Goal: Task Accomplishment & Management: Complete application form

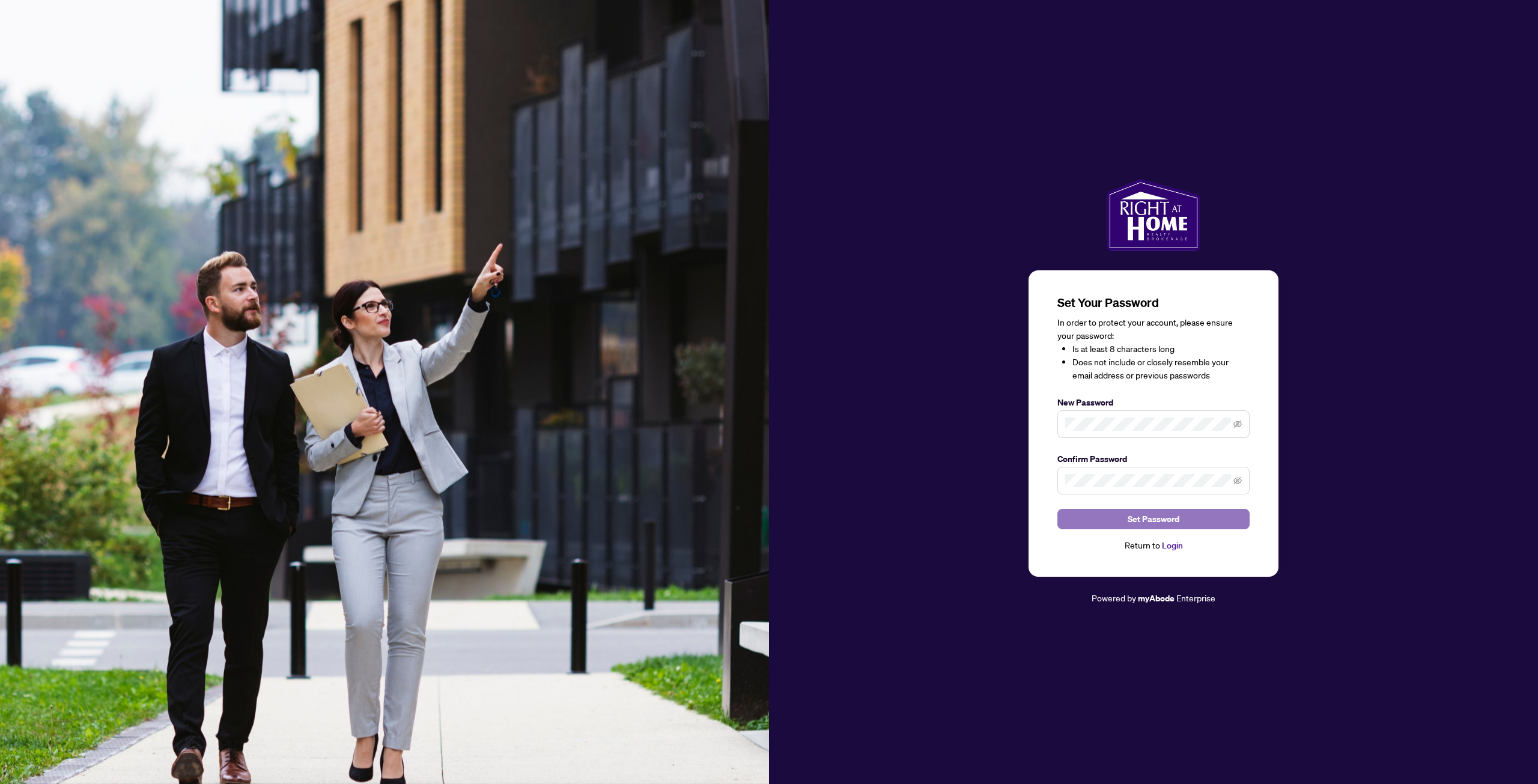
click at [1148, 517] on span "Set Password" at bounding box center [1154, 518] width 52 height 19
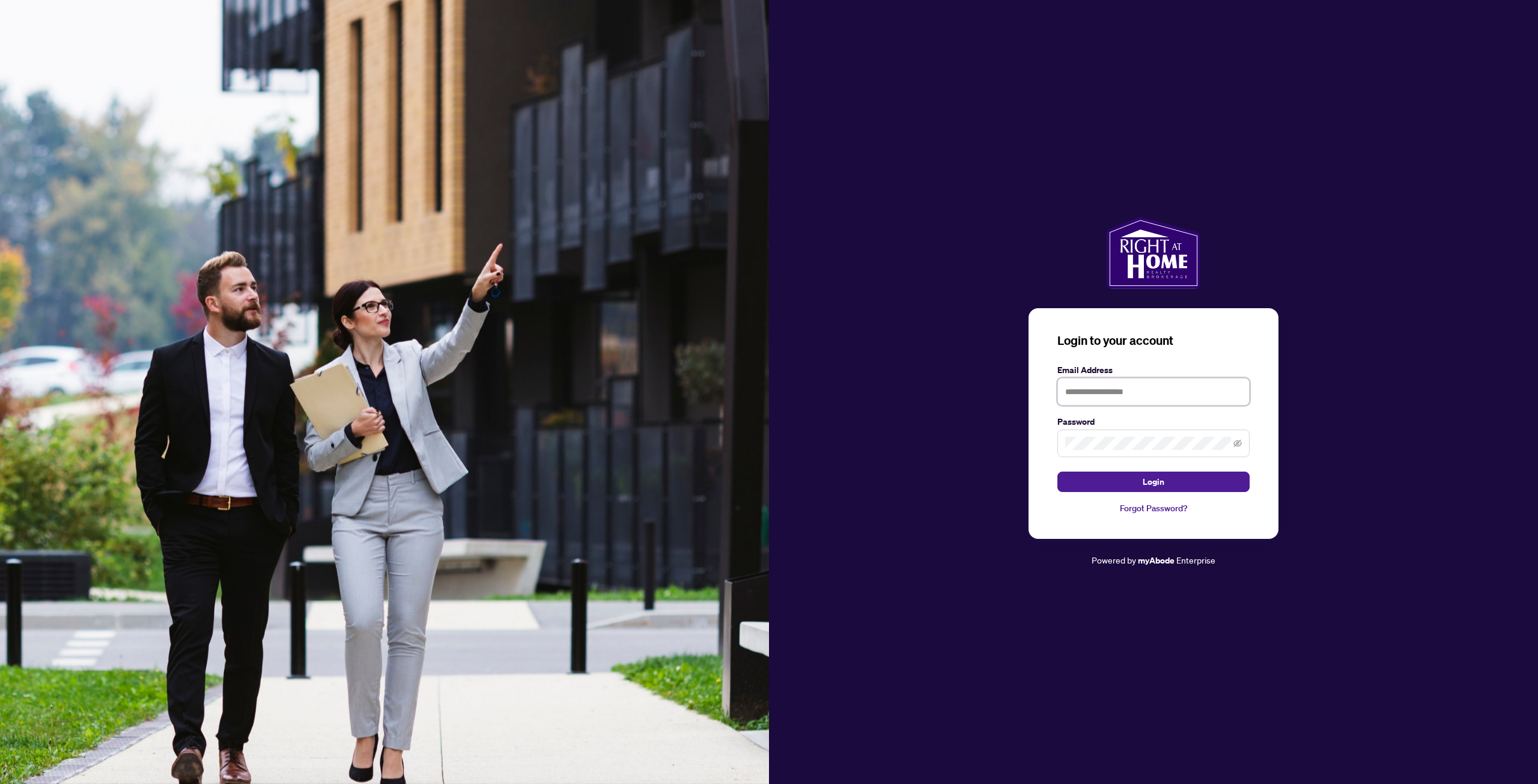
click at [1156, 386] on input "text" at bounding box center [1154, 391] width 193 height 27
type input "**********"
click at [1058, 471] on button "Login" at bounding box center [1154, 481] width 193 height 20
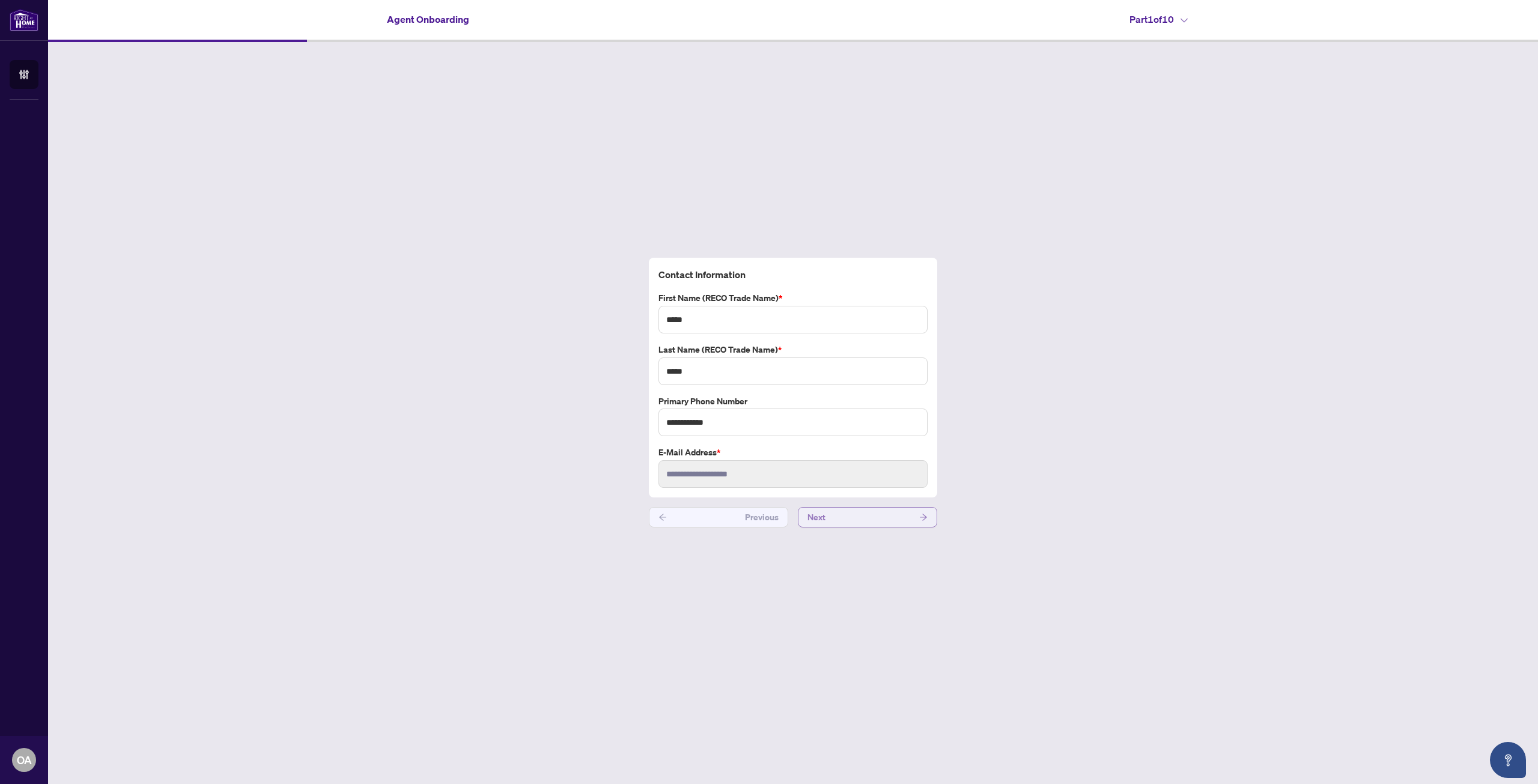
click at [843, 516] on button "Next" at bounding box center [867, 517] width 139 height 20
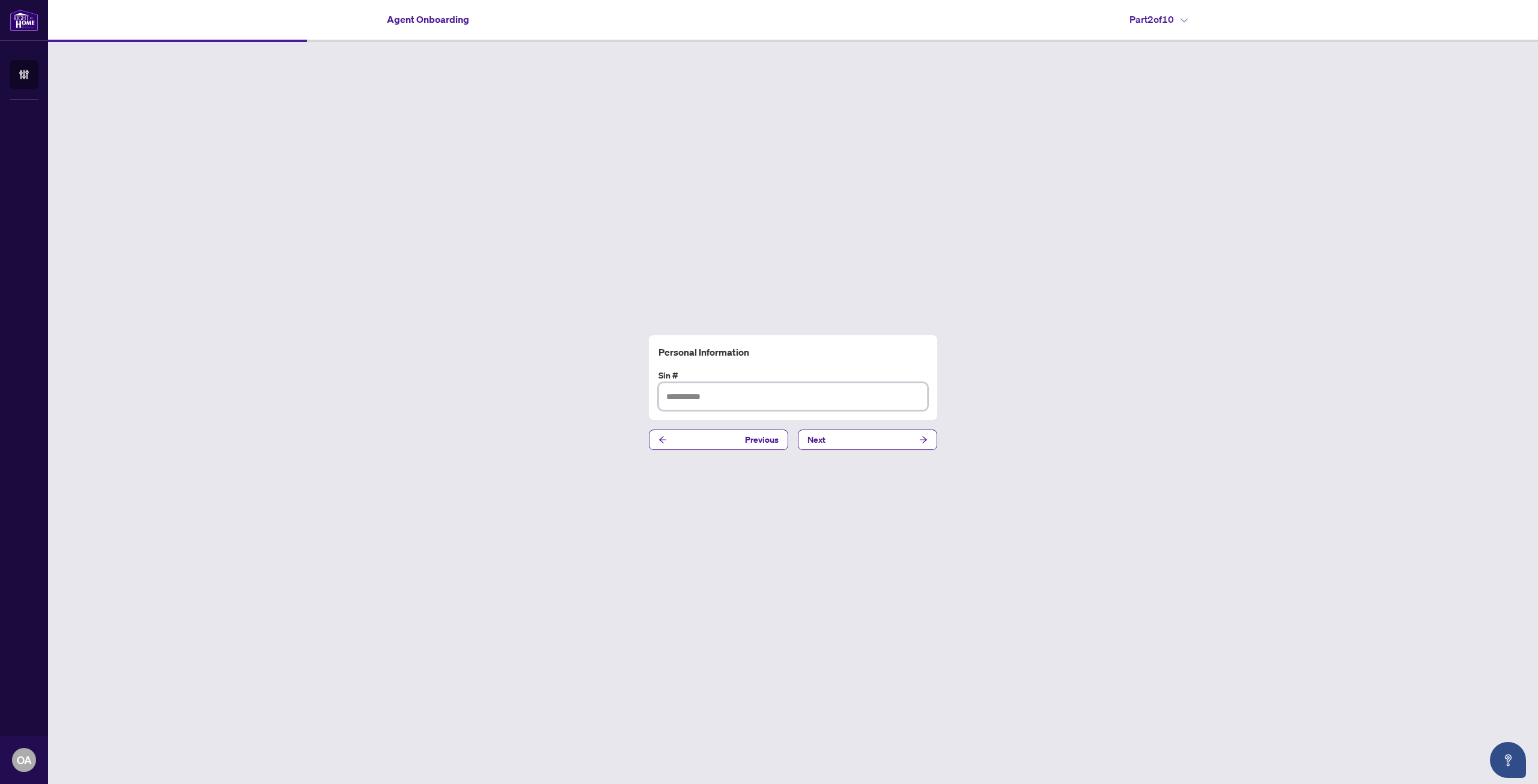
click at [755, 396] on input "text" at bounding box center [793, 396] width 269 height 27
click at [836, 440] on button "Next" at bounding box center [867, 439] width 139 height 20
click at [816, 438] on span "Next" at bounding box center [817, 439] width 18 height 19
click at [682, 397] on span "Yes" at bounding box center [679, 396] width 23 height 13
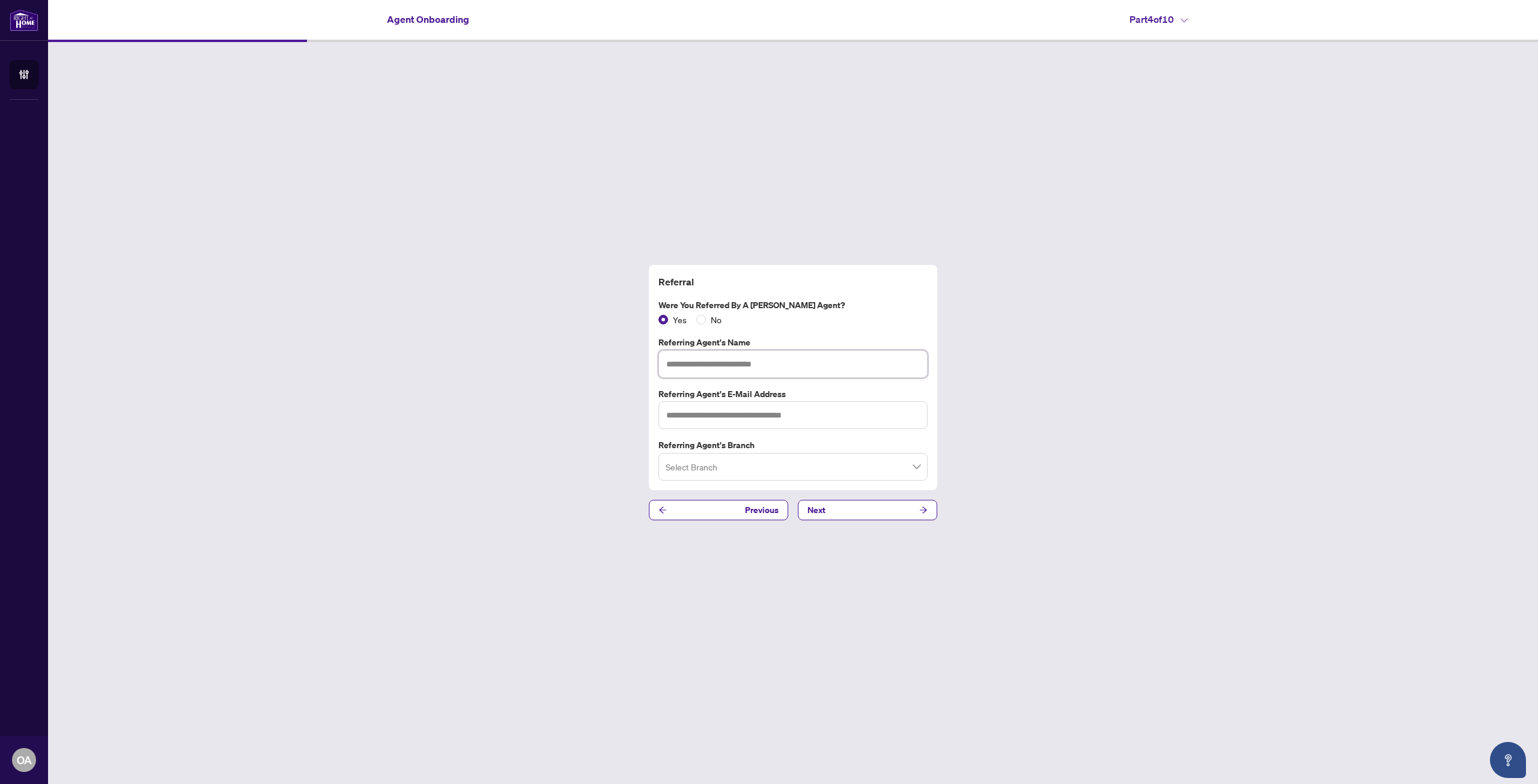
click at [719, 365] on input "text" at bounding box center [793, 363] width 269 height 27
type input "*********"
click at [742, 66] on div "Referral Were you referred by a [PERSON_NAME] Agent? Yes No Referring Agent's N…" at bounding box center [794, 392] width 1490 height 701
click at [737, 365] on input "*********" at bounding box center [793, 363] width 269 height 27
drag, startPoint x: 786, startPoint y: 389, endPoint x: 639, endPoint y: 393, distance: 147.1
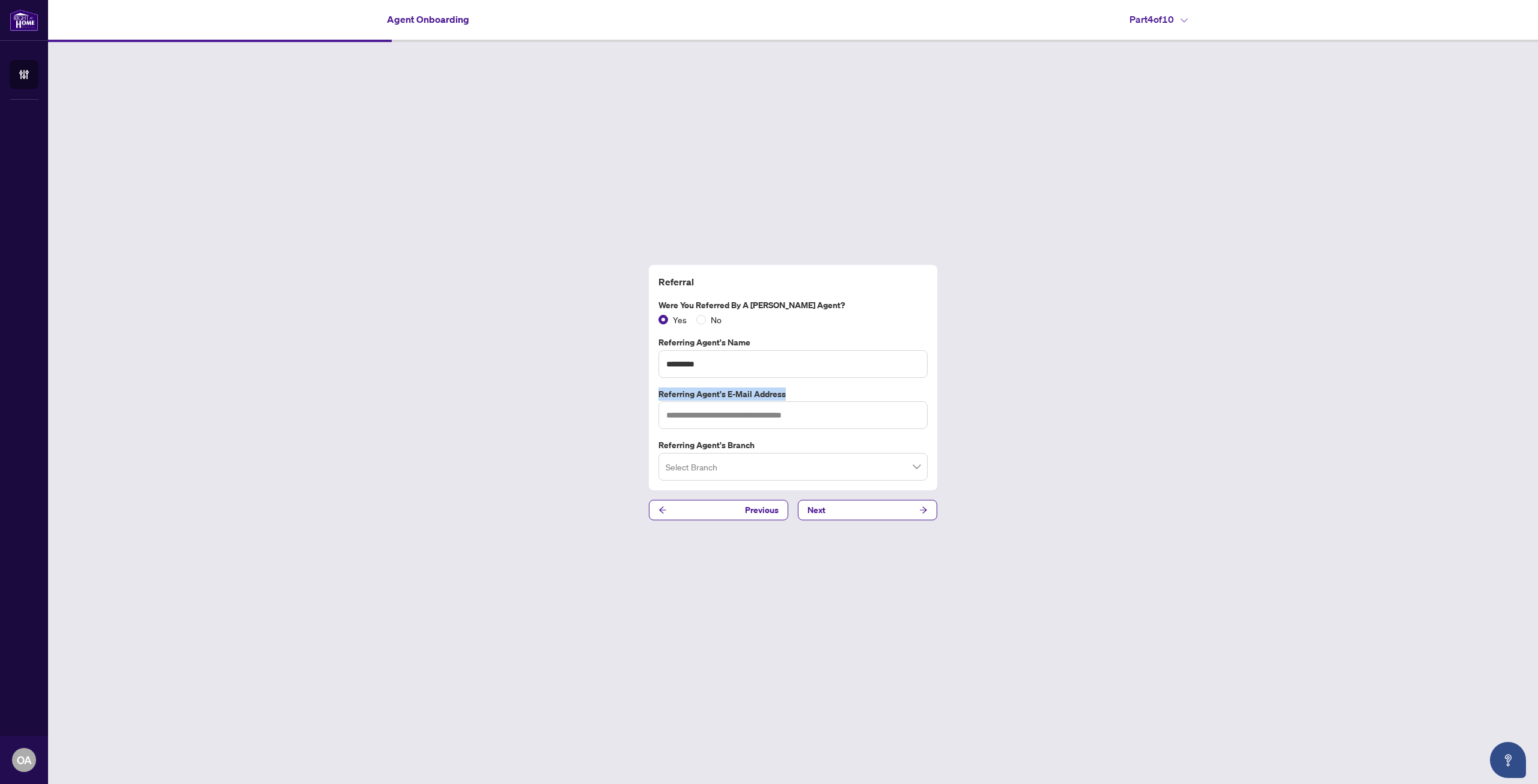
click at [639, 393] on div "Referral Were you referred by a [PERSON_NAME] Agent? Yes No Referring Agent's N…" at bounding box center [794, 392] width 1490 height 701
drag, startPoint x: 639, startPoint y: 391, endPoint x: 791, endPoint y: 391, distance: 152.0
click at [791, 391] on div "Referral Were you referred by a [PERSON_NAME] Agent? Yes No Referring Agent's N…" at bounding box center [794, 392] width 1490 height 701
click at [791, 391] on label "Referring Agent's E-Mail Address" at bounding box center [793, 393] width 269 height 13
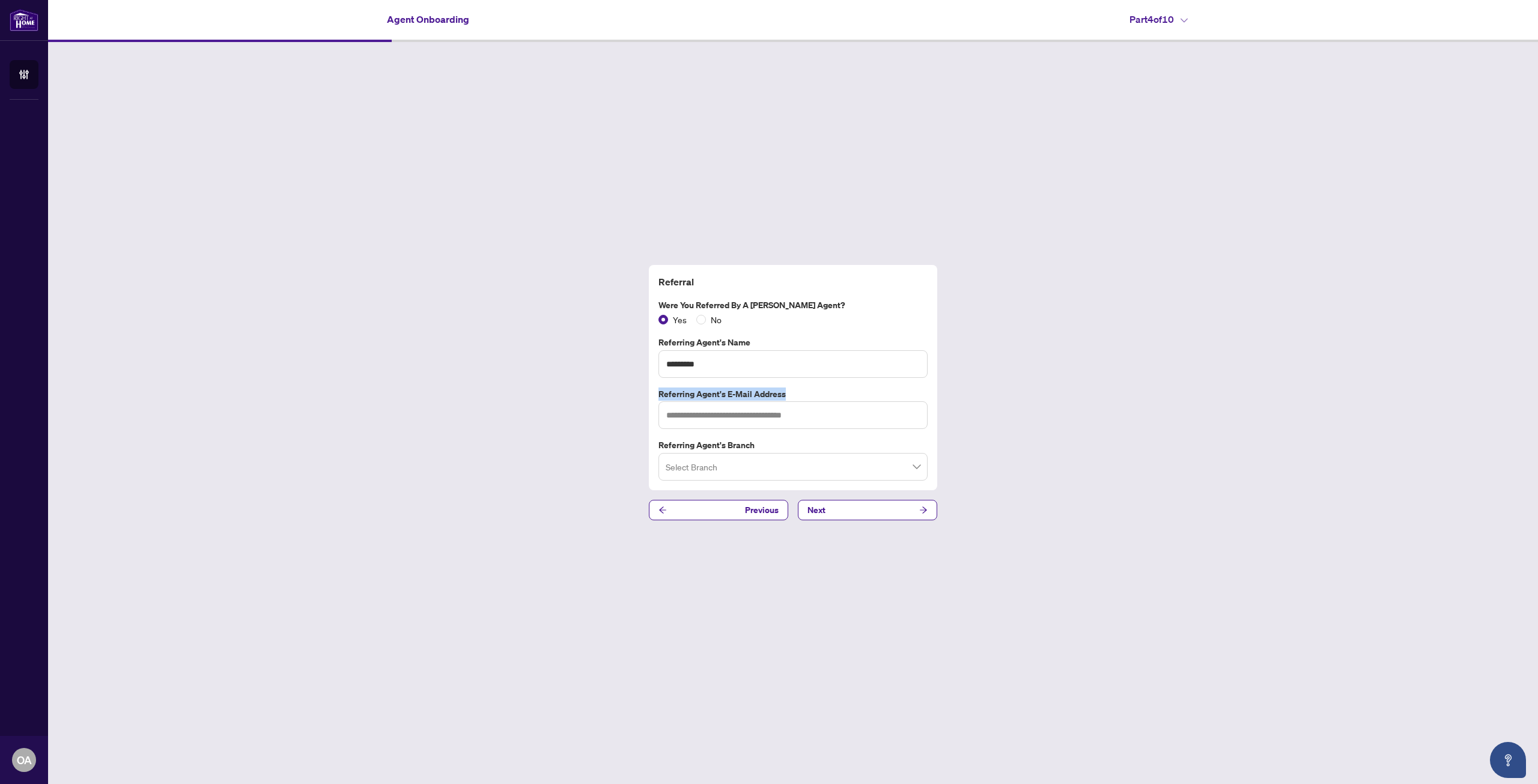
drag, startPoint x: 750, startPoint y: 393, endPoint x: 671, endPoint y: 396, distance: 79.1
click at [671, 396] on label "Referring Agent's E-Mail Address" at bounding box center [793, 393] width 269 height 13
drag, startPoint x: 671, startPoint y: 396, endPoint x: 776, endPoint y: 395, distance: 105.0
click at [776, 395] on label "Referring Agent's E-Mail Address" at bounding box center [793, 393] width 269 height 13
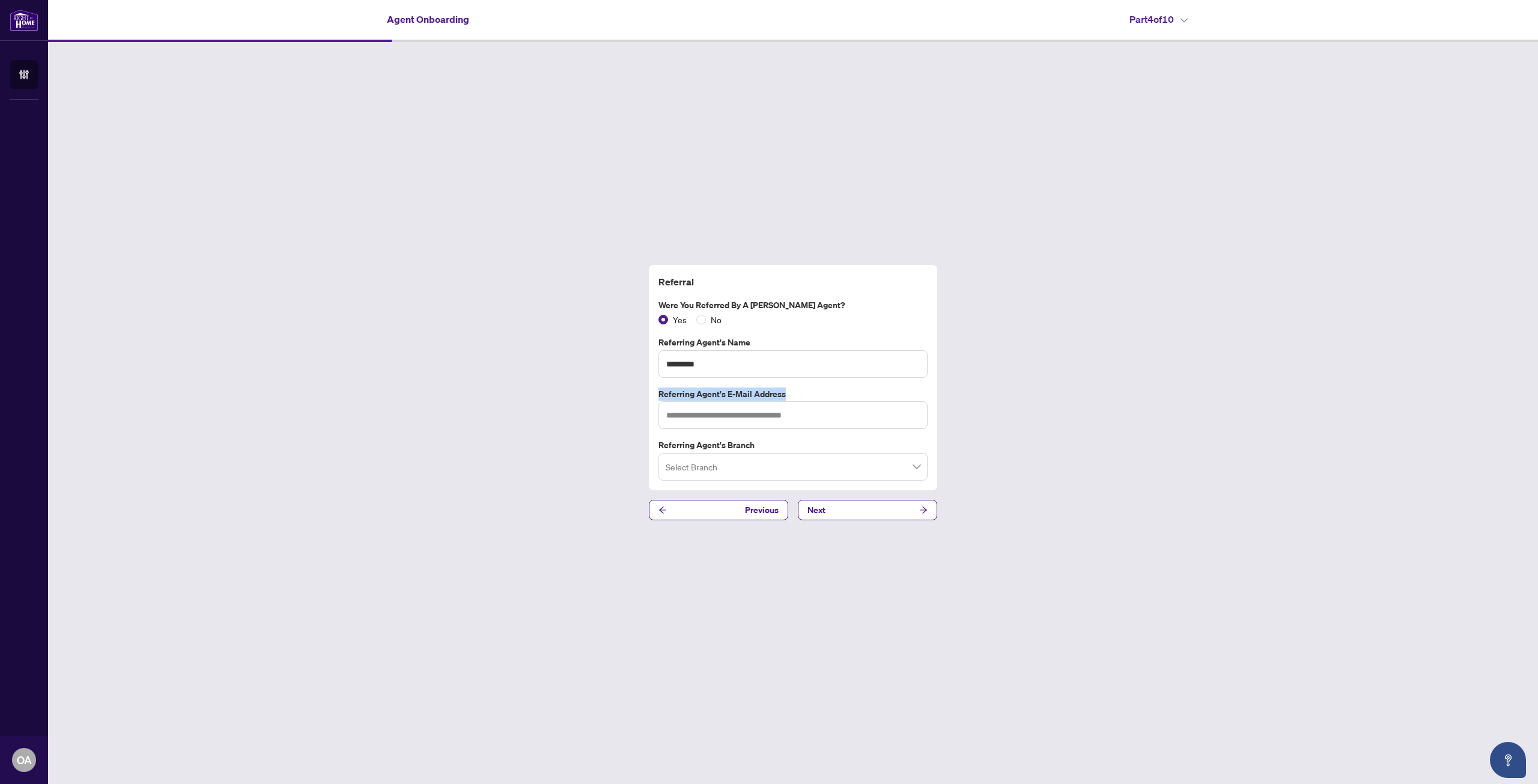
click at [776, 395] on label "Referring Agent's E-Mail Address" at bounding box center [793, 393] width 269 height 13
click at [782, 395] on label "Referring Agent's E-Mail Address" at bounding box center [793, 393] width 269 height 13
drag, startPoint x: 782, startPoint y: 395, endPoint x: 664, endPoint y: 398, distance: 118.0
click at [664, 398] on label "Referring Agent's E-Mail Address" at bounding box center [793, 393] width 269 height 13
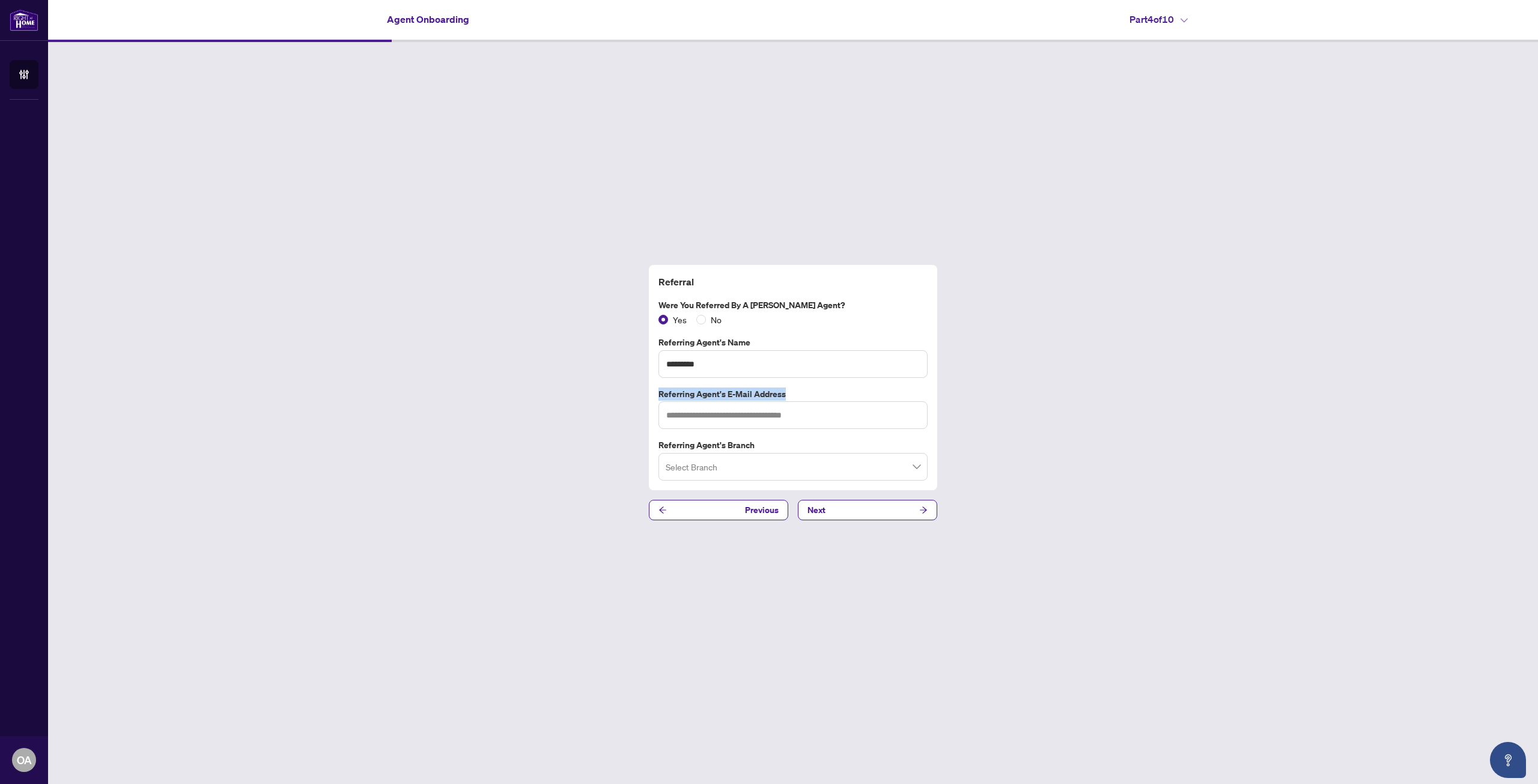
click at [664, 398] on label "Referring Agent's E-Mail Address" at bounding box center [793, 393] width 269 height 13
click at [746, 367] on input "*********" at bounding box center [793, 363] width 269 height 27
click at [567, 76] on div "Referral Were you referred by a [PERSON_NAME] Agent? Yes No Referring Agent's N…" at bounding box center [794, 392] width 1490 height 701
click at [731, 412] on input "text" at bounding box center [793, 414] width 269 height 27
click at [761, 465] on input "search" at bounding box center [788, 468] width 244 height 27
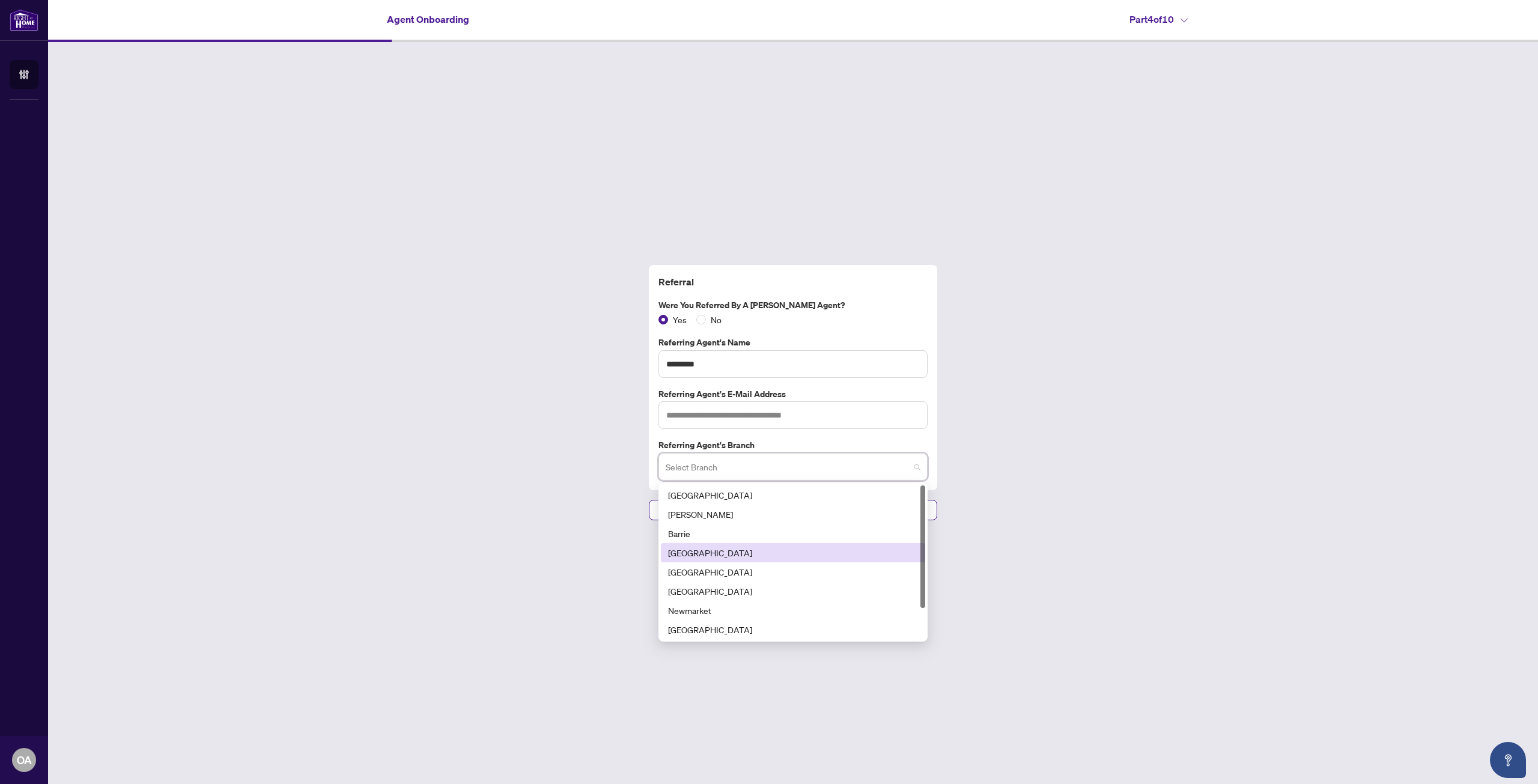
scroll to position [38, 0]
click at [736, 554] on div "[GEOGRAPHIC_DATA]" at bounding box center [793, 552] width 250 height 13
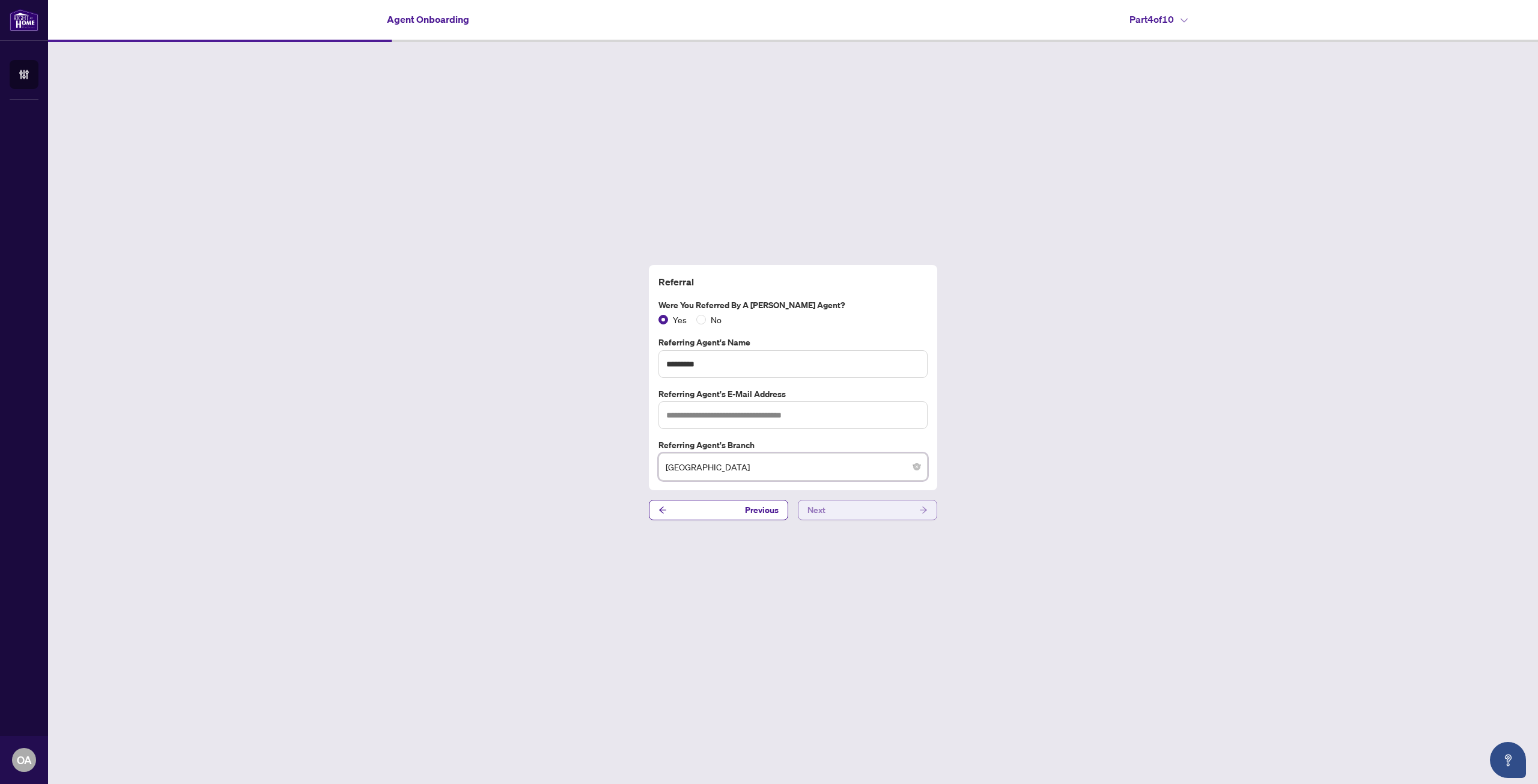
click at [841, 512] on button "Next" at bounding box center [867, 510] width 139 height 20
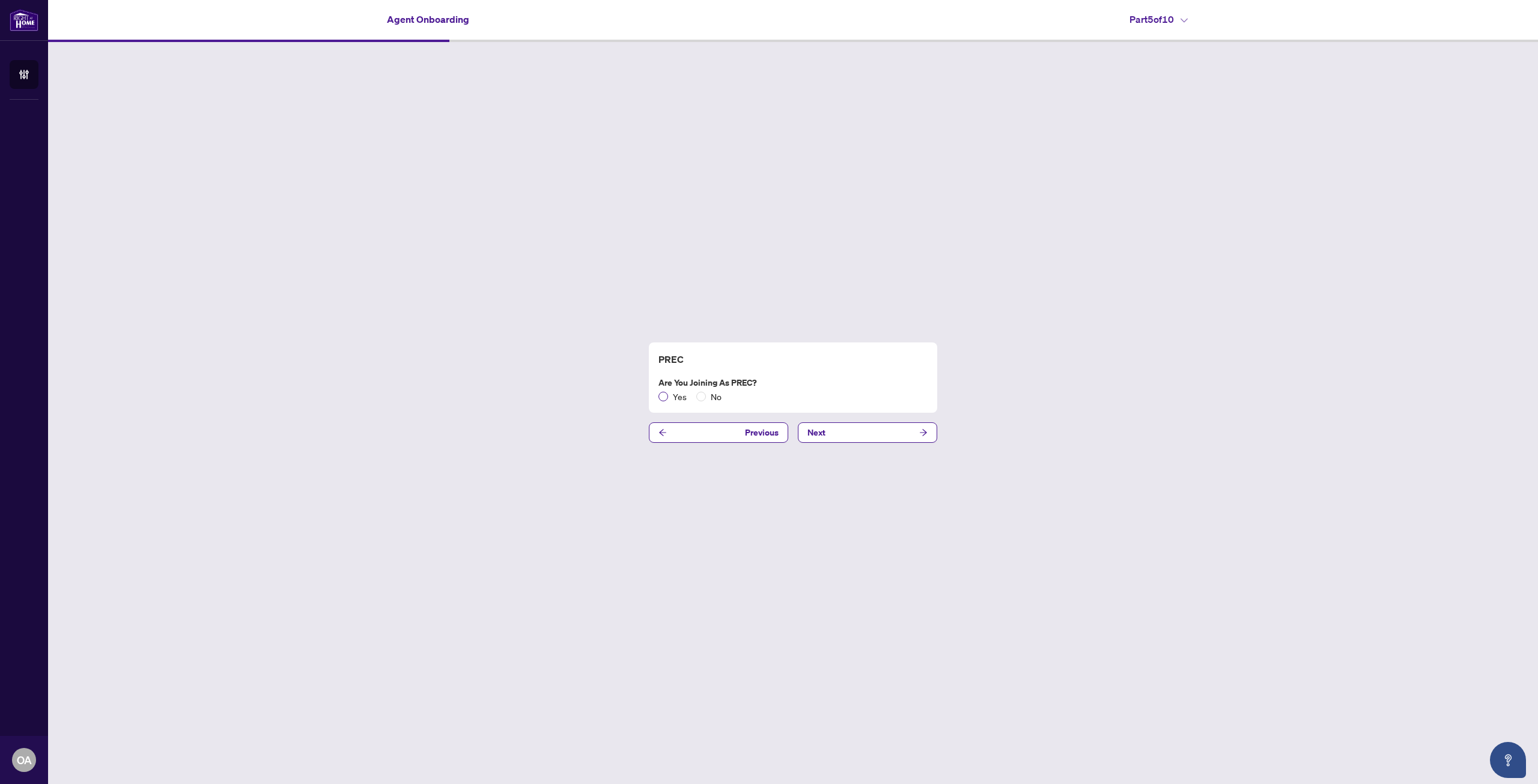
click at [674, 399] on span "Yes" at bounding box center [679, 396] width 23 height 13
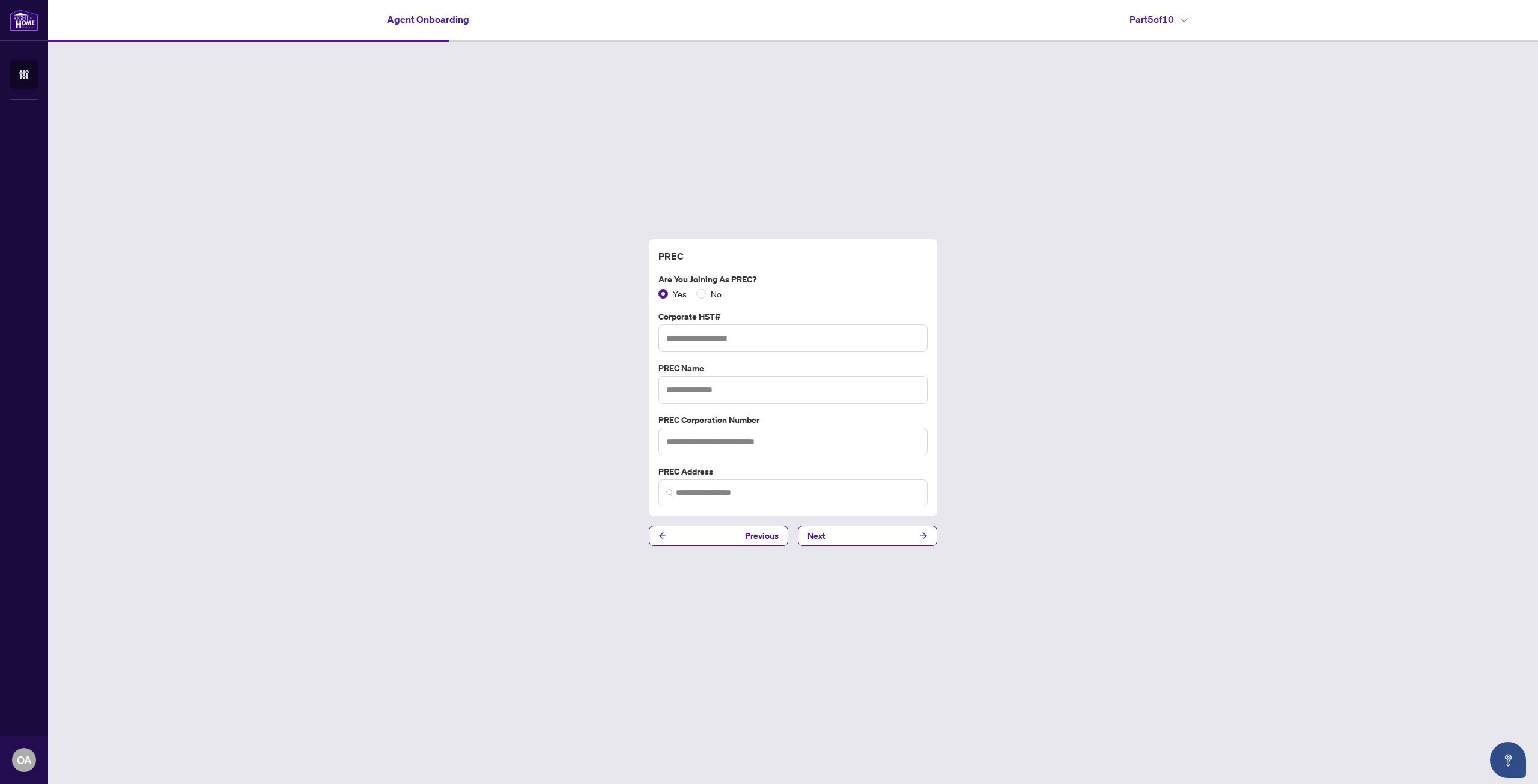
click at [476, 151] on div "PREC Are you joining as PREC? Yes No Corporate HST# PREC Name PREC Corporation …" at bounding box center [794, 392] width 1490 height 701
click at [712, 344] on input "text" at bounding box center [793, 337] width 269 height 27
drag, startPoint x: 1042, startPoint y: 371, endPoint x: 802, endPoint y: 437, distance: 248.9
click at [1042, 371] on div "PREC Are you joining as PREC? Yes No Corporate HST# PREC Name PREC Corporation …" at bounding box center [794, 392] width 1490 height 701
click at [723, 344] on input "text" at bounding box center [793, 337] width 269 height 27
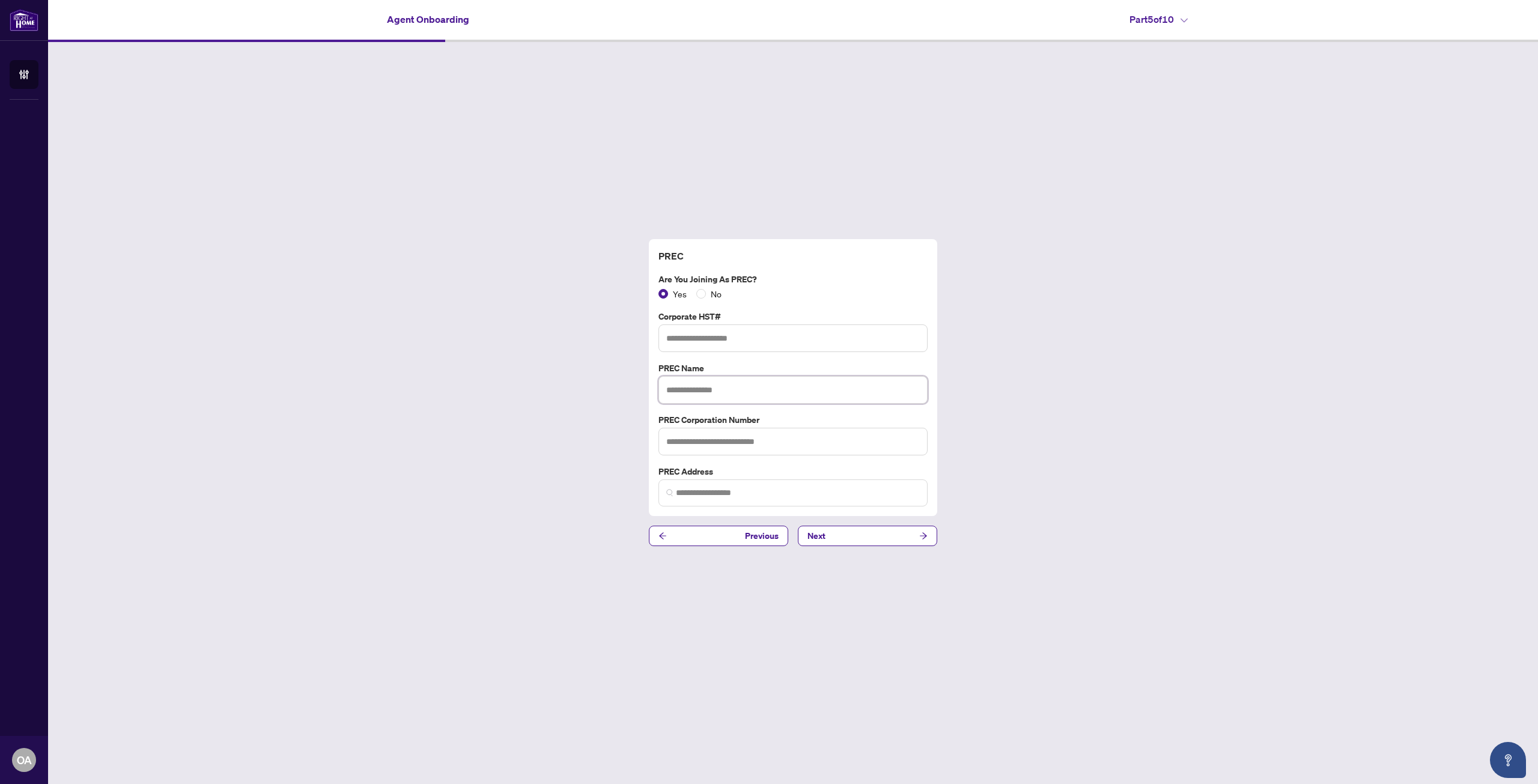
click at [707, 395] on input "text" at bounding box center [793, 389] width 269 height 27
paste input "**********"
type input "**********"
click at [716, 426] on div "PREC Corporation Number" at bounding box center [793, 434] width 279 height 42
click at [712, 434] on input "text" at bounding box center [793, 441] width 269 height 27
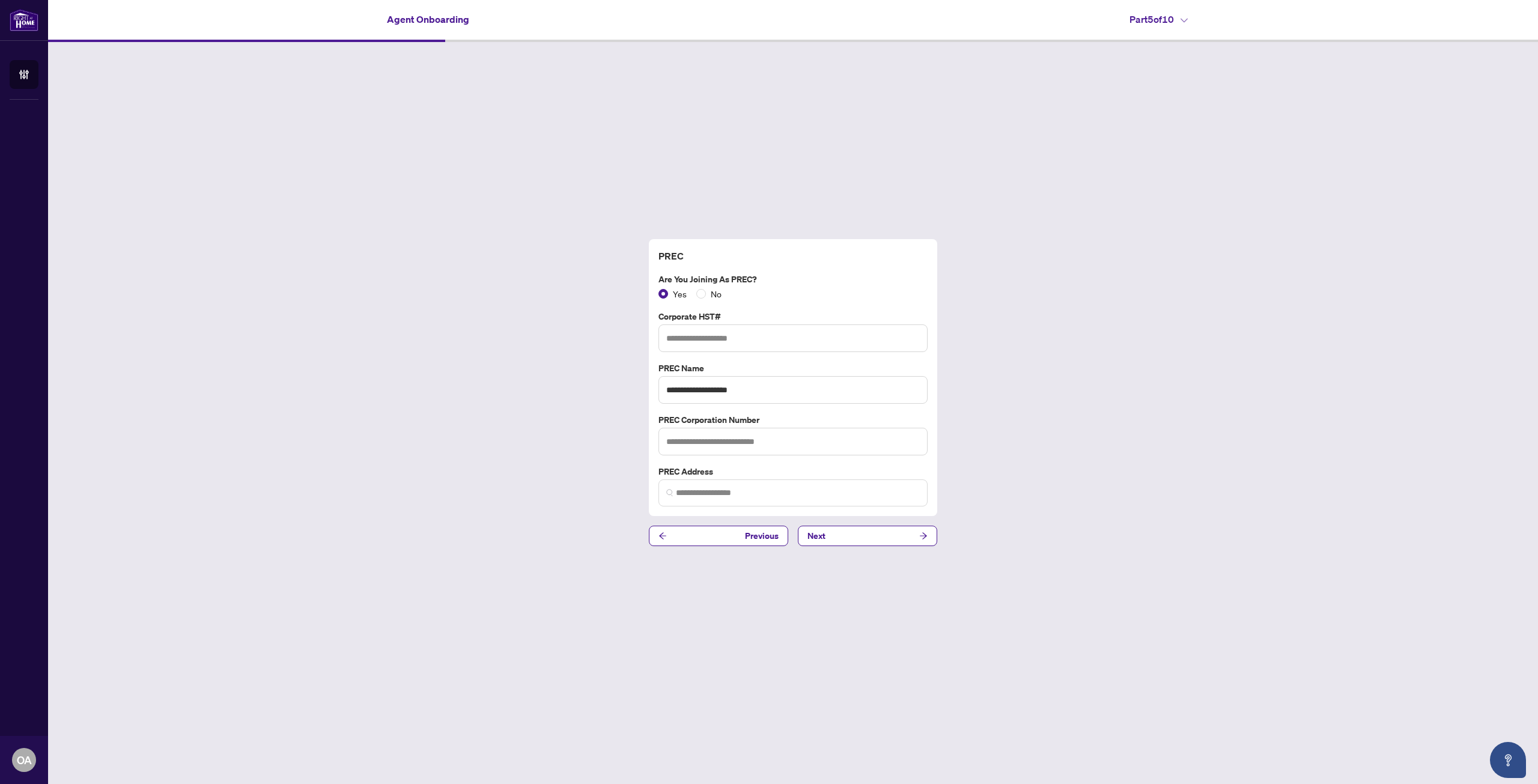
drag, startPoint x: 1043, startPoint y: 500, endPoint x: 984, endPoint y: 496, distance: 59.1
click at [1043, 500] on div "**********" at bounding box center [794, 392] width 1490 height 701
click at [732, 442] on input "text" at bounding box center [793, 441] width 269 height 27
paste input "*********"
type input "*********"
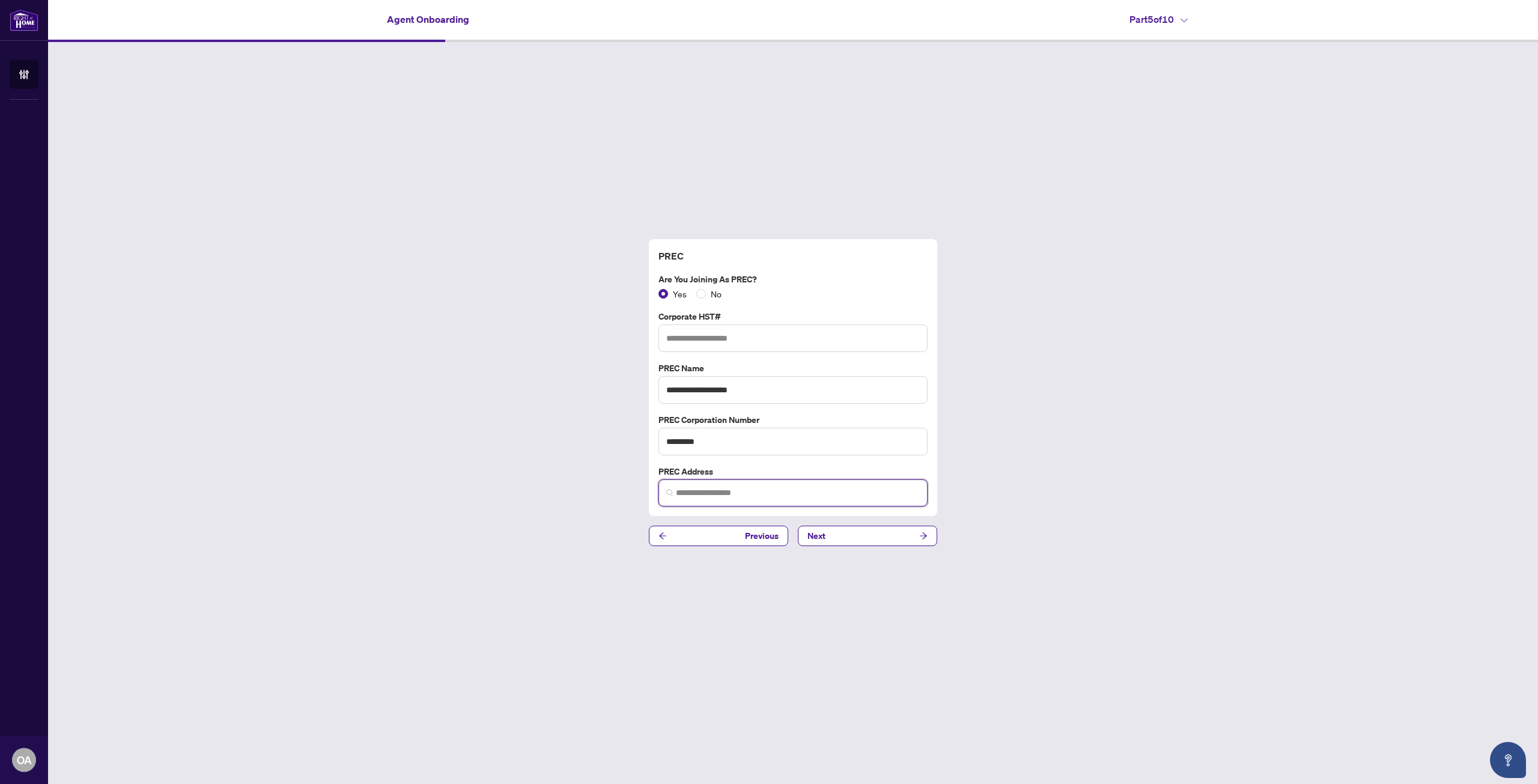
click at [740, 488] on input "search" at bounding box center [798, 493] width 244 height 13
click at [754, 520] on span "[STREET_ADDRESS]" at bounding box center [717, 520] width 77 height 13
type input "**********"
click at [736, 340] on input "text" at bounding box center [793, 337] width 269 height 27
click at [113, 441] on div "**********" at bounding box center [794, 392] width 1490 height 701
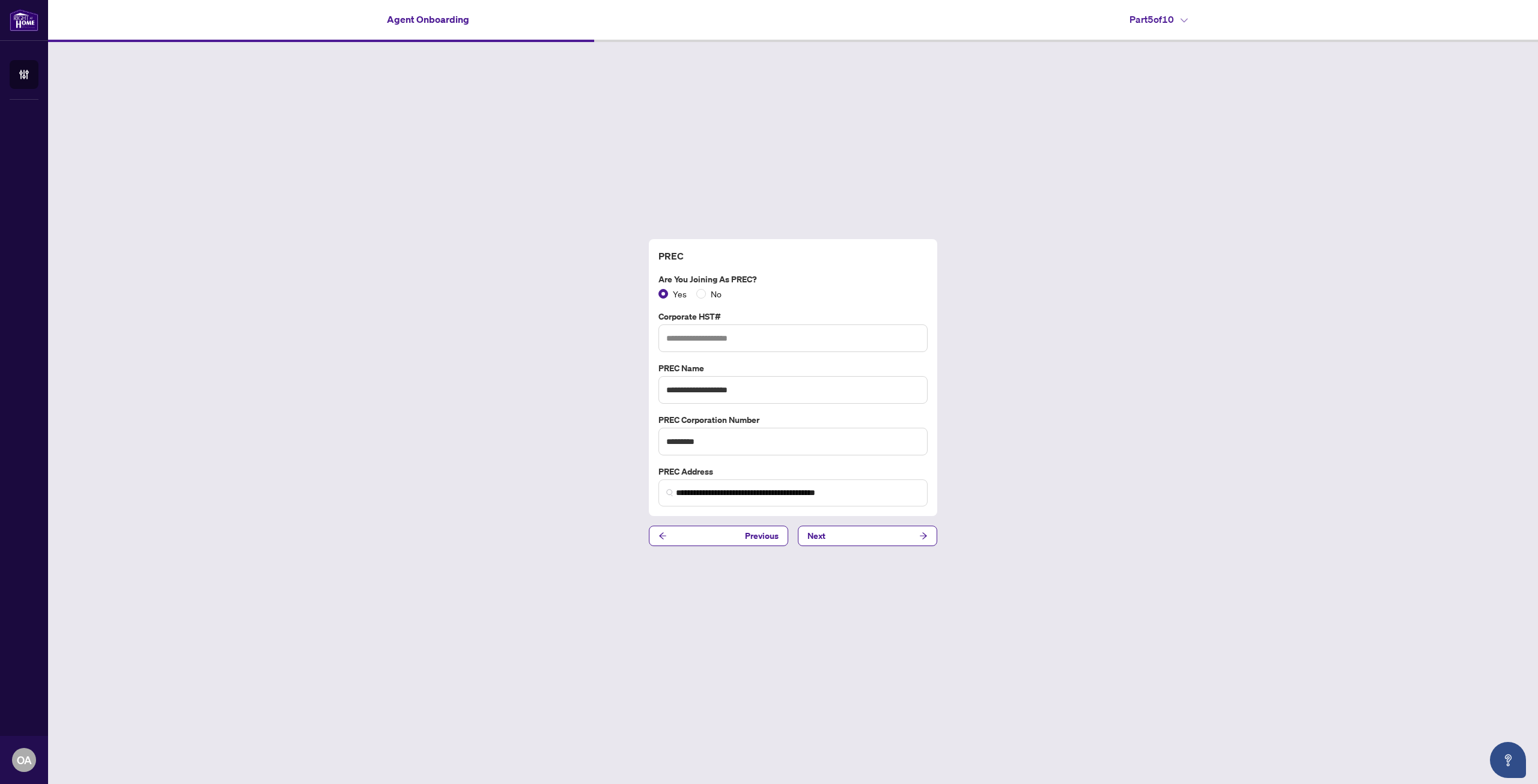
click at [708, 680] on div "**********" at bounding box center [794, 392] width 1490 height 701
click at [841, 531] on button "Next" at bounding box center [867, 536] width 139 height 20
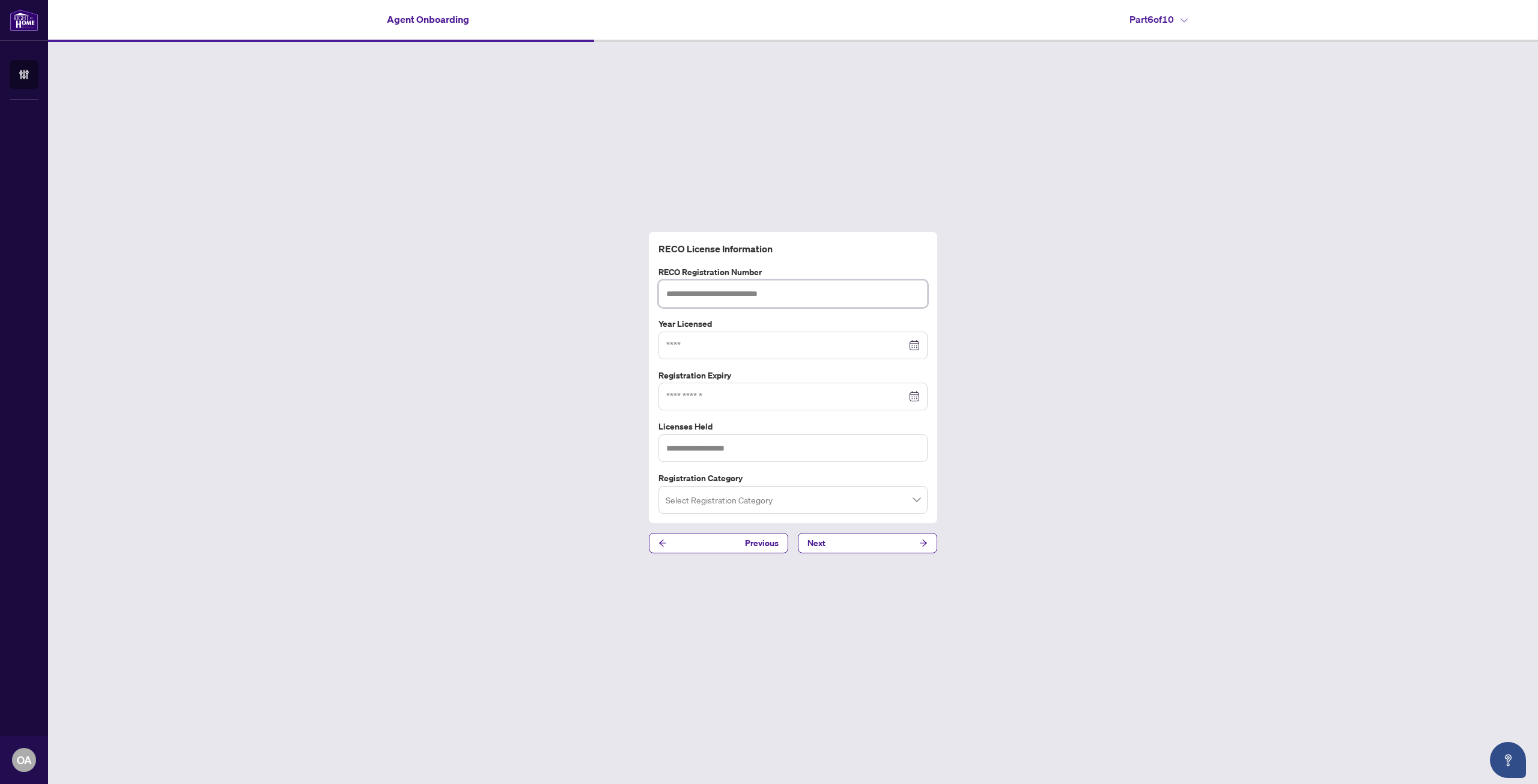
click at [754, 300] on input "text" at bounding box center [793, 293] width 269 height 27
click at [251, 450] on div "RECO License Information RECO Registration Number Year Licensed Registration Ex…" at bounding box center [794, 392] width 1490 height 701
click at [735, 346] on input at bounding box center [786, 345] width 240 height 13
click at [728, 447] on input "text" at bounding box center [793, 447] width 269 height 27
click at [723, 399] on input at bounding box center [786, 396] width 240 height 13
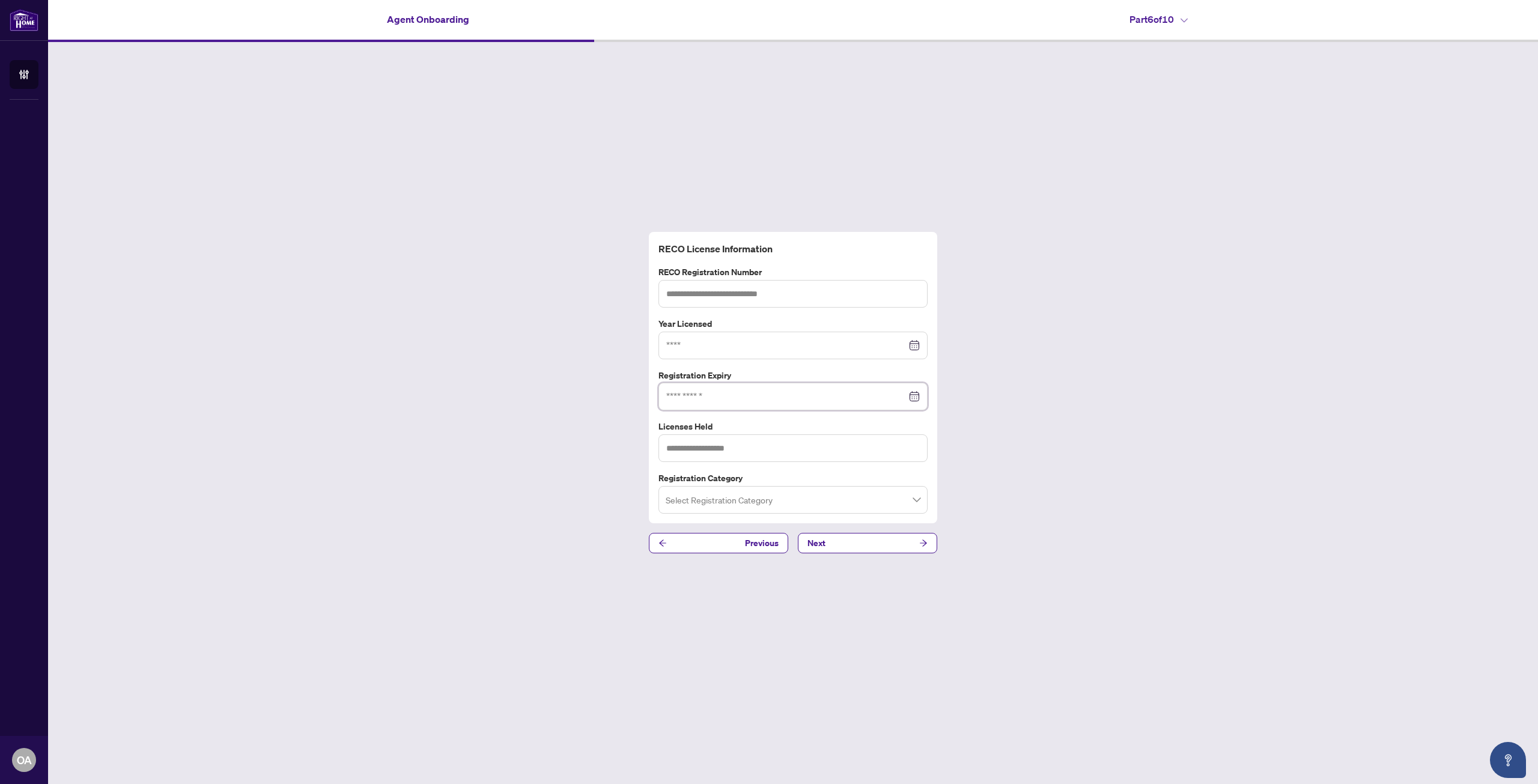
click at [917, 396] on div at bounding box center [793, 396] width 254 height 13
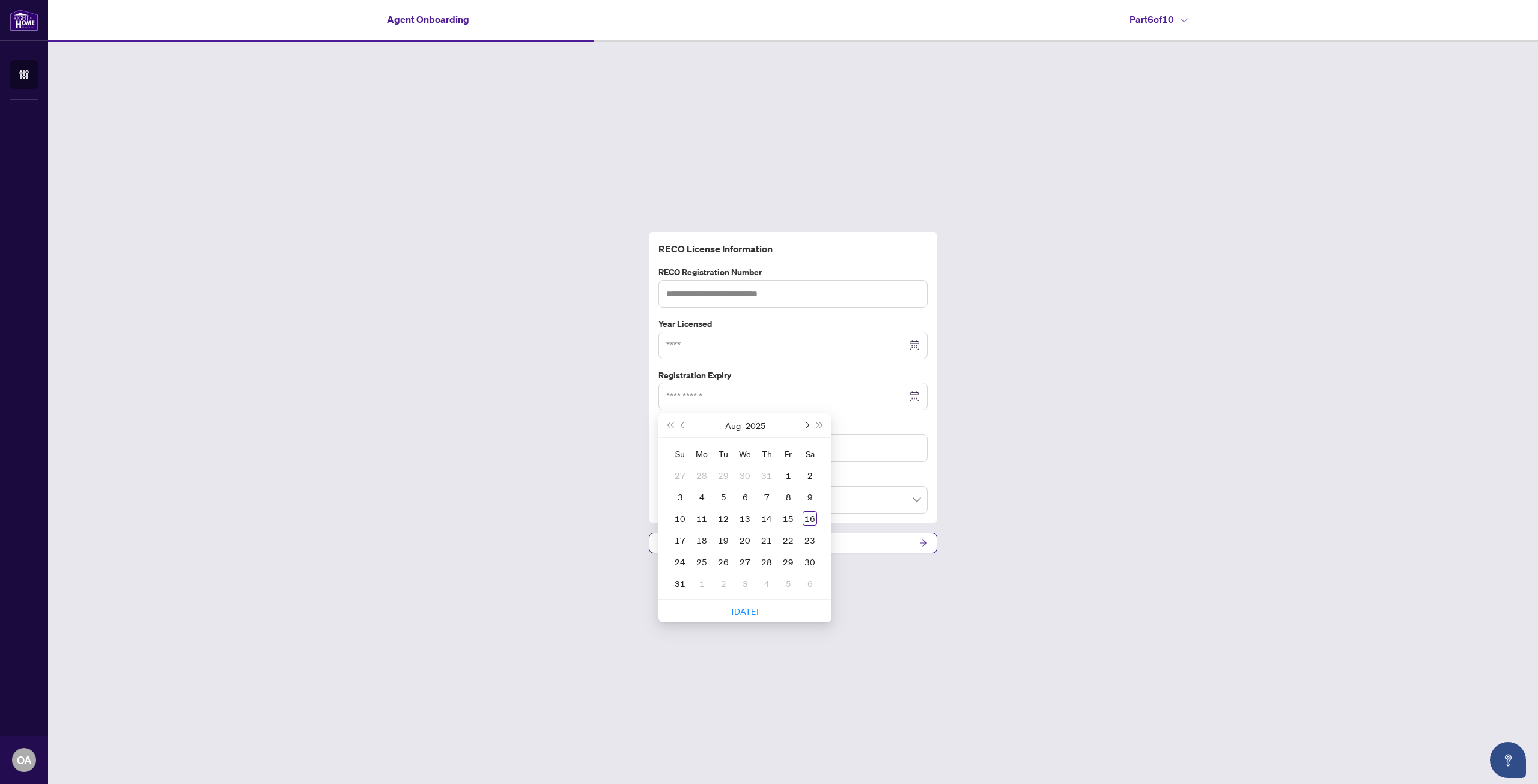
click at [809, 421] on button "Next month (PageDown)" at bounding box center [806, 425] width 13 height 24
click at [684, 426] on span "Previous month (PageUp)" at bounding box center [684, 425] width 6 height 6
click at [808, 476] on div "5" at bounding box center [810, 475] width 15 height 15
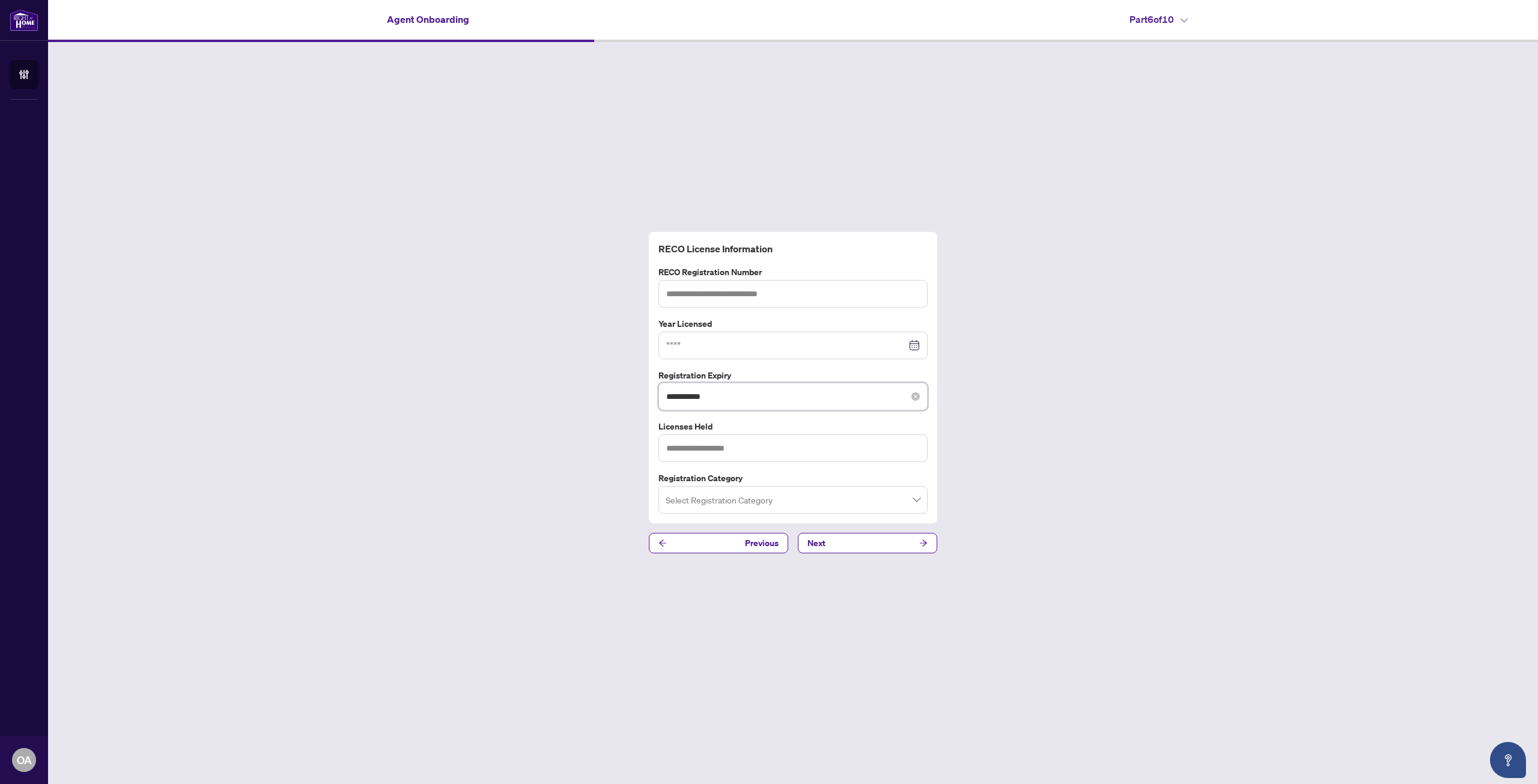
click at [737, 397] on input "**********" at bounding box center [786, 396] width 240 height 13
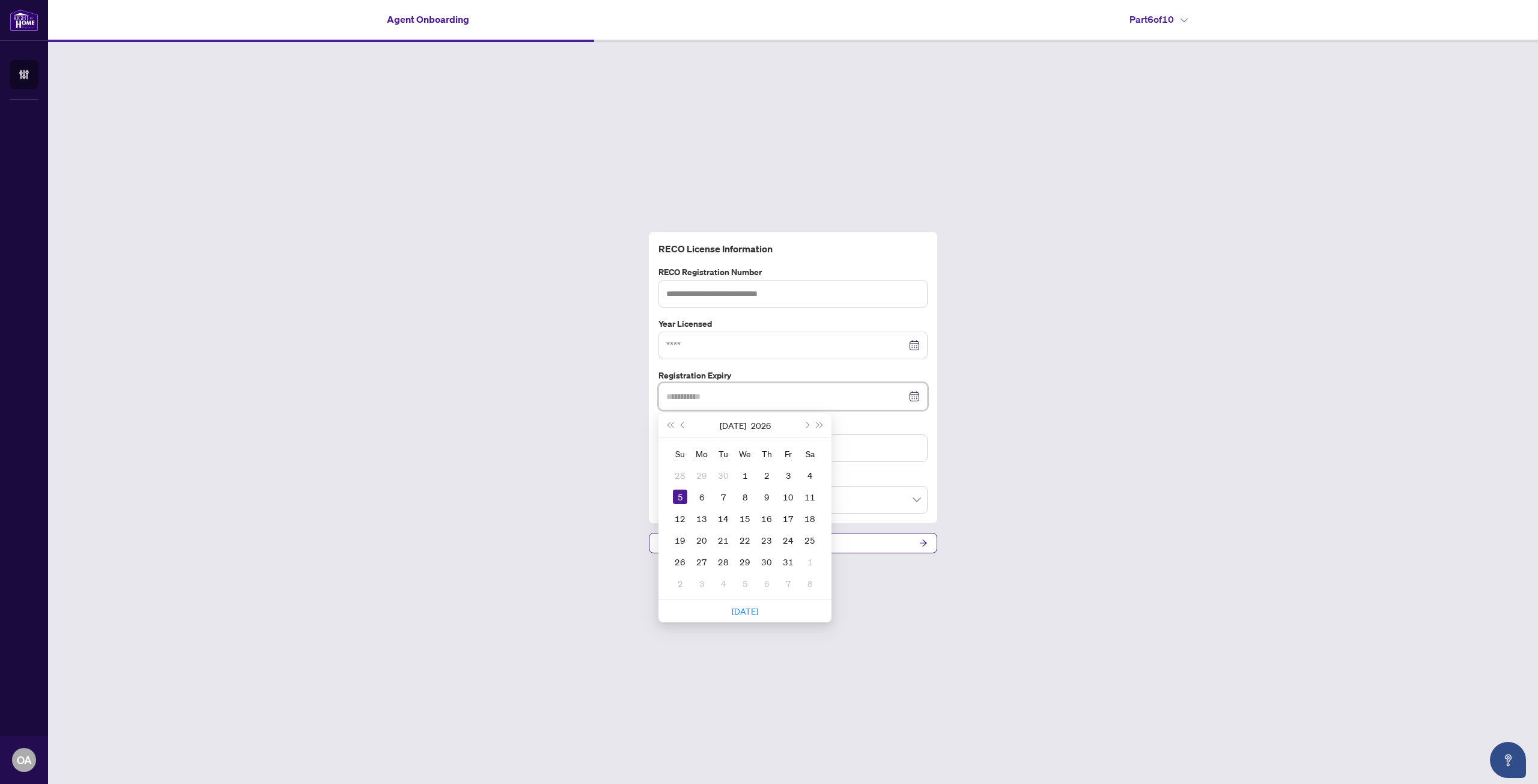
type input "**********"
click at [679, 492] on div "5" at bounding box center [680, 496] width 15 height 15
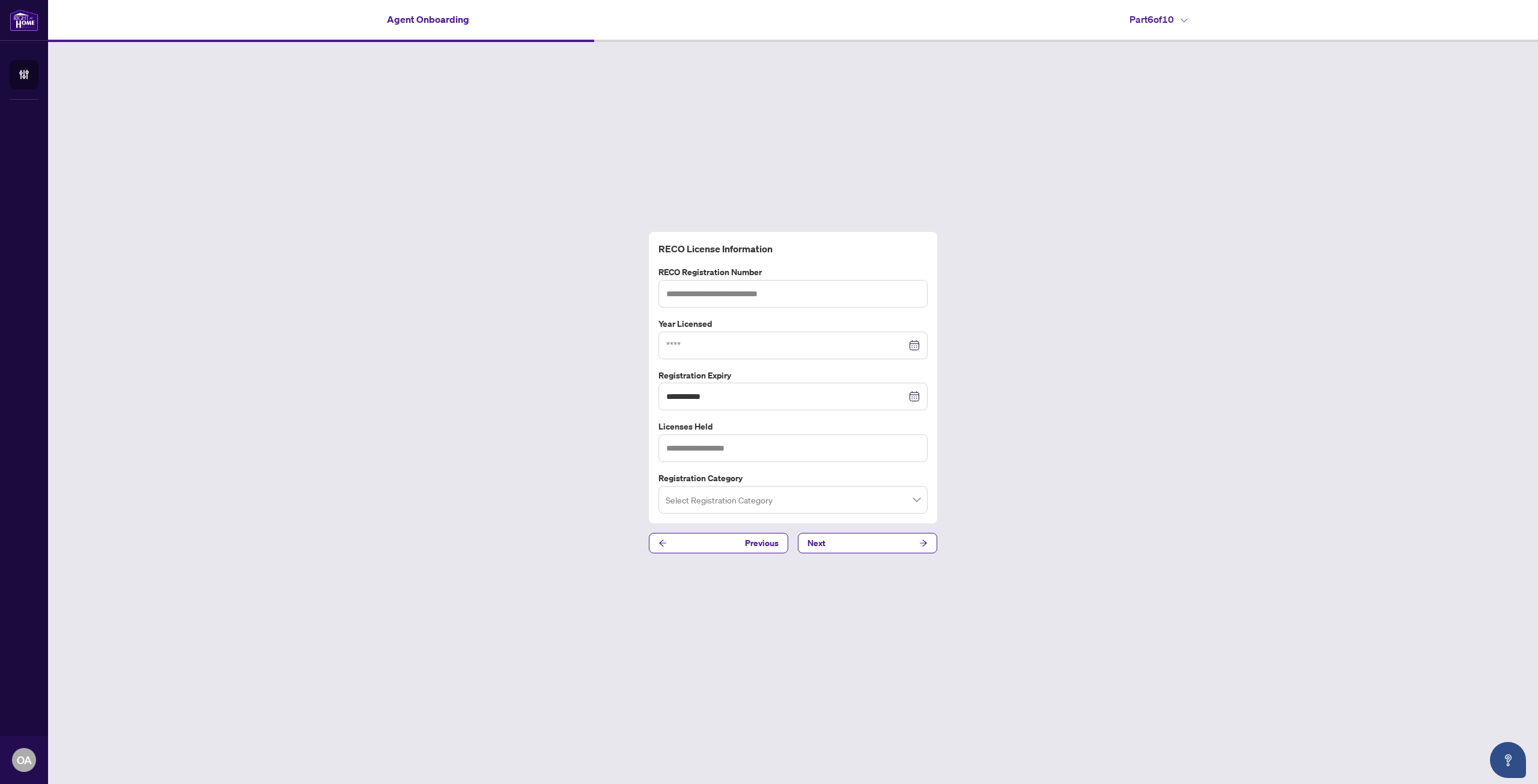
click at [592, 458] on div "**********" at bounding box center [794, 392] width 1490 height 701
click at [709, 344] on input at bounding box center [786, 345] width 240 height 13
type input "****"
click at [689, 451] on div "2022" at bounding box center [690, 445] width 36 height 15
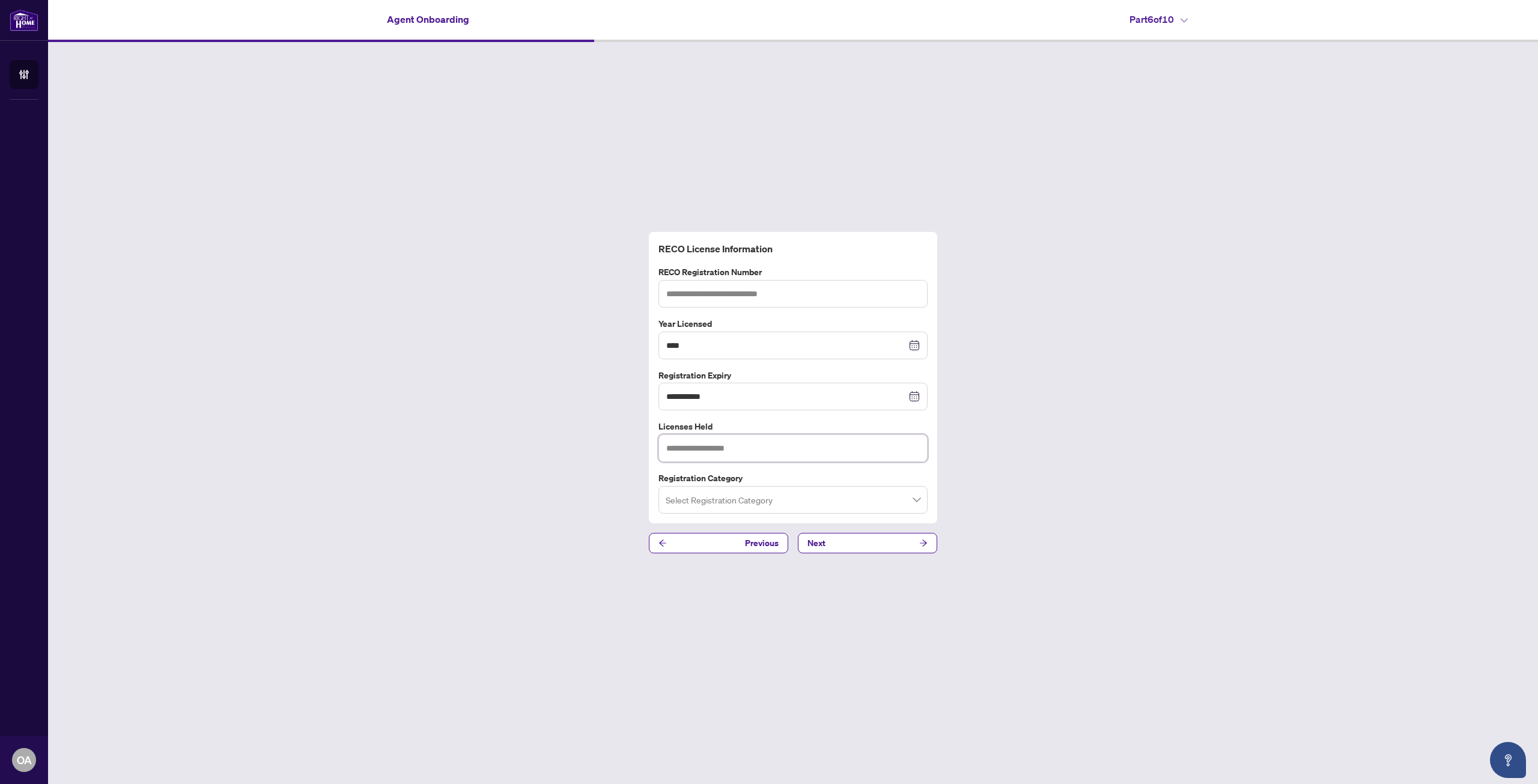
click at [725, 451] on input "text" at bounding box center [793, 447] width 269 height 27
type input "**********"
click at [796, 500] on input "search" at bounding box center [788, 501] width 244 height 27
click at [734, 545] on div "Sales Representative" at bounding box center [793, 547] width 250 height 13
click at [537, 470] on div "**********" at bounding box center [794, 392] width 1490 height 701
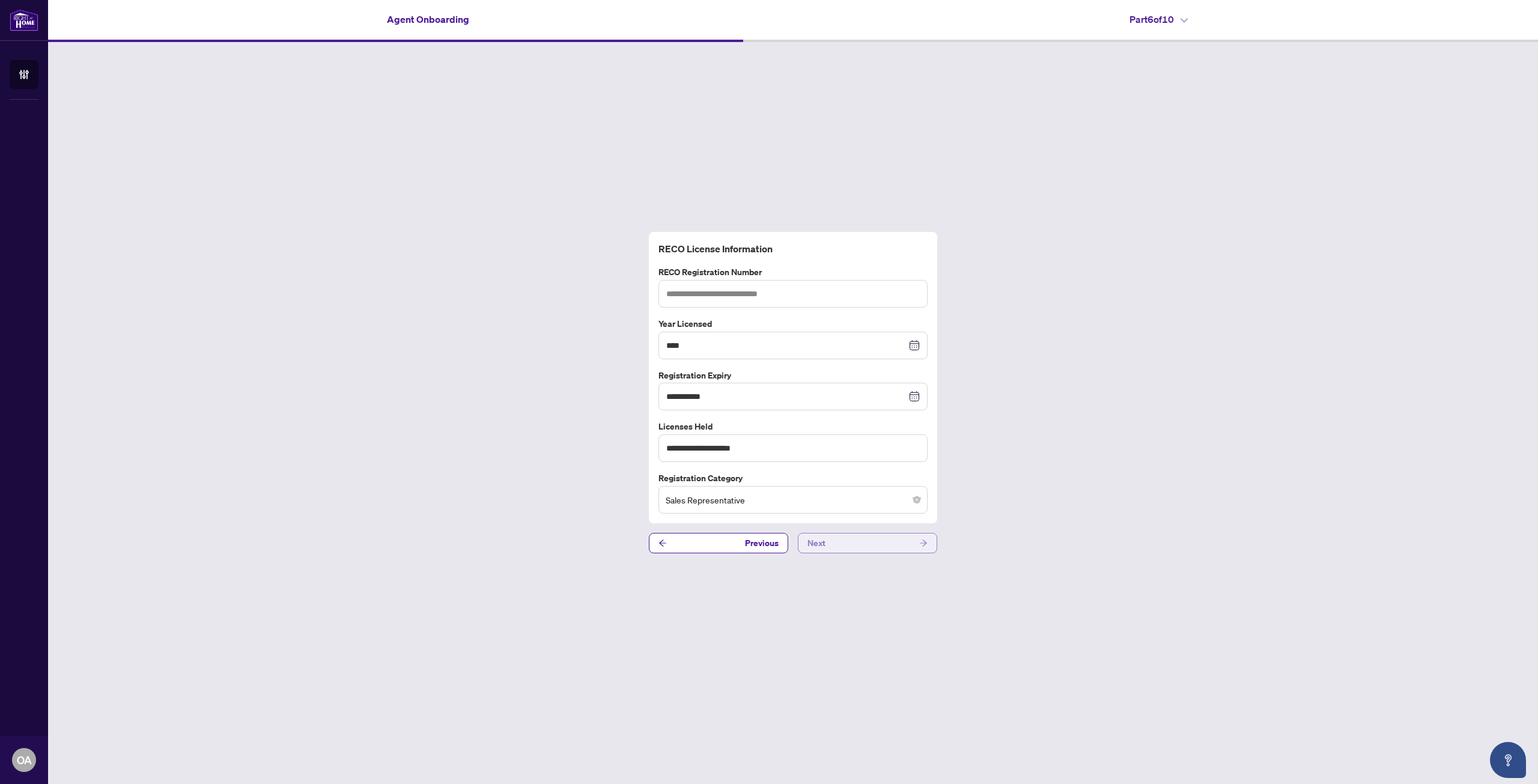
click at [881, 545] on button "Next" at bounding box center [867, 542] width 139 height 20
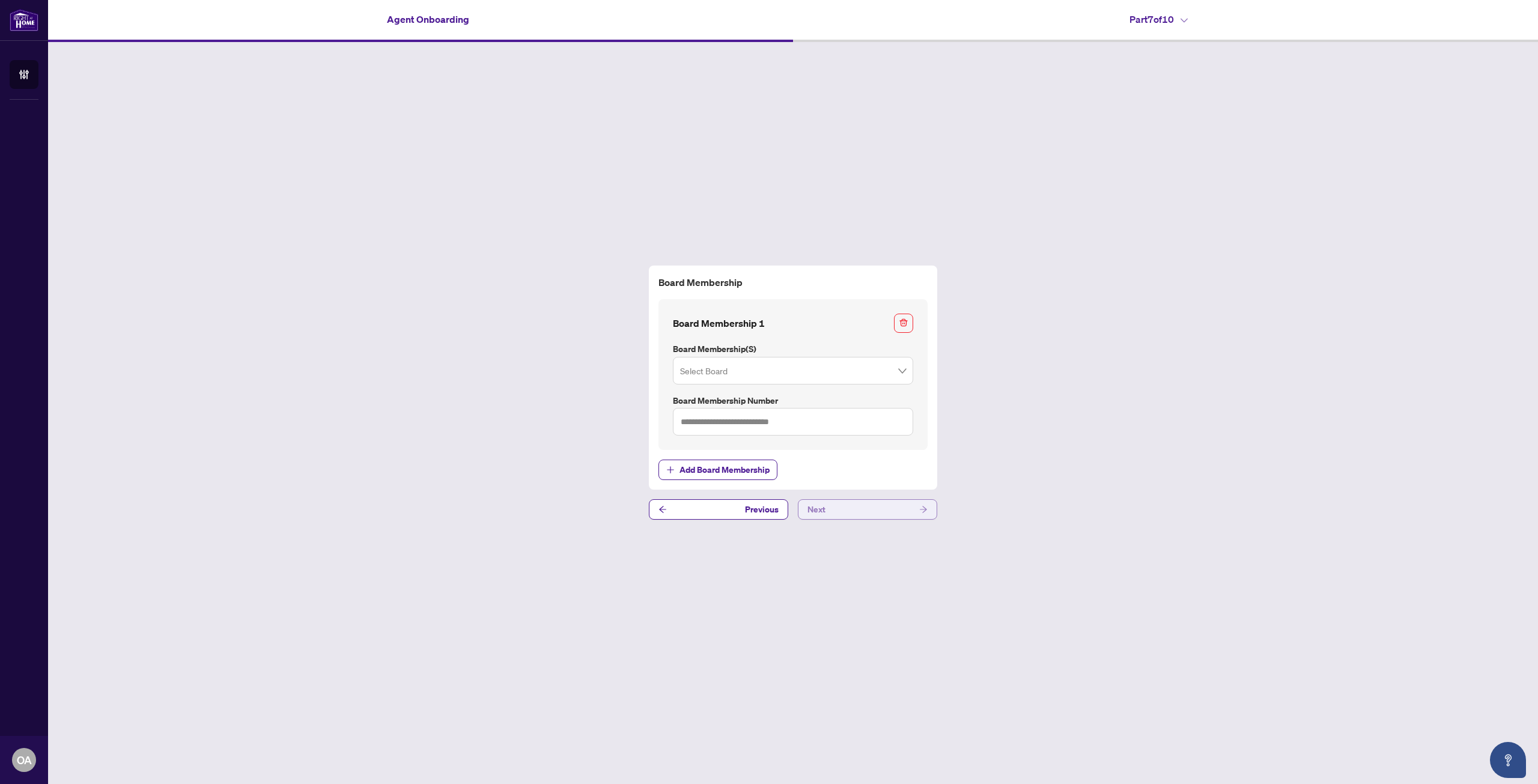
click at [857, 510] on button "Next" at bounding box center [867, 509] width 139 height 20
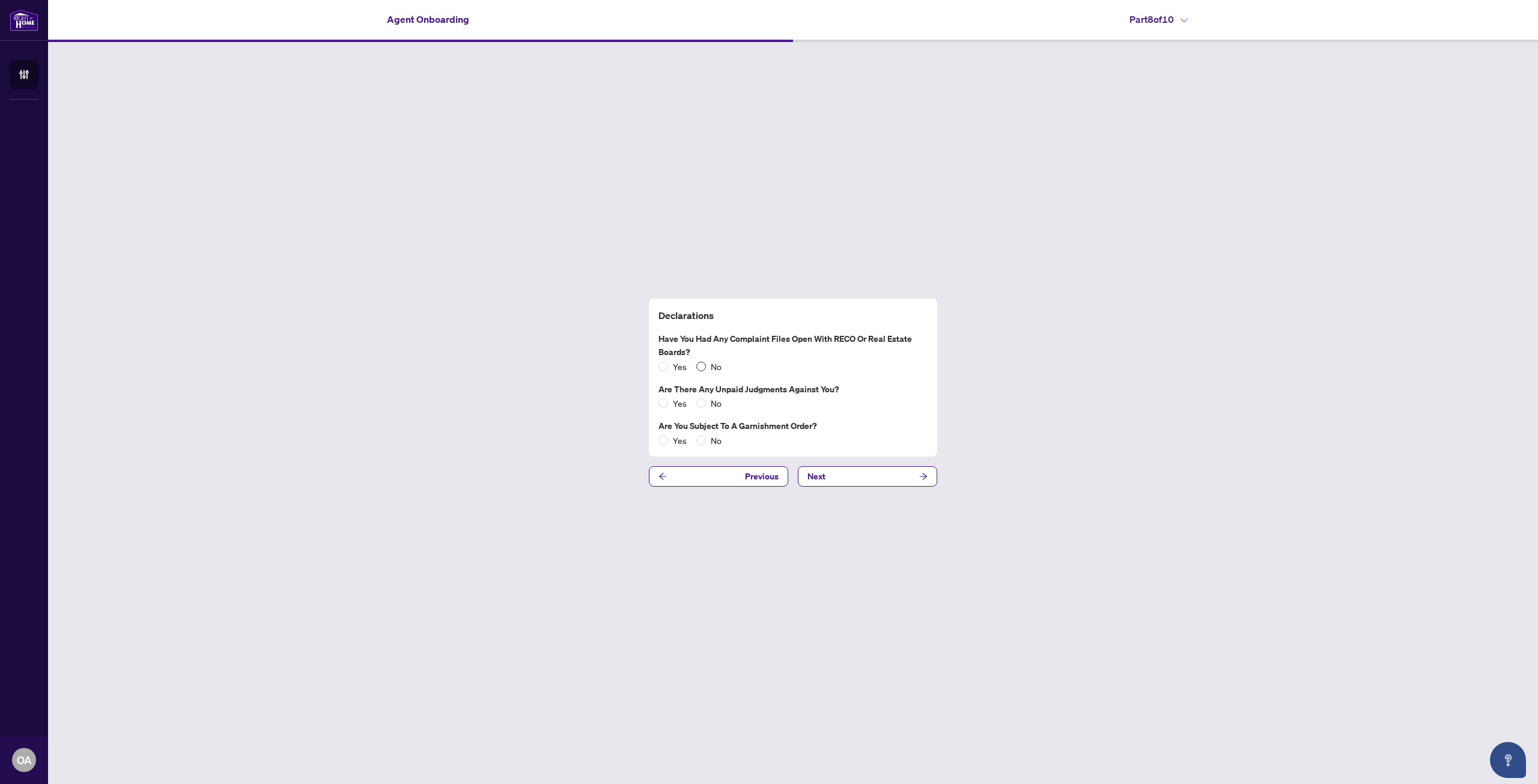
click at [713, 367] on span "No" at bounding box center [716, 366] width 20 height 13
click at [707, 404] on span "No" at bounding box center [716, 402] width 20 height 13
click at [710, 444] on span "No" at bounding box center [716, 440] width 20 height 13
click at [867, 473] on button "Next" at bounding box center [867, 476] width 139 height 20
click at [864, 475] on button "Next" at bounding box center [867, 476] width 139 height 20
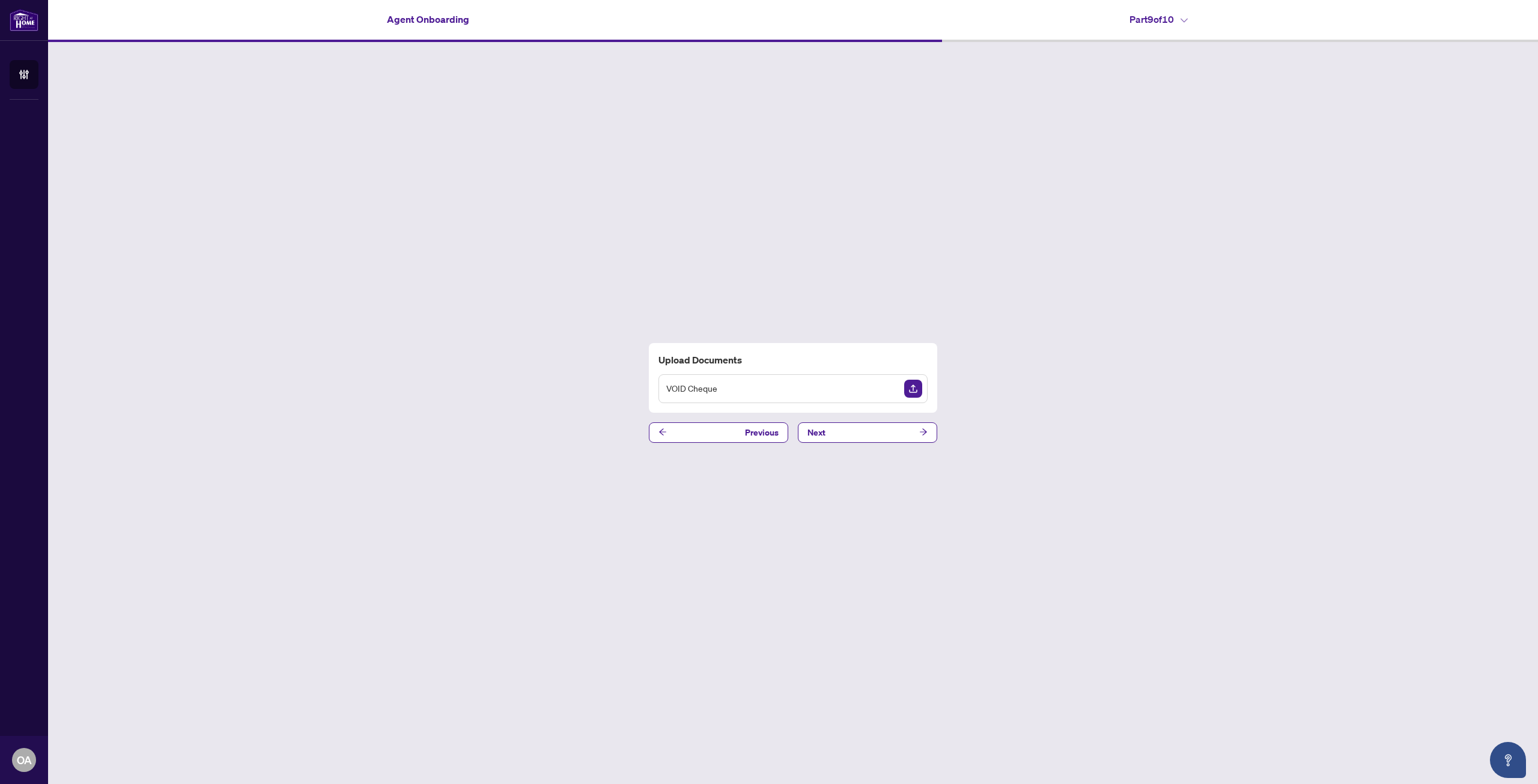
drag, startPoint x: 868, startPoint y: 517, endPoint x: 843, endPoint y: 496, distance: 32.6
click at [868, 517] on div "Upload Documents VOID Cheque Previous Next" at bounding box center [794, 392] width 1490 height 701
click at [745, 427] on button "Previous" at bounding box center [719, 432] width 139 height 20
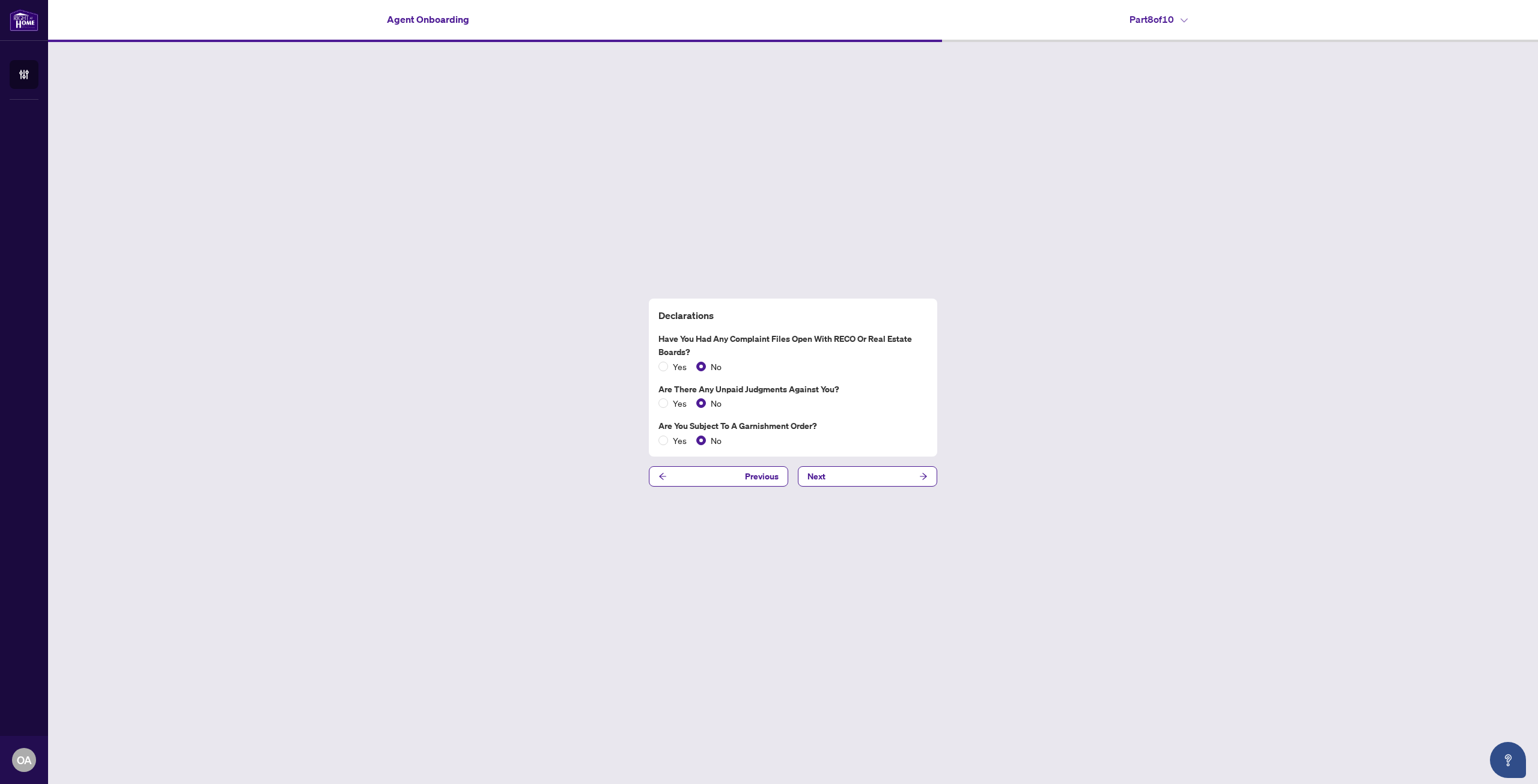
click at [735, 464] on div "Declarations Have you had any complaint files open with RECO or Real Estate Boa…" at bounding box center [794, 392] width 1490 height 701
click at [730, 473] on button "Previous" at bounding box center [719, 476] width 139 height 20
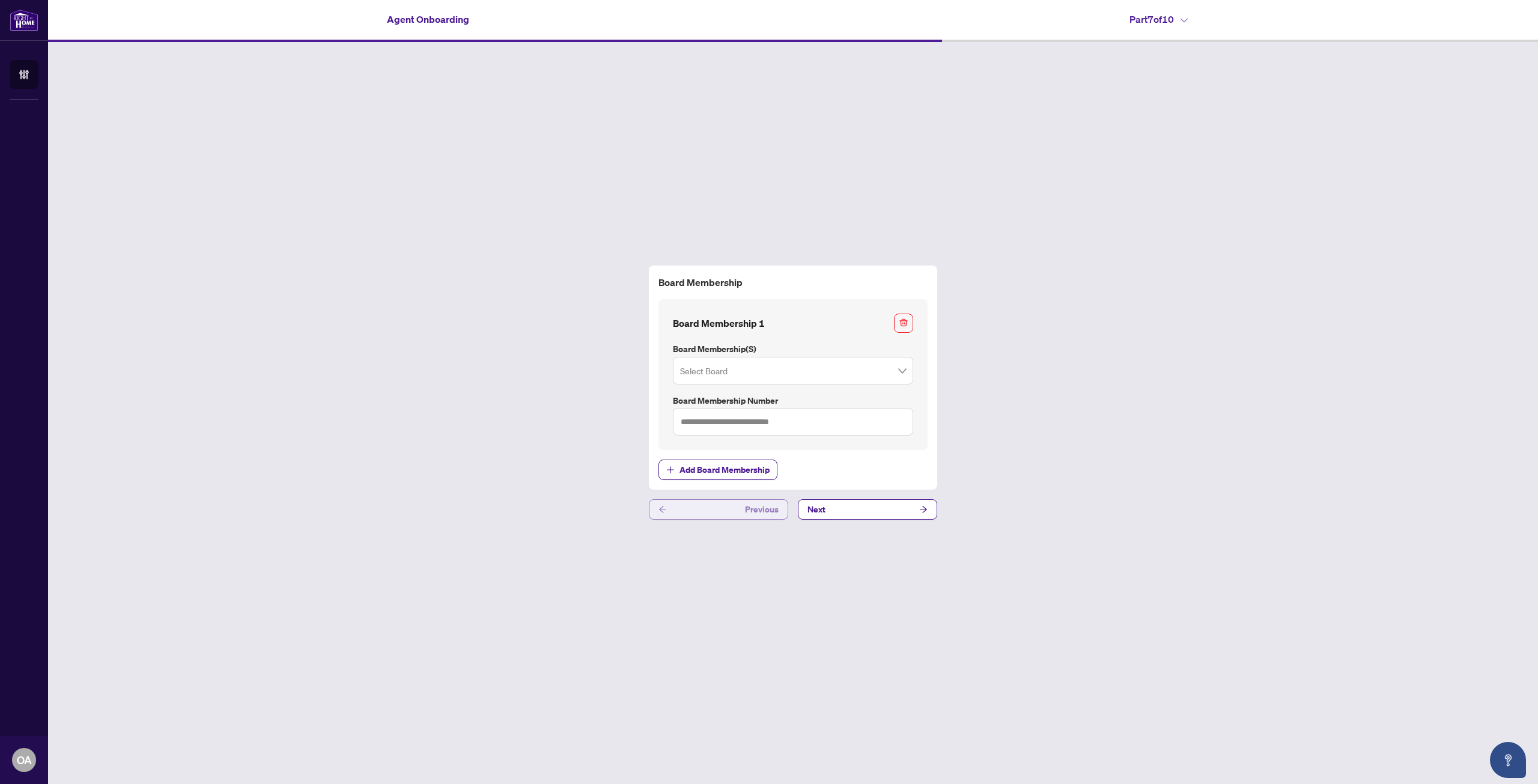
click at [723, 509] on button "Previous" at bounding box center [719, 509] width 139 height 20
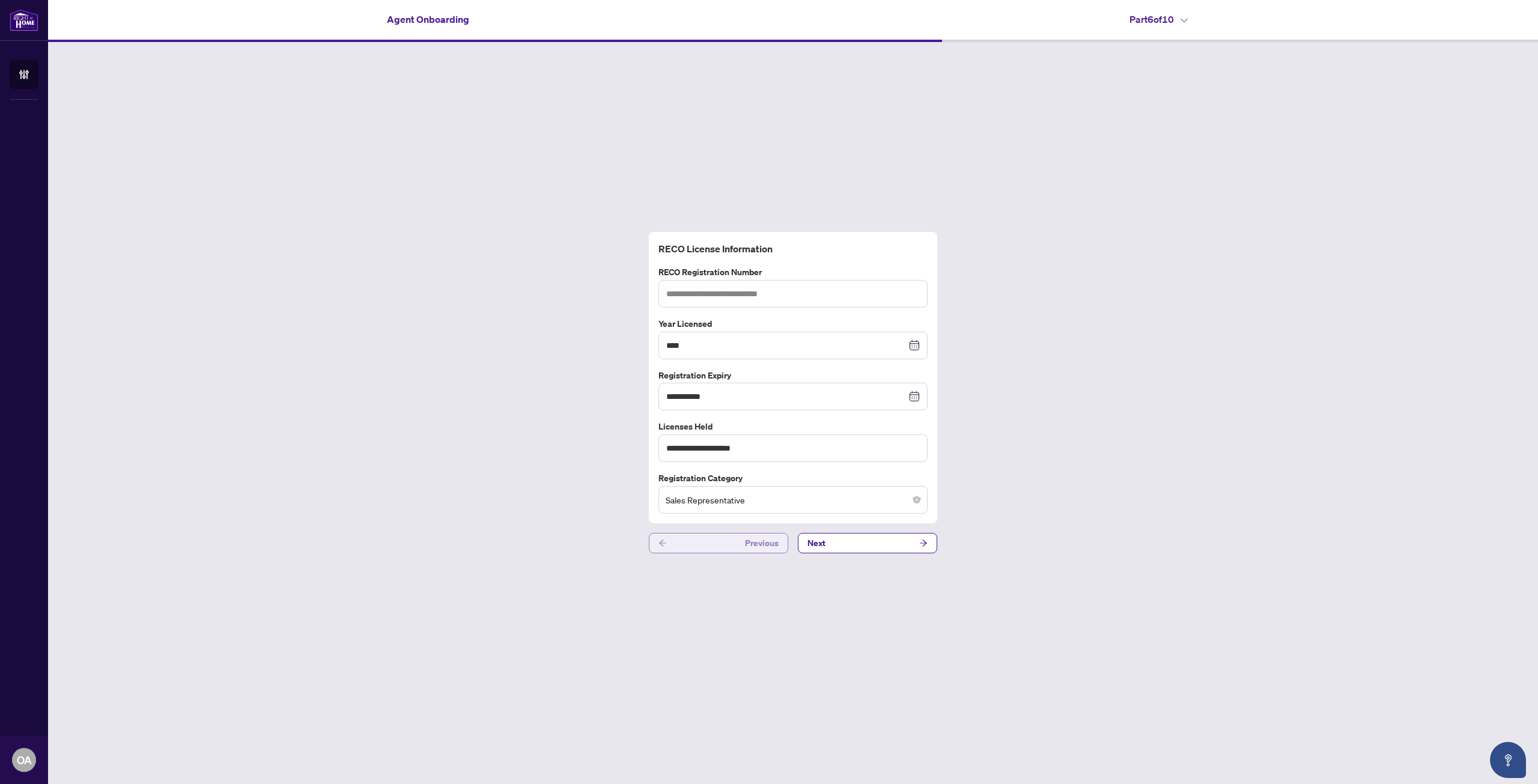
click at [712, 549] on button "Previous" at bounding box center [719, 542] width 139 height 20
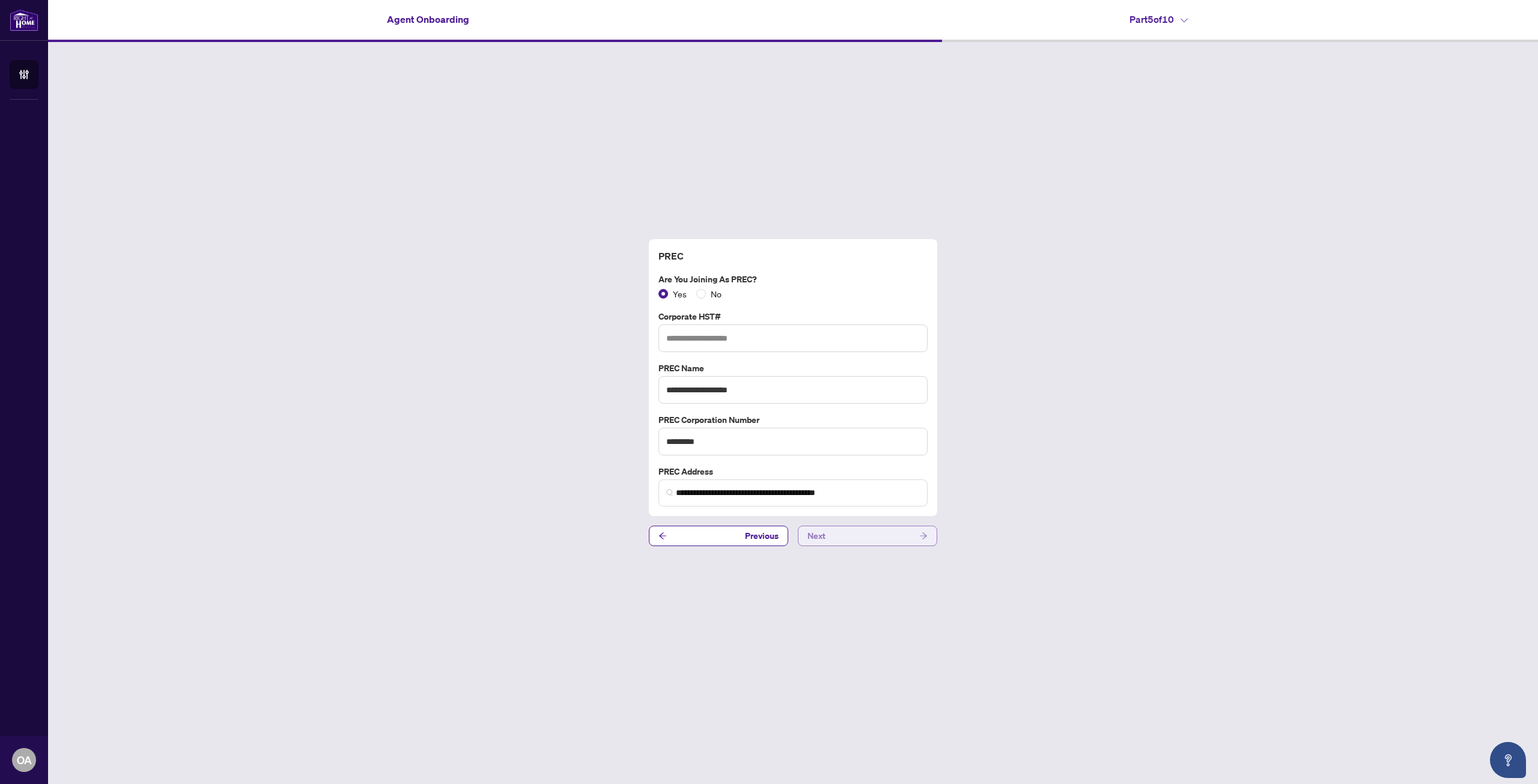
click at [826, 540] on button "Next" at bounding box center [867, 536] width 139 height 20
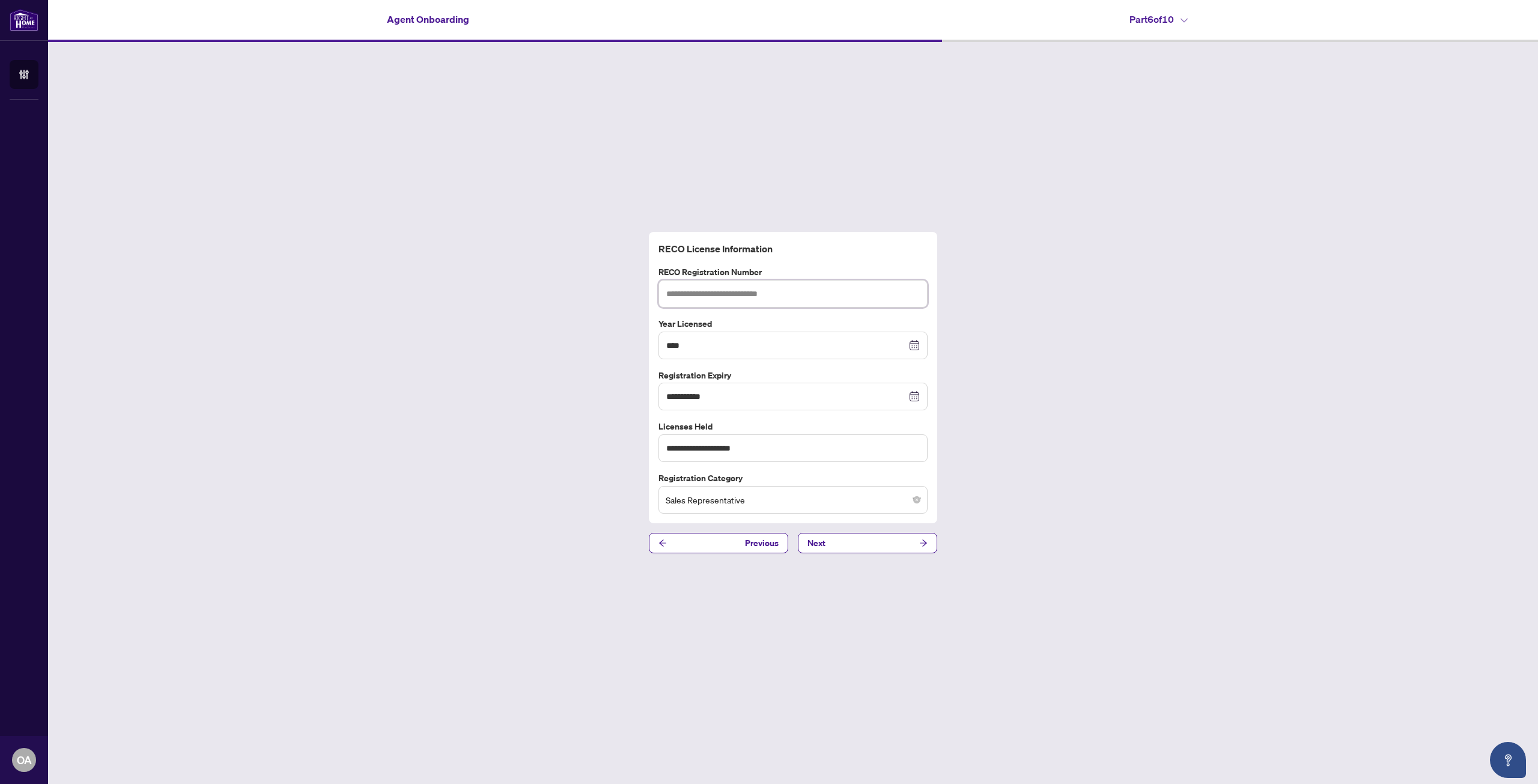
click at [751, 289] on input "text" at bounding box center [793, 293] width 269 height 27
paste input "*******"
type input "*******"
click at [727, 548] on button "Previous" at bounding box center [719, 542] width 139 height 20
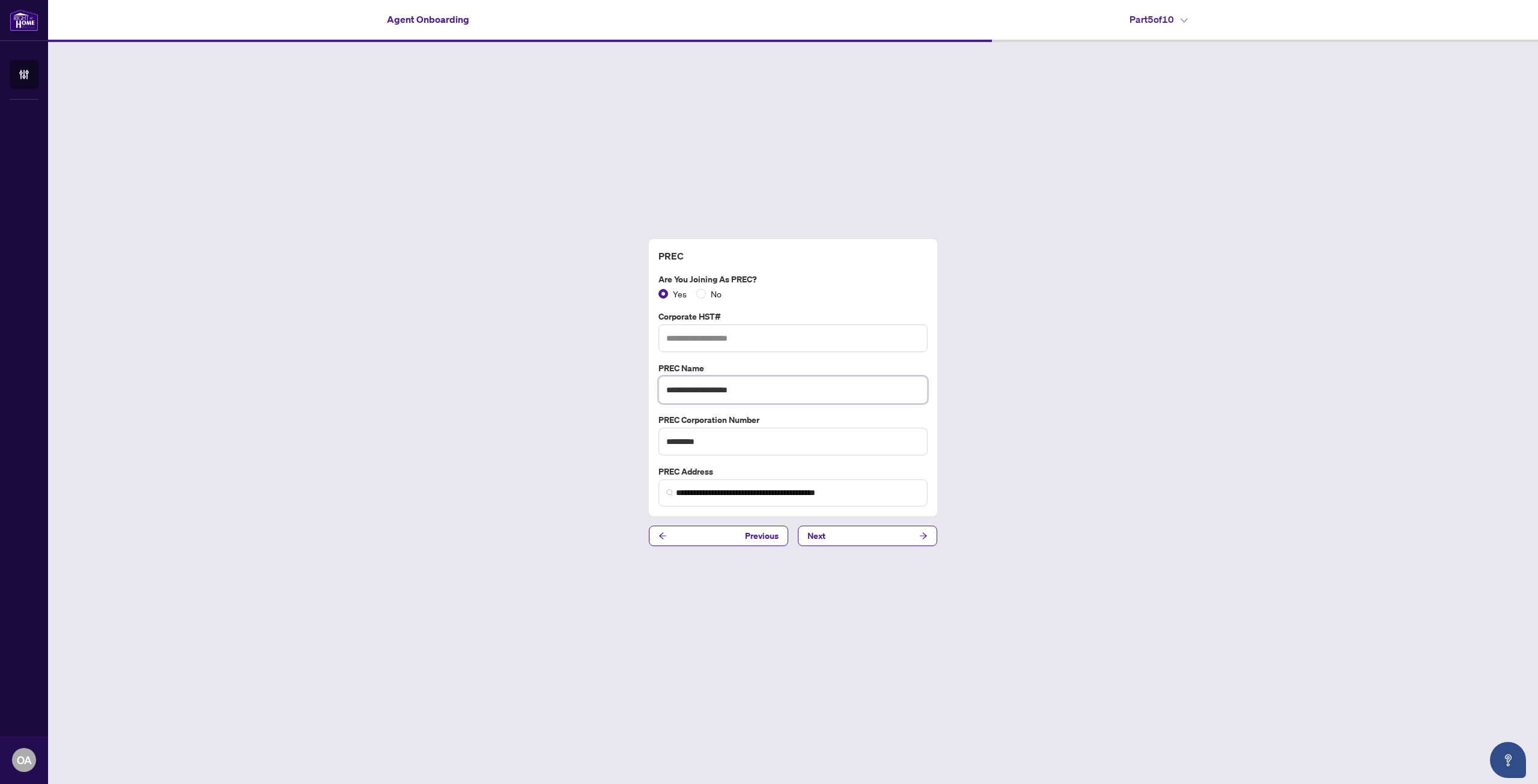
click at [902, 400] on input "**********" at bounding box center [793, 389] width 269 height 27
click at [736, 342] on input "text" at bounding box center [793, 337] width 269 height 27
paste input "**********"
type input "**********"
drag, startPoint x: 689, startPoint y: 340, endPoint x: 789, endPoint y: 303, distance: 106.6
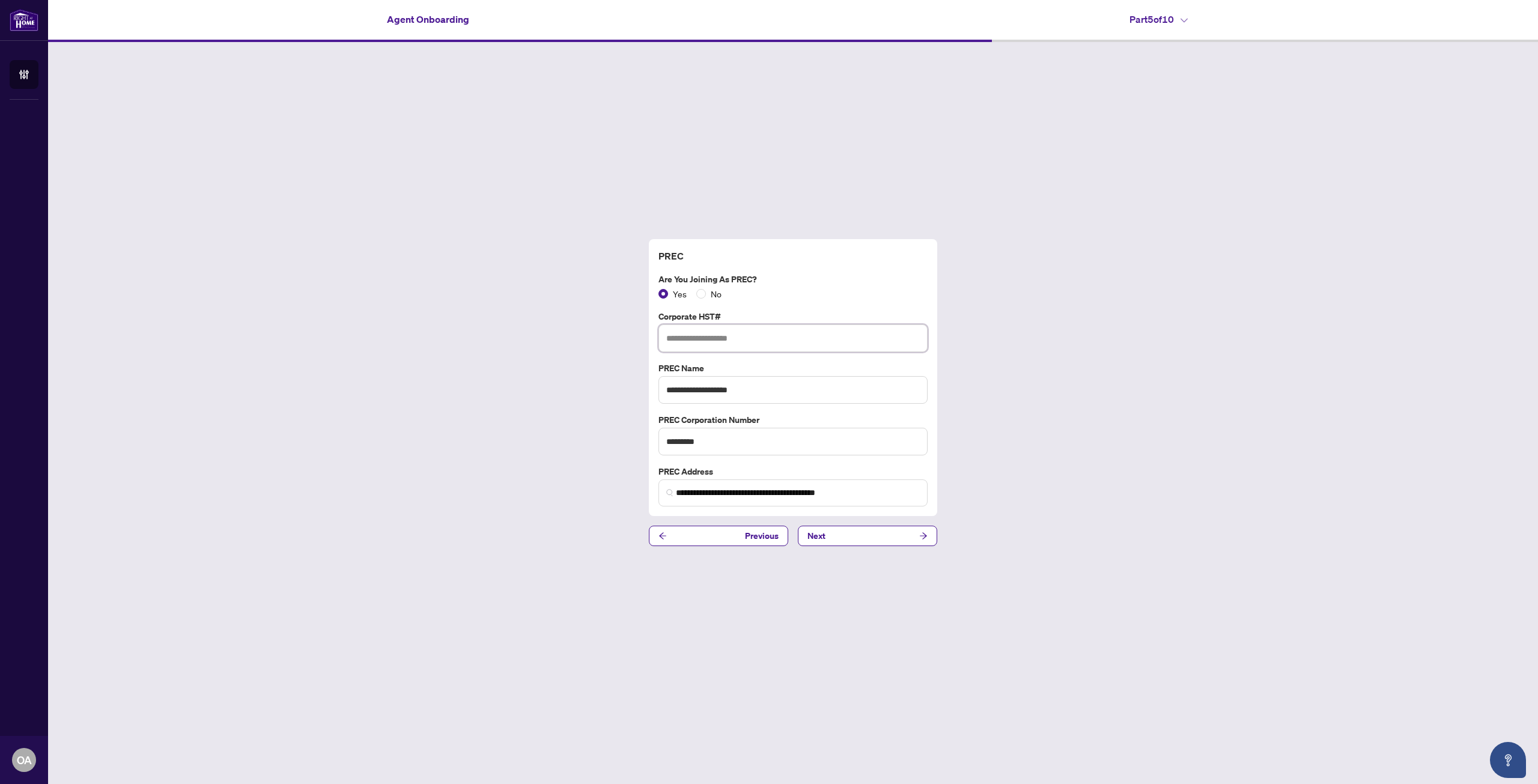
click at [689, 340] on input "text" at bounding box center [793, 337] width 269 height 27
type input "**********"
click at [827, 295] on div "Yes No" at bounding box center [793, 293] width 269 height 13
click at [846, 533] on button "Next" at bounding box center [867, 536] width 139 height 20
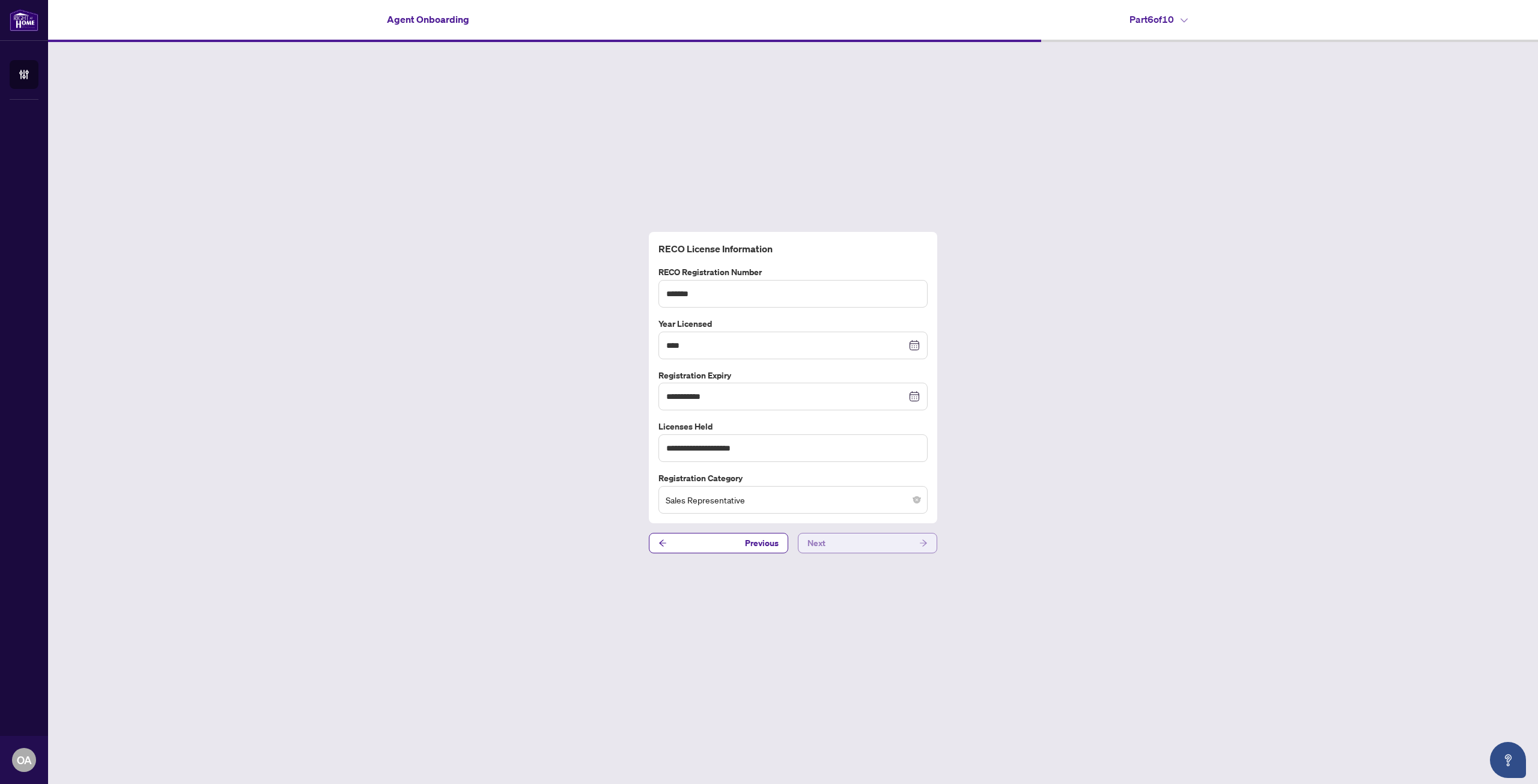
click at [829, 544] on button "Next" at bounding box center [867, 542] width 139 height 20
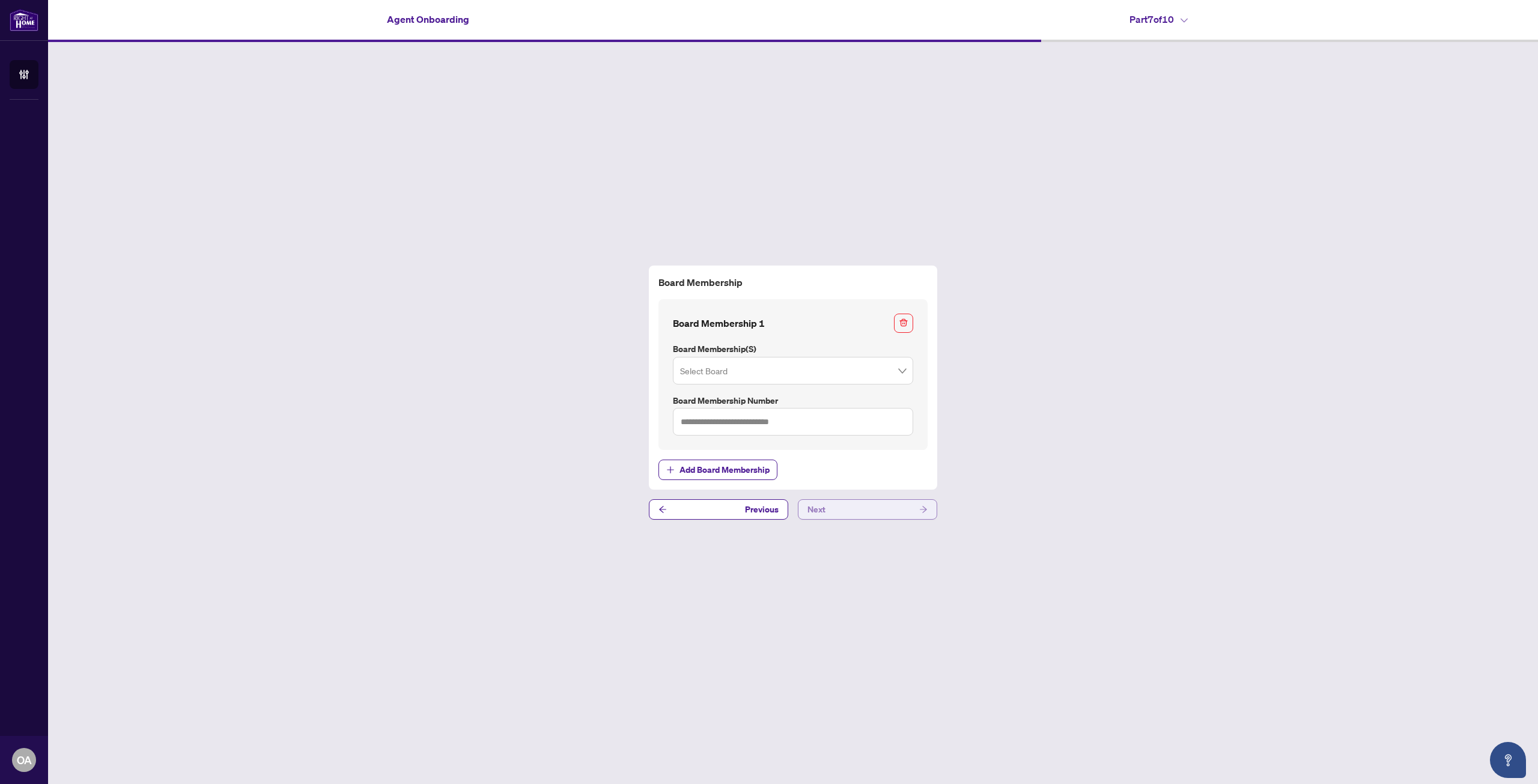
click at [853, 517] on button "Next" at bounding box center [867, 509] width 139 height 20
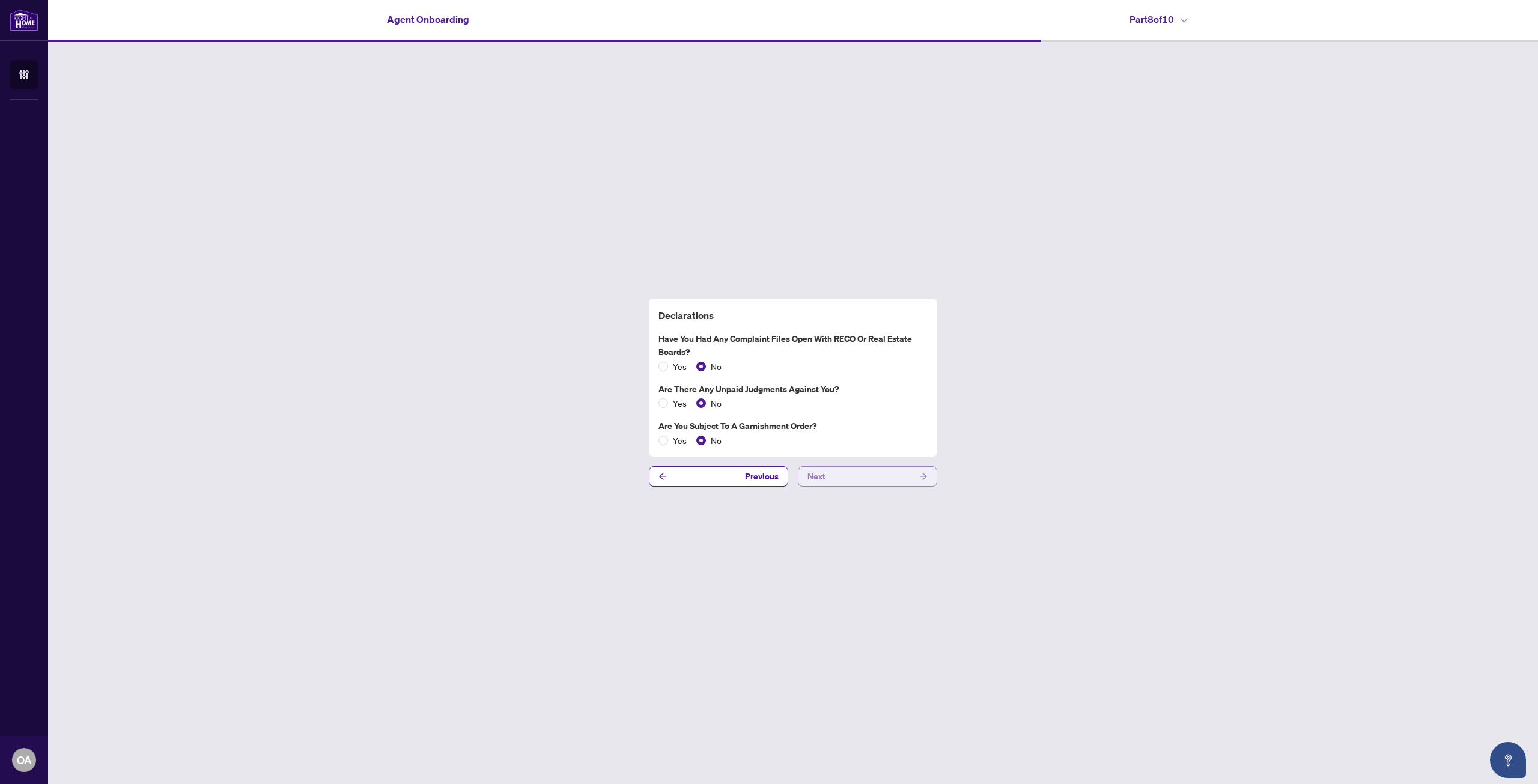
click at [843, 481] on button "Next" at bounding box center [867, 476] width 139 height 20
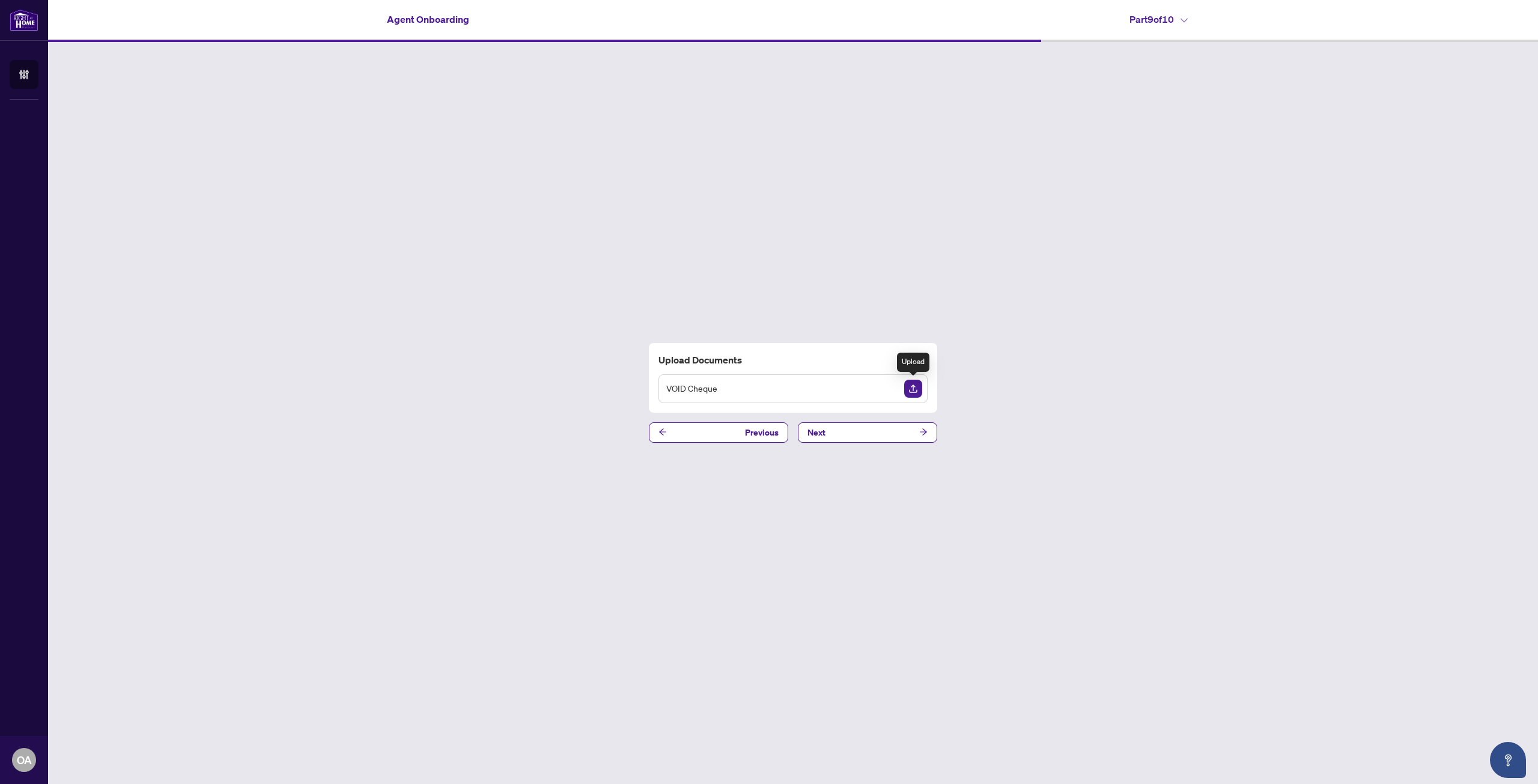
click at [913, 388] on img "Upload Document" at bounding box center [913, 388] width 18 height 18
click at [864, 155] on div "Upload Documents VOID Cheque Previous Next" at bounding box center [794, 392] width 1490 height 701
drag, startPoint x: 762, startPoint y: 204, endPoint x: 747, endPoint y: 215, distance: 18.6
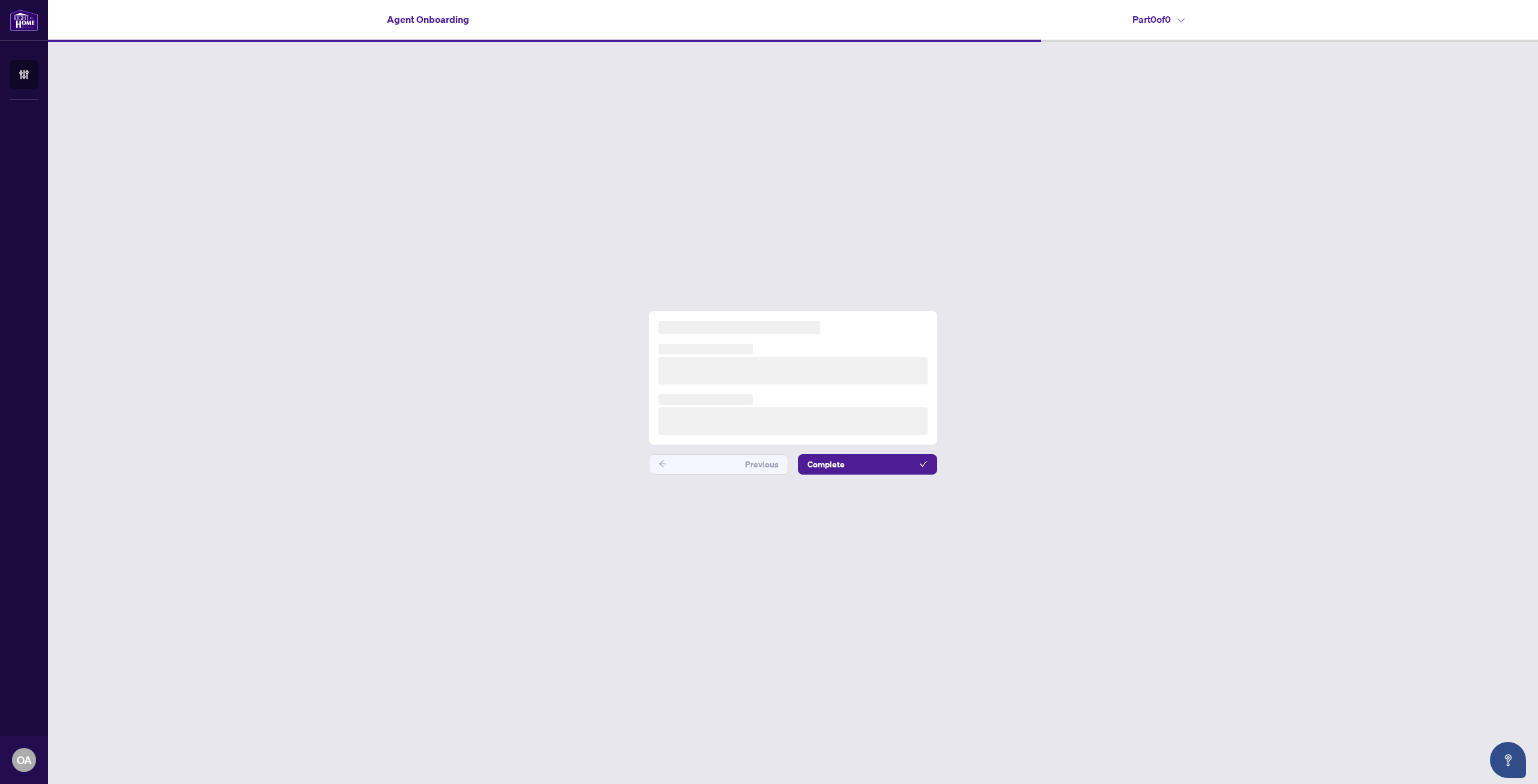
drag, startPoint x: 687, startPoint y: 281, endPoint x: 696, endPoint y: 286, distance: 10.3
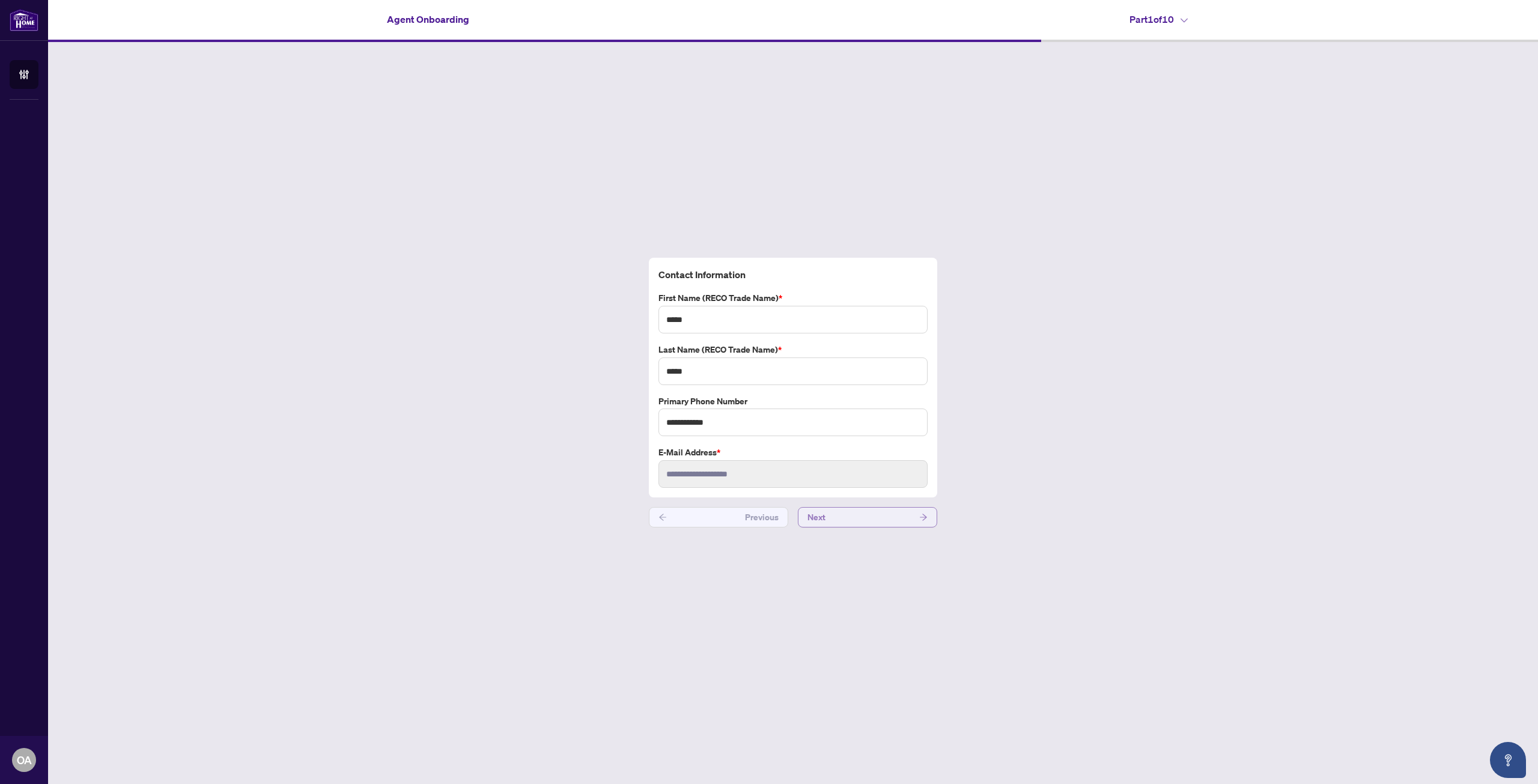
click at [848, 517] on button "Next" at bounding box center [867, 517] width 139 height 20
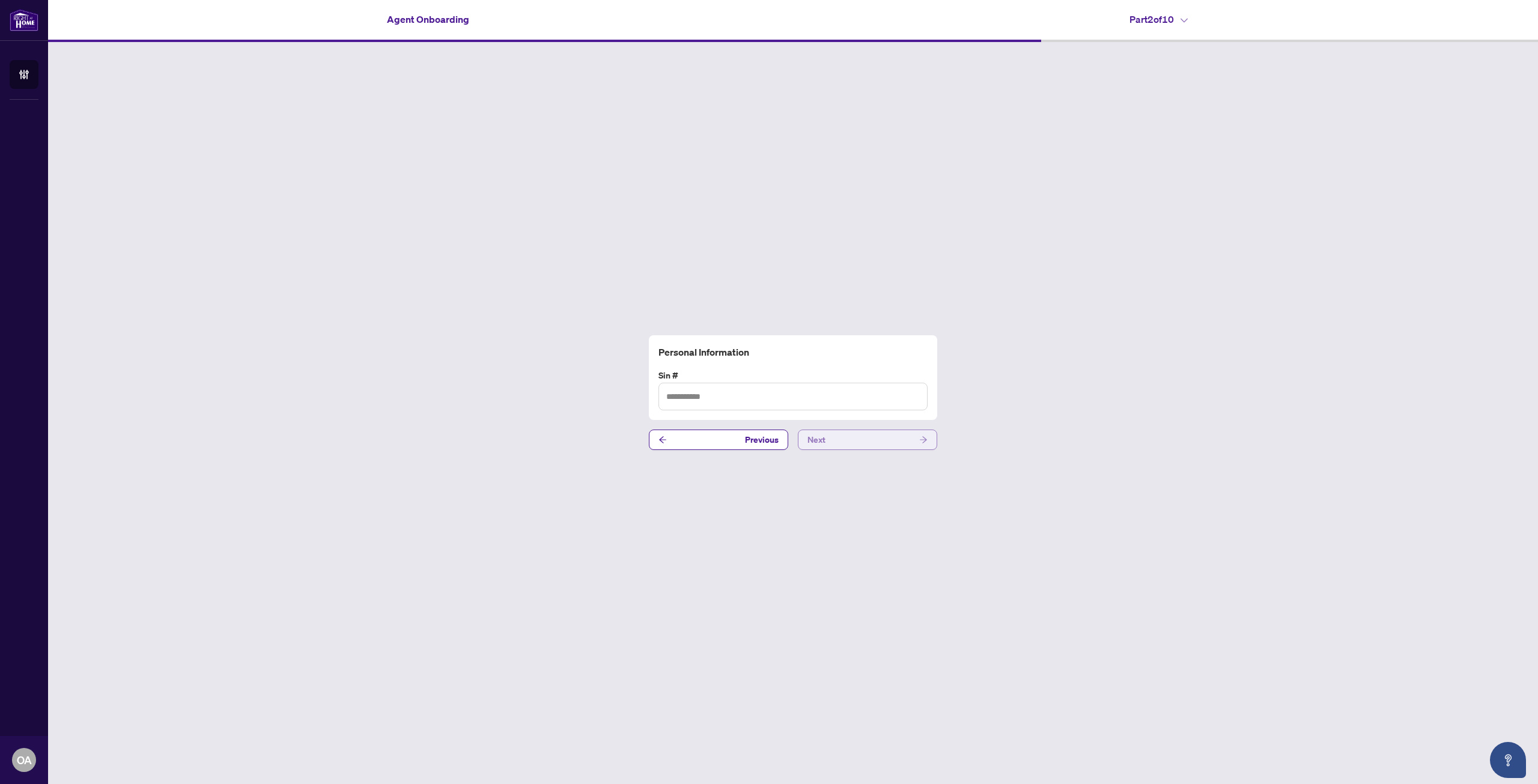
click at [848, 433] on button "Next" at bounding box center [867, 439] width 139 height 20
click at [810, 405] on input "text" at bounding box center [793, 396] width 269 height 27
click at [844, 433] on button "Next" at bounding box center [867, 439] width 139 height 20
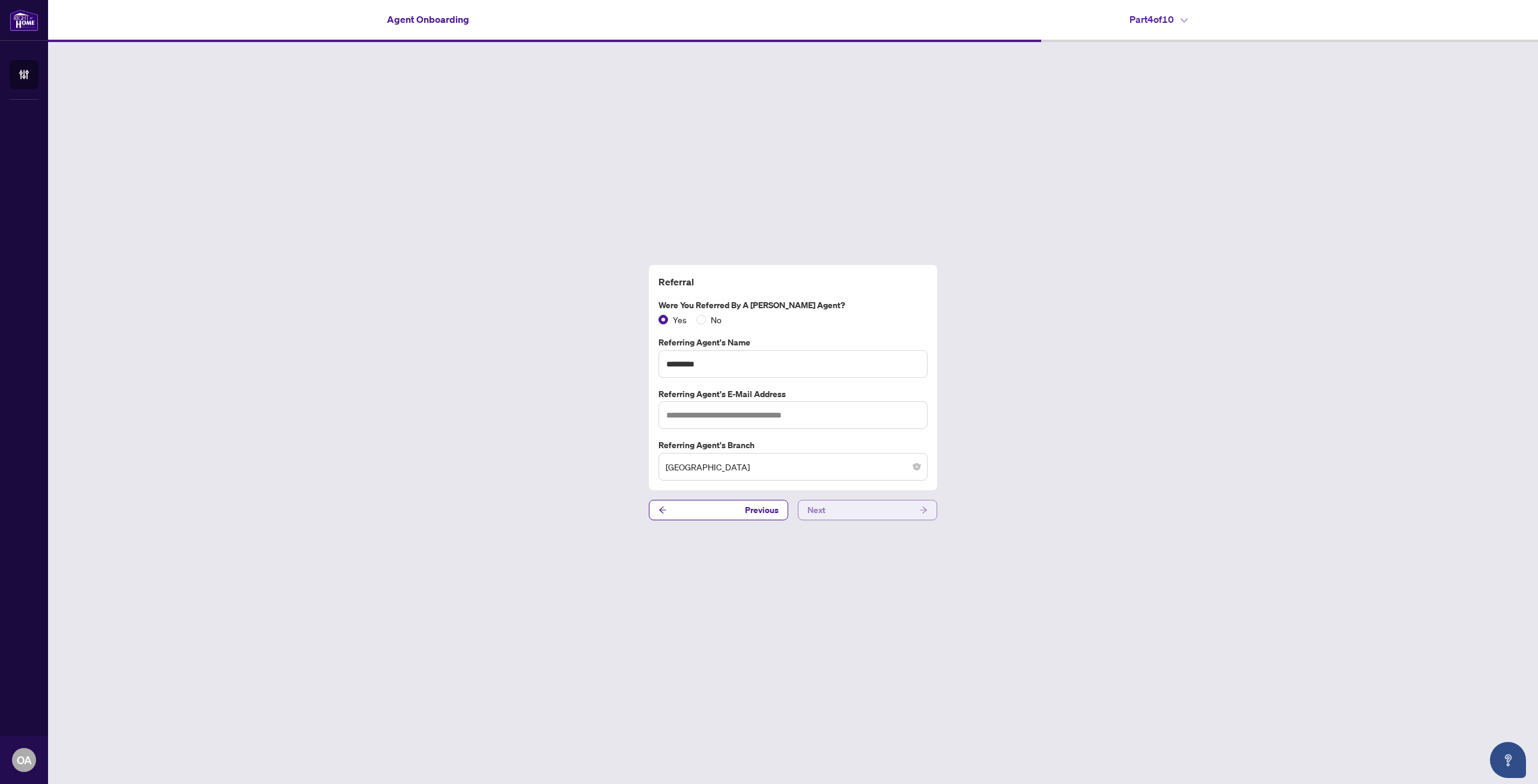
click at [854, 513] on button "Next" at bounding box center [867, 510] width 139 height 20
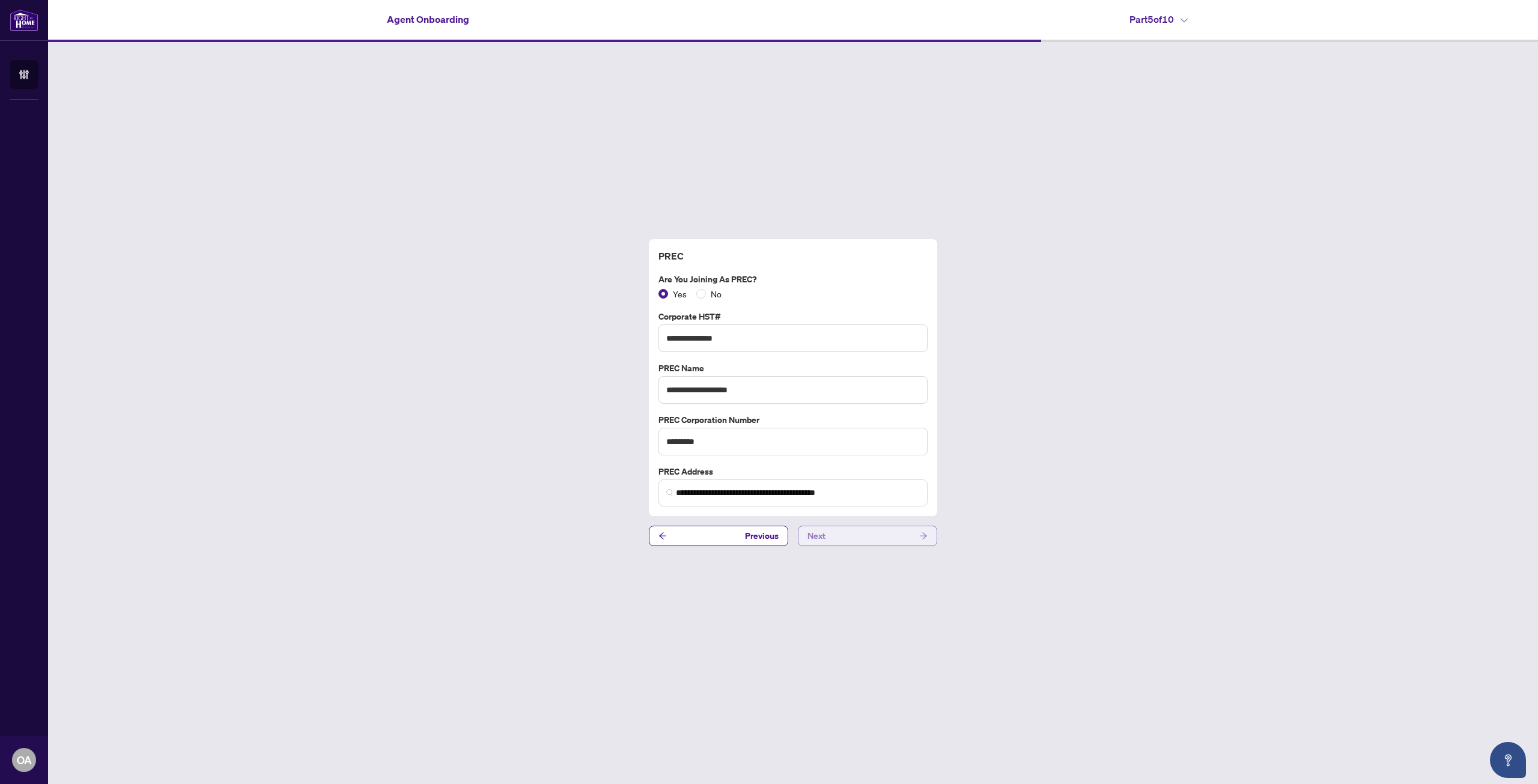
click at [856, 536] on button "Next" at bounding box center [867, 536] width 139 height 20
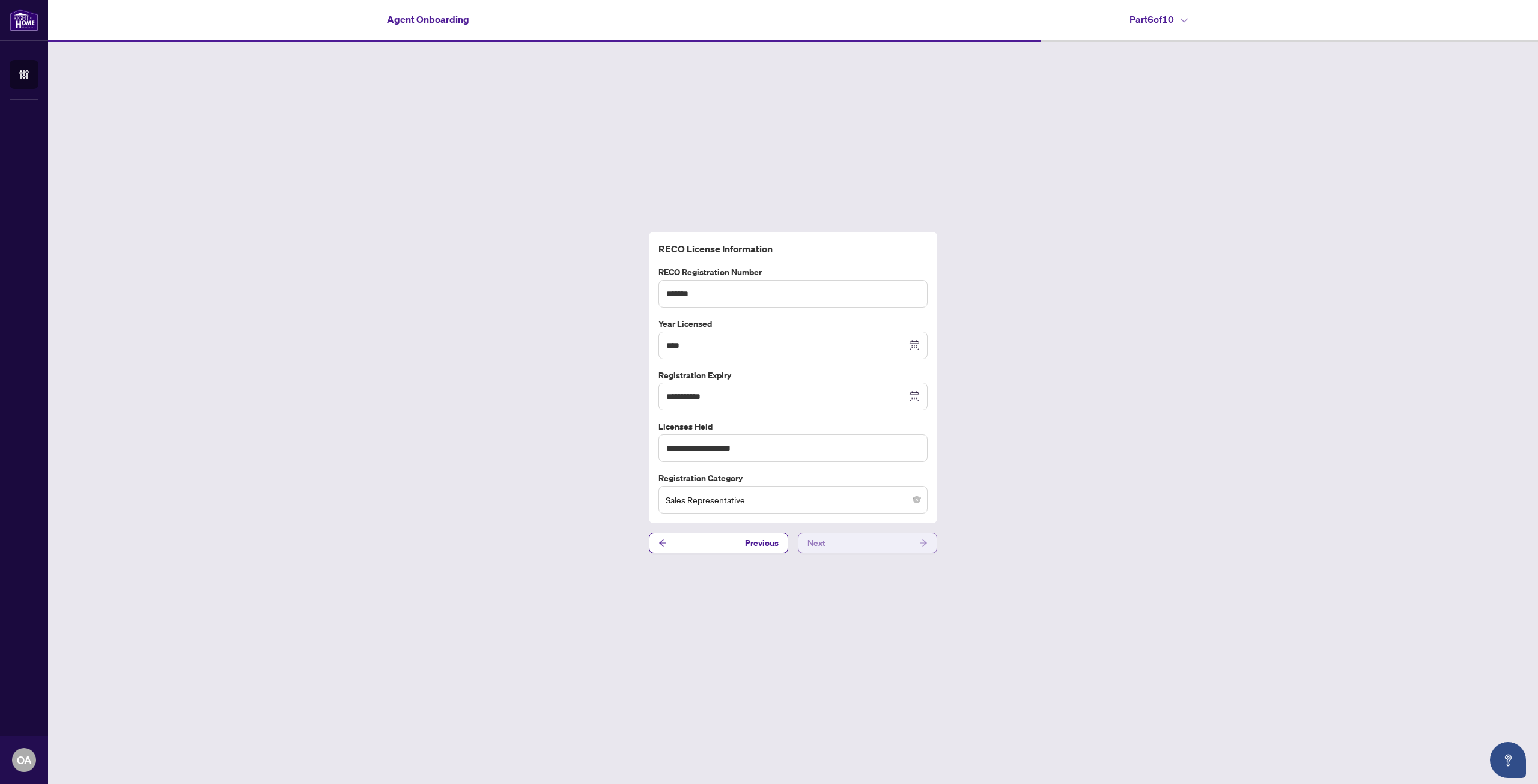
click at [856, 536] on button "Next" at bounding box center [867, 542] width 139 height 20
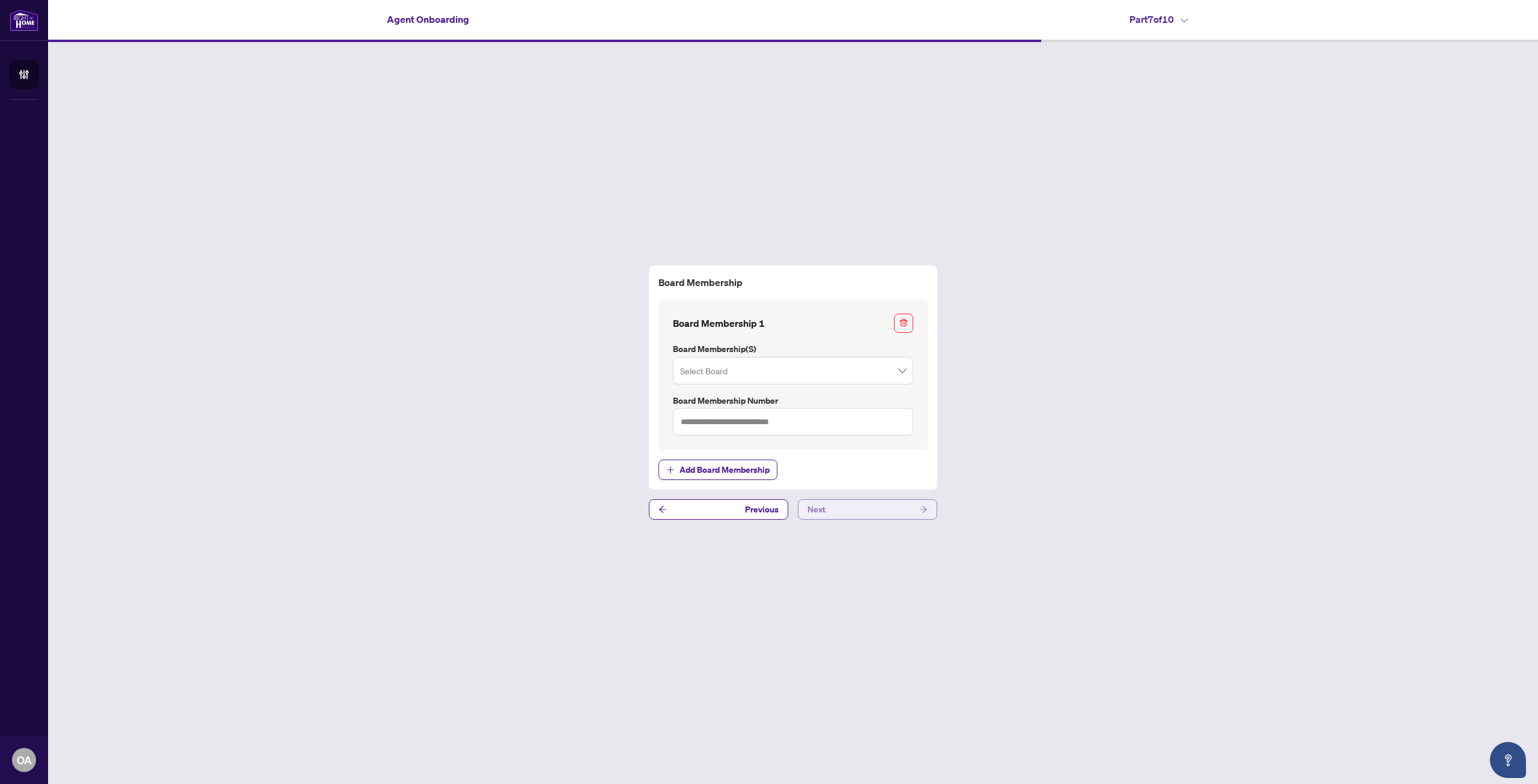
click at [856, 512] on button "Next" at bounding box center [867, 509] width 139 height 20
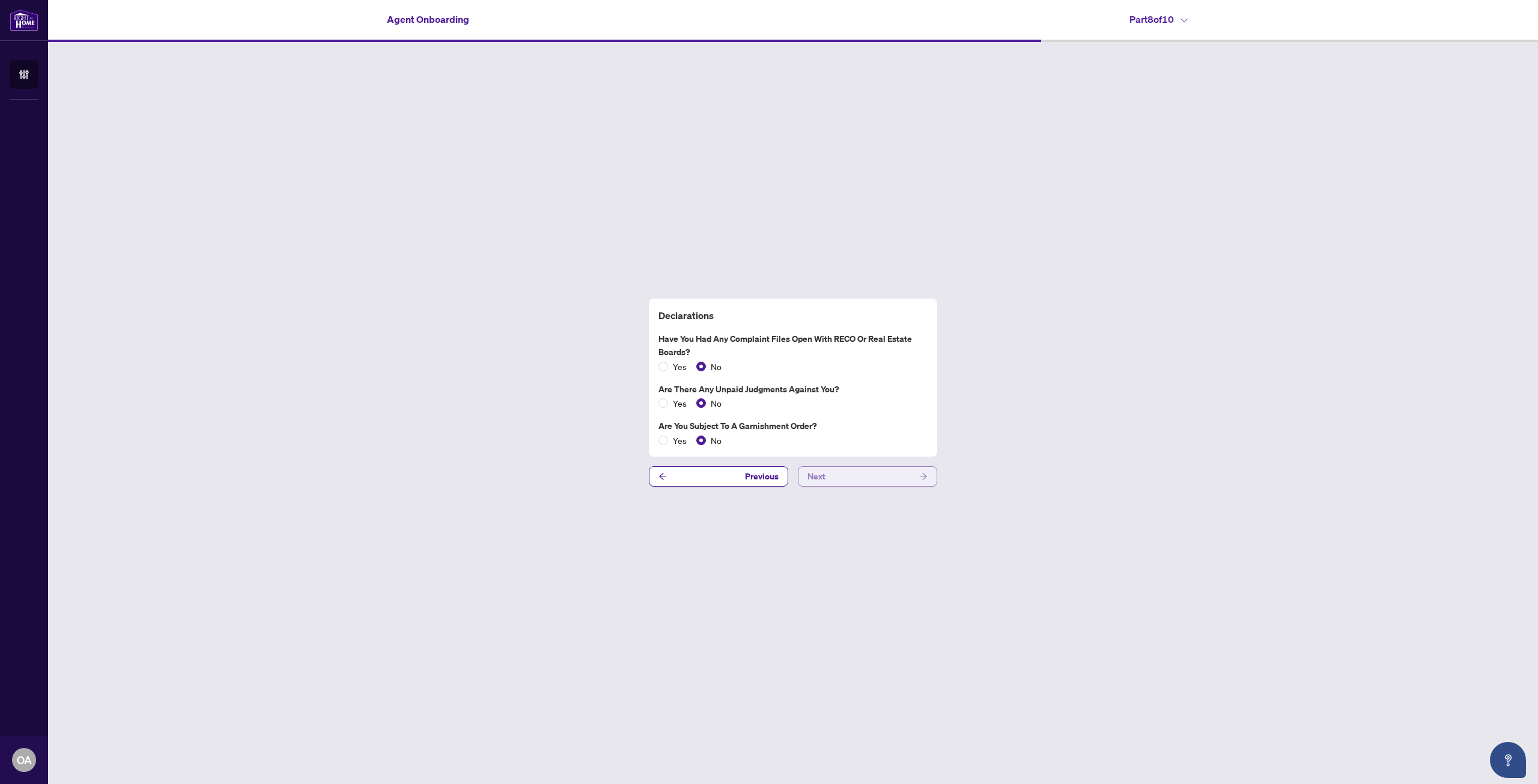
click at [861, 483] on button "Next" at bounding box center [867, 476] width 139 height 20
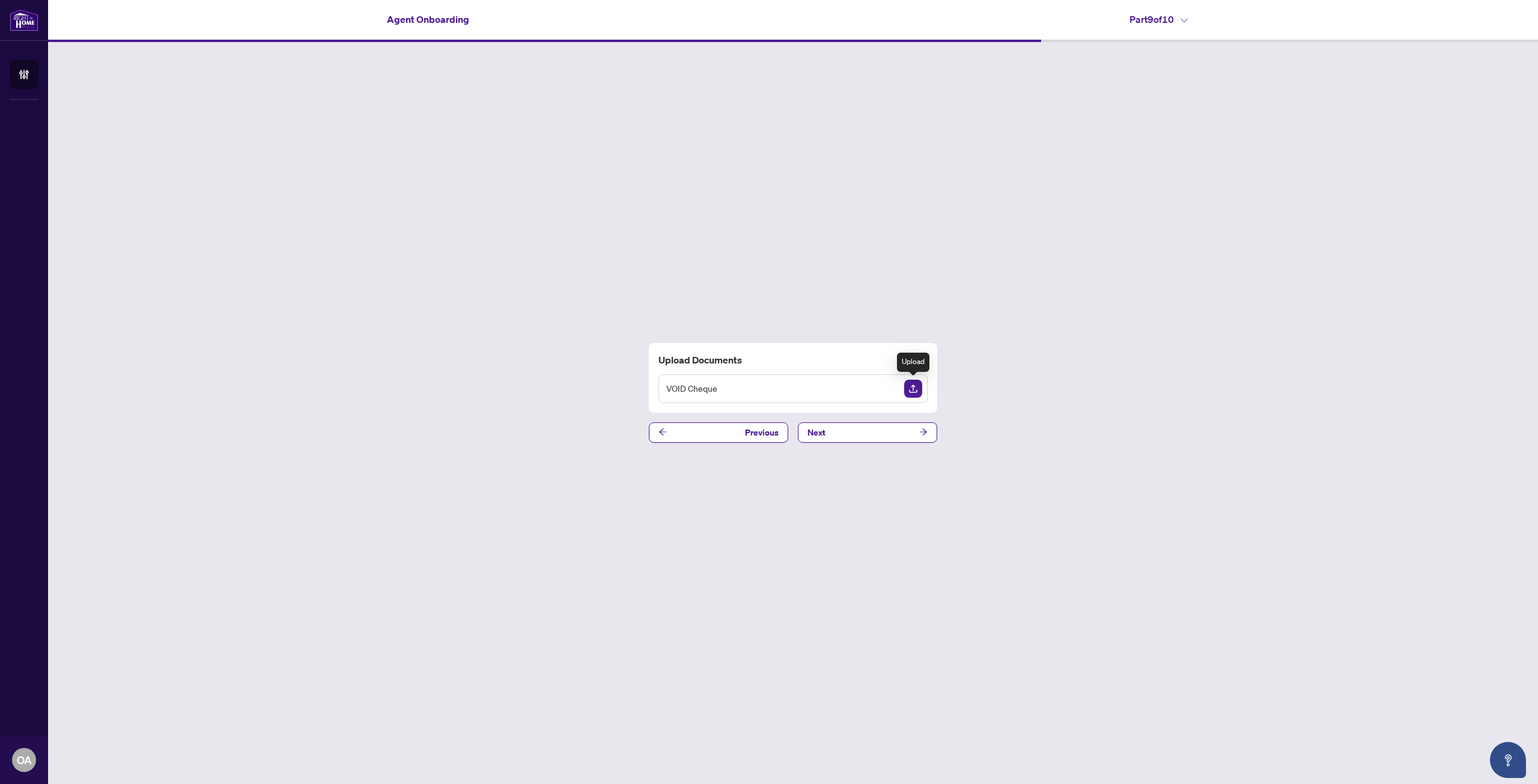
click at [910, 384] on img "Upload Document" at bounding box center [913, 388] width 18 height 18
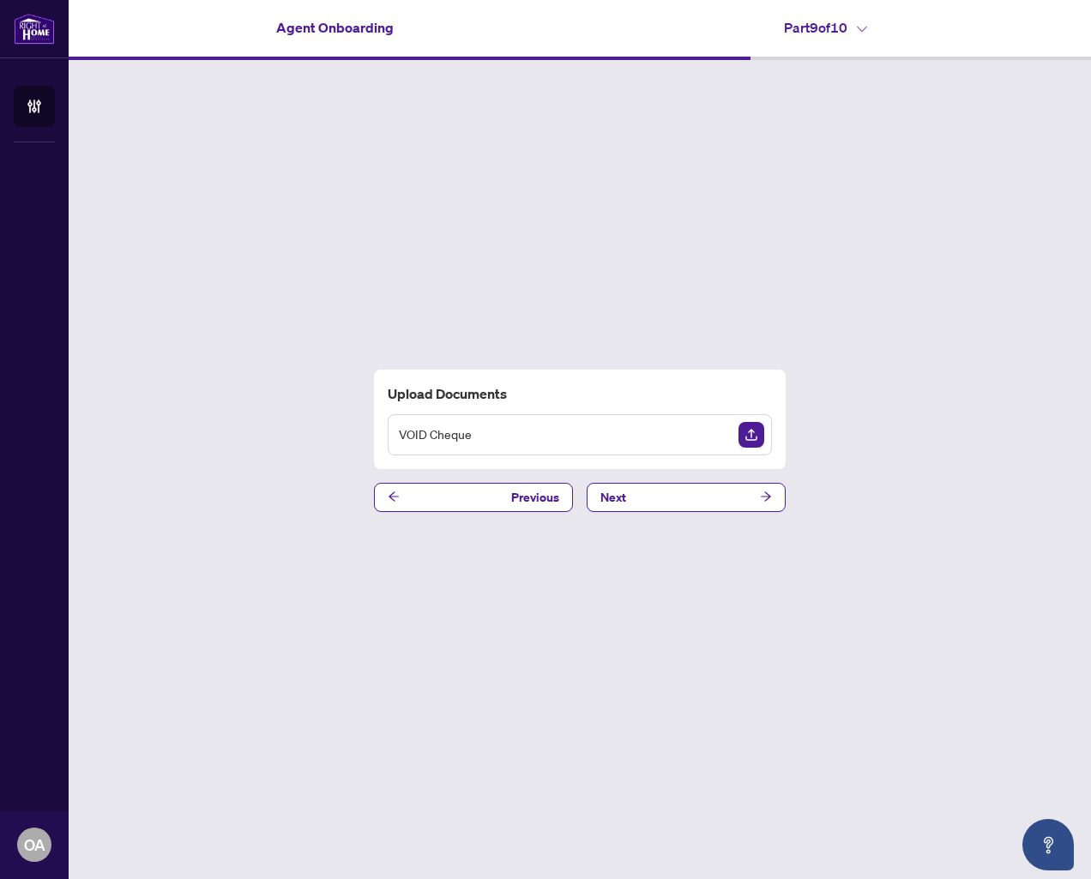
click at [747, 431] on img "Upload Document" at bounding box center [752, 435] width 26 height 26
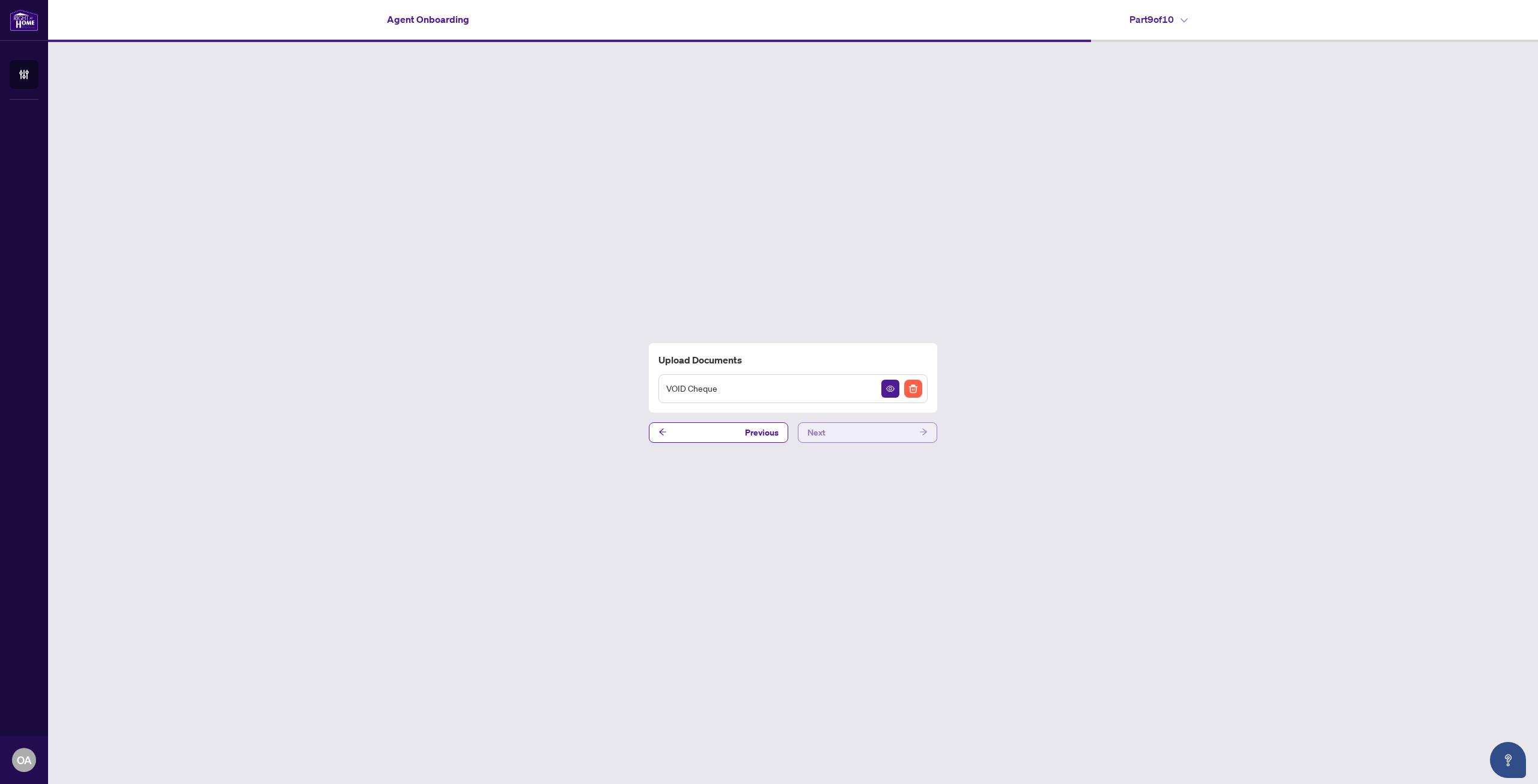
click at [877, 433] on button "Next" at bounding box center [867, 432] width 139 height 20
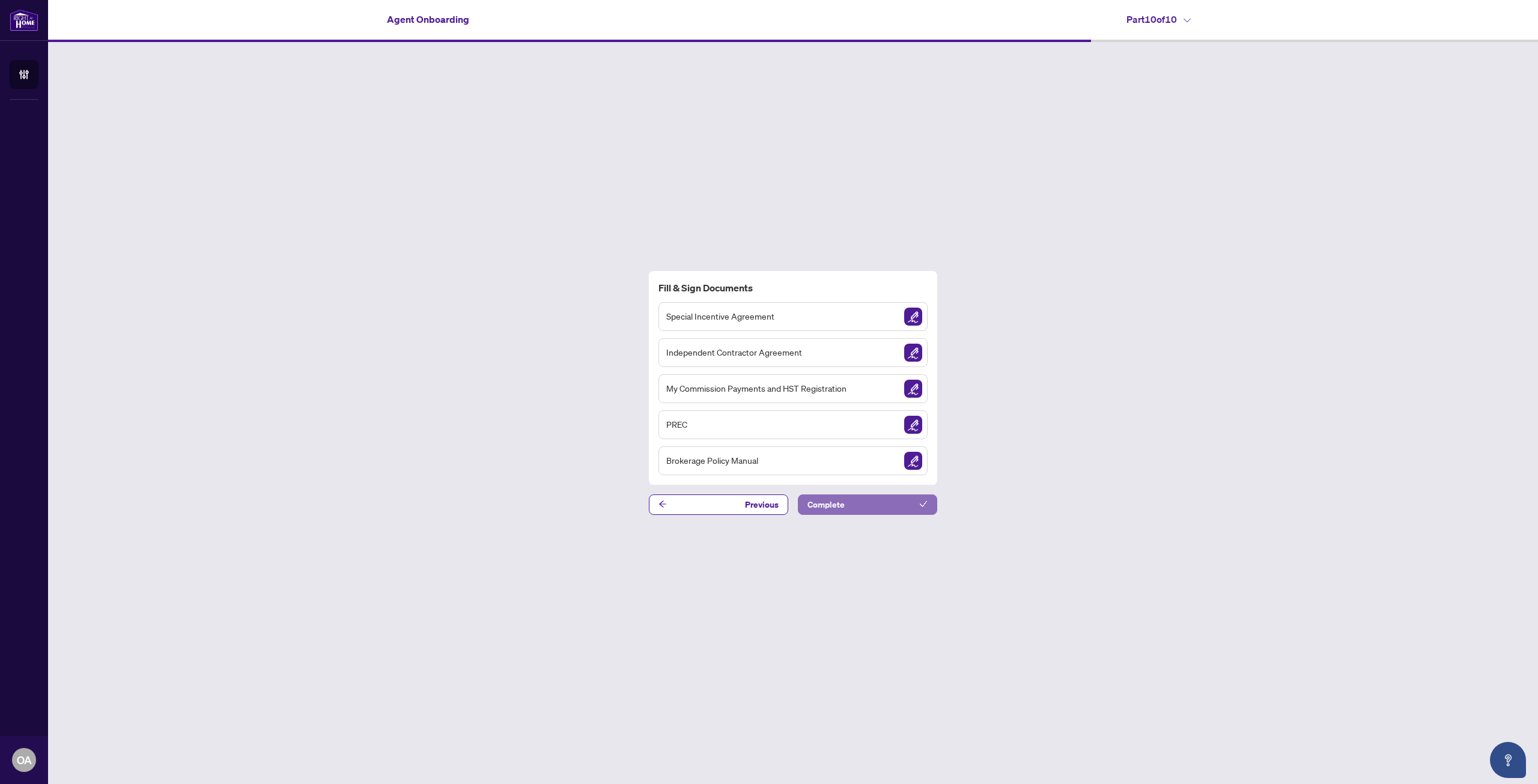
click at [864, 503] on button "Complete" at bounding box center [867, 504] width 139 height 20
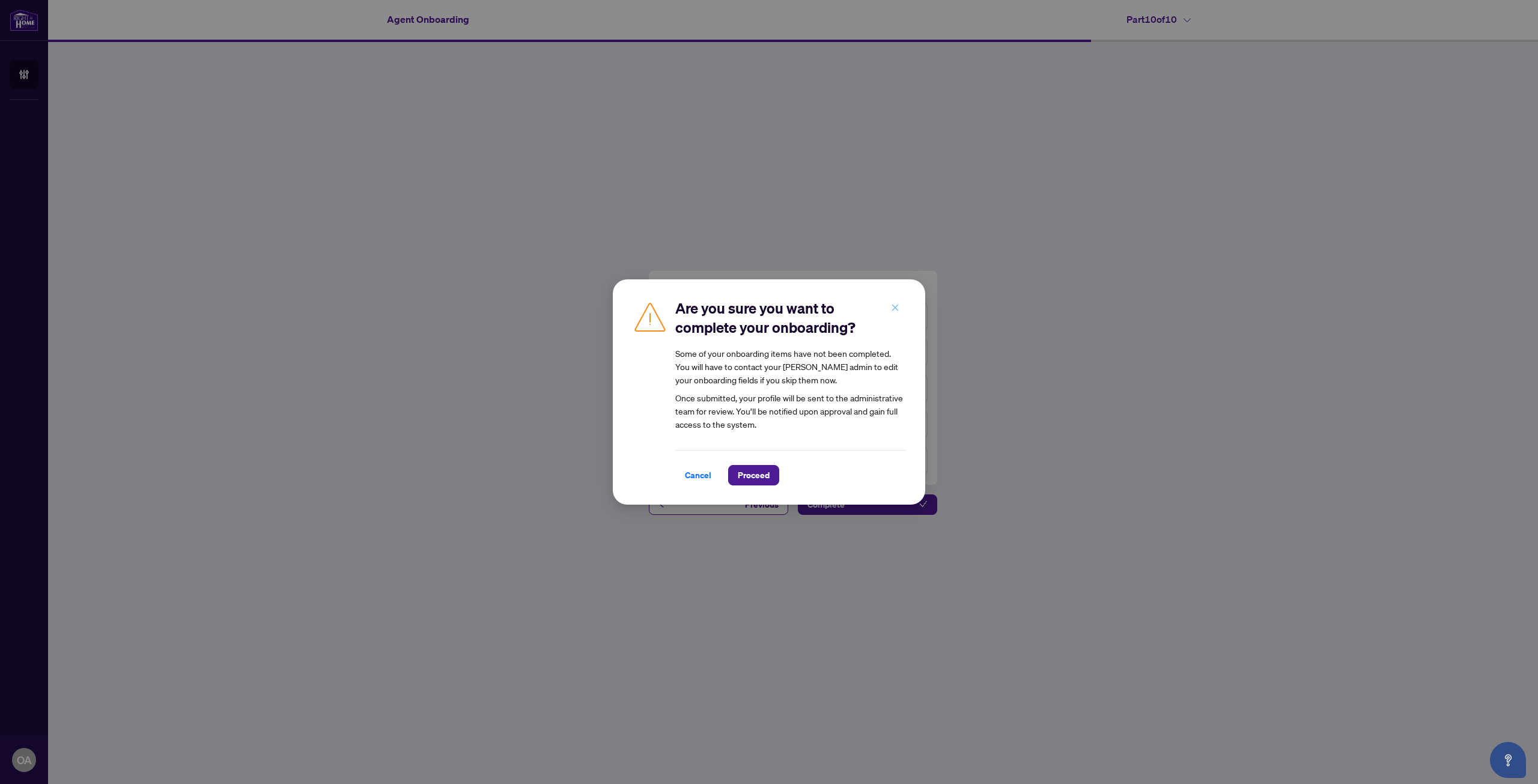
click at [903, 307] on button "button" at bounding box center [895, 307] width 24 height 20
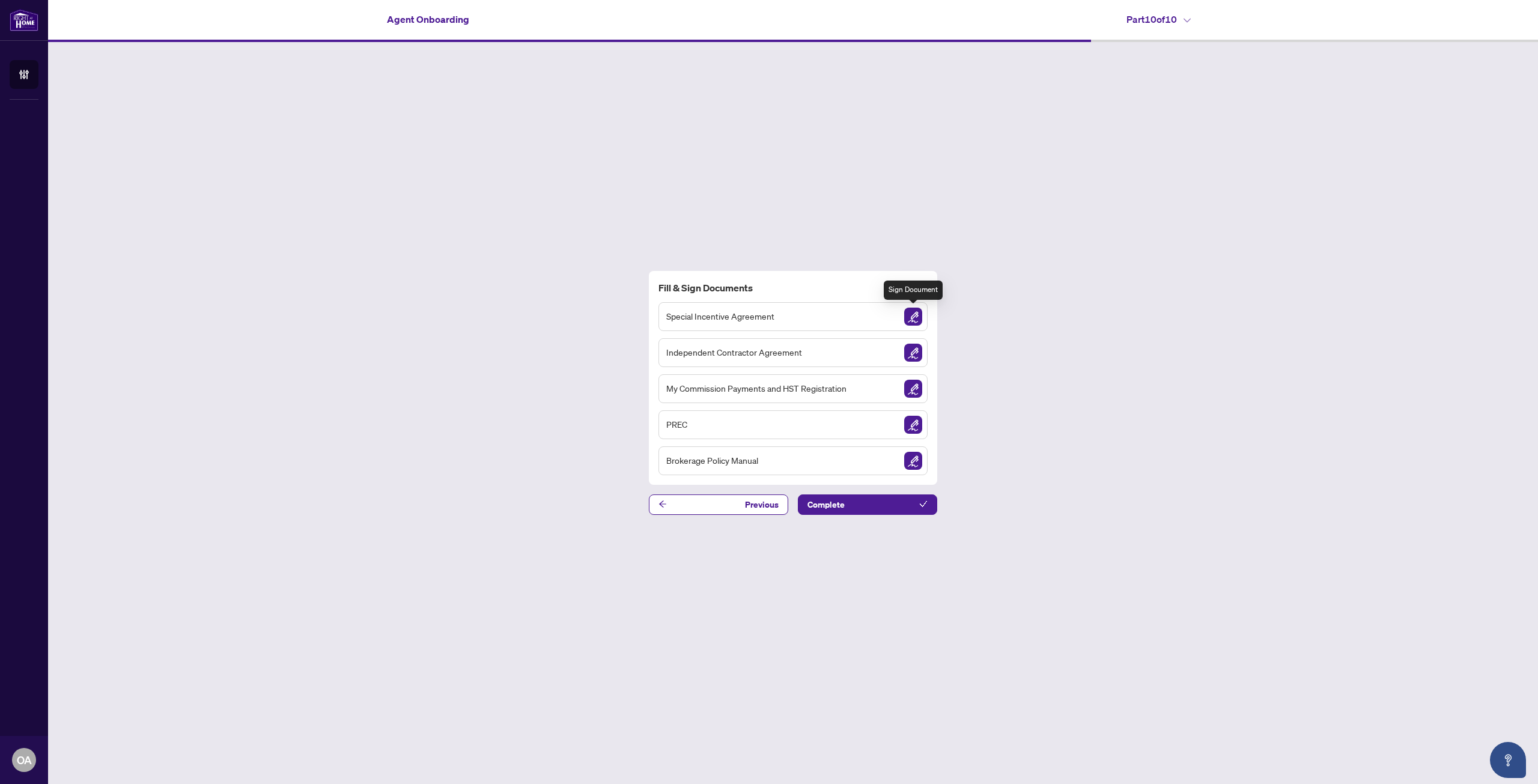
click at [916, 318] on img "Sign Document" at bounding box center [913, 316] width 18 height 18
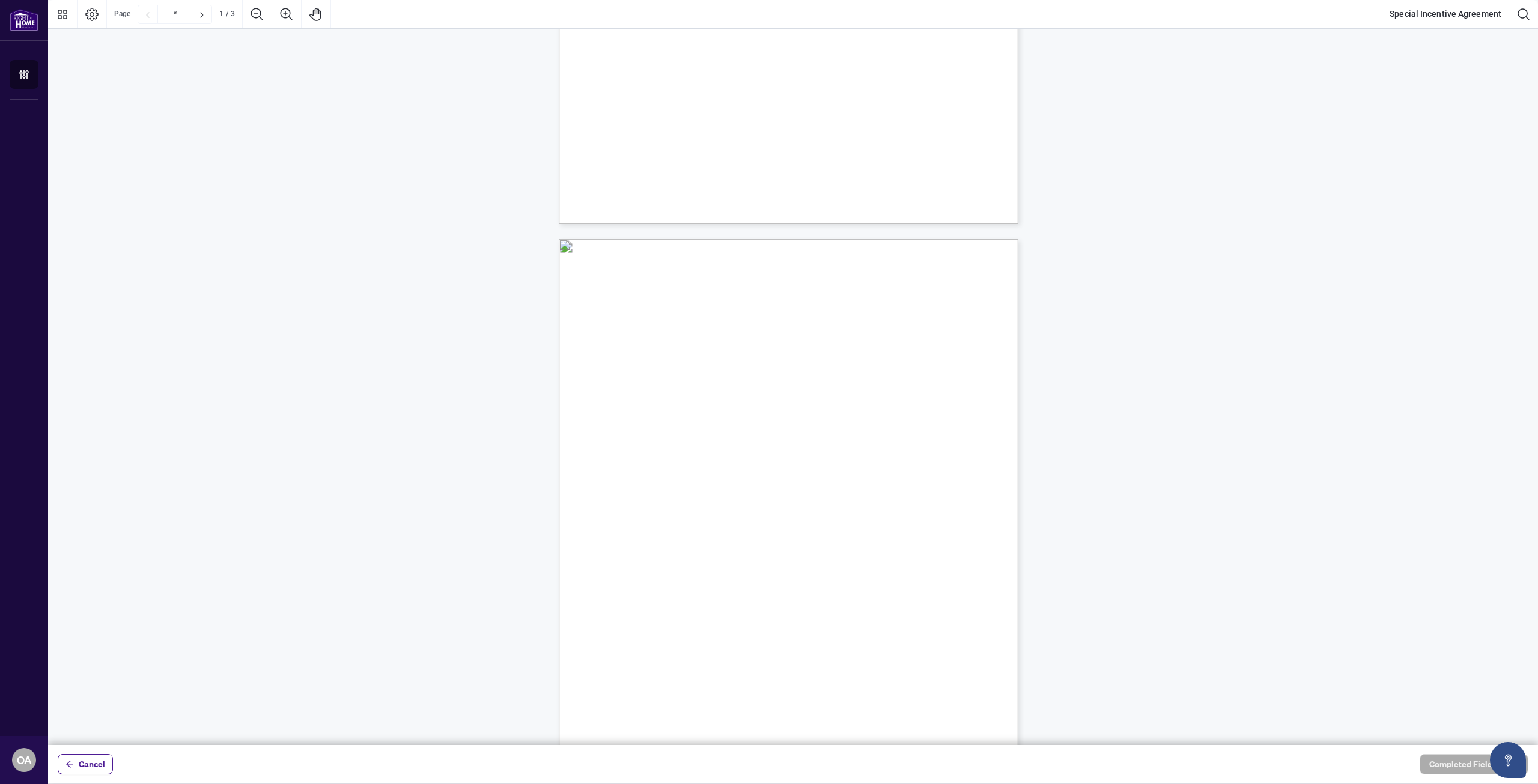
scroll to position [480, 0]
type input "*"
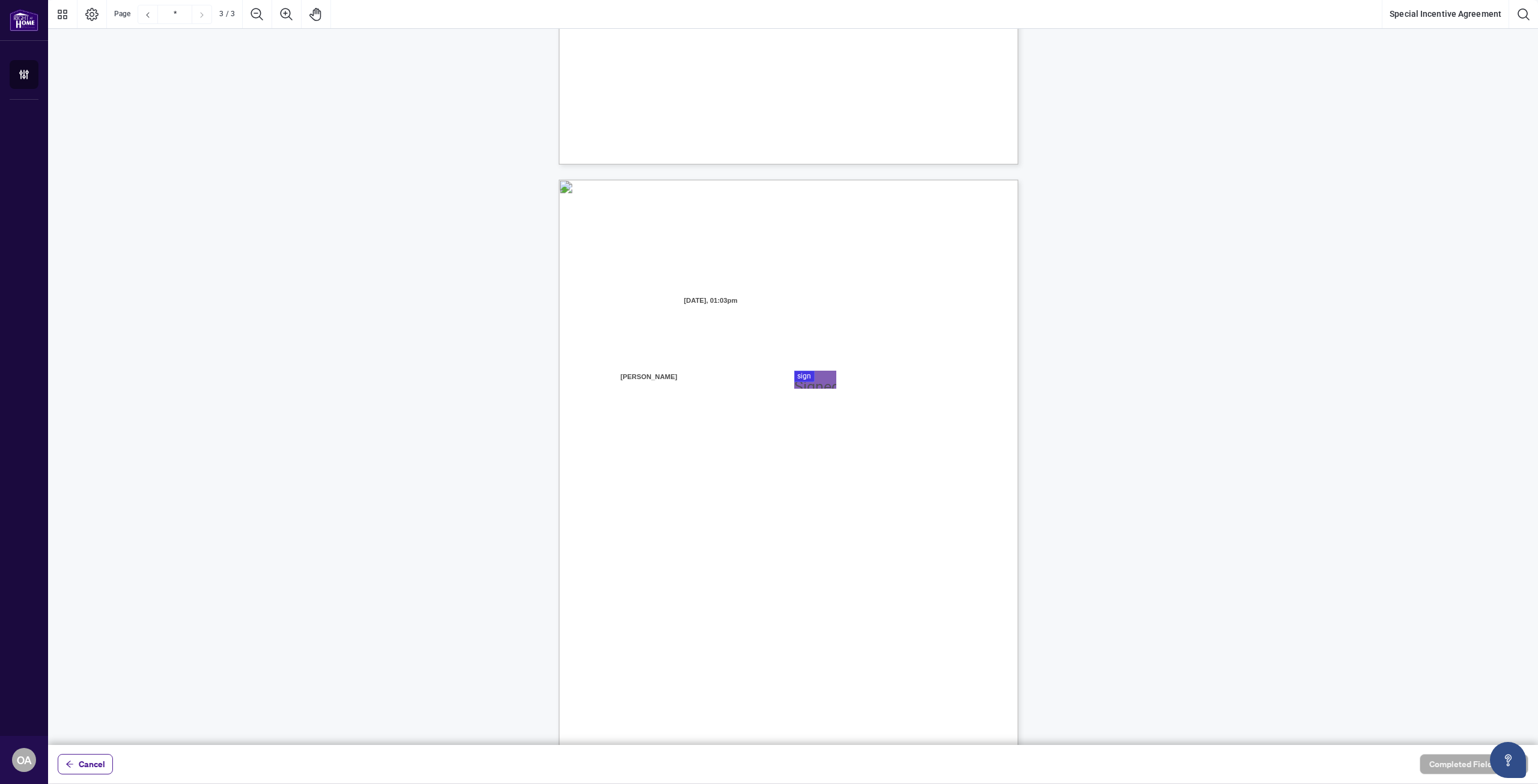
scroll to position [1122, 0]
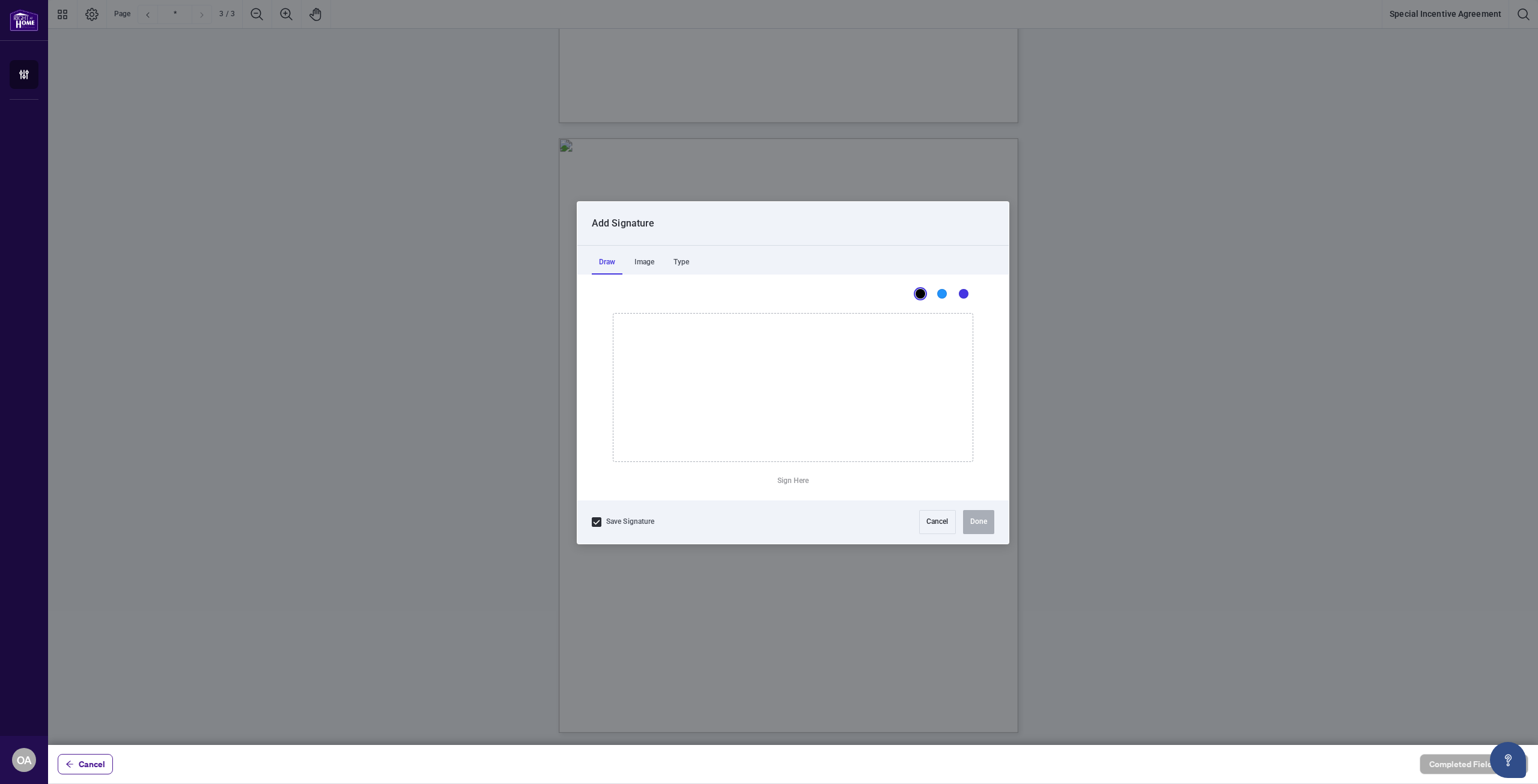
click at [810, 337] on div at bounding box center [794, 372] width 1490 height 745
drag, startPoint x: 694, startPoint y: 346, endPoint x: 956, endPoint y: 360, distance: 262.4
click at [956, 360] on icon "Drawing canvas" at bounding box center [793, 387] width 359 height 148
click at [981, 510] on button "Done" at bounding box center [978, 522] width 32 height 24
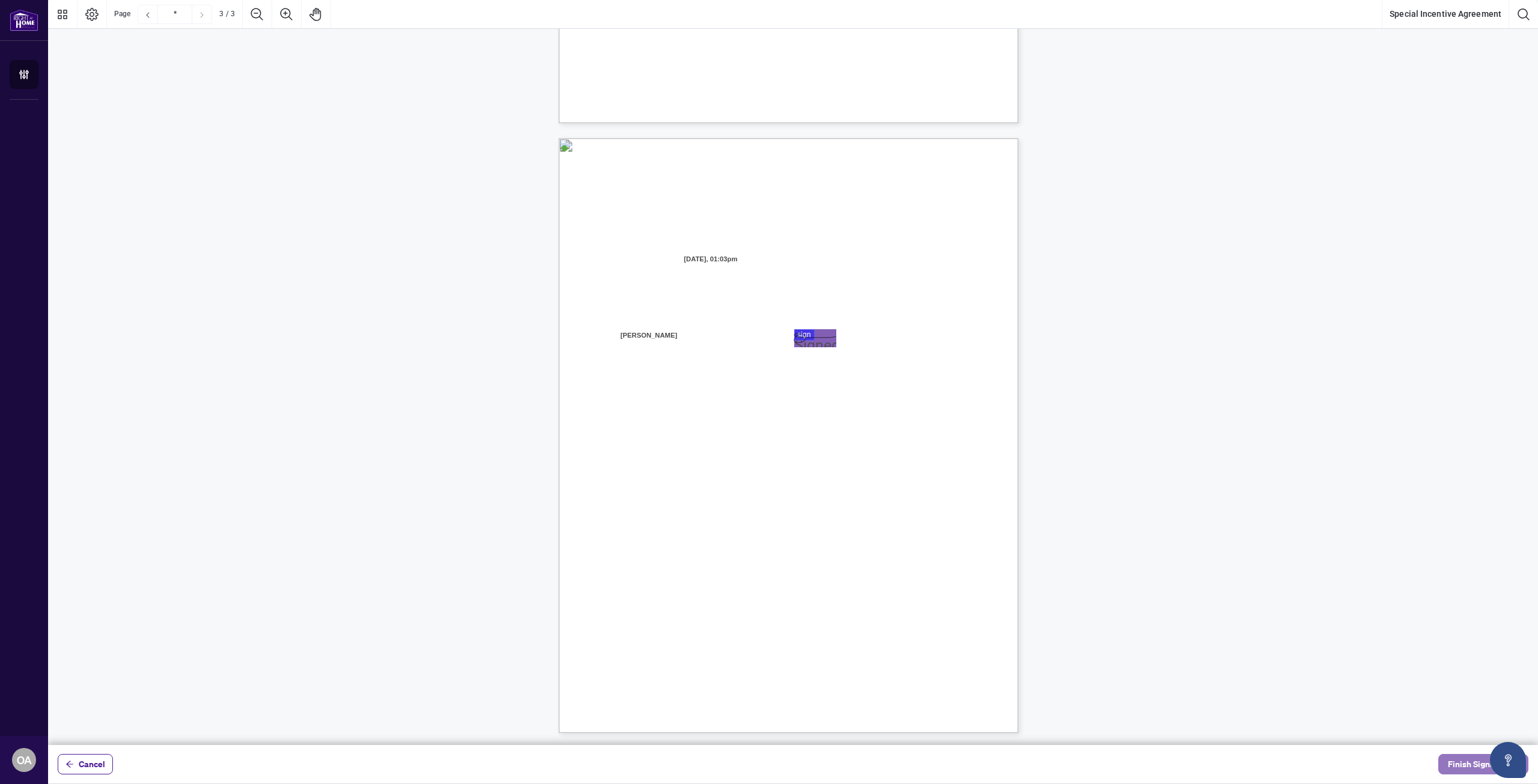
click at [1459, 763] on span "Finish Signing" at bounding box center [1474, 763] width 54 height 19
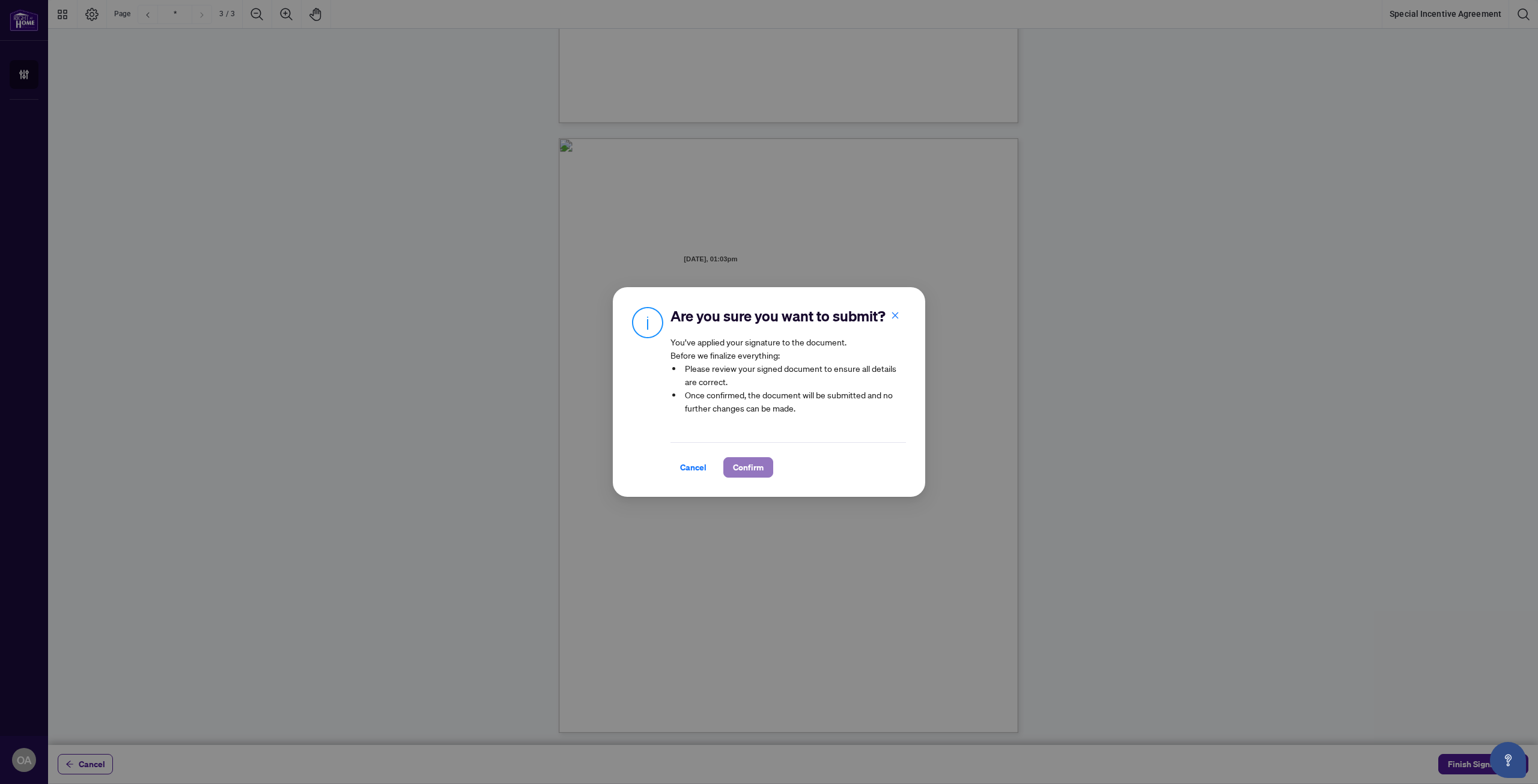
click at [761, 477] on button "Confirm" at bounding box center [748, 467] width 50 height 20
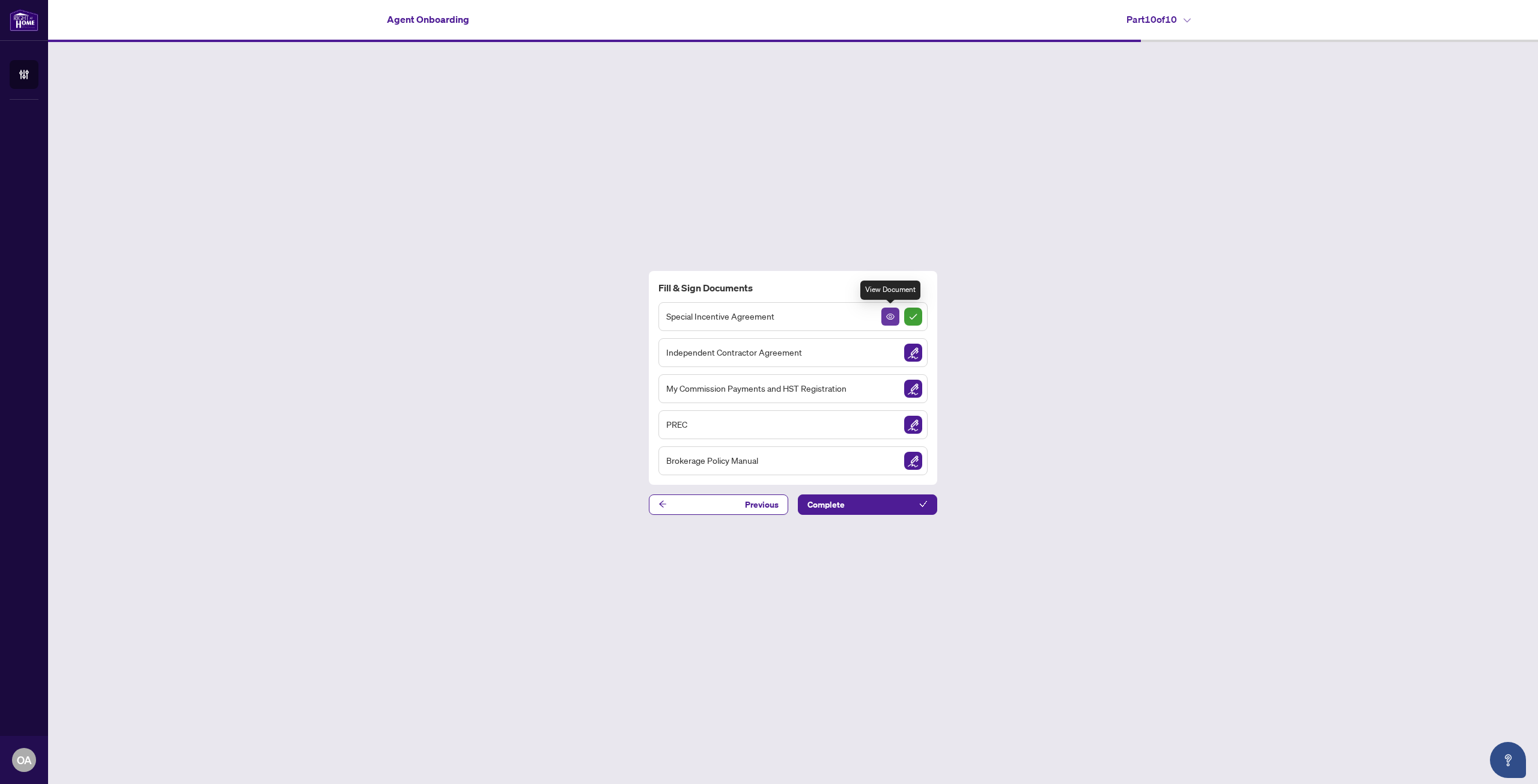
click at [889, 308] on button "button" at bounding box center [891, 316] width 18 height 18
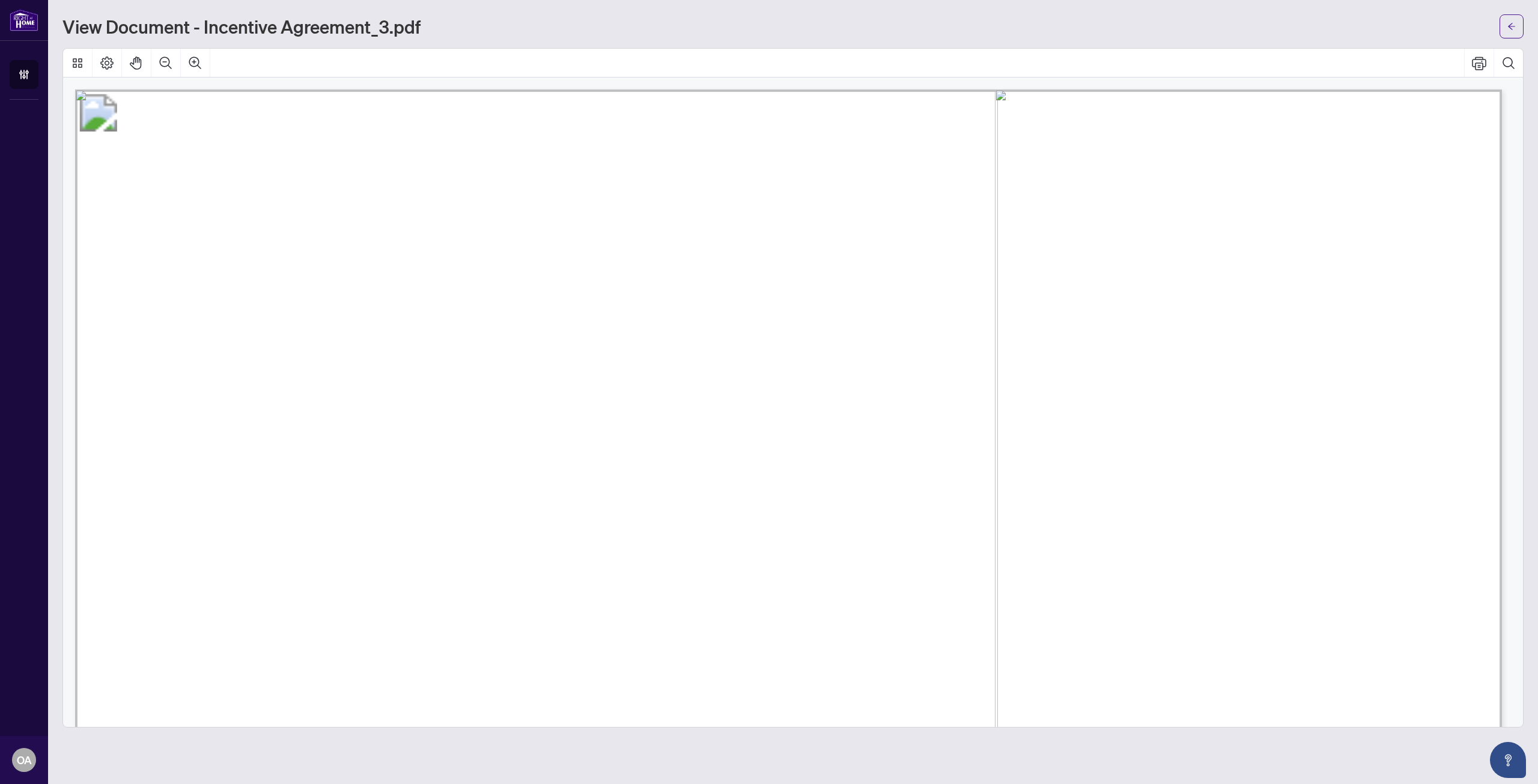
drag, startPoint x: 1094, startPoint y: 263, endPoint x: 1233, endPoint y: 271, distance: 139.2
click at [1102, 262] on span "[STREET_ADDRESS][PERSON_NAME]" at bounding box center [1280, 267] width 362 height 24
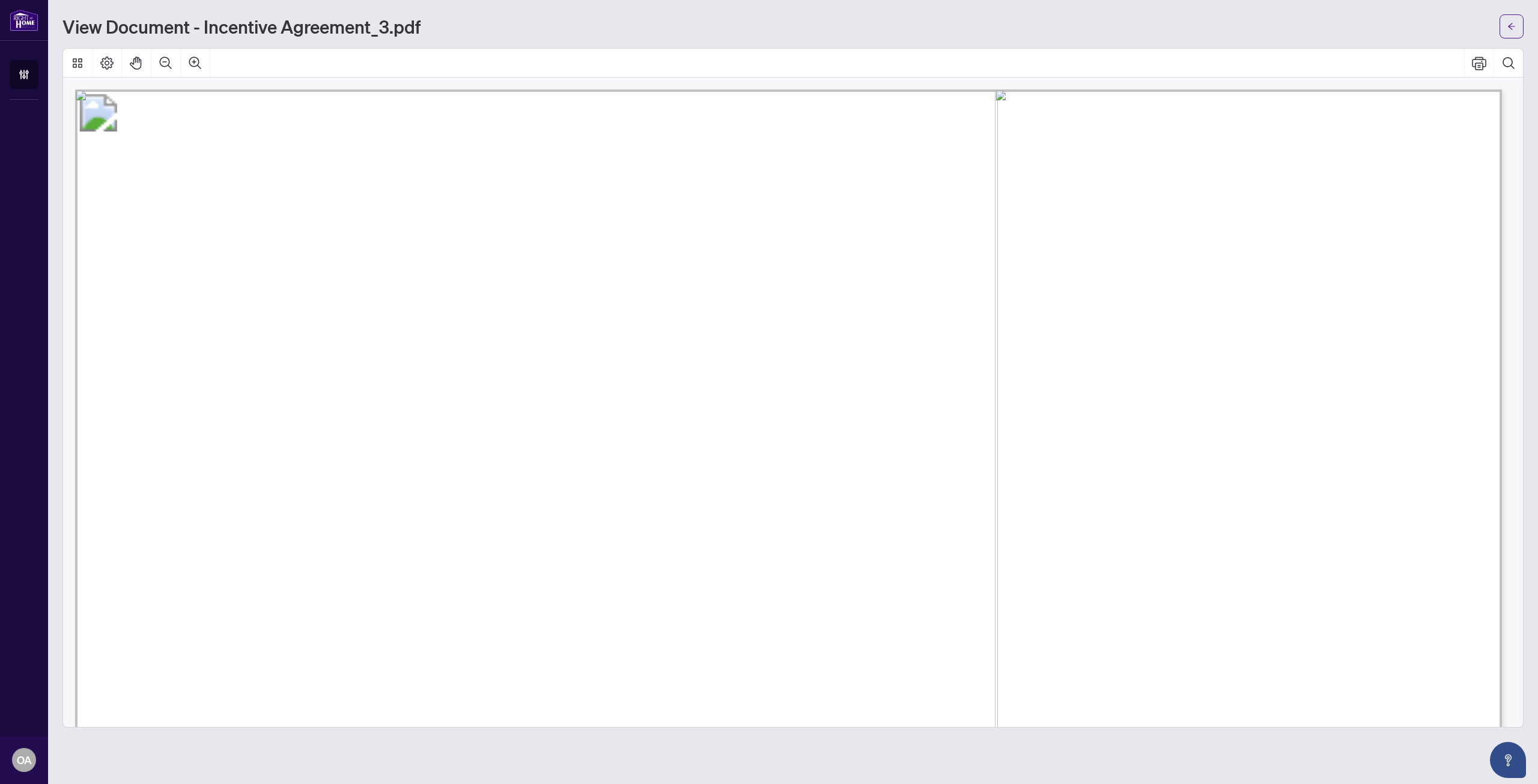
drag, startPoint x: 1101, startPoint y: 263, endPoint x: 1373, endPoint y: 273, distance: 272.2
click at [1373, 273] on span "[STREET_ADDRESS][PERSON_NAME]" at bounding box center [1280, 267] width 362 height 24
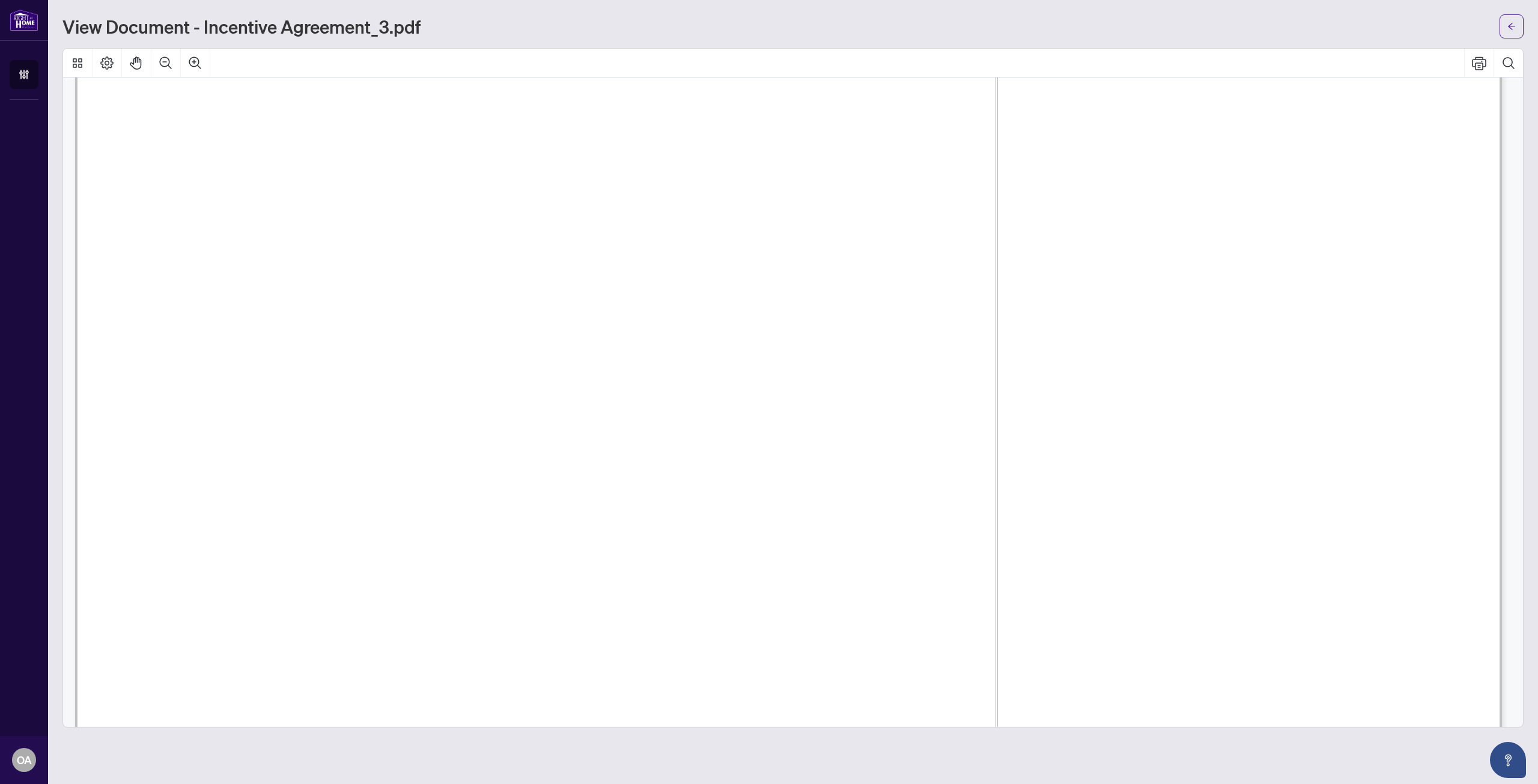
scroll to position [4705, 0]
click at [1505, 17] on button "button" at bounding box center [1511, 27] width 24 height 24
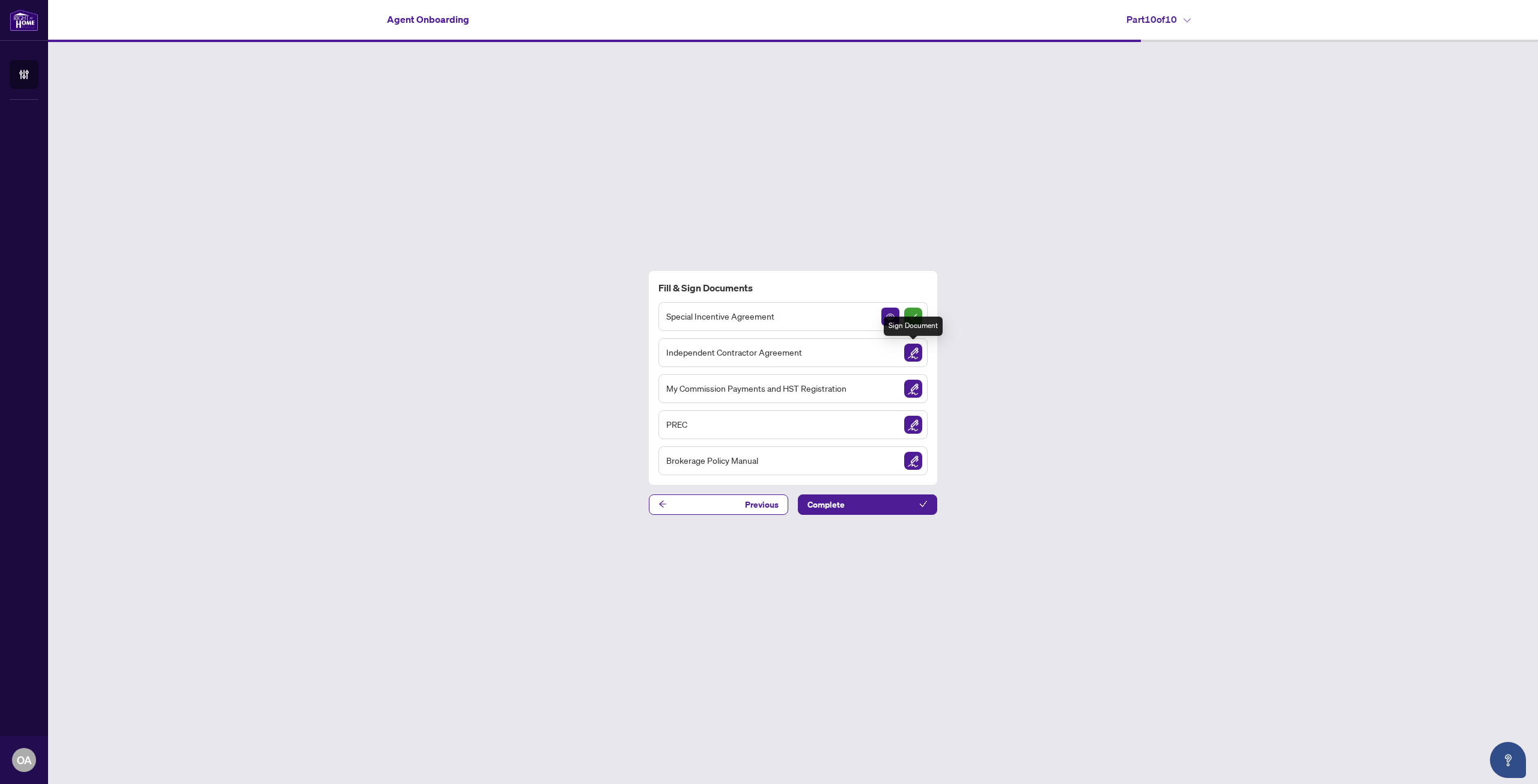
click at [911, 349] on img "Sign Document" at bounding box center [913, 353] width 18 height 18
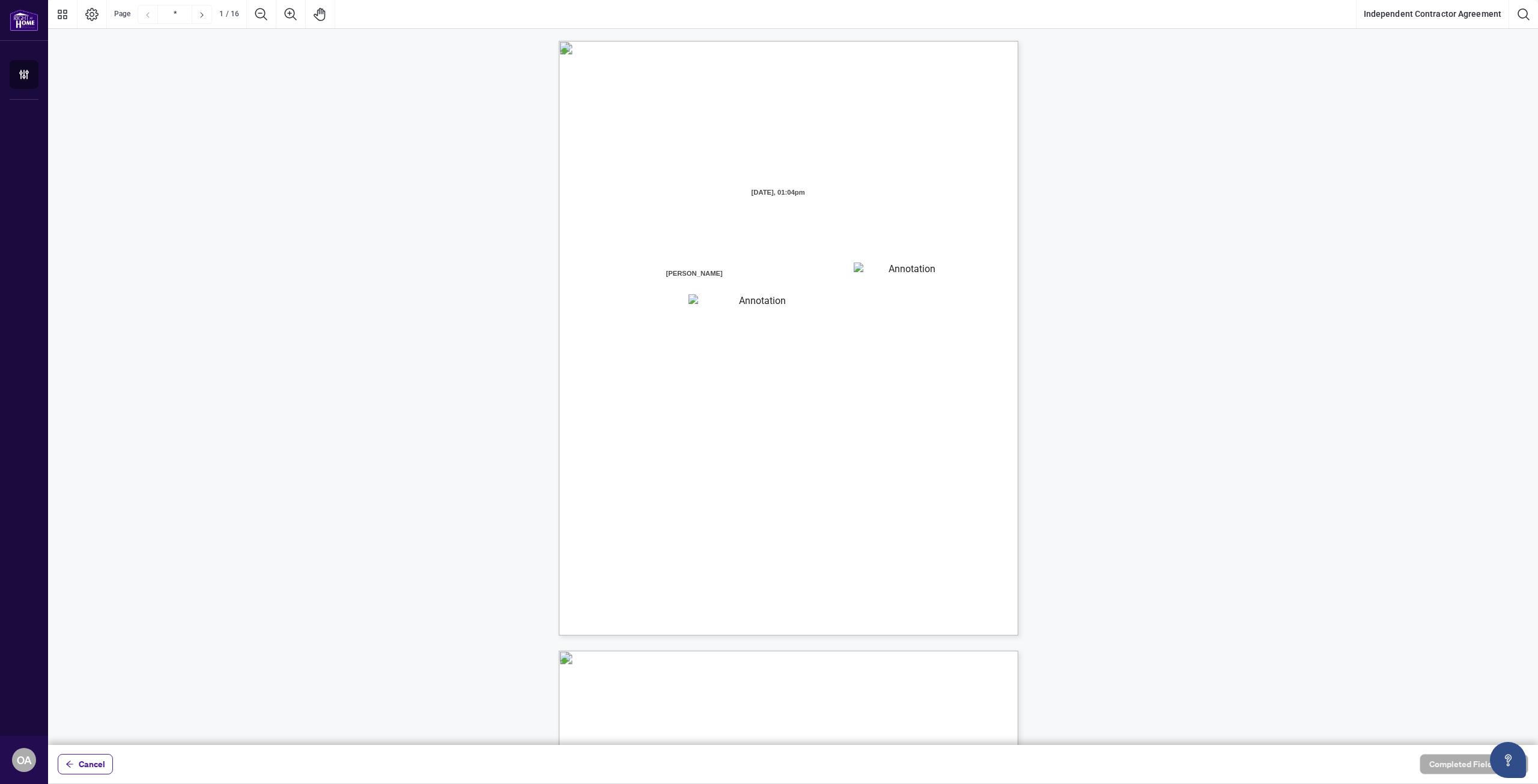
click at [745, 307] on textarea "01K2N800VRNZWEDT7GS4268ZBH" at bounding box center [757, 302] width 137 height 15
click at [874, 270] on textarea "01K2N7ZVXADQDZS13CP82GTG0Z" at bounding box center [908, 272] width 108 height 18
type textarea "**********"
click at [882, 330] on div "INDEPENDENT CONTRACTOR AGREEMENT THIS AGREEMENT is made as of (the “Effective D…" at bounding box center [846, 412] width 574 height 743
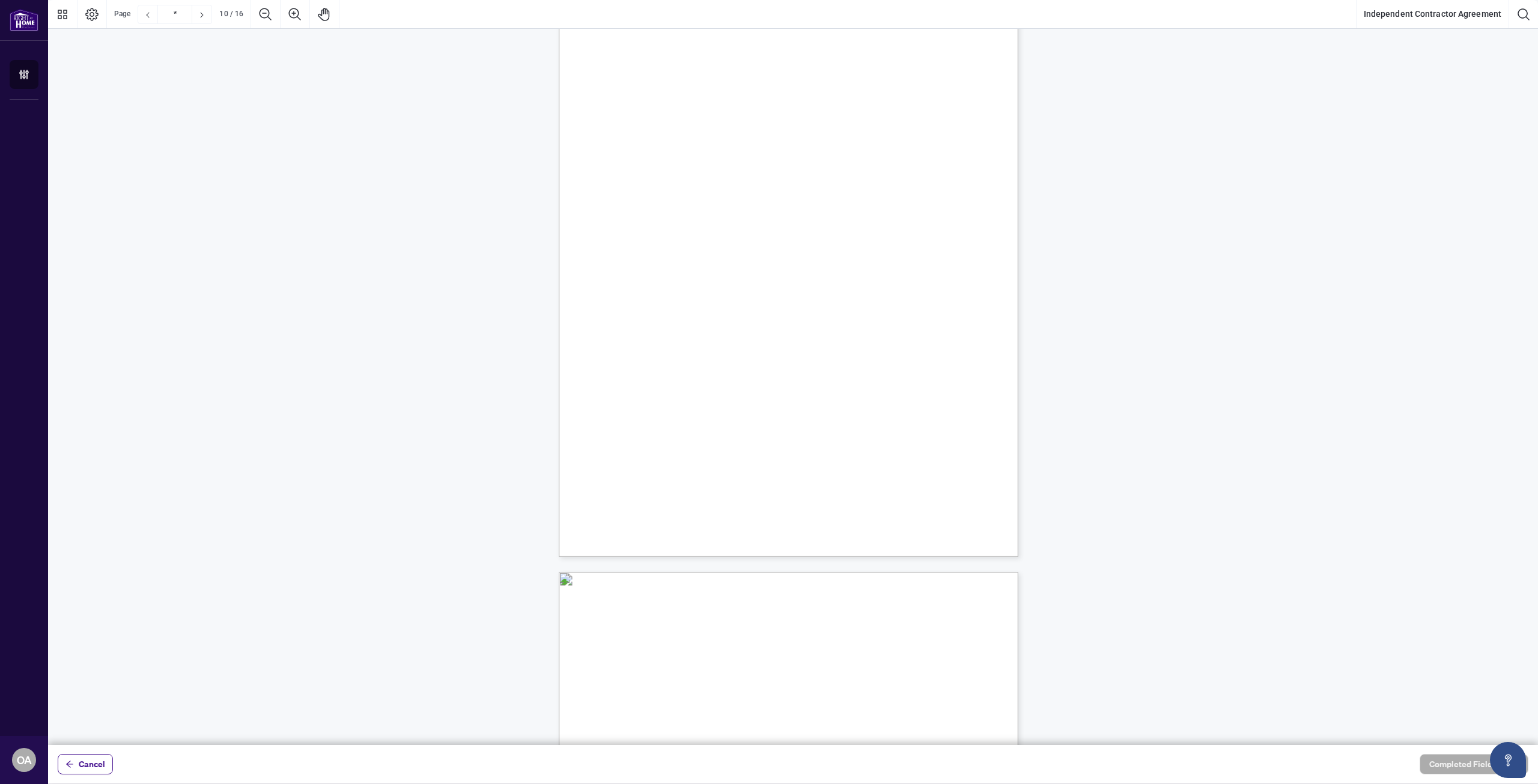
scroll to position [4924, 0]
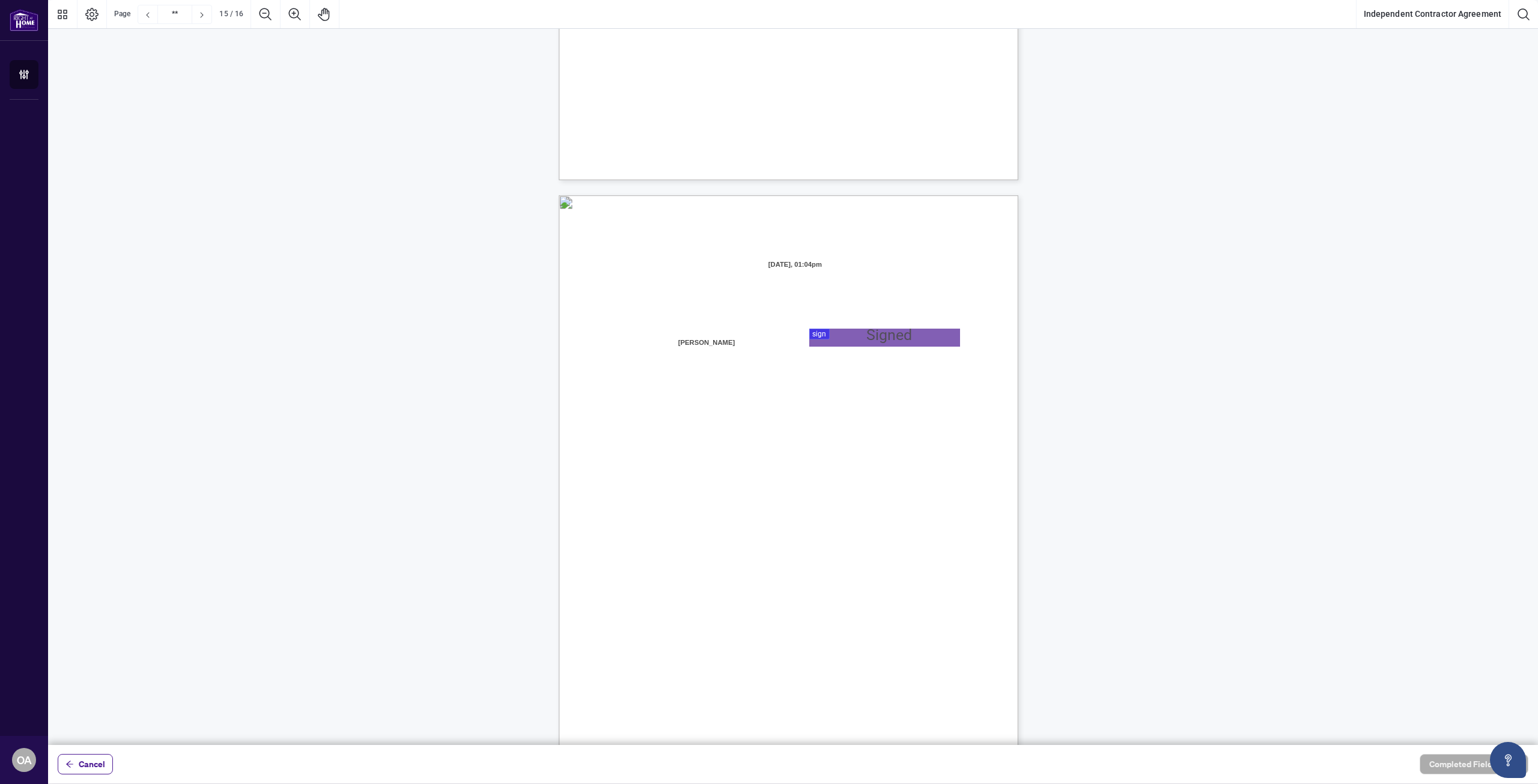
type input "**"
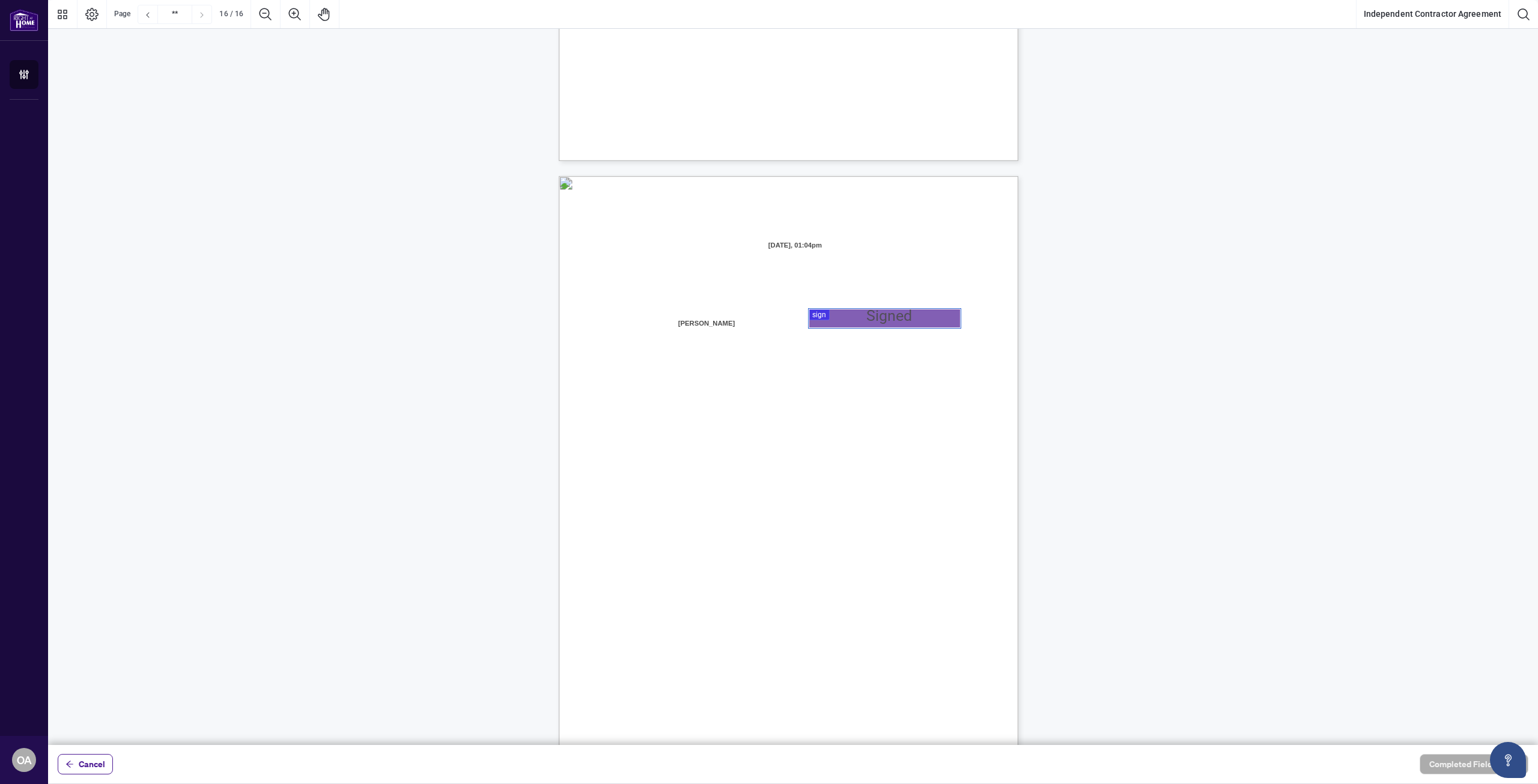
click at [838, 323] on div at bounding box center [794, 372] width 1490 height 745
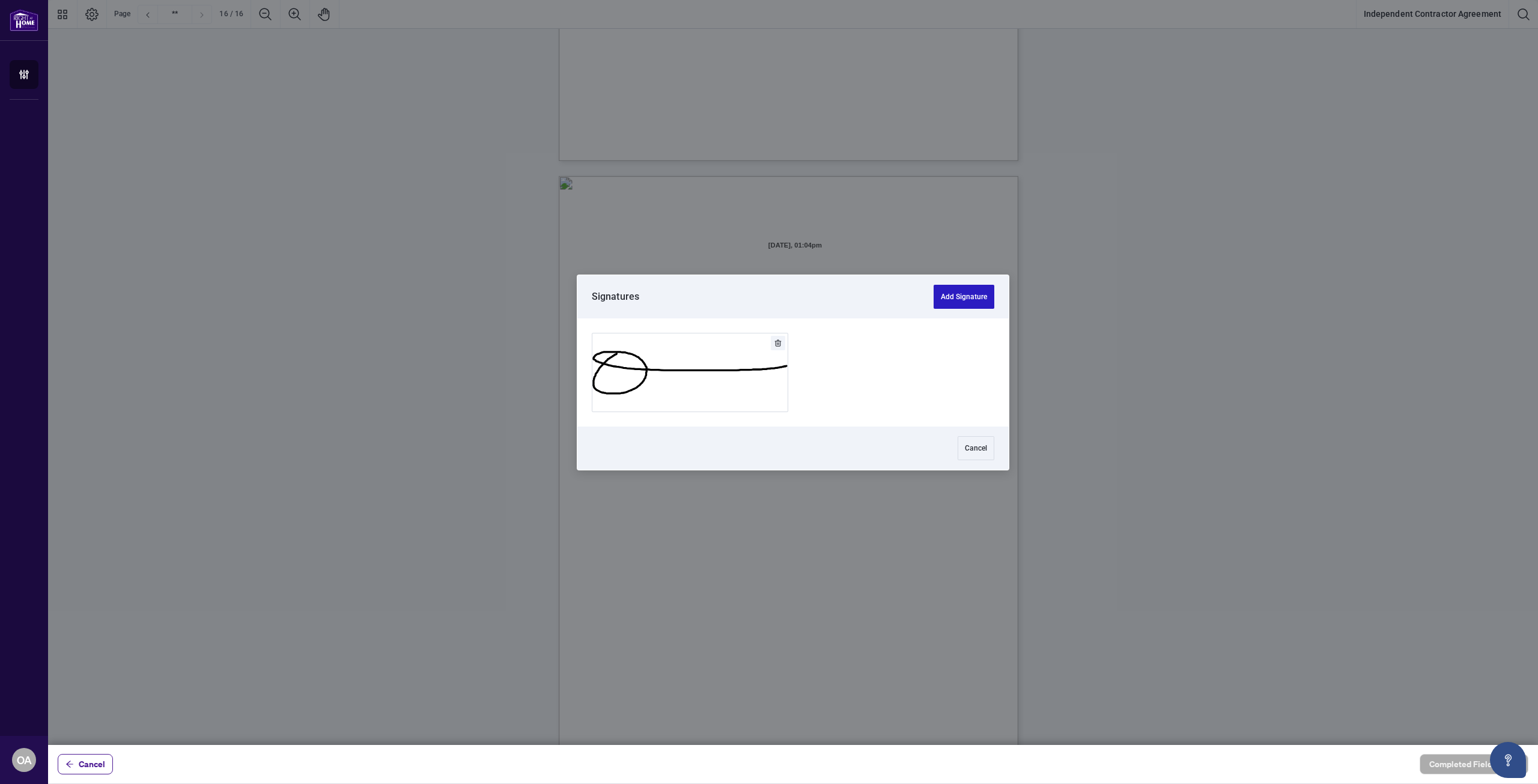
click at [948, 300] on button "Add Signature" at bounding box center [964, 297] width 61 height 24
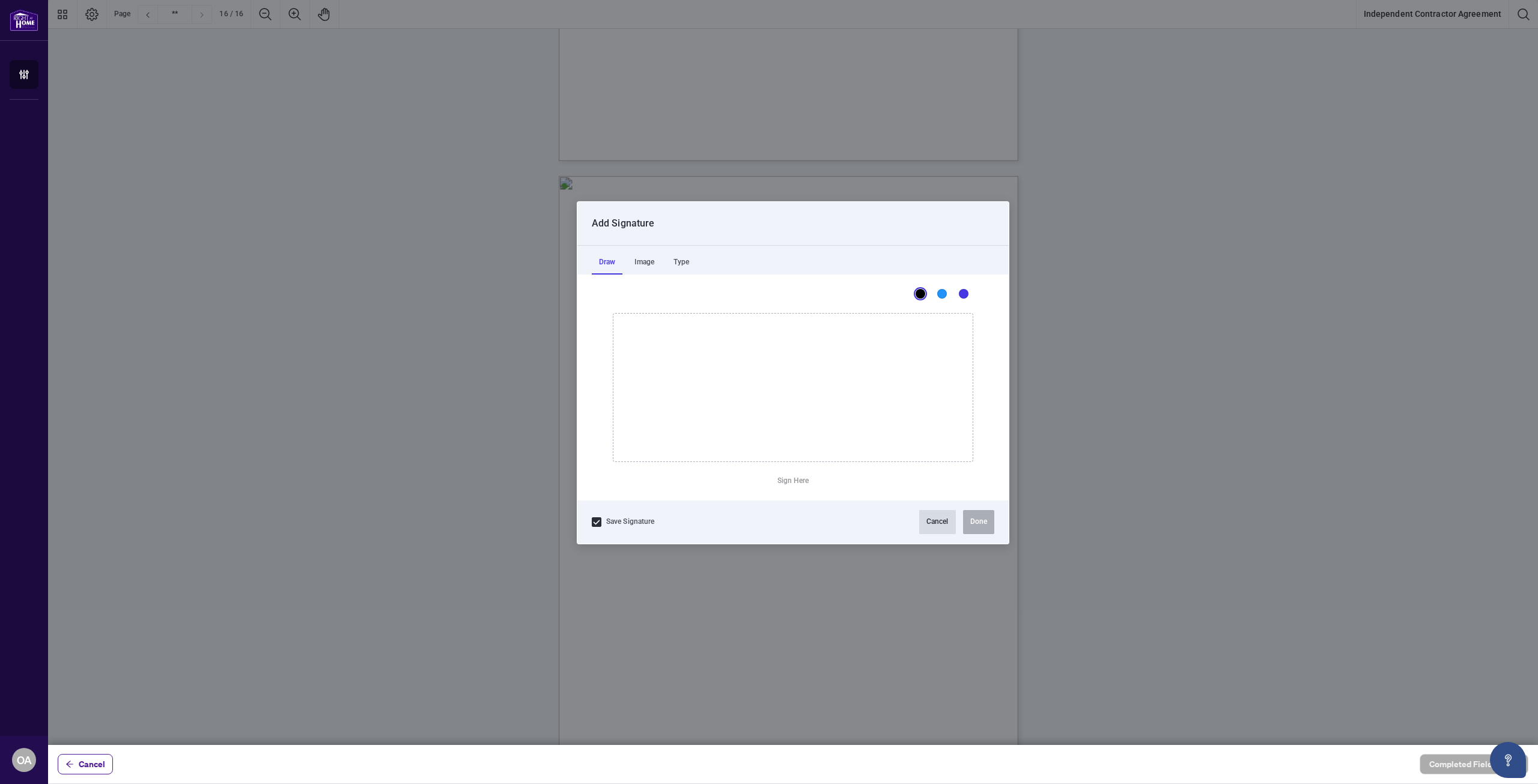
click at [932, 512] on button "Cancel" at bounding box center [938, 522] width 36 height 24
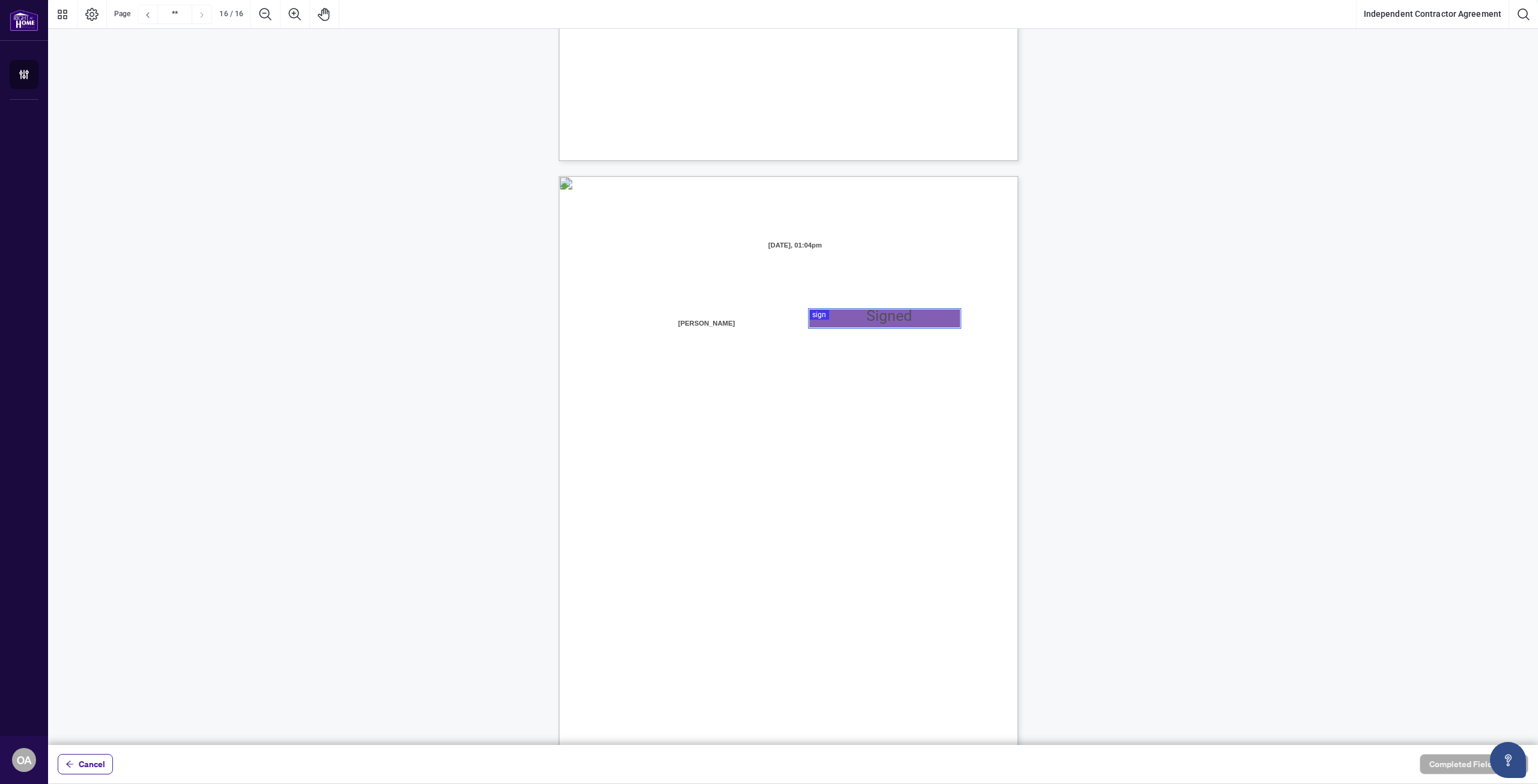
click at [840, 314] on div at bounding box center [794, 372] width 1490 height 745
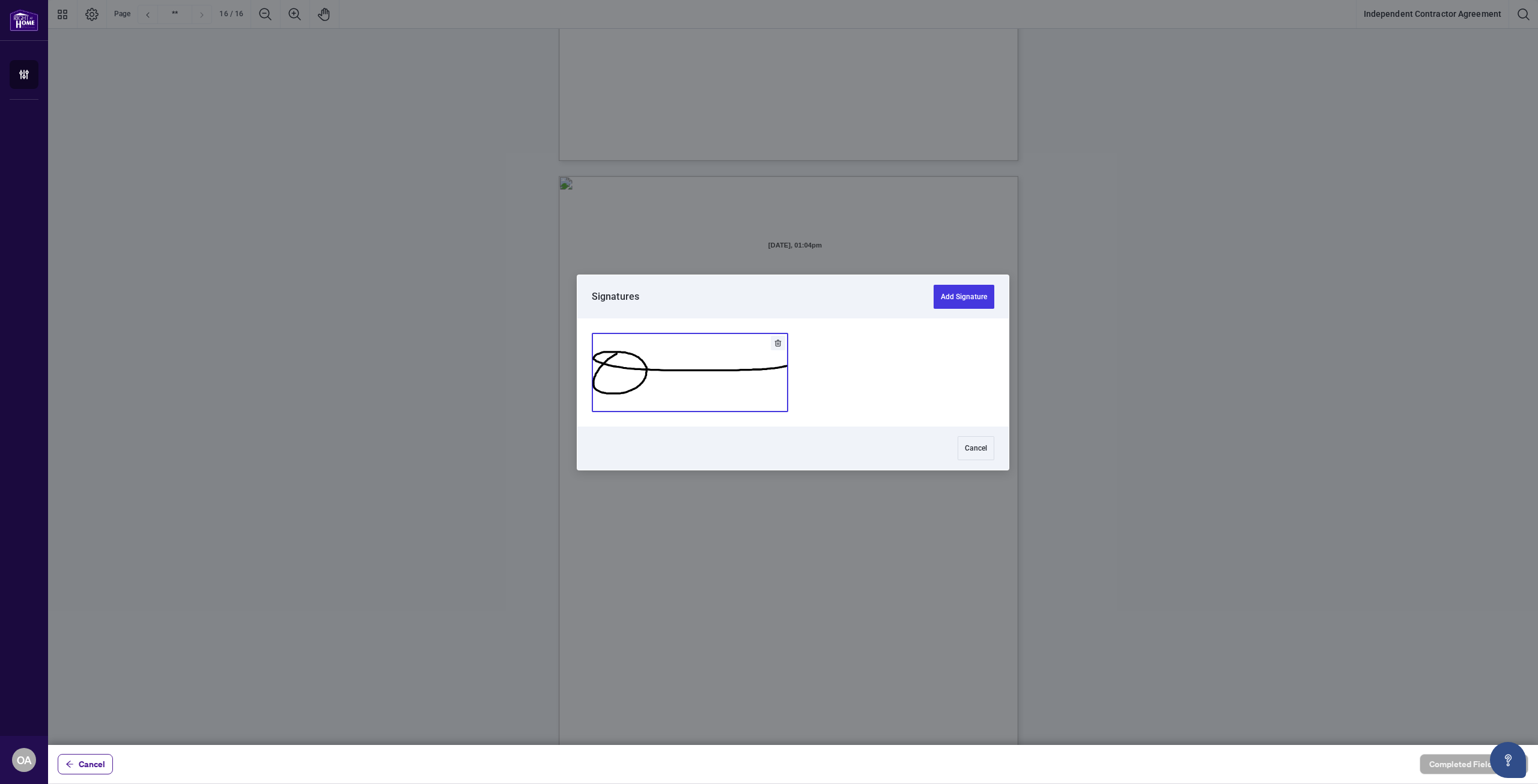
click at [688, 370] on button "Add Signature" at bounding box center [690, 372] width 195 height 78
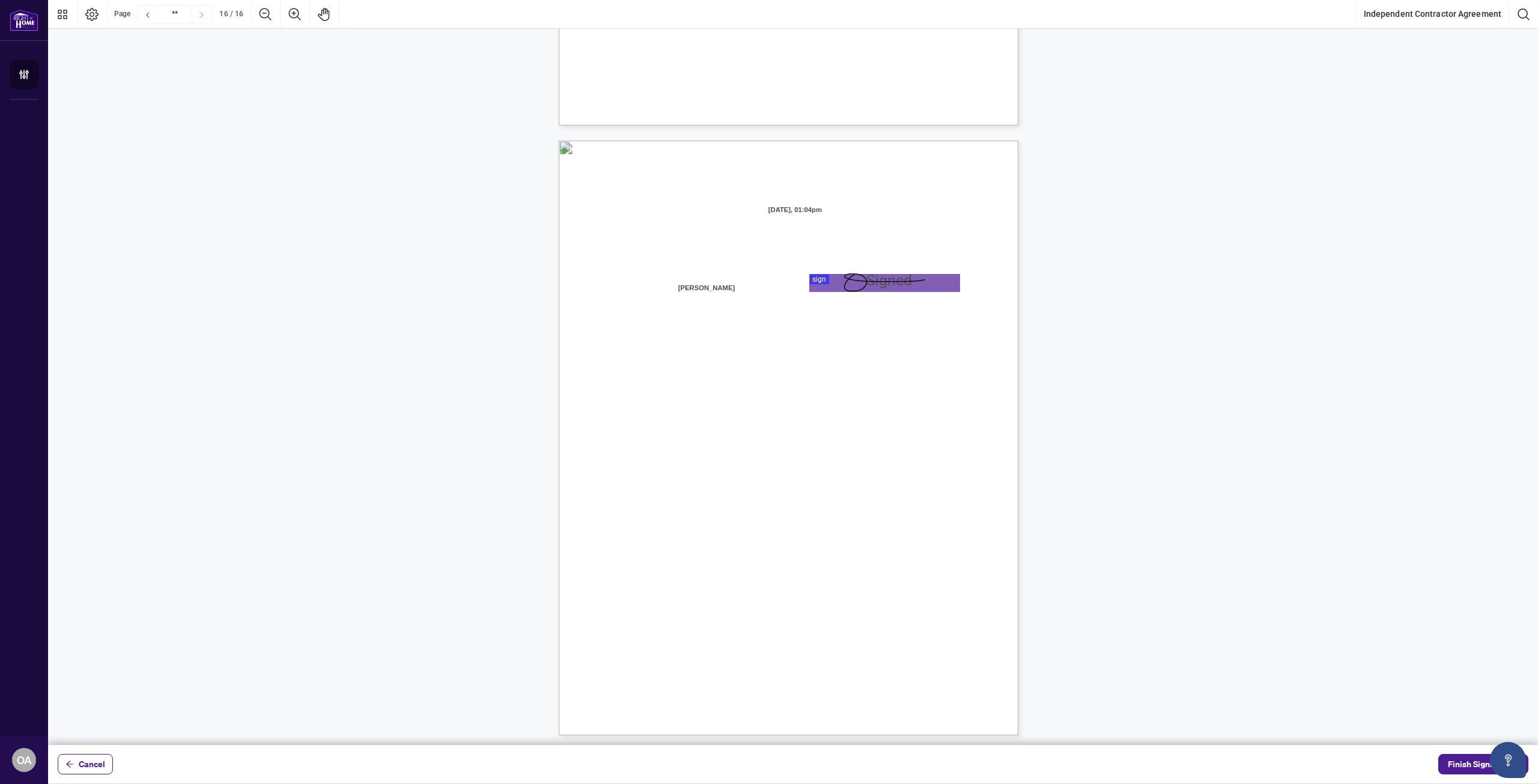
scroll to position [9045, 0]
click at [1457, 759] on span "Finish Signing" at bounding box center [1474, 763] width 54 height 19
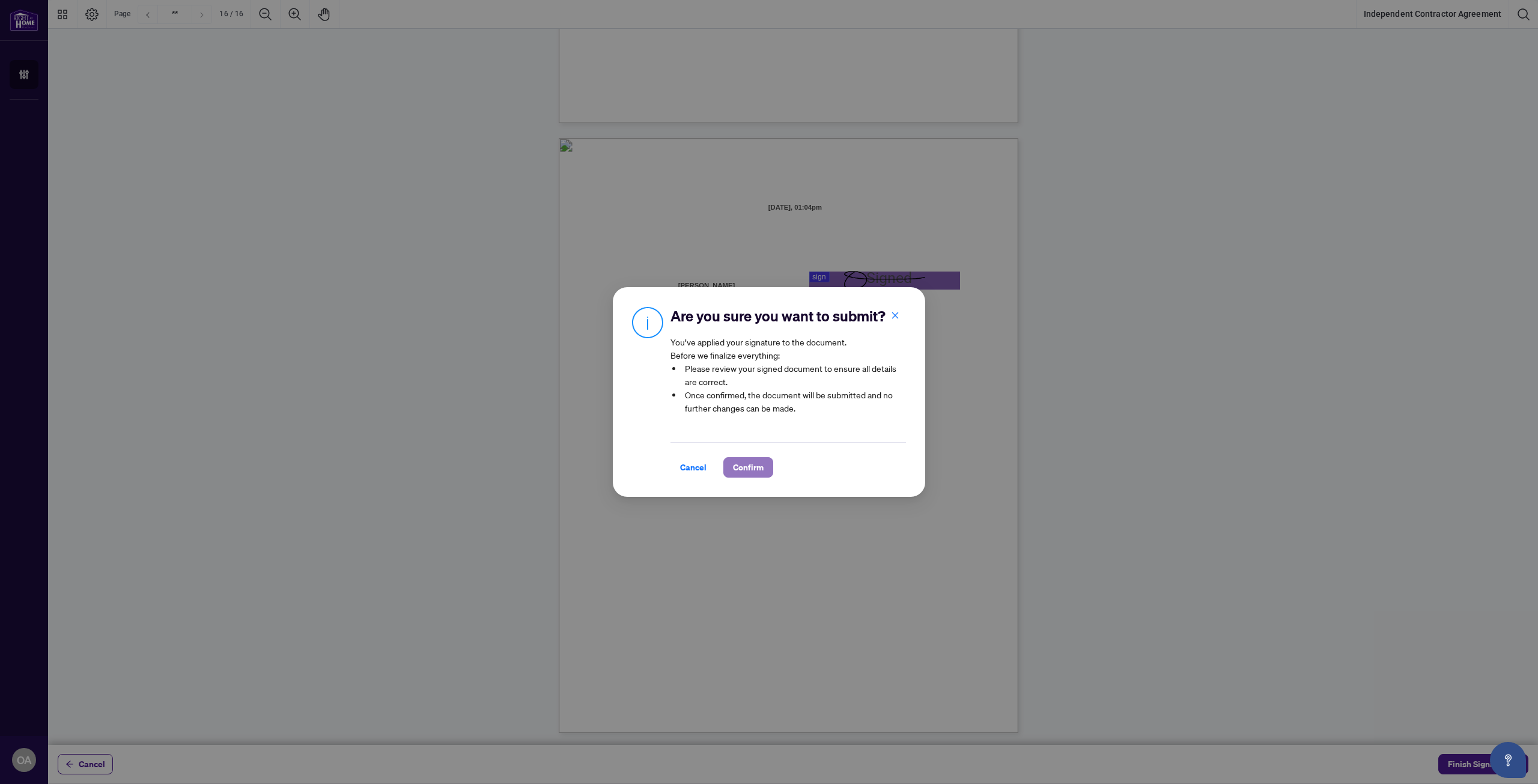
click at [738, 477] on button "Confirm" at bounding box center [748, 467] width 50 height 20
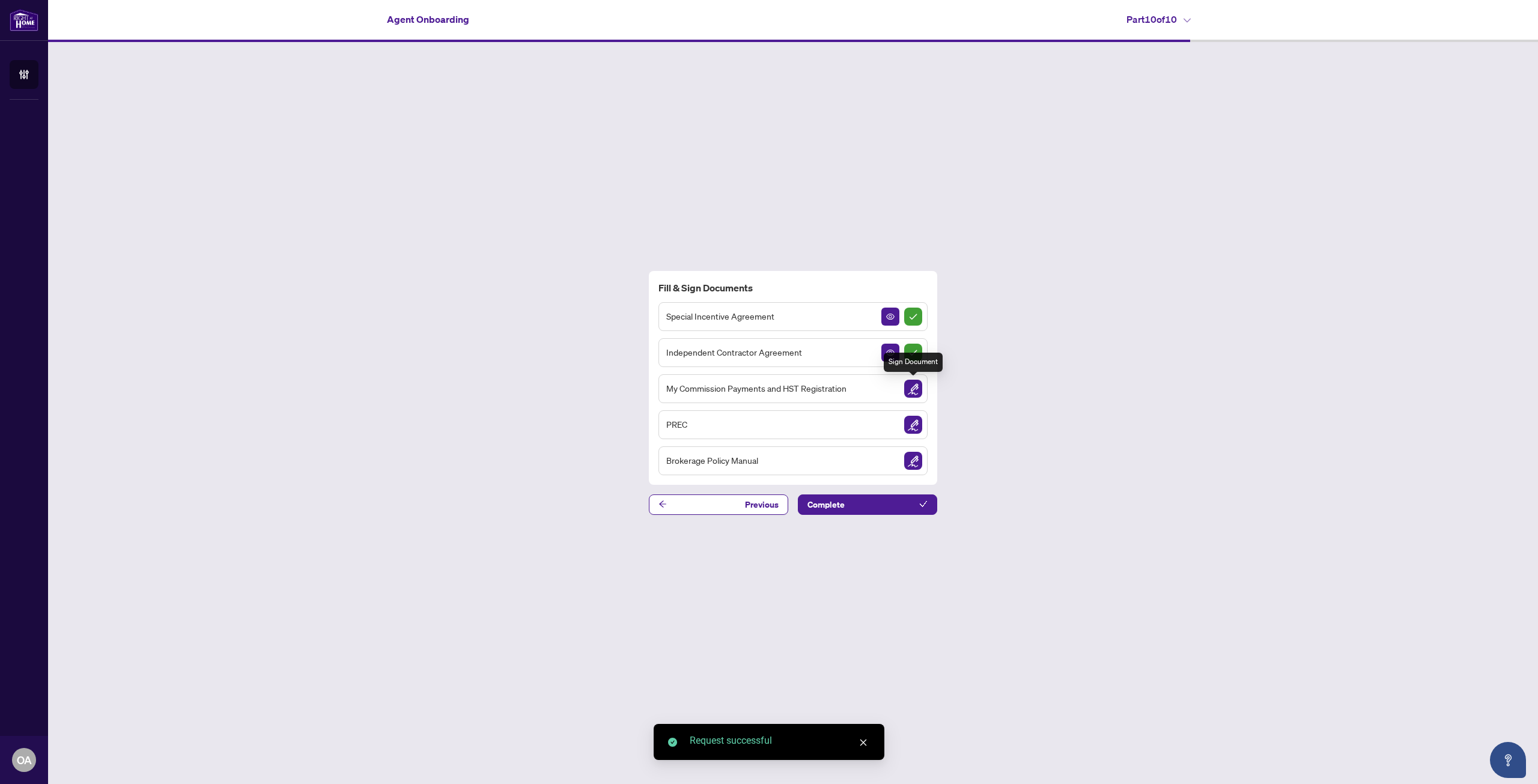
click at [913, 389] on img "Sign Document" at bounding box center [913, 388] width 18 height 18
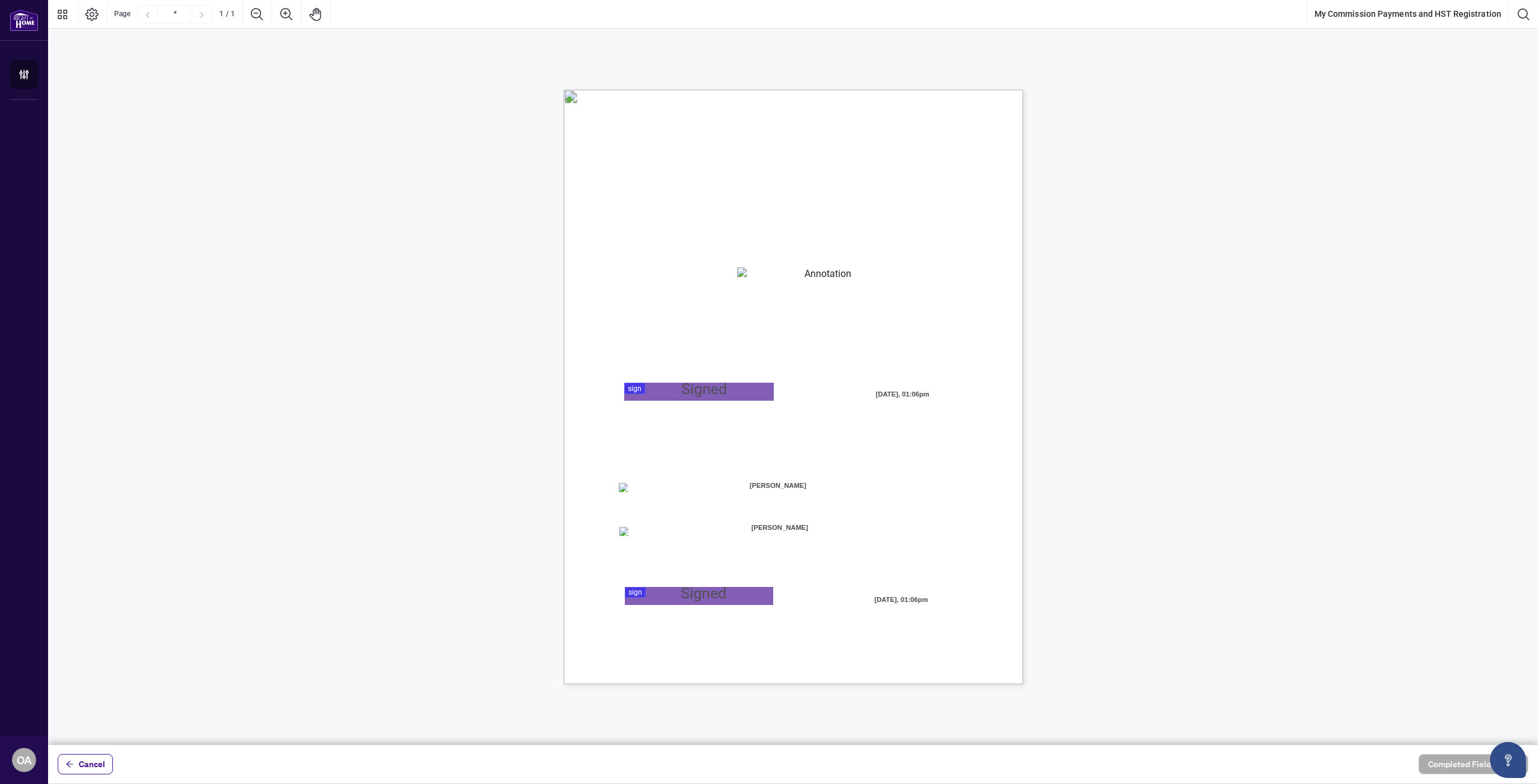
click at [763, 276] on textarea "01K2N82W0617PR3KA8X9DYAB9F" at bounding box center [824, 276] width 172 height 18
type textarea "**********"
click at [687, 388] on div at bounding box center [794, 372] width 1490 height 745
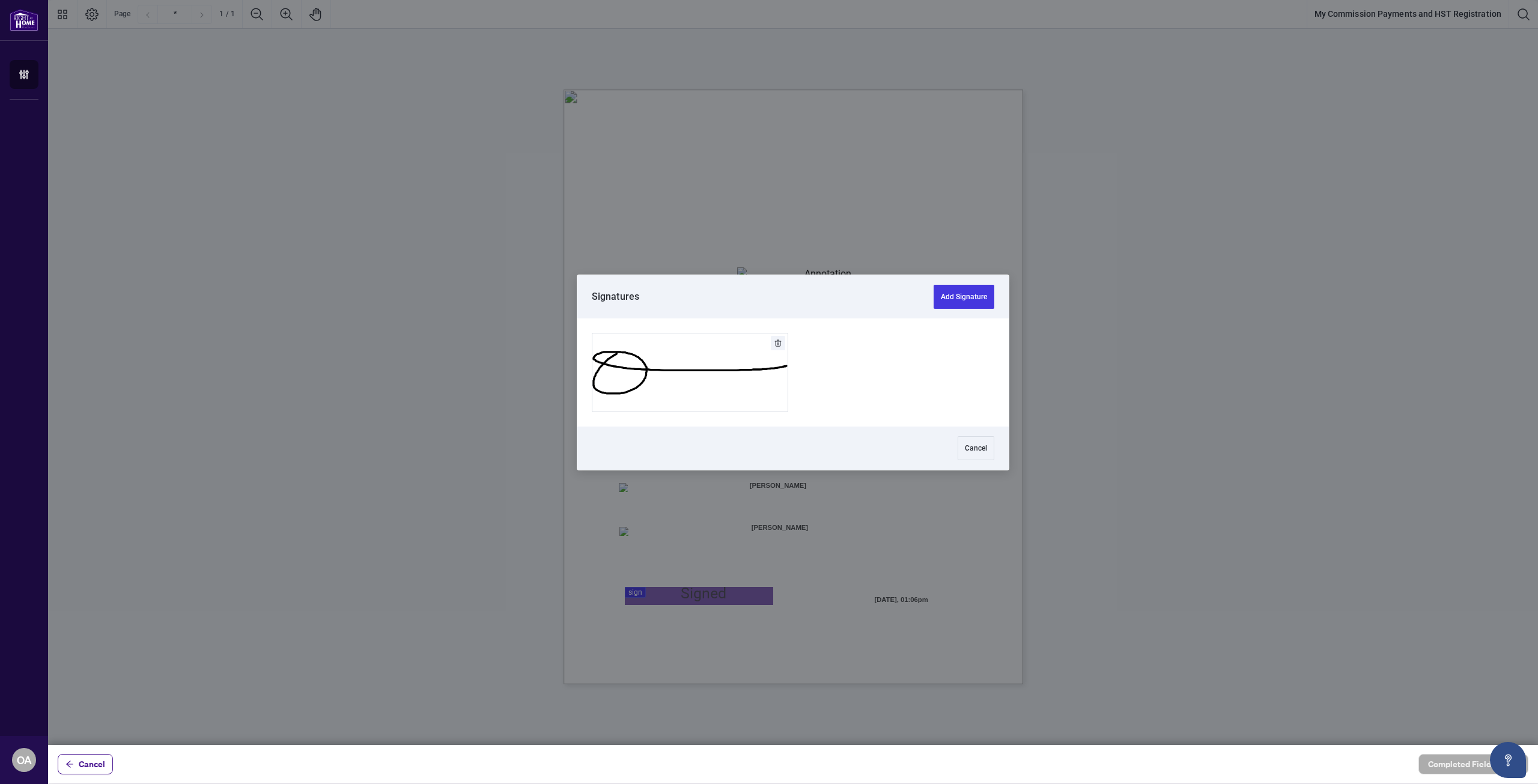
click at [692, 376] on button "Add Signature" at bounding box center [690, 372] width 195 height 78
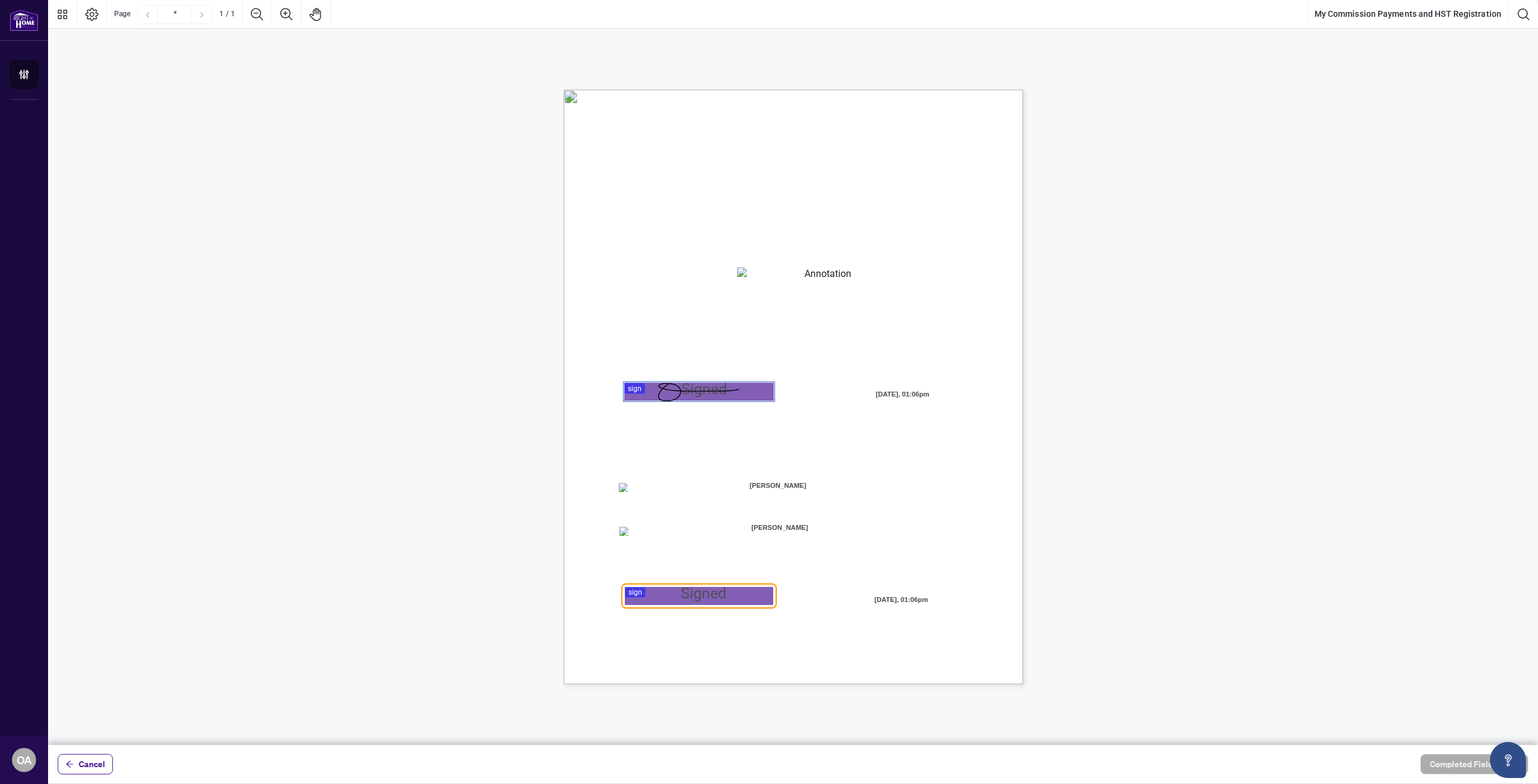
click at [690, 602] on div at bounding box center [794, 372] width 1490 height 745
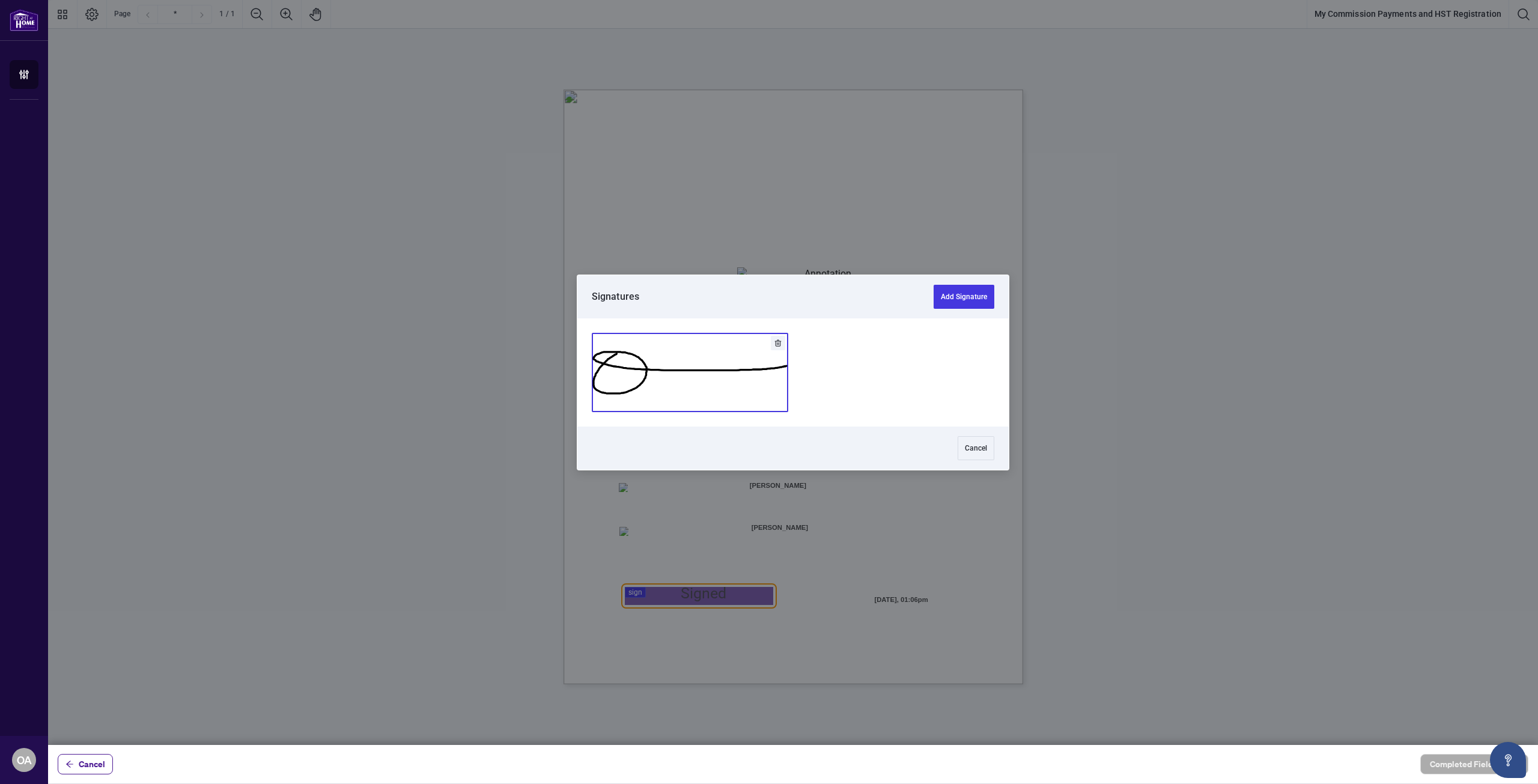
click at [683, 374] on button "Add Signature" at bounding box center [690, 372] width 195 height 78
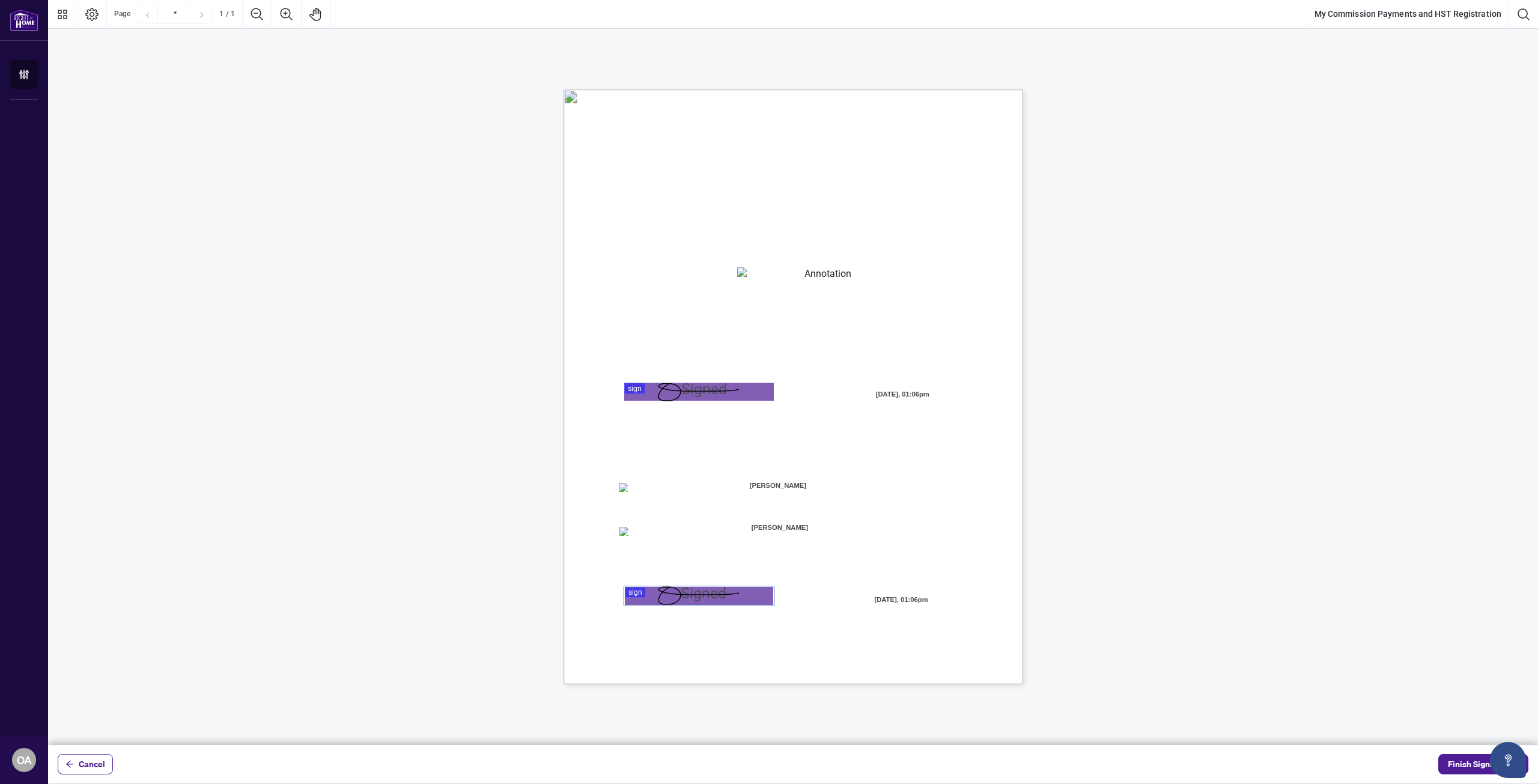
click at [625, 526] on span "☐" at bounding box center [622, 531] width 6 height 10
click at [775, 455] on div "MY COMMISSION PAYMENTS AND HST REGISTRATION For Right at Home Realty to pay out…" at bounding box center [794, 386] width 459 height 594
click at [770, 481] on span "[PERSON_NAME]" at bounding box center [777, 486] width 151 height 18
click at [1457, 763] on span "Finish Signing" at bounding box center [1474, 763] width 54 height 19
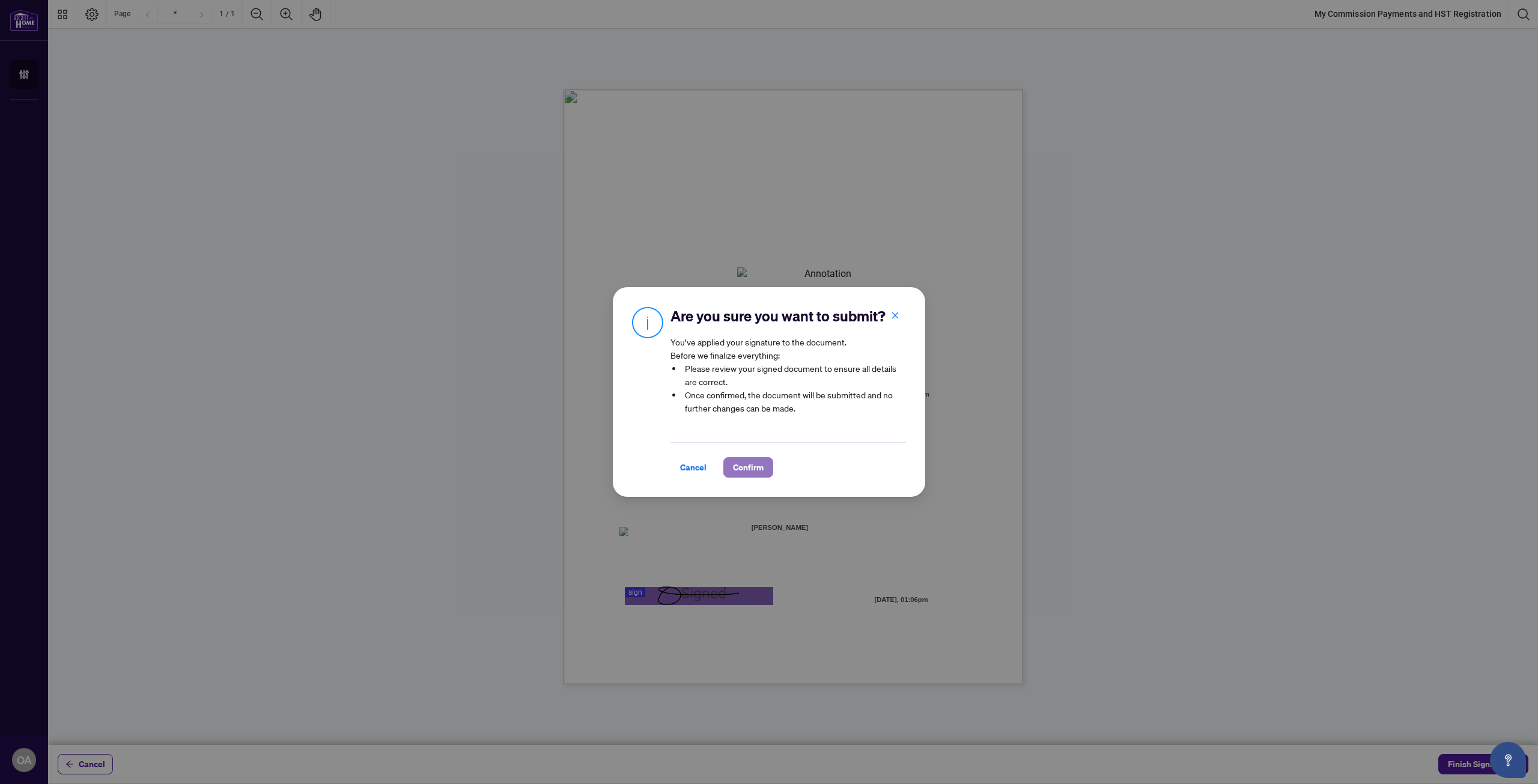
click at [761, 474] on button "Confirm" at bounding box center [748, 467] width 50 height 20
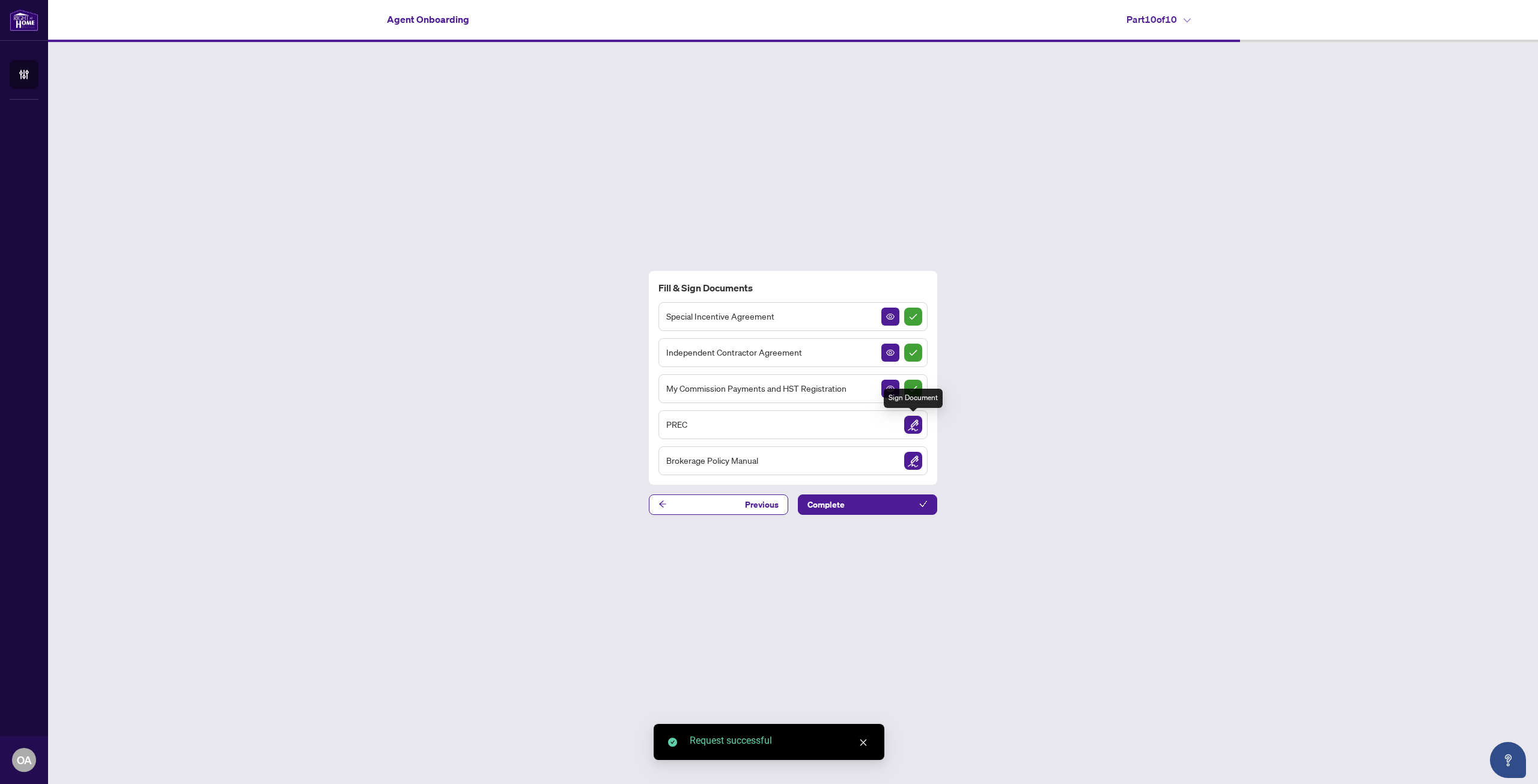
click at [917, 424] on img "Sign Document" at bounding box center [913, 425] width 18 height 18
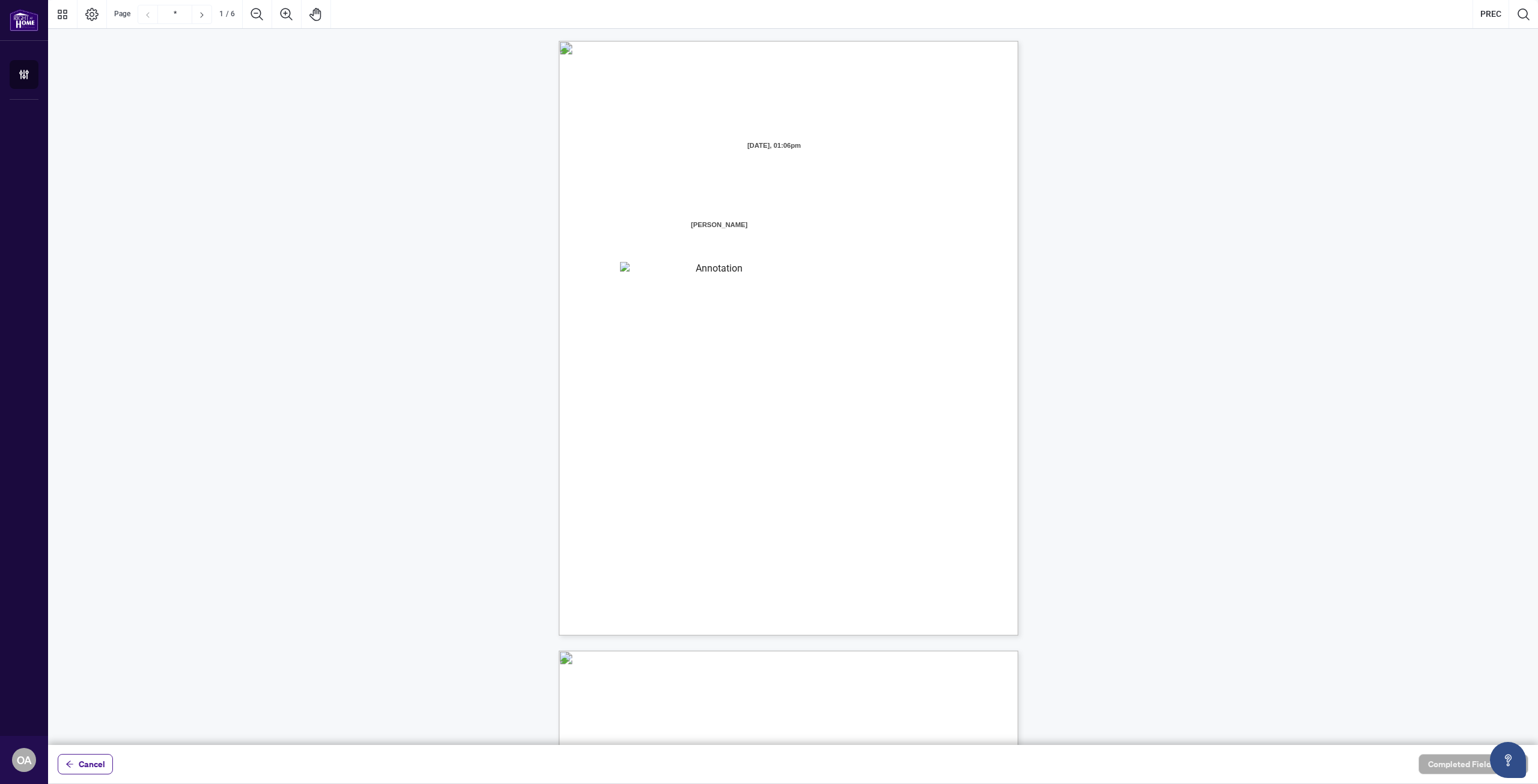
click at [667, 269] on textarea "01K2N871QHNVQQYWWGNNAD92Y4" at bounding box center [714, 271] width 188 height 18
click at [687, 274] on textarea "01K2N871QHNVQQYWWGNNAD92Y4" at bounding box center [714, 271] width 188 height 18
click at [650, 273] on textarea "01K2N871QHNVQQYWWGNNAD92Y4" at bounding box center [714, 271] width 188 height 18
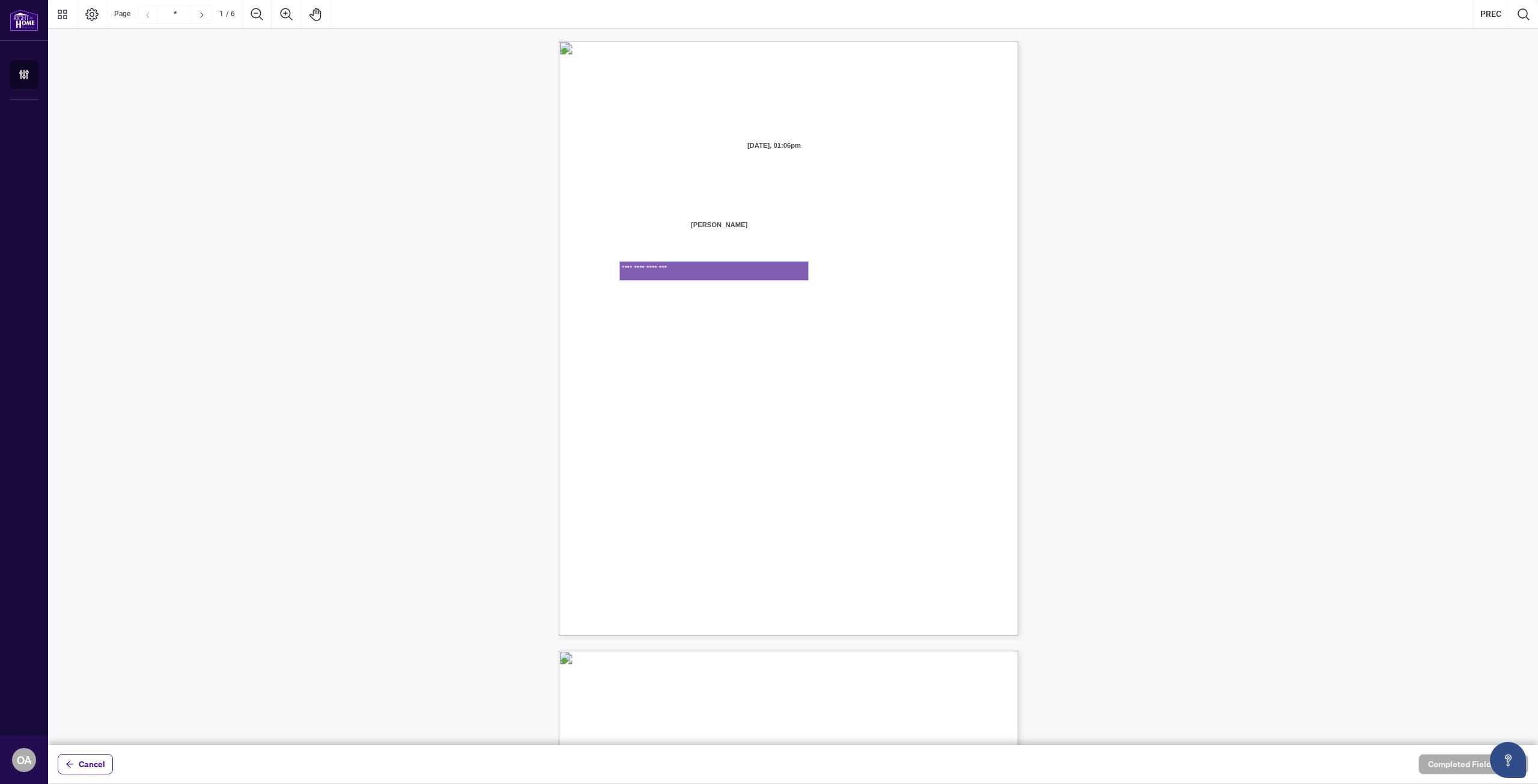
type textarea "**********"
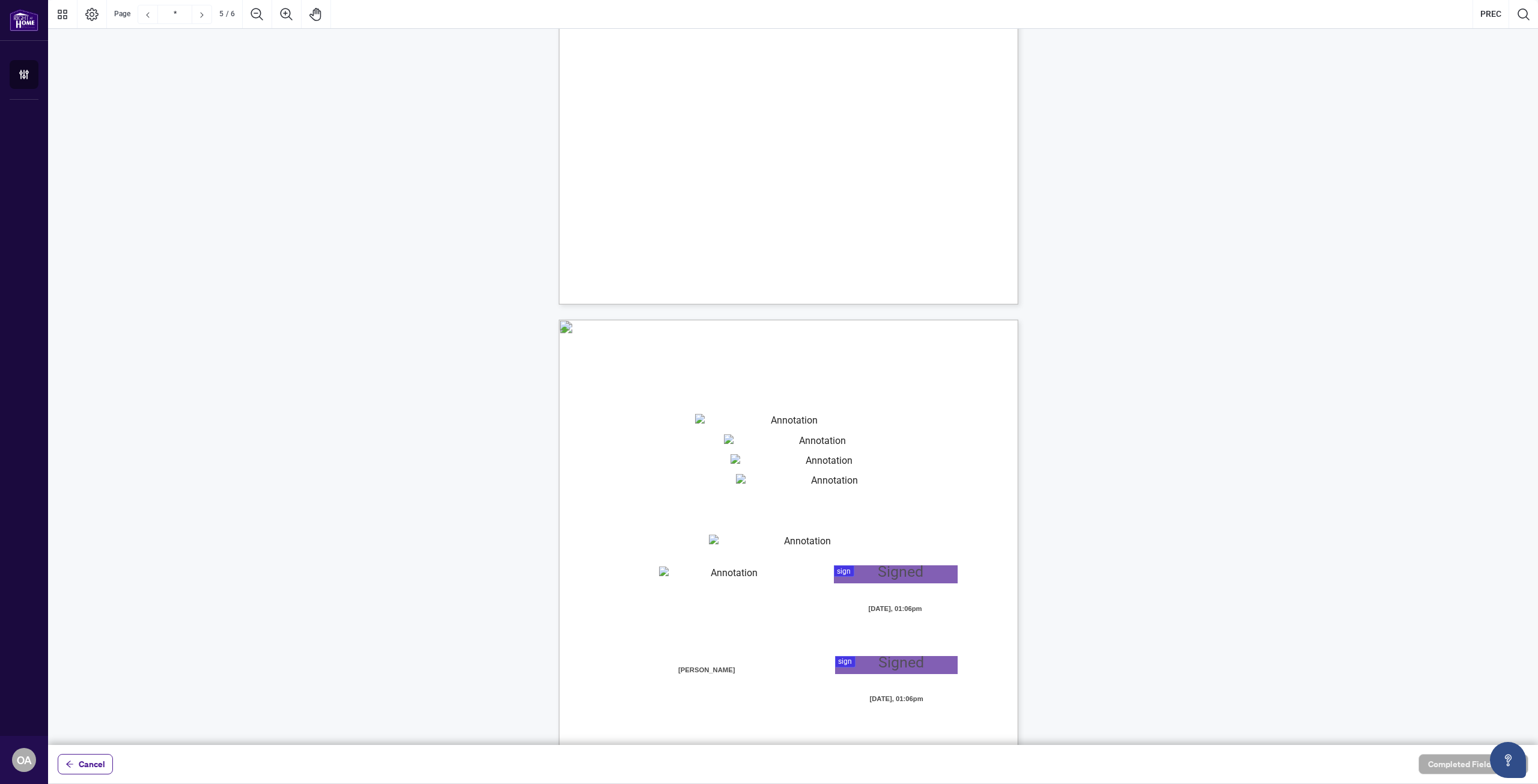
type input "*"
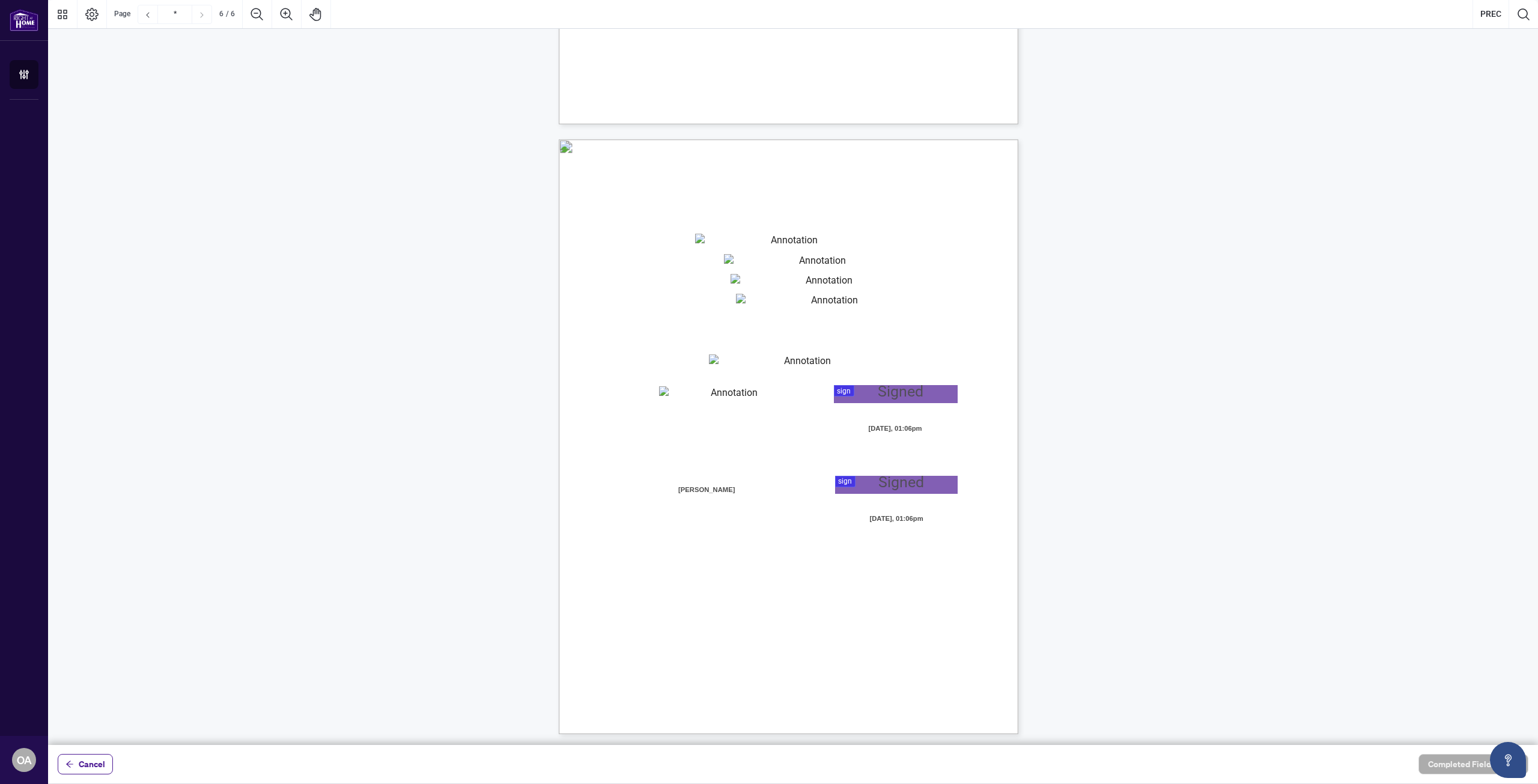
scroll to position [2950, 0]
type textarea "**********"
click at [866, 393] on div at bounding box center [794, 372] width 1490 height 745
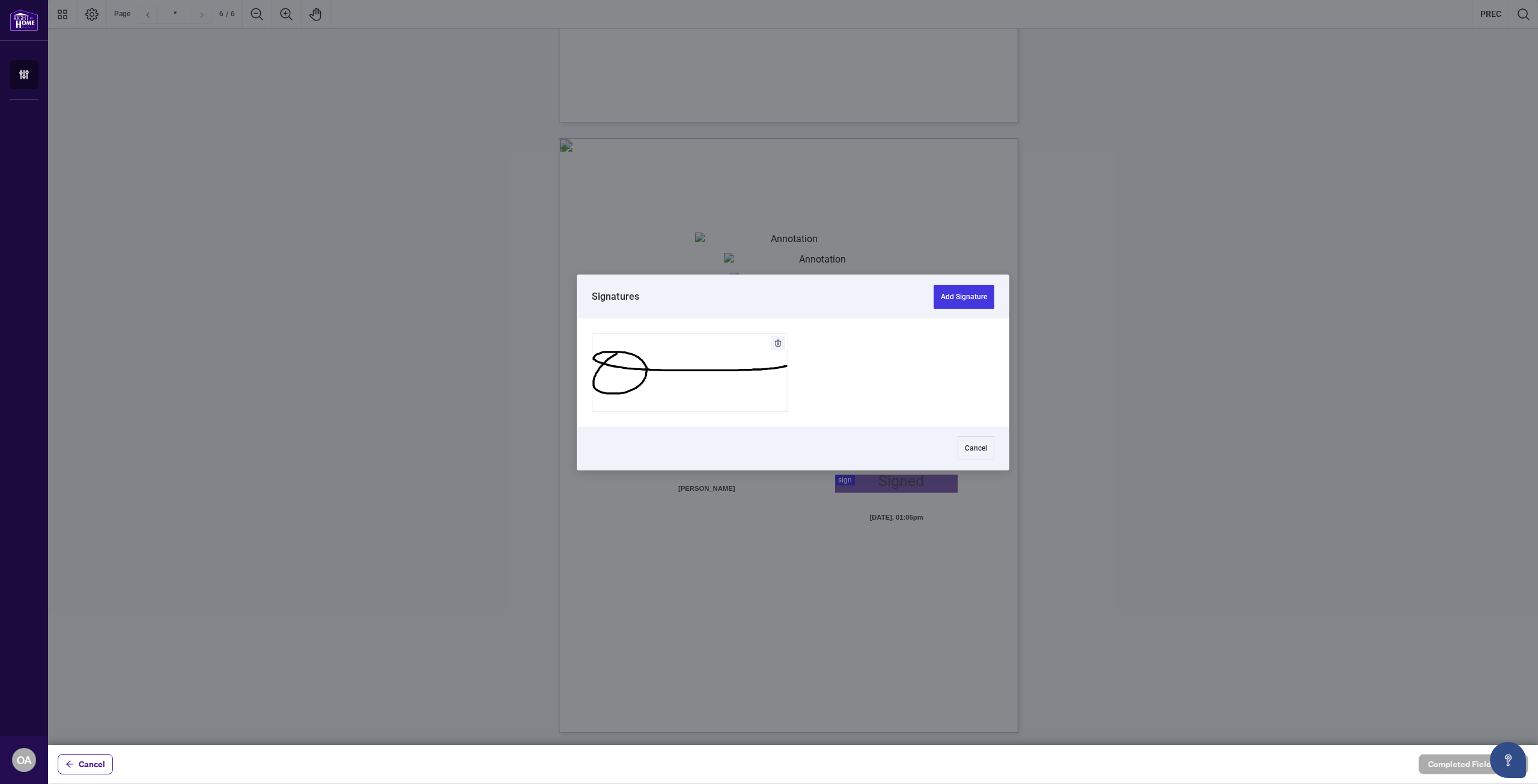
click at [712, 385] on button "Add Signature" at bounding box center [690, 372] width 195 height 78
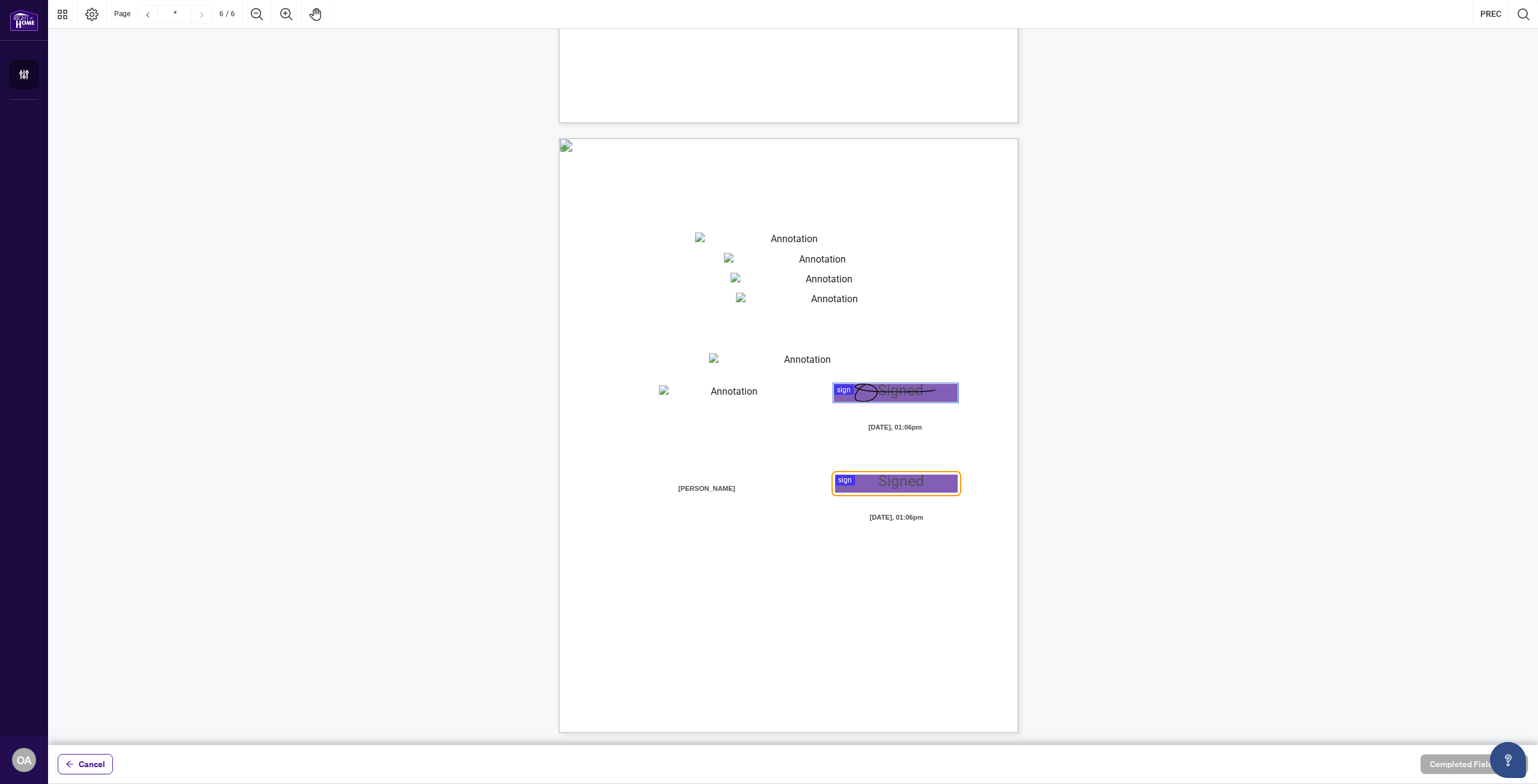
click at [739, 356] on textarea "01K2N880SMA538W6PVWWG0JWA7" at bounding box center [803, 362] width 188 height 18
type textarea "**********"
click at [704, 399] on textarea "01K2N884WGPMN0CYYT5M8Z5CXC" at bounding box center [729, 394] width 140 height 18
type textarea "**********"
click at [791, 358] on textarea "**********" at bounding box center [803, 362] width 188 height 18
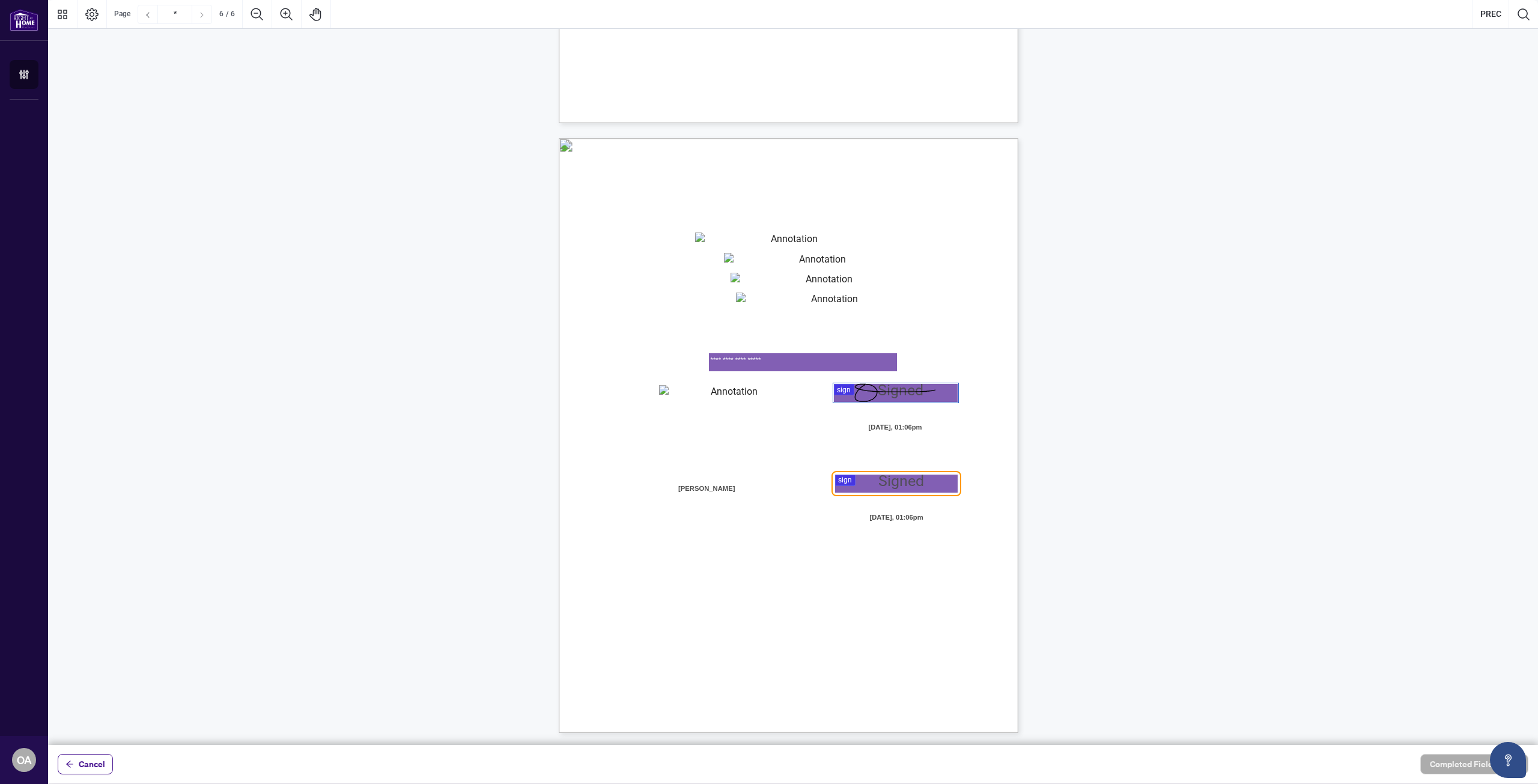
drag, startPoint x: 798, startPoint y: 358, endPoint x: 672, endPoint y: 360, distance: 126.0
click at [672, 360] on div "**********" at bounding box center [789, 435] width 459 height 594
click at [750, 236] on textarea "01K2N87DY2TBBAEEYXCWHWSGMG" at bounding box center [789, 241] width 188 height 18
type textarea "**********"
click at [764, 260] on textarea "01K2N87QNZ52YW6DM5F5ZP82YQ" at bounding box center [818, 262] width 188 height 18
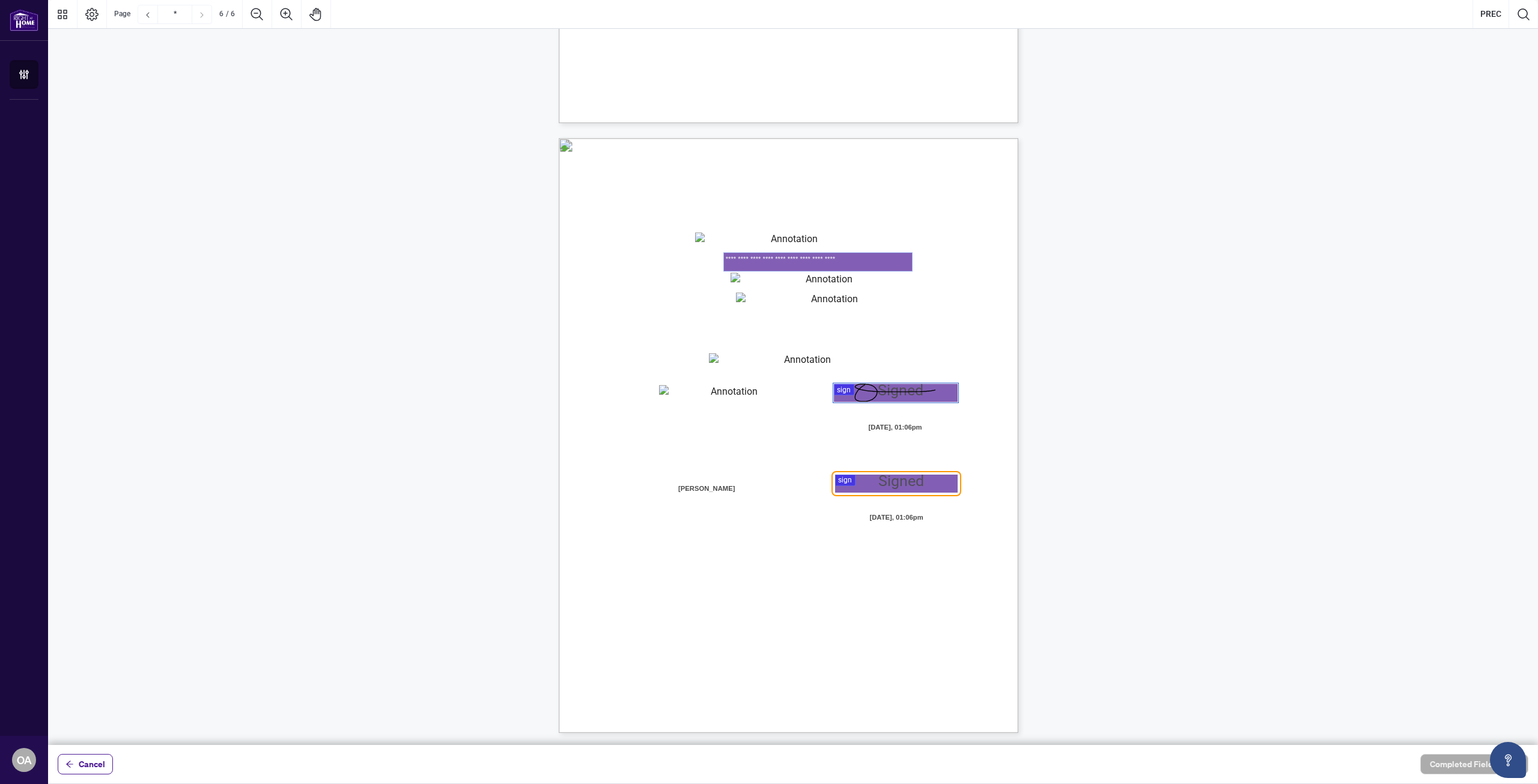
type textarea "**********"
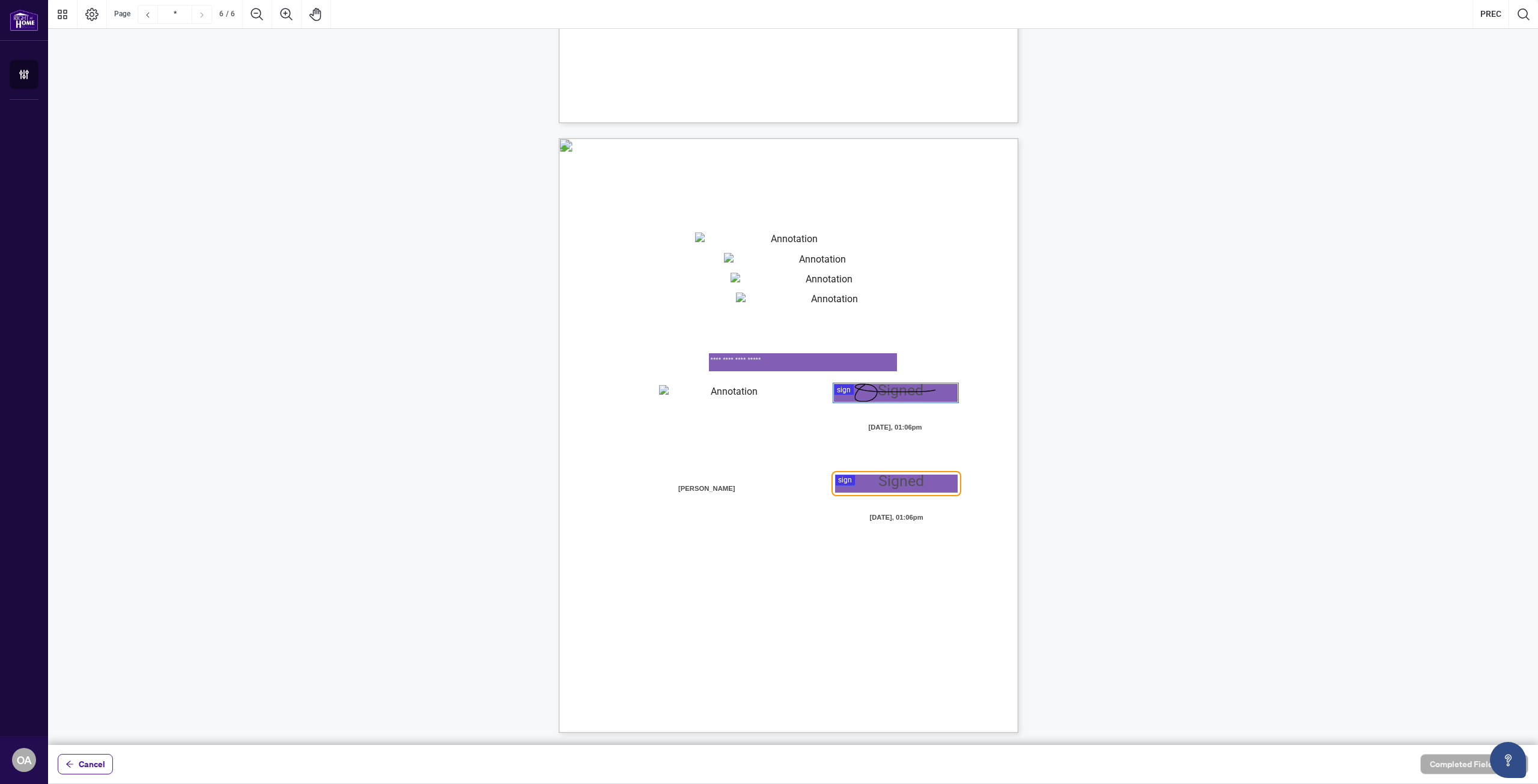
click at [754, 317] on div "V052025 6 By signing below, the parties confirm that they understand and agree …" at bounding box center [846, 510] width 574 height 743
click at [759, 306] on textarea "01K2N87J80Q9953MCJDTE5Z6QM" at bounding box center [830, 302] width 188 height 18
click at [850, 296] on textarea "01K2N87J80Q9953MCJDTE5Z6QM" at bounding box center [830, 302] width 188 height 18
paste textarea "**********"
type textarea "**********"
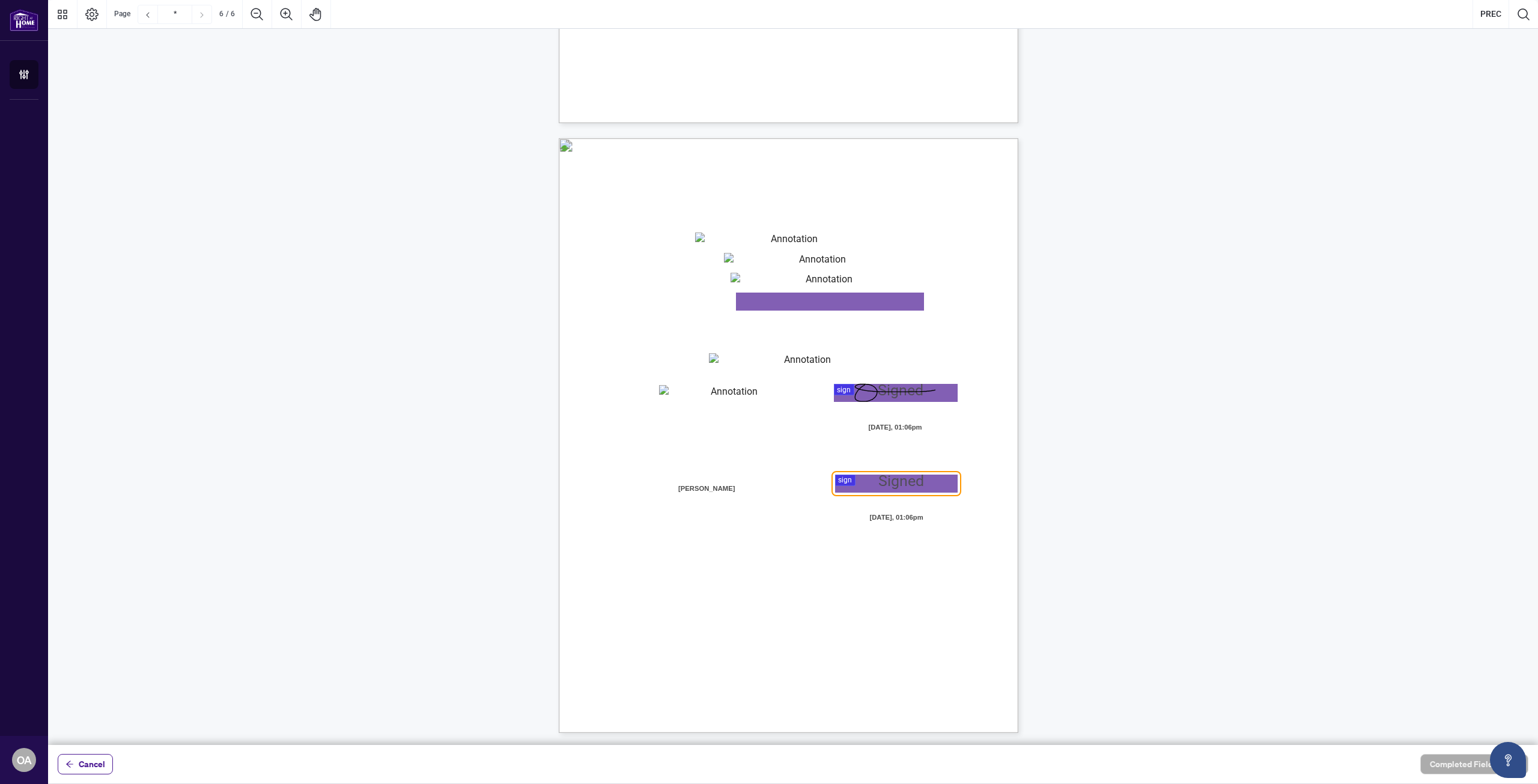
drag, startPoint x: 788, startPoint y: 299, endPoint x: 805, endPoint y: 291, distance: 18.8
click at [788, 299] on textarea "01K2N87J80Q9953MCJDTE5Z6QM" at bounding box center [830, 302] width 188 height 18
paste textarea "*********"
type textarea "**********"
click at [861, 478] on div at bounding box center [794, 372] width 1490 height 745
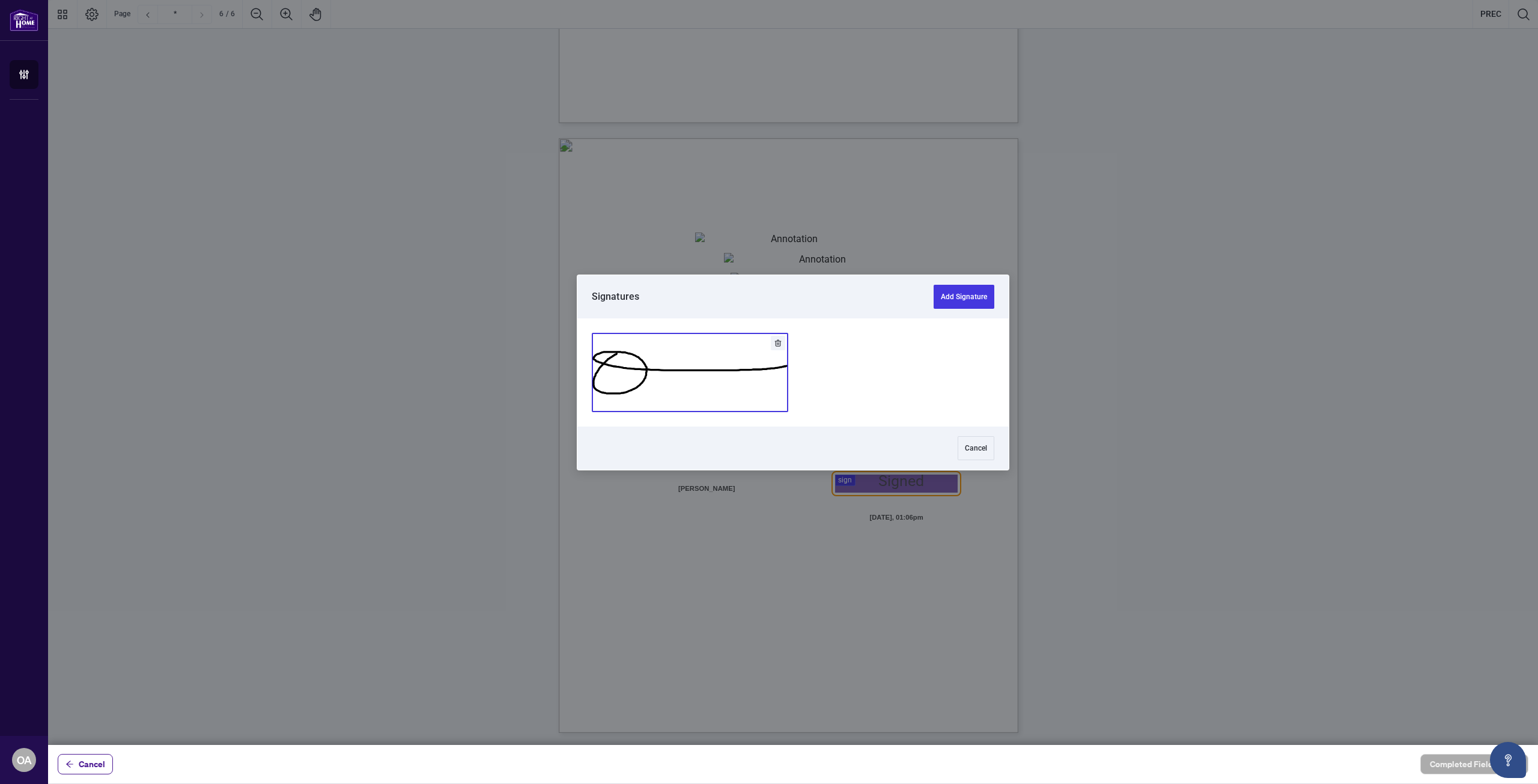
click at [733, 365] on button "Add Signature" at bounding box center [690, 372] width 195 height 78
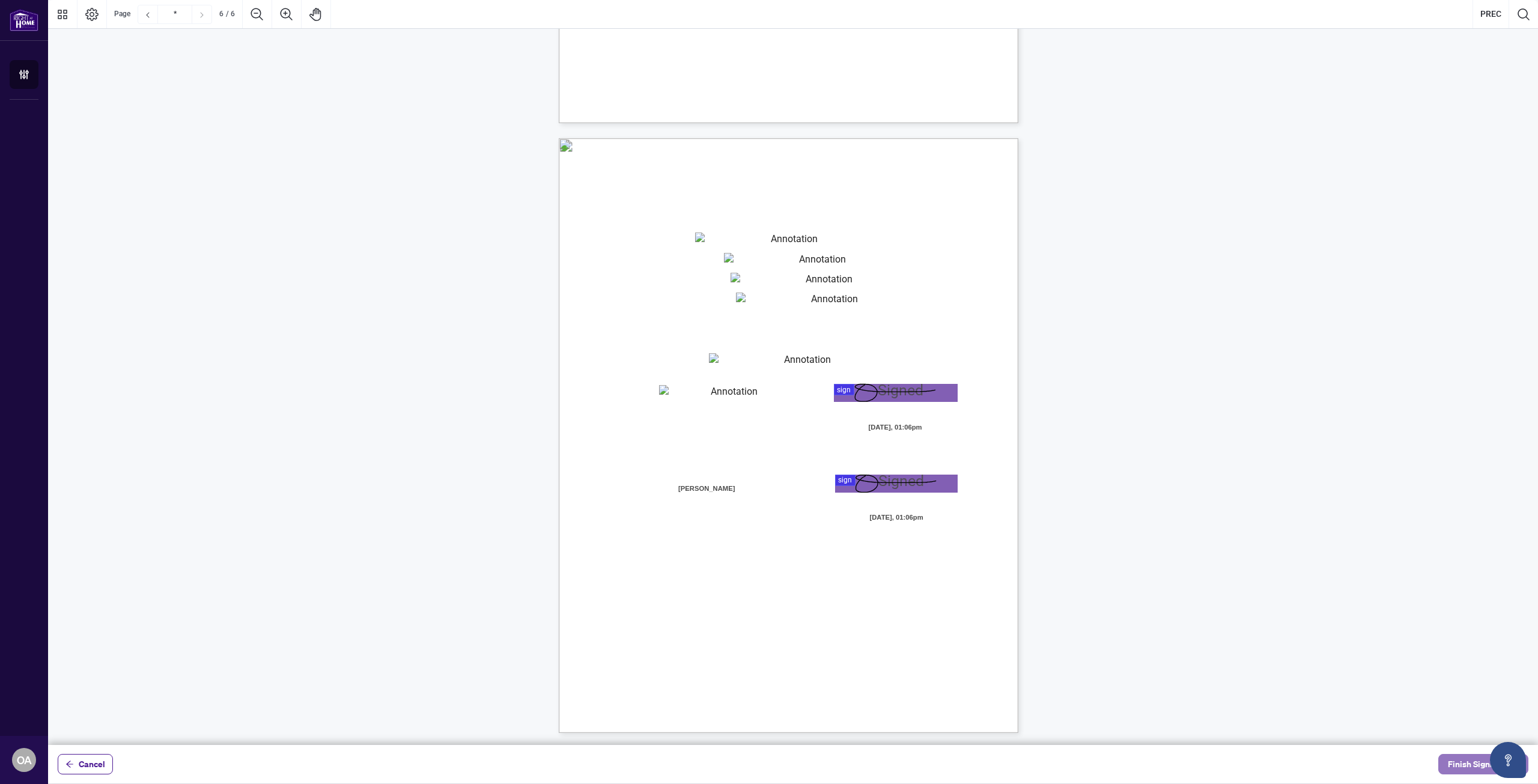
click at [1452, 759] on button "Finish Signing" at bounding box center [1483, 764] width 90 height 20
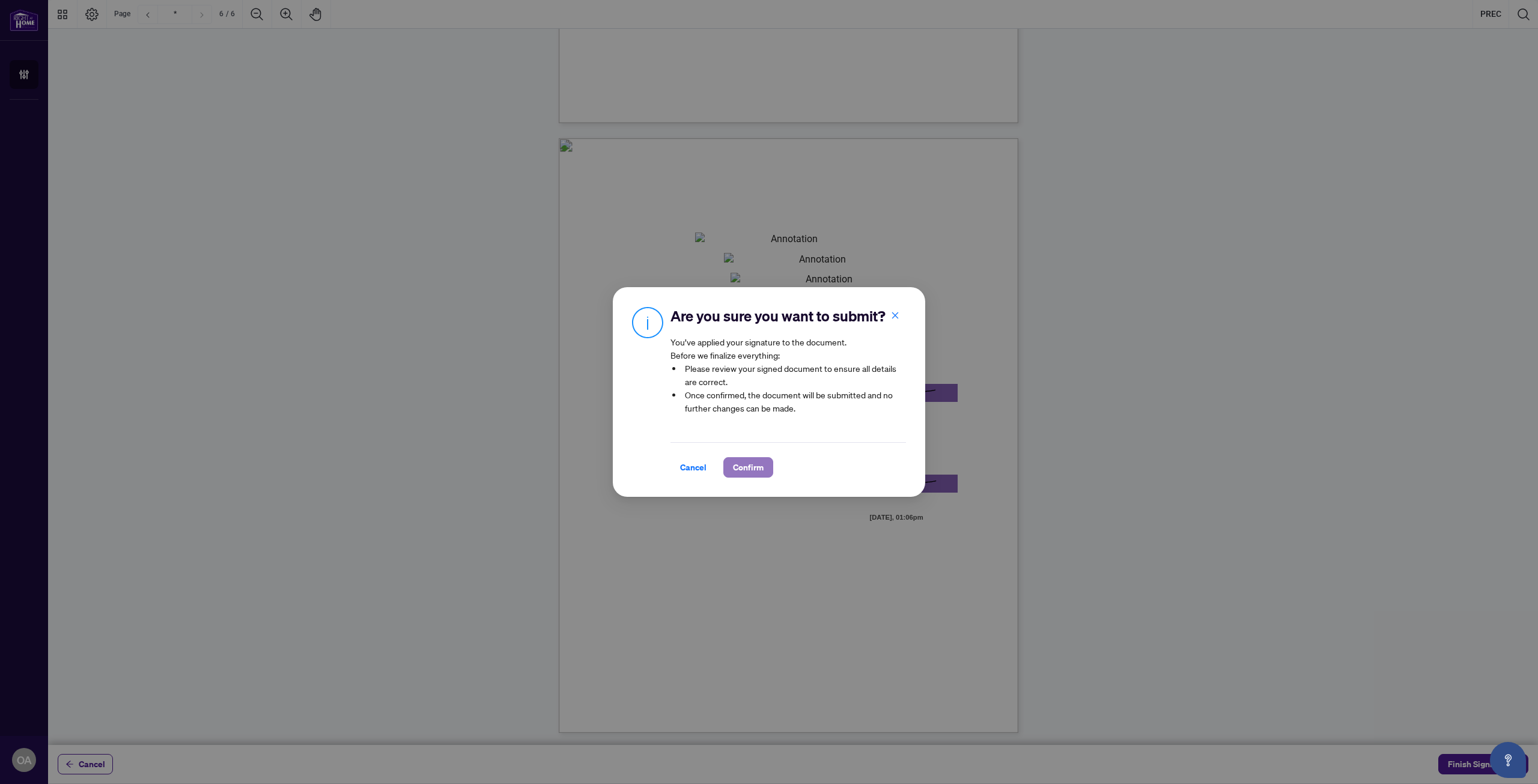
click at [749, 477] on span "Confirm" at bounding box center [749, 467] width 31 height 19
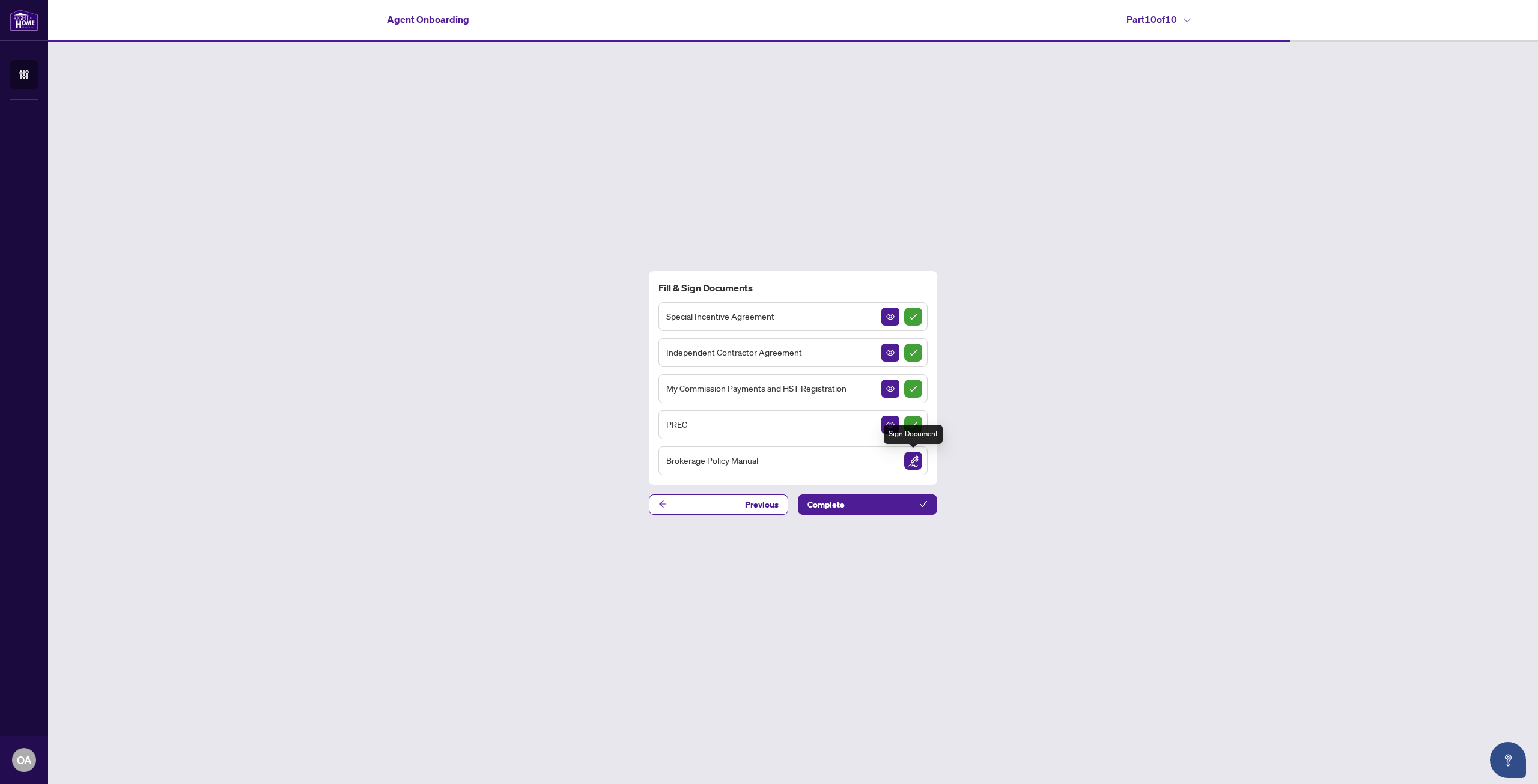
click at [909, 459] on img "Sign Document" at bounding box center [913, 461] width 18 height 18
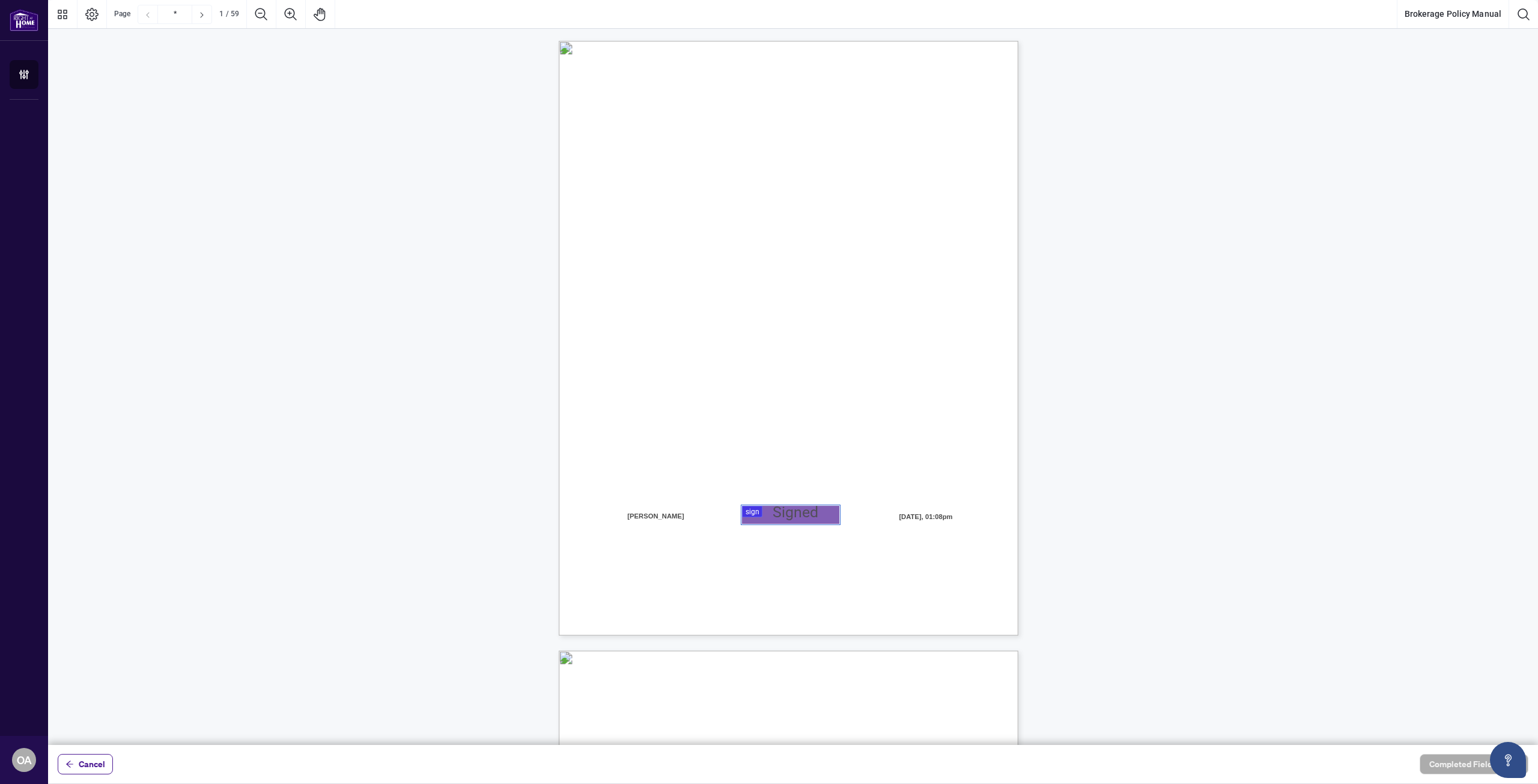
click at [789, 514] on div at bounding box center [794, 372] width 1490 height 745
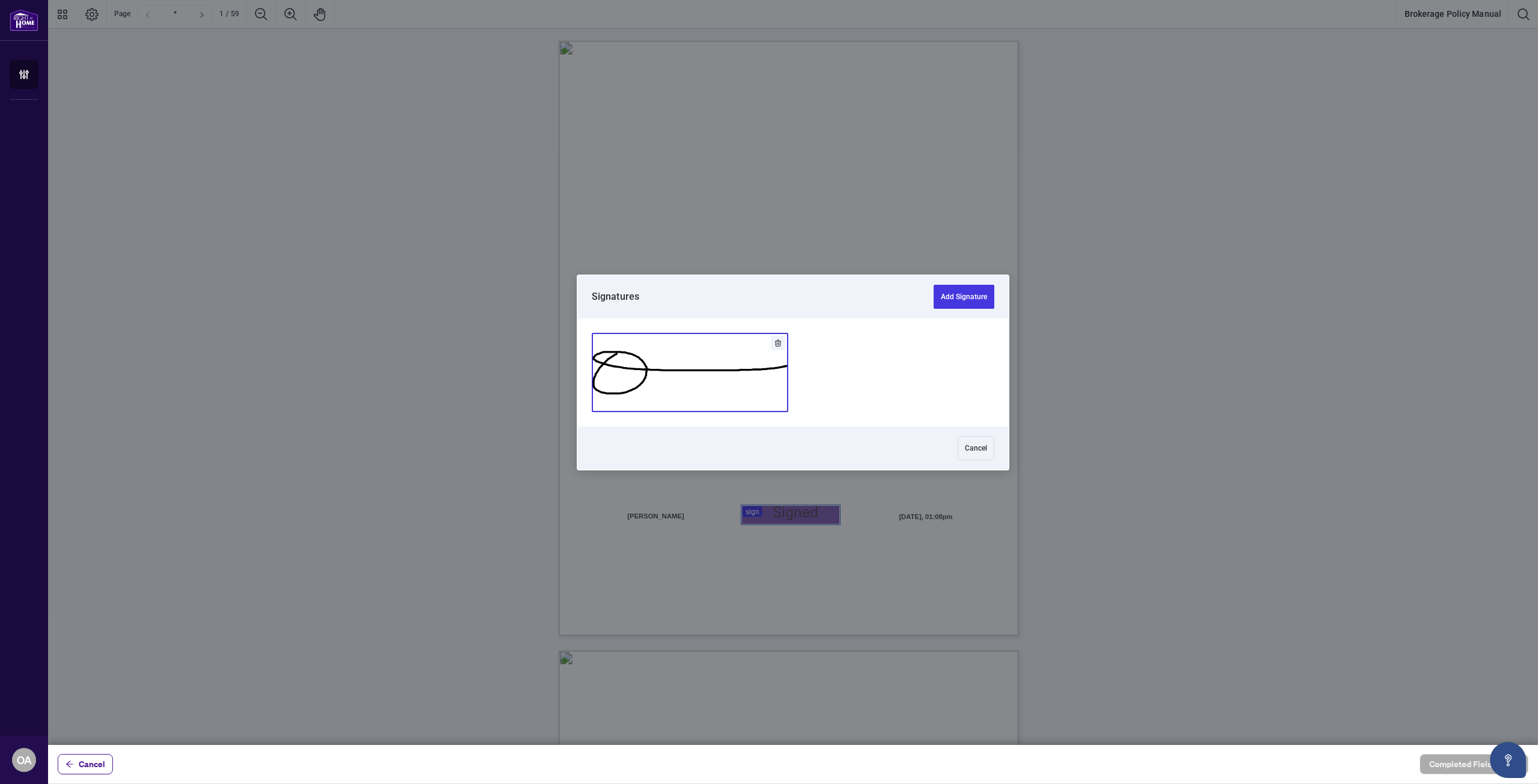
click at [695, 389] on button "Add Signature" at bounding box center [690, 372] width 195 height 78
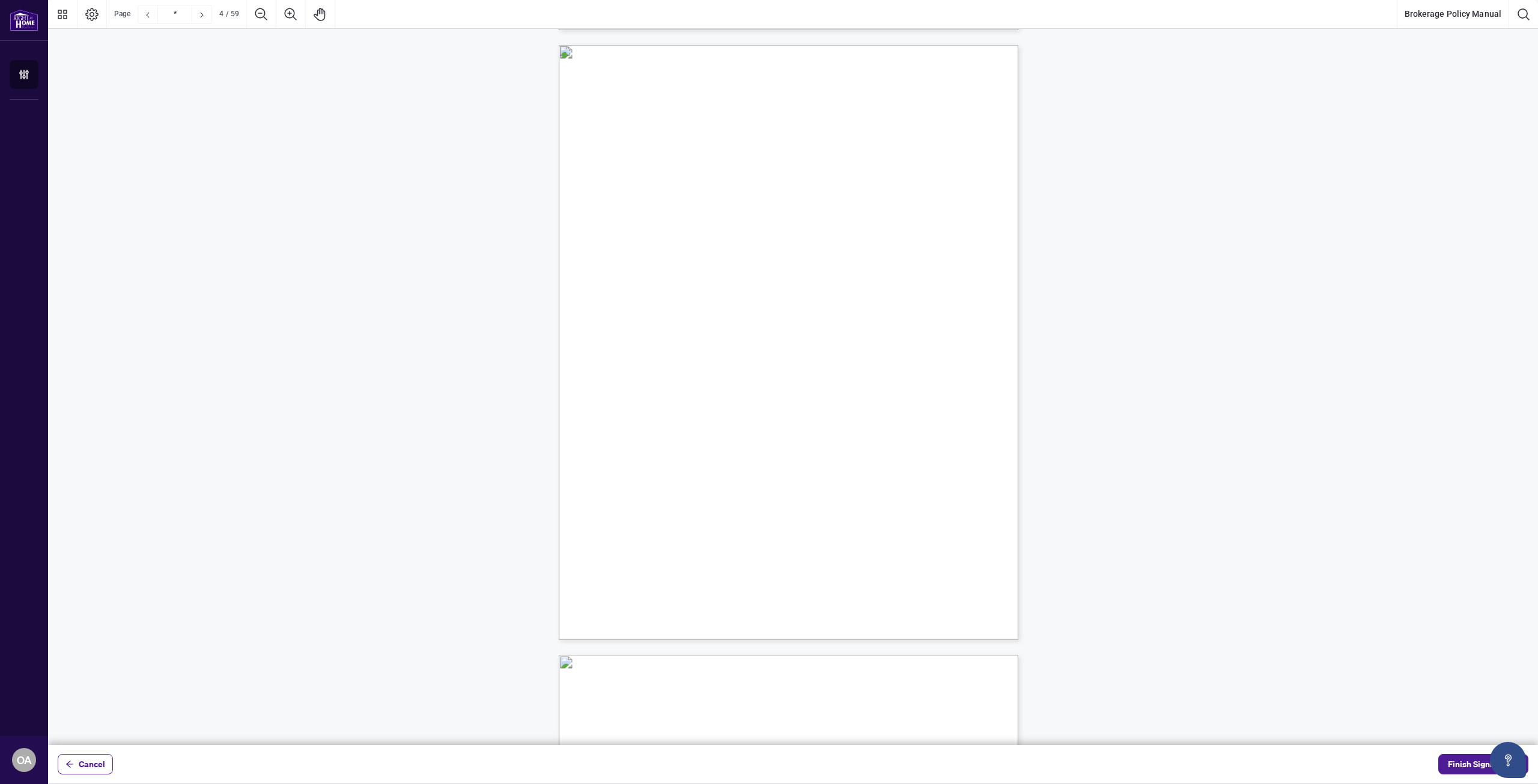
scroll to position [2162, 0]
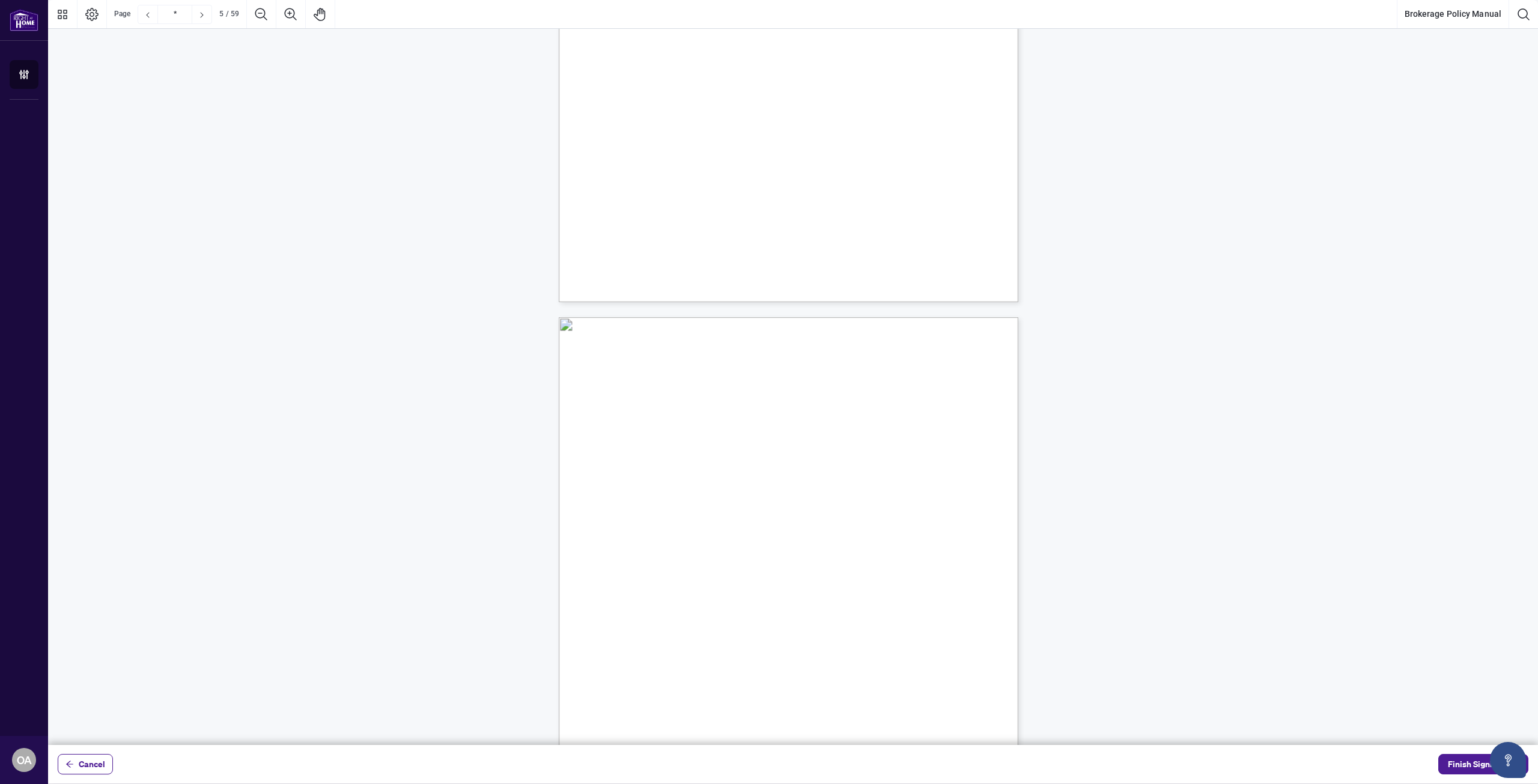
type input "*"
click at [1468, 759] on span "Finish Signing" at bounding box center [1474, 763] width 54 height 19
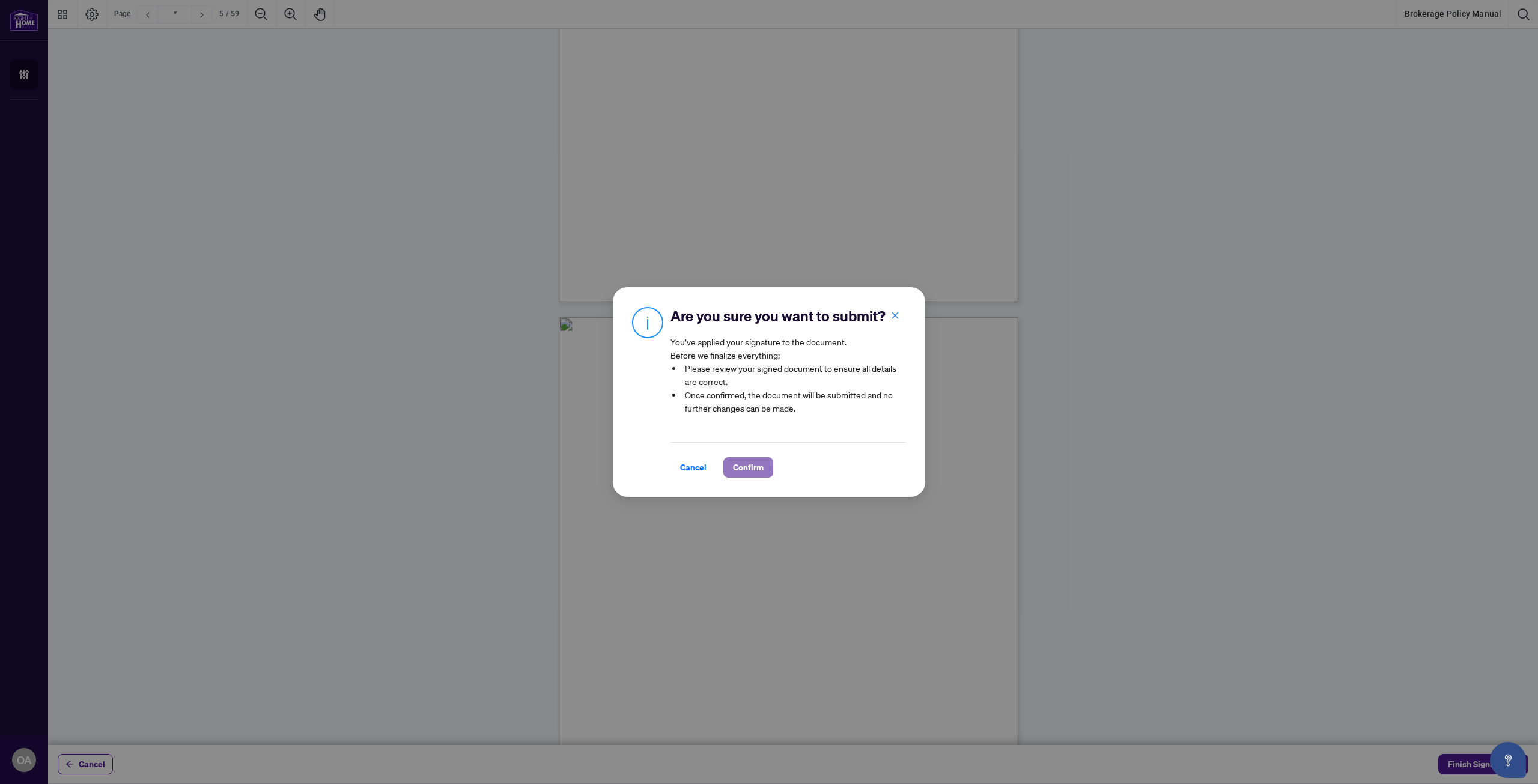
click at [737, 477] on span "Confirm" at bounding box center [749, 467] width 31 height 19
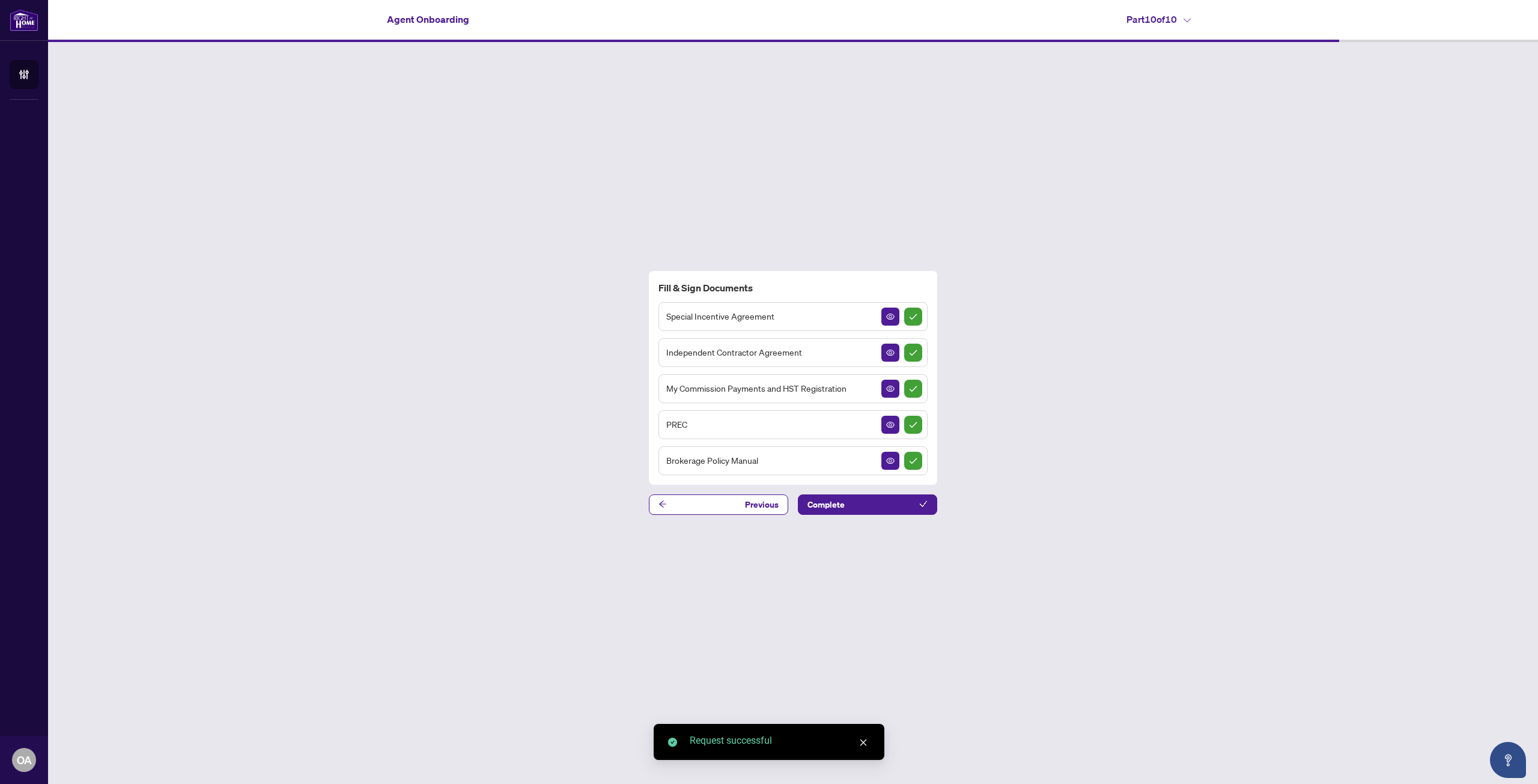
click at [775, 462] on div "Brokerage Policy Manual" at bounding box center [793, 460] width 269 height 29
click at [892, 458] on icon "View Document" at bounding box center [890, 461] width 8 height 6
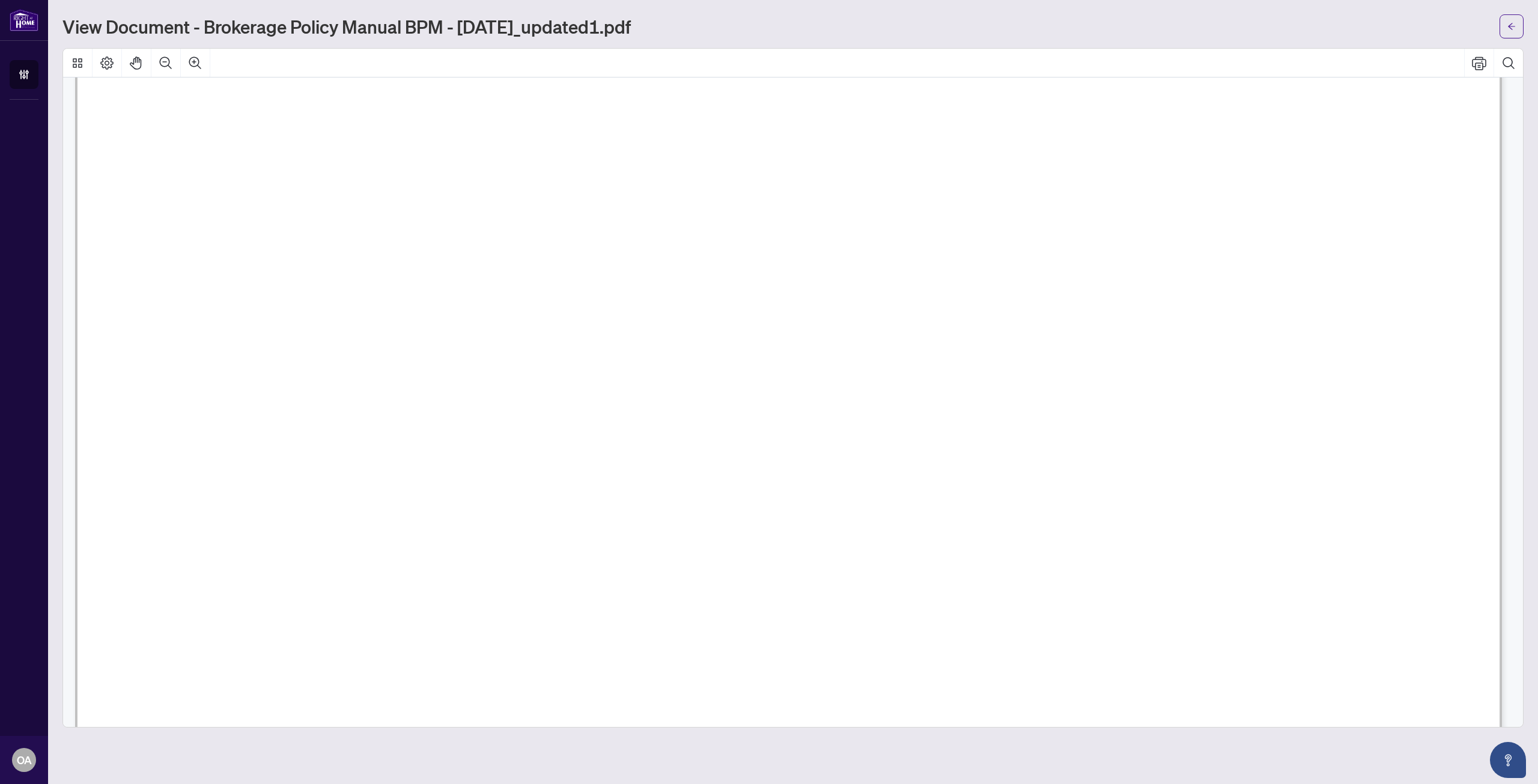
scroll to position [14675, 0]
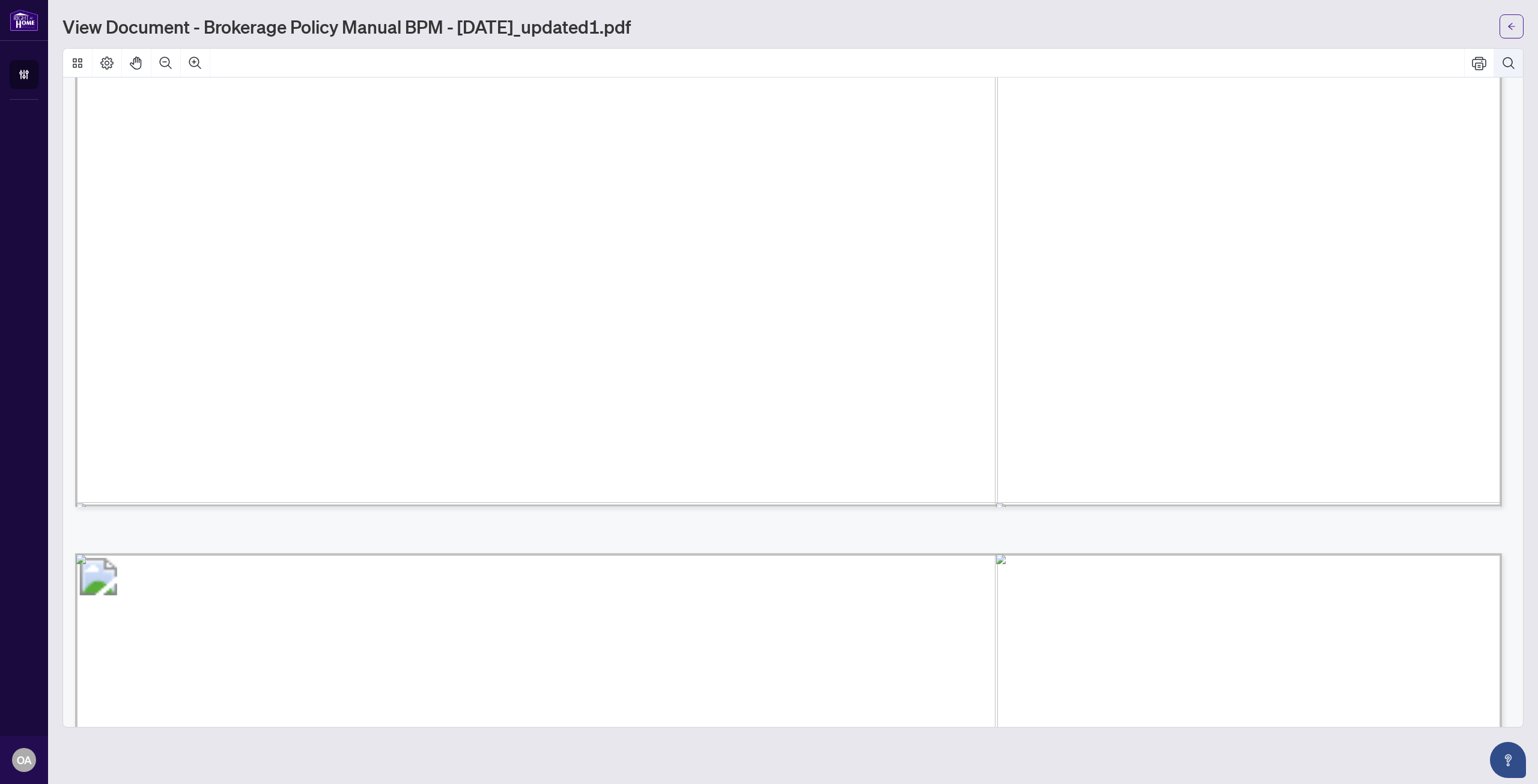
click at [1509, 59] on icon "Search Document" at bounding box center [1509, 63] width 15 height 15
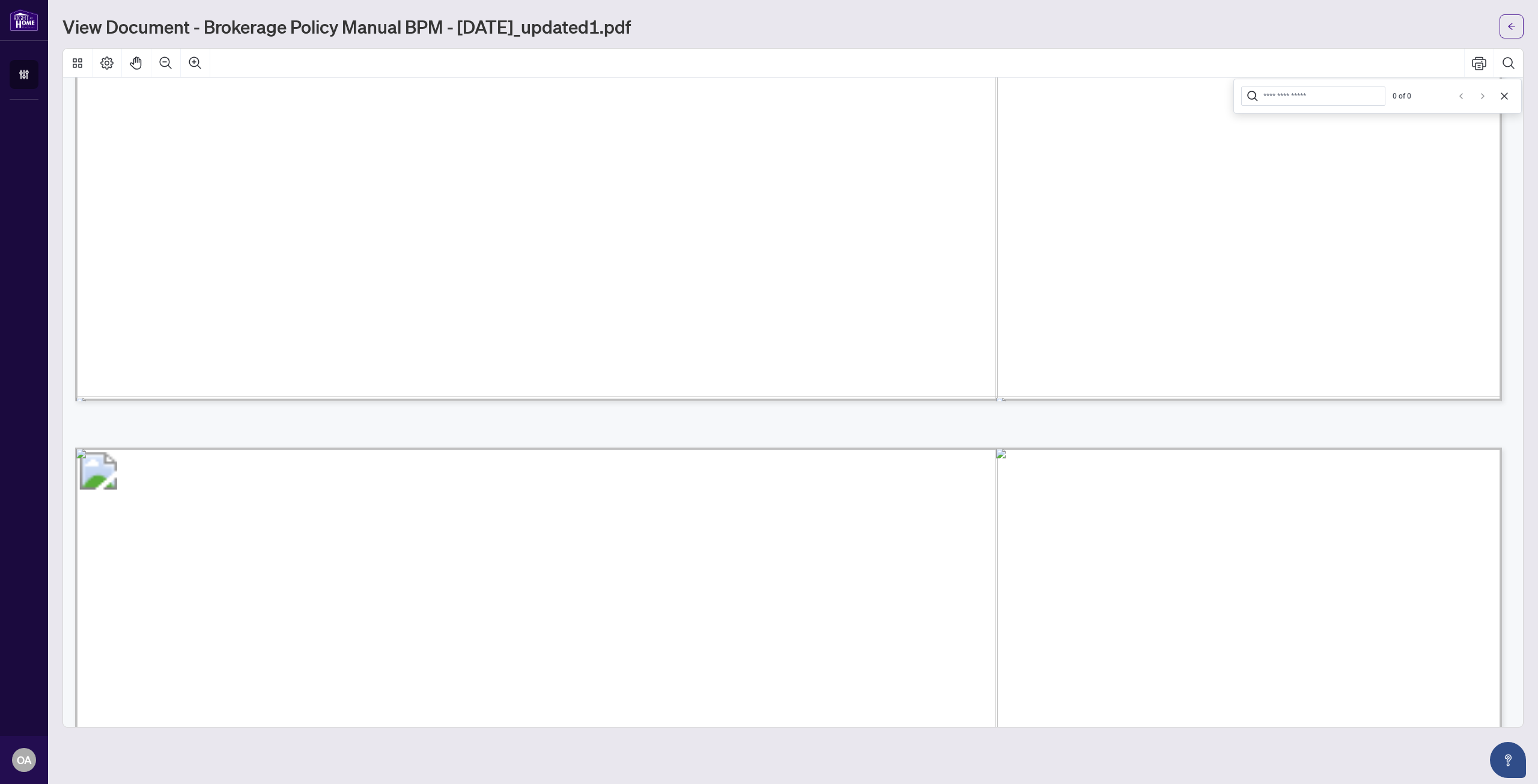
scroll to position [14795, 0]
click at [1263, 97] on div "Search Document" at bounding box center [1313, 96] width 144 height 19
click at [1263, 97] on input "Search Document" at bounding box center [1322, 96] width 116 height 10
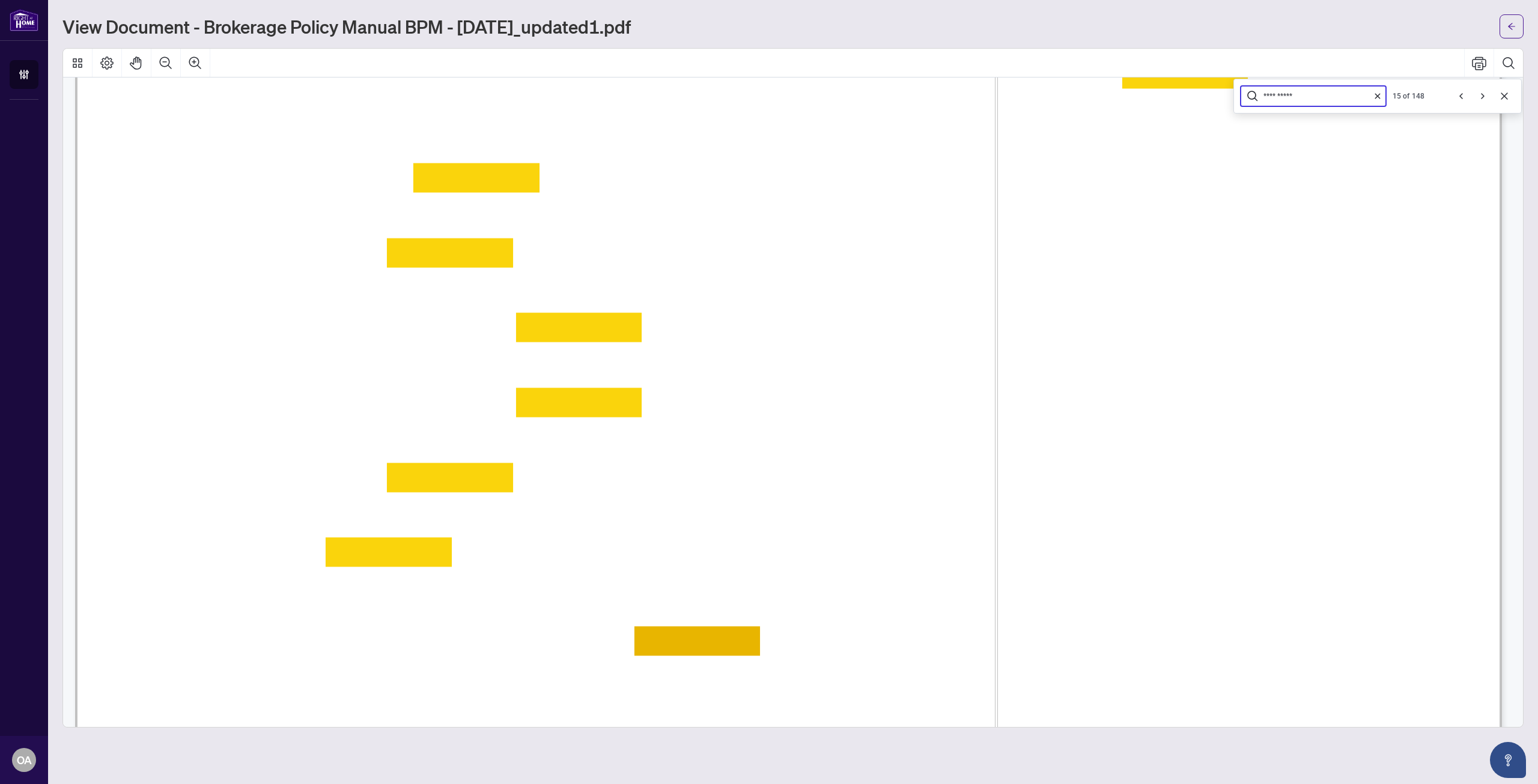
scroll to position [23415, 0]
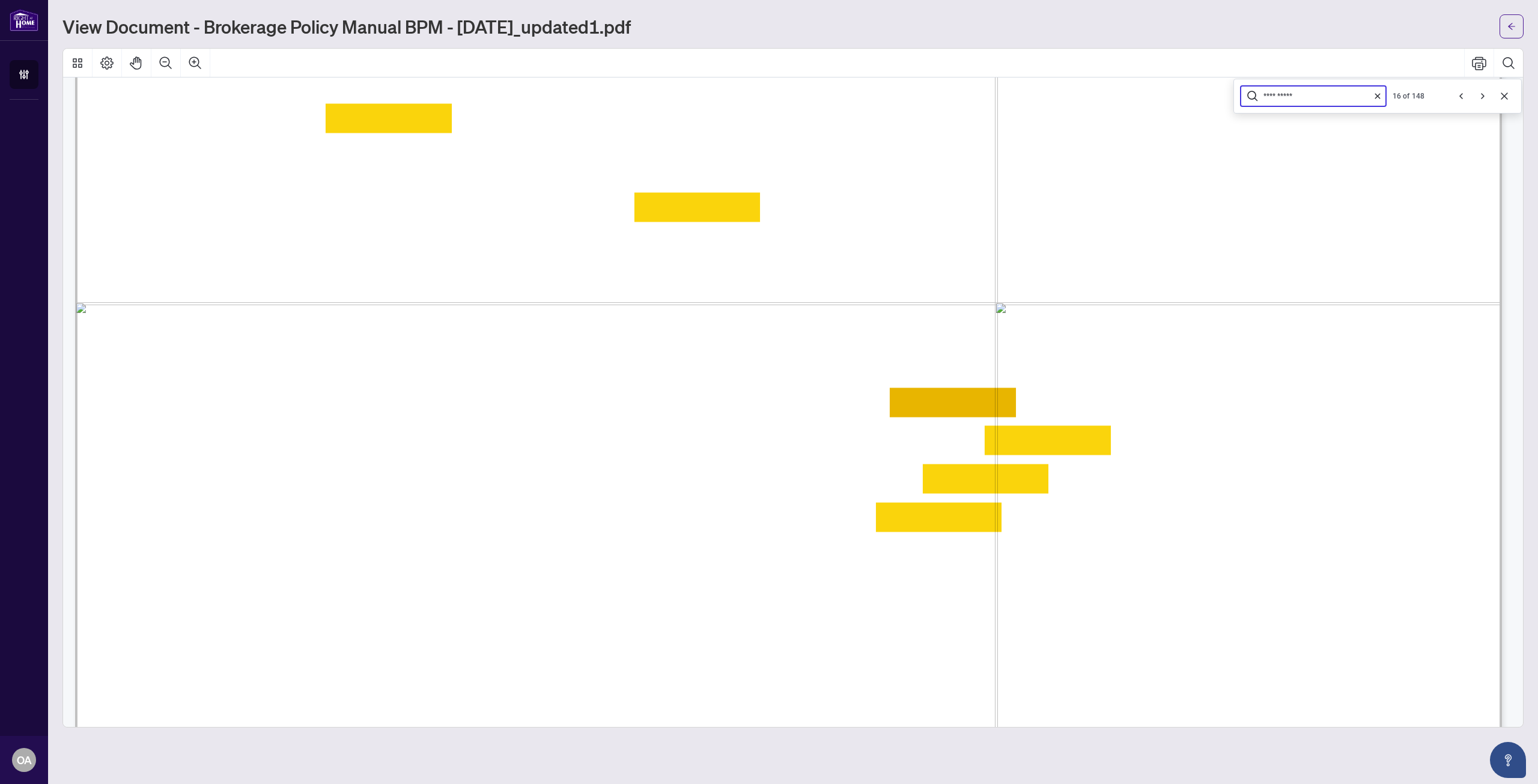
type input "**********"
click at [165, 61] on icon "Zoom Out" at bounding box center [165, 63] width 15 height 15
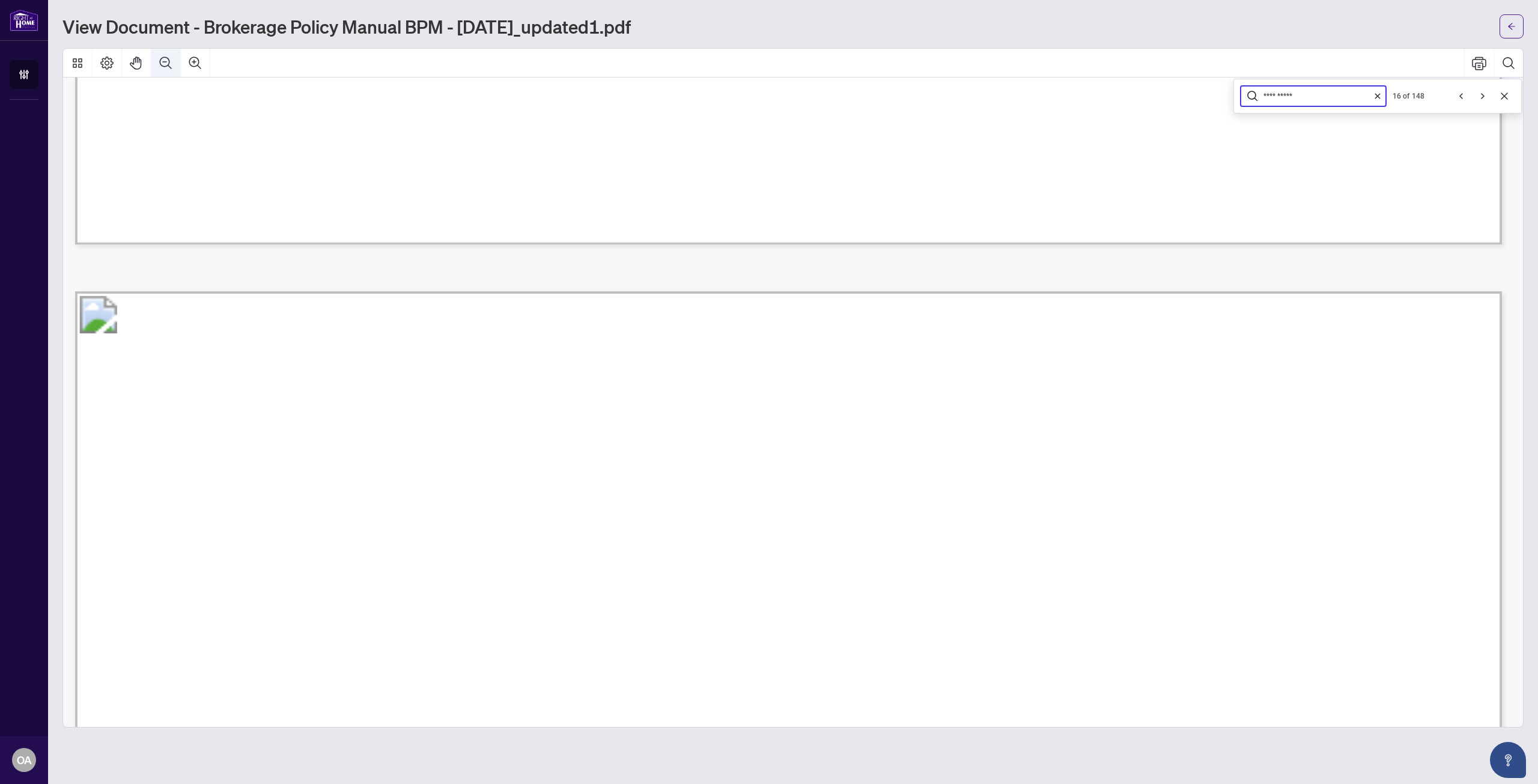
click at [165, 61] on icon "Zoom Out" at bounding box center [165, 63] width 15 height 15
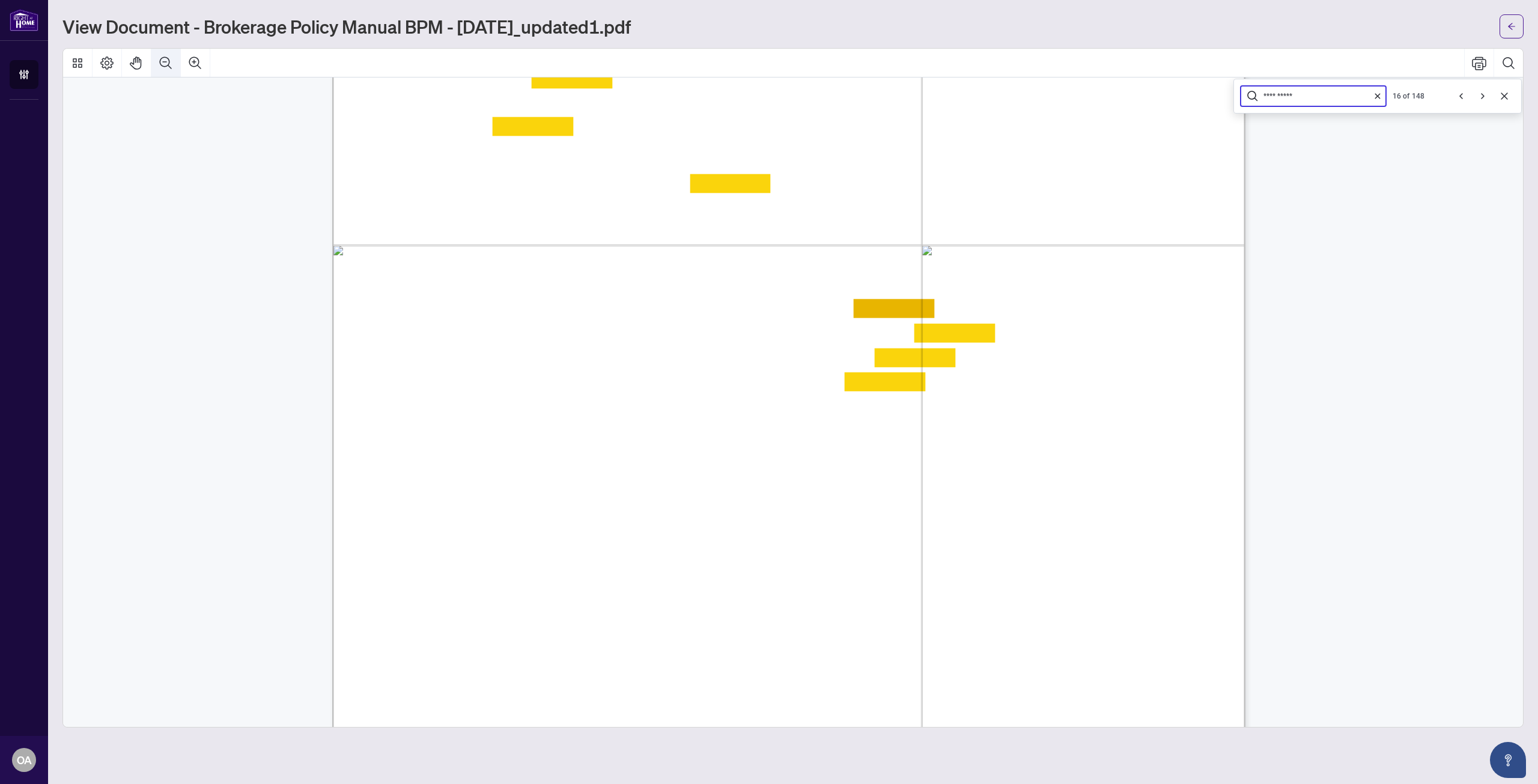
click at [165, 61] on icon "Zoom Out" at bounding box center [165, 63] width 15 height 15
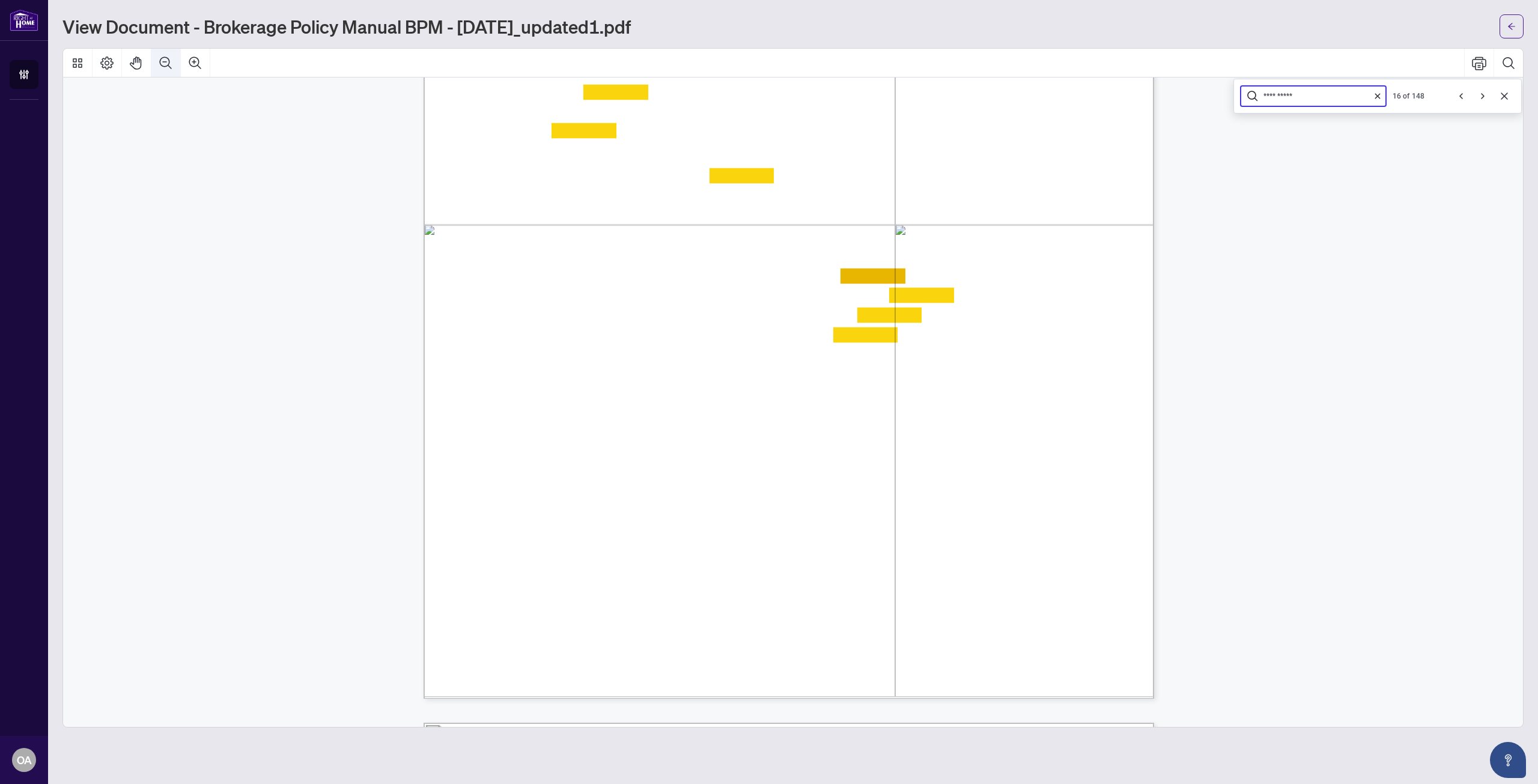
click at [165, 61] on icon "Zoom Out" at bounding box center [165, 63] width 15 height 15
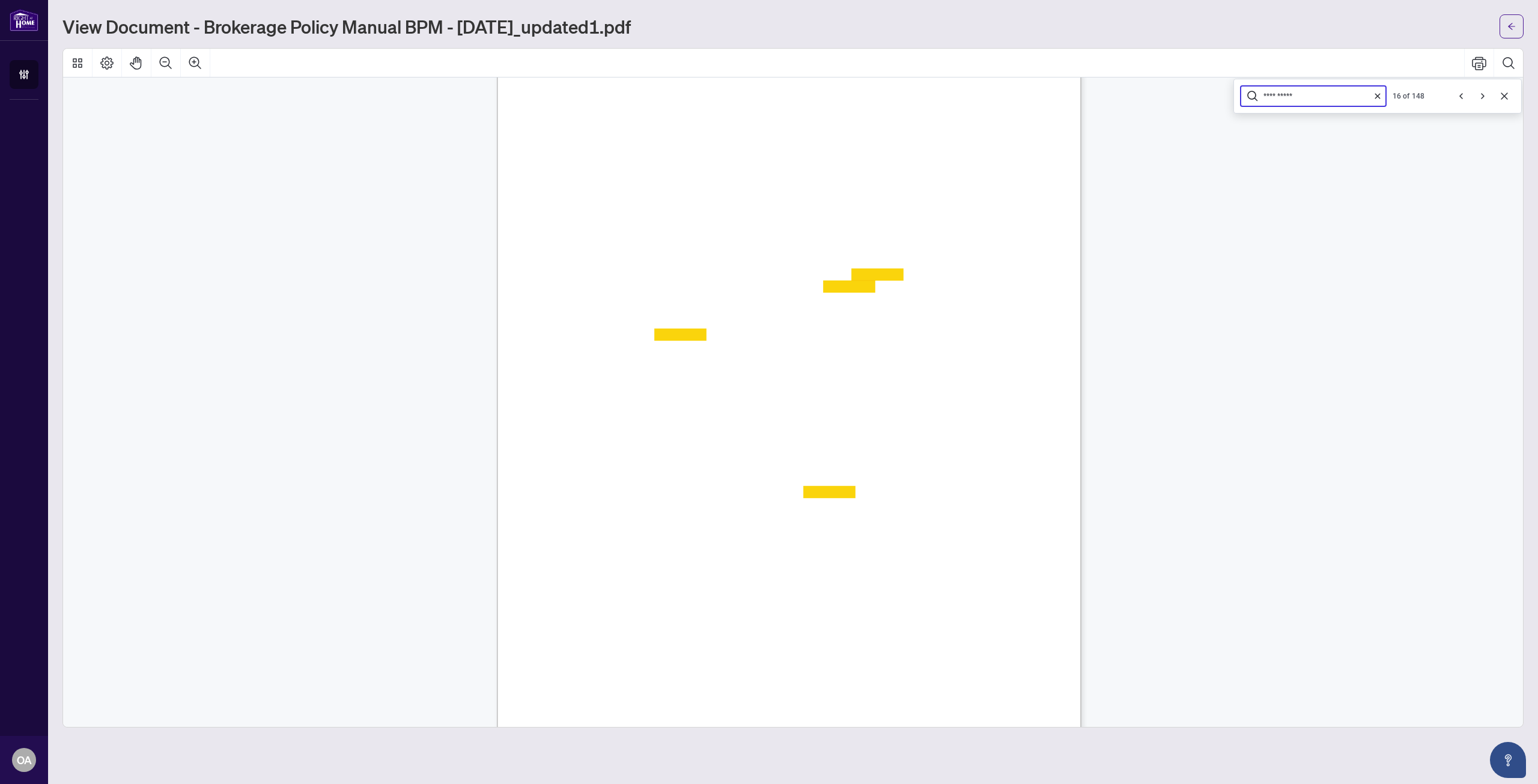
scroll to position [6317, 0]
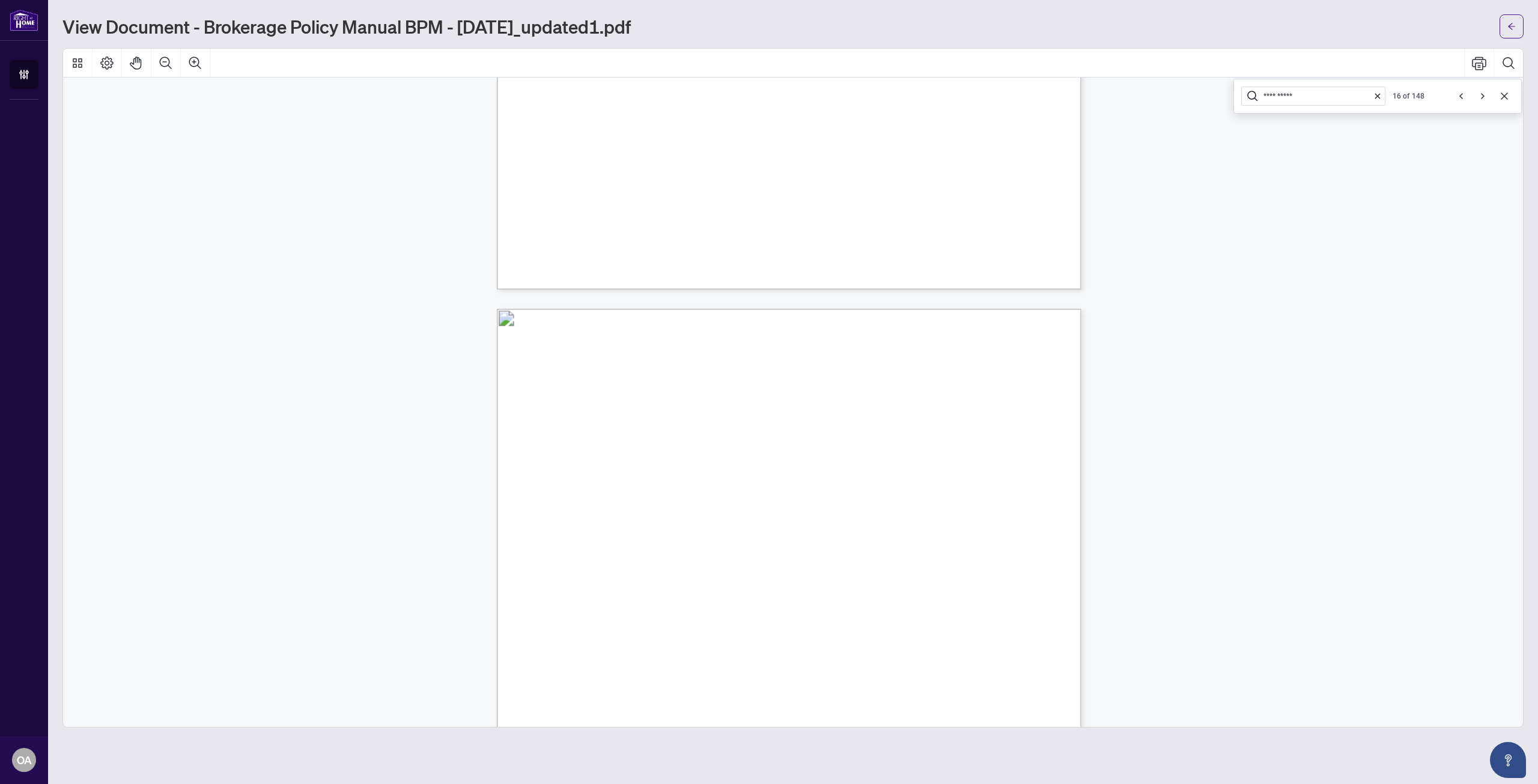
drag, startPoint x: 791, startPoint y: 361, endPoint x: 789, endPoint y: 455, distance: 94.0
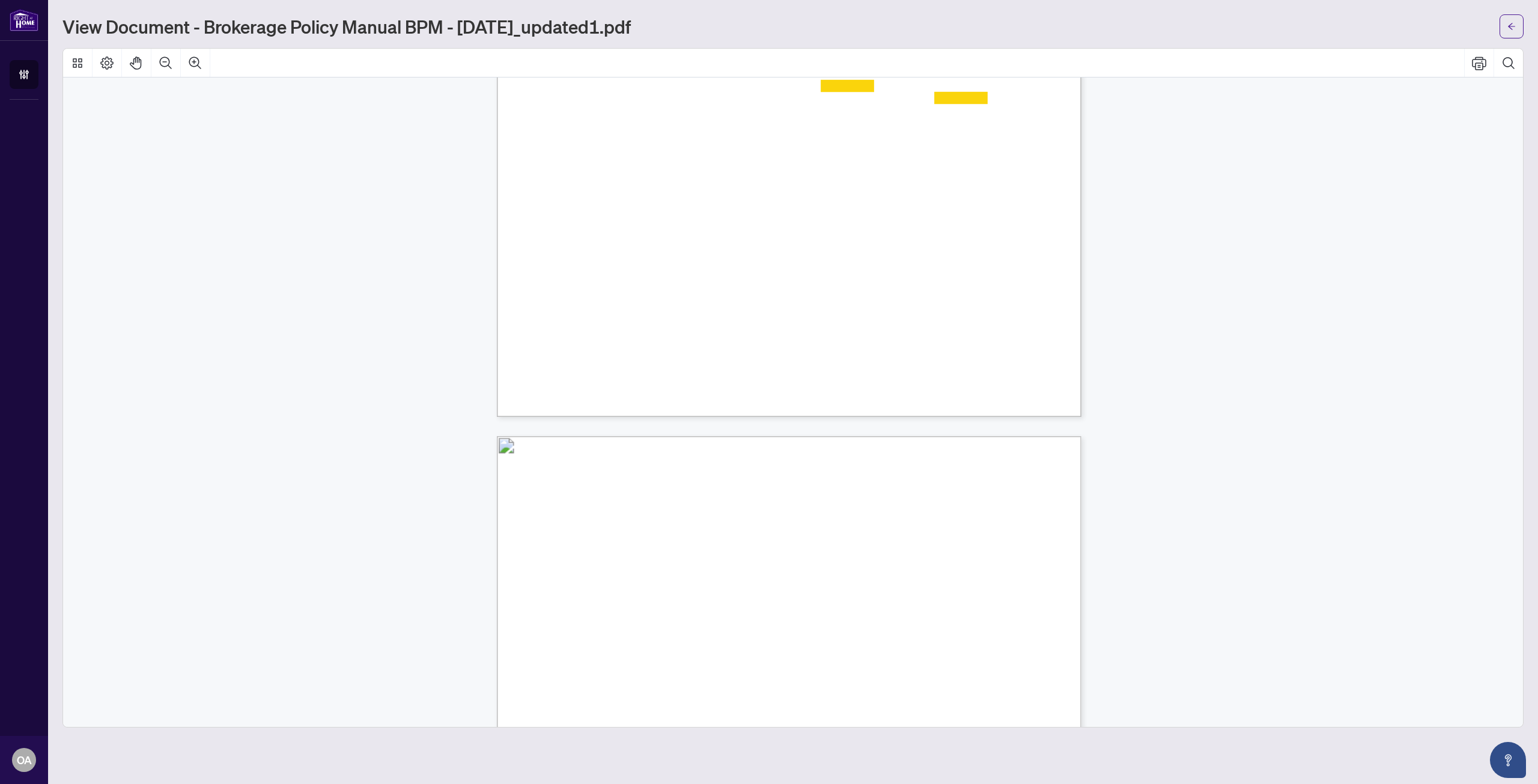
drag, startPoint x: 795, startPoint y: 344, endPoint x: 781, endPoint y: 402, distance: 59.7
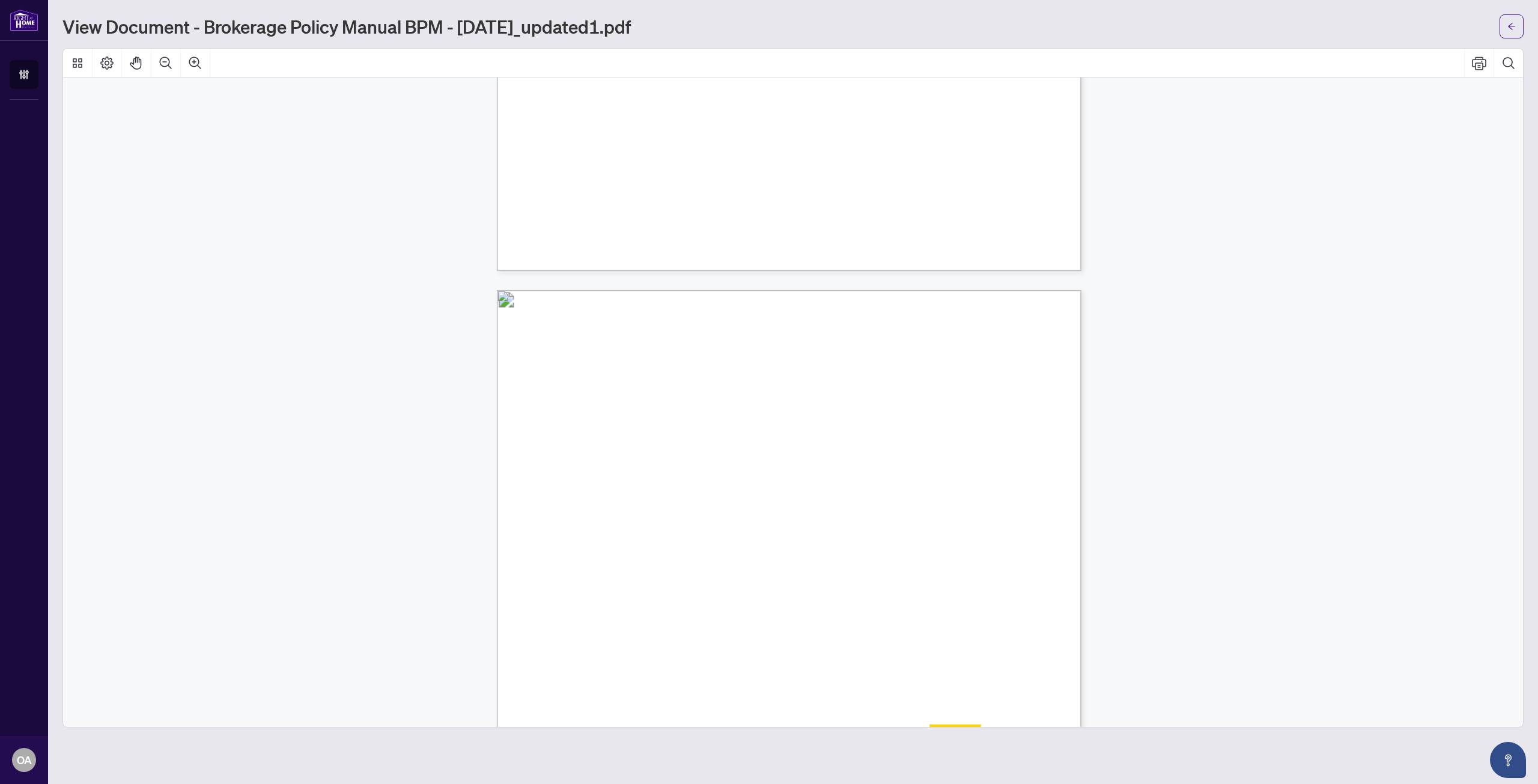
scroll to position [20729, 0]
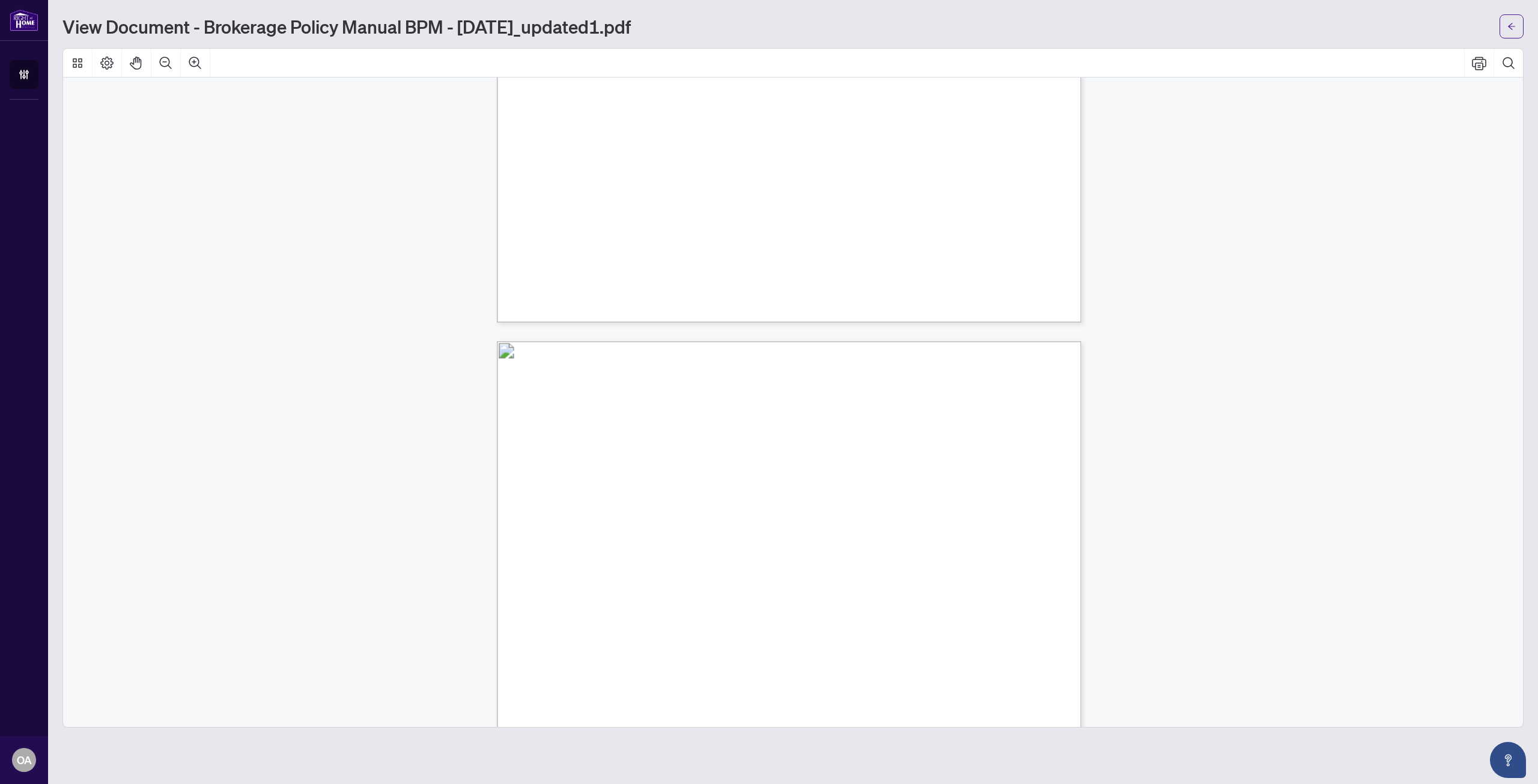
drag, startPoint x: 790, startPoint y: 386, endPoint x: 790, endPoint y: 276, distance: 110.0
drag, startPoint x: 793, startPoint y: 396, endPoint x: 789, endPoint y: 307, distance: 89.1
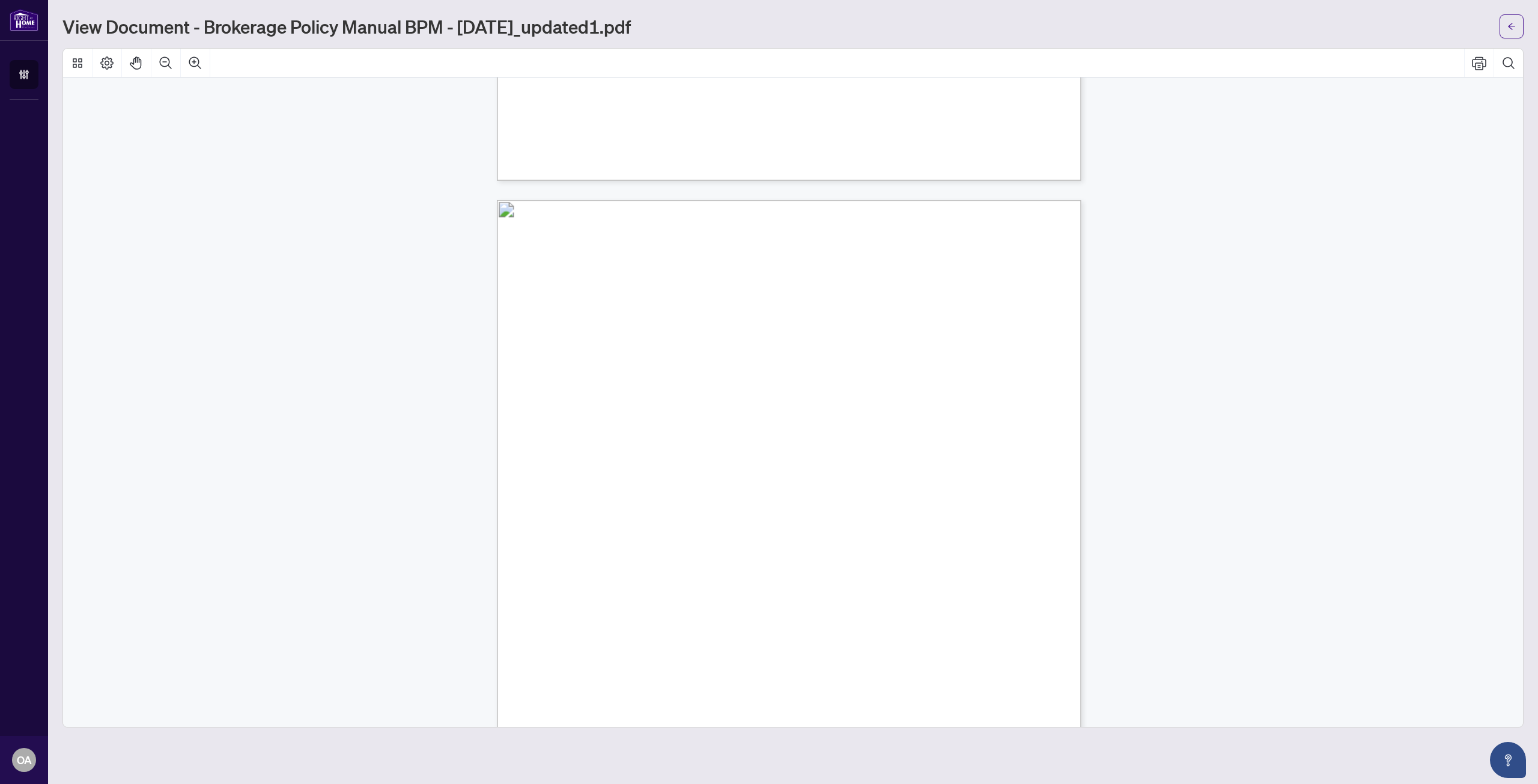
drag, startPoint x: 789, startPoint y: 346, endPoint x: 793, endPoint y: 510, distance: 164.0
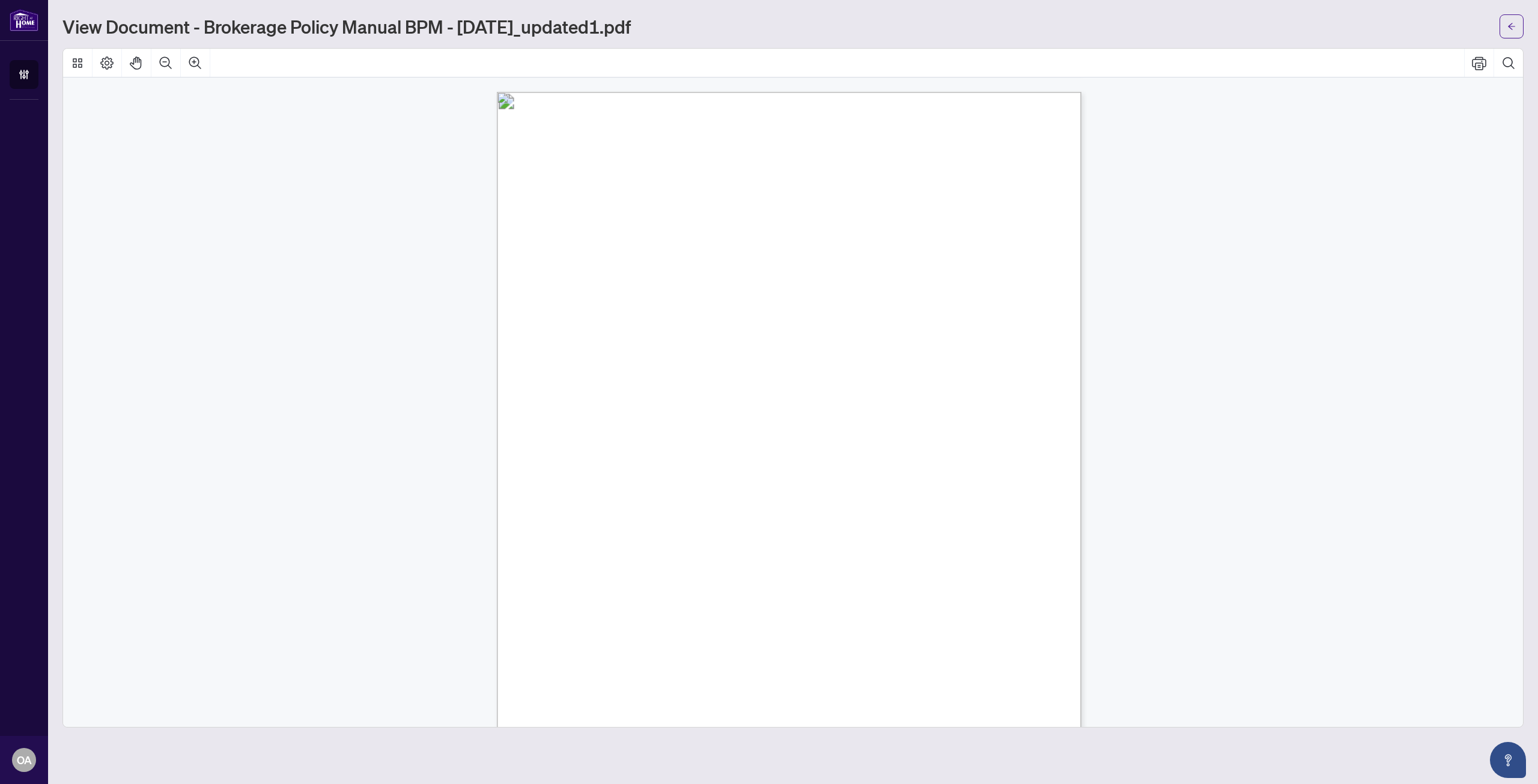
scroll to position [26349, 0]
drag, startPoint x: 799, startPoint y: 439, endPoint x: 794, endPoint y: 547, distance: 108.1
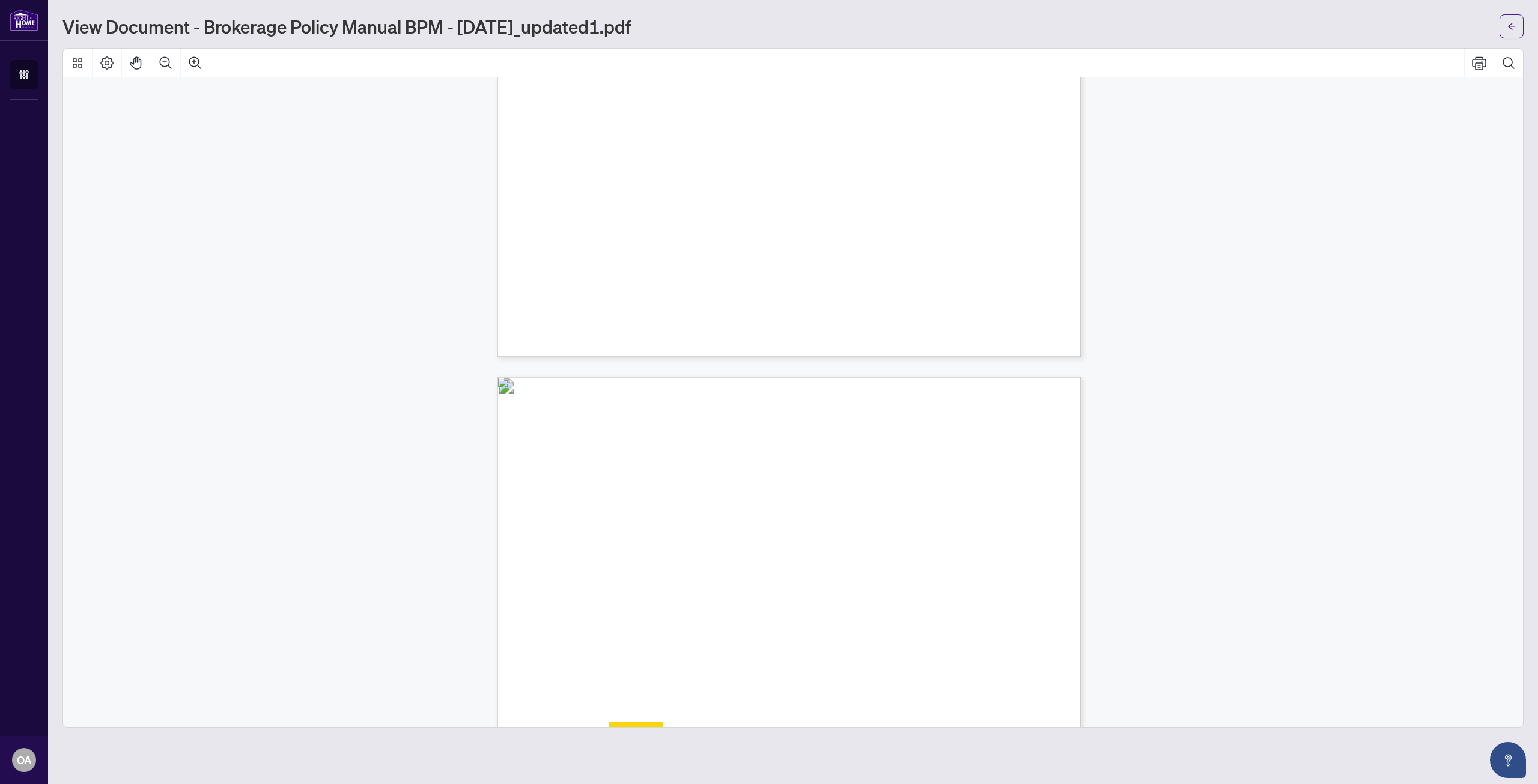
drag, startPoint x: 787, startPoint y: 444, endPoint x: 791, endPoint y: 375, distance: 69.1
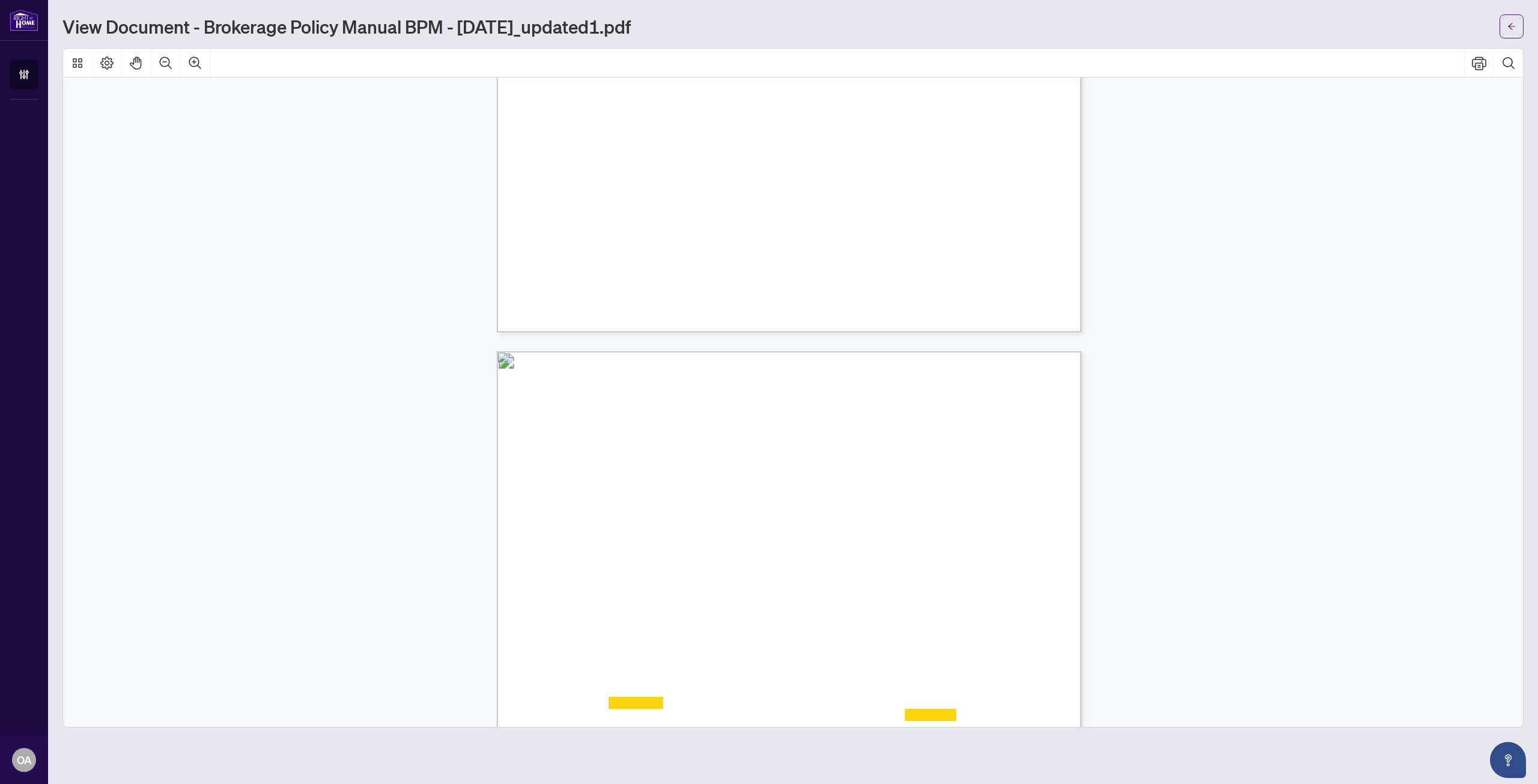
scroll to position [43340, 0]
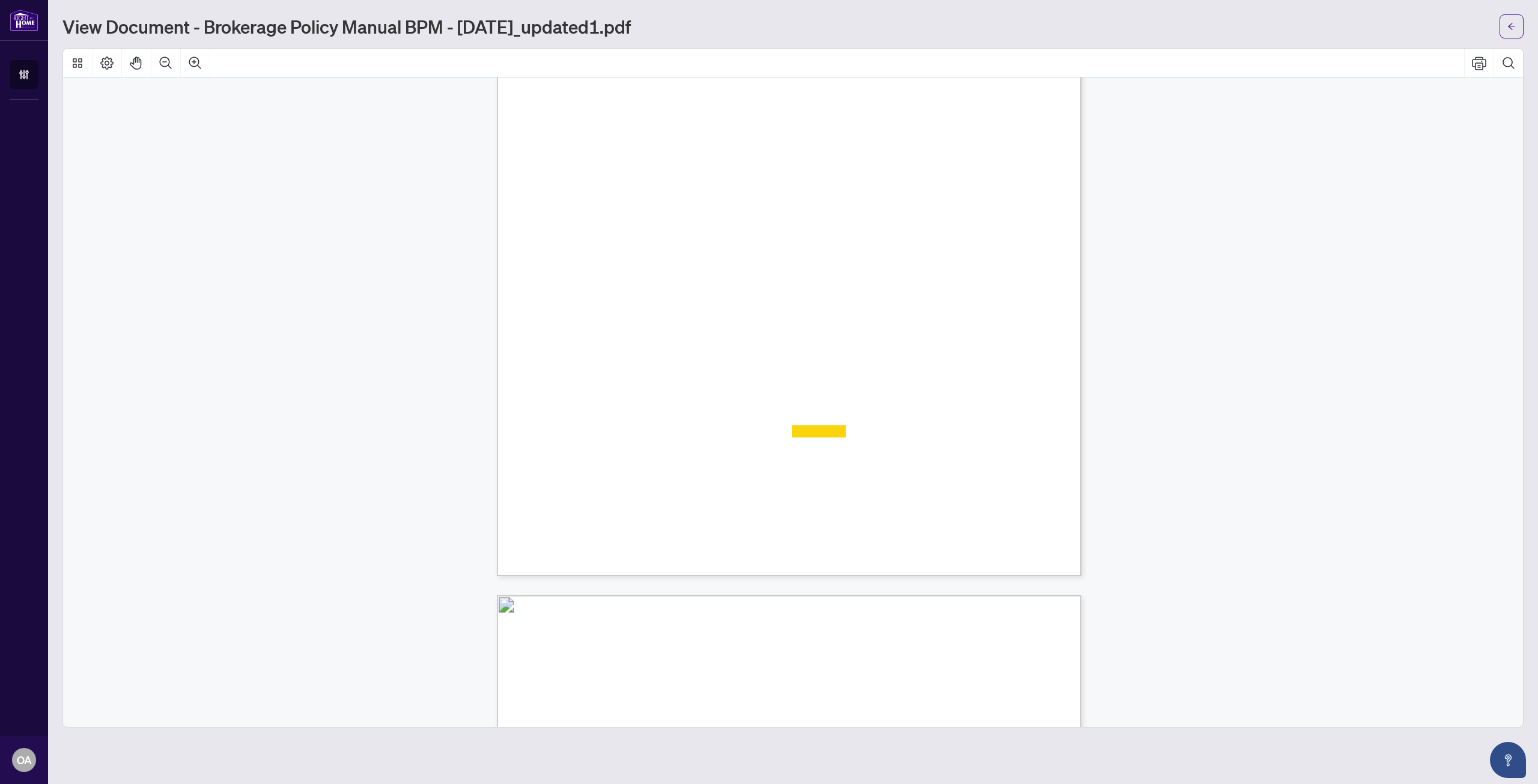
drag, startPoint x: 803, startPoint y: 426, endPoint x: 798, endPoint y: 548, distance: 122.1
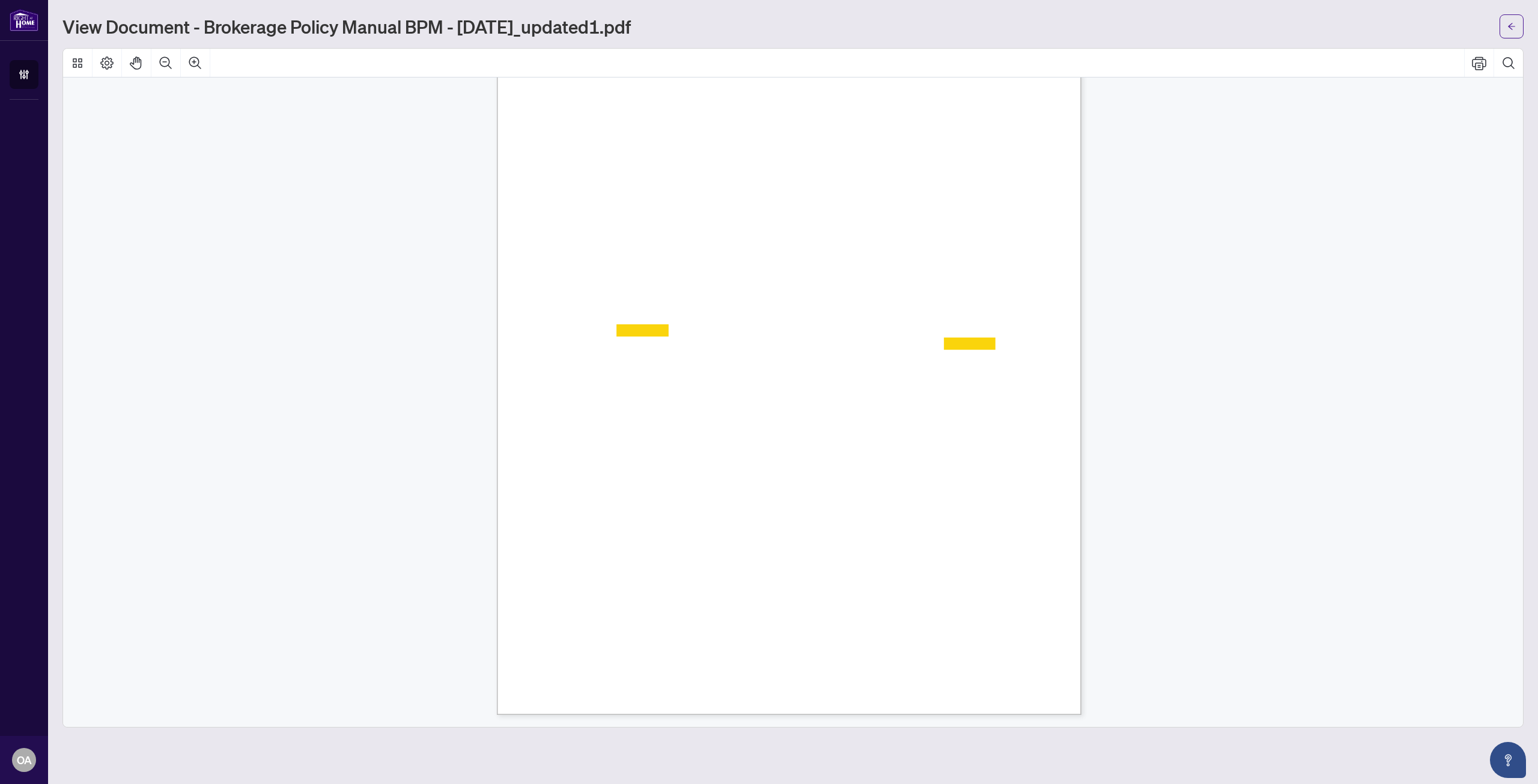
drag, startPoint x: 798, startPoint y: 402, endPoint x: 800, endPoint y: 564, distance: 162.0
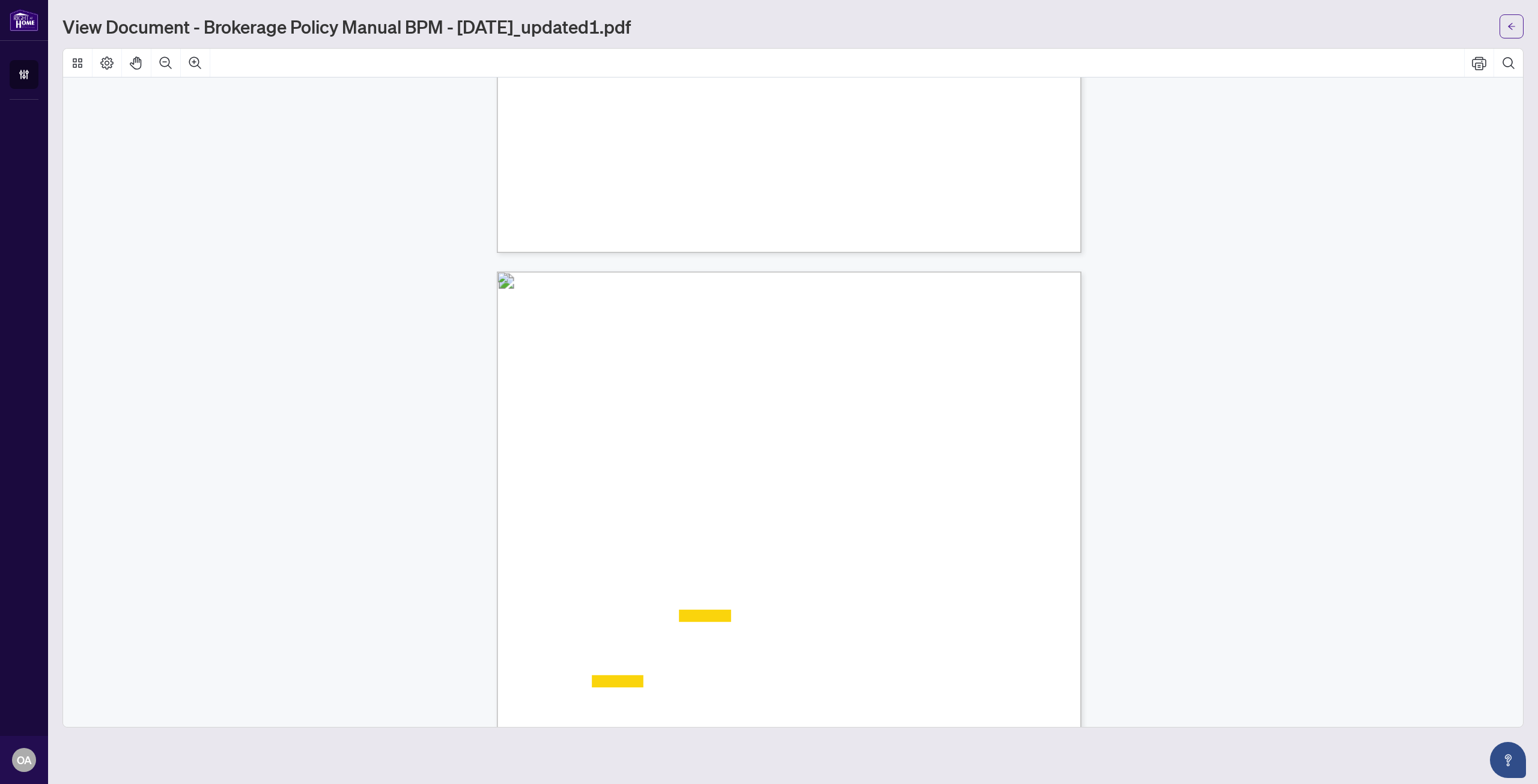
drag, startPoint x: 787, startPoint y: 479, endPoint x: 796, endPoint y: 364, distance: 115.4
drag, startPoint x: 803, startPoint y: 403, endPoint x: 790, endPoint y: 370, distance: 35.5
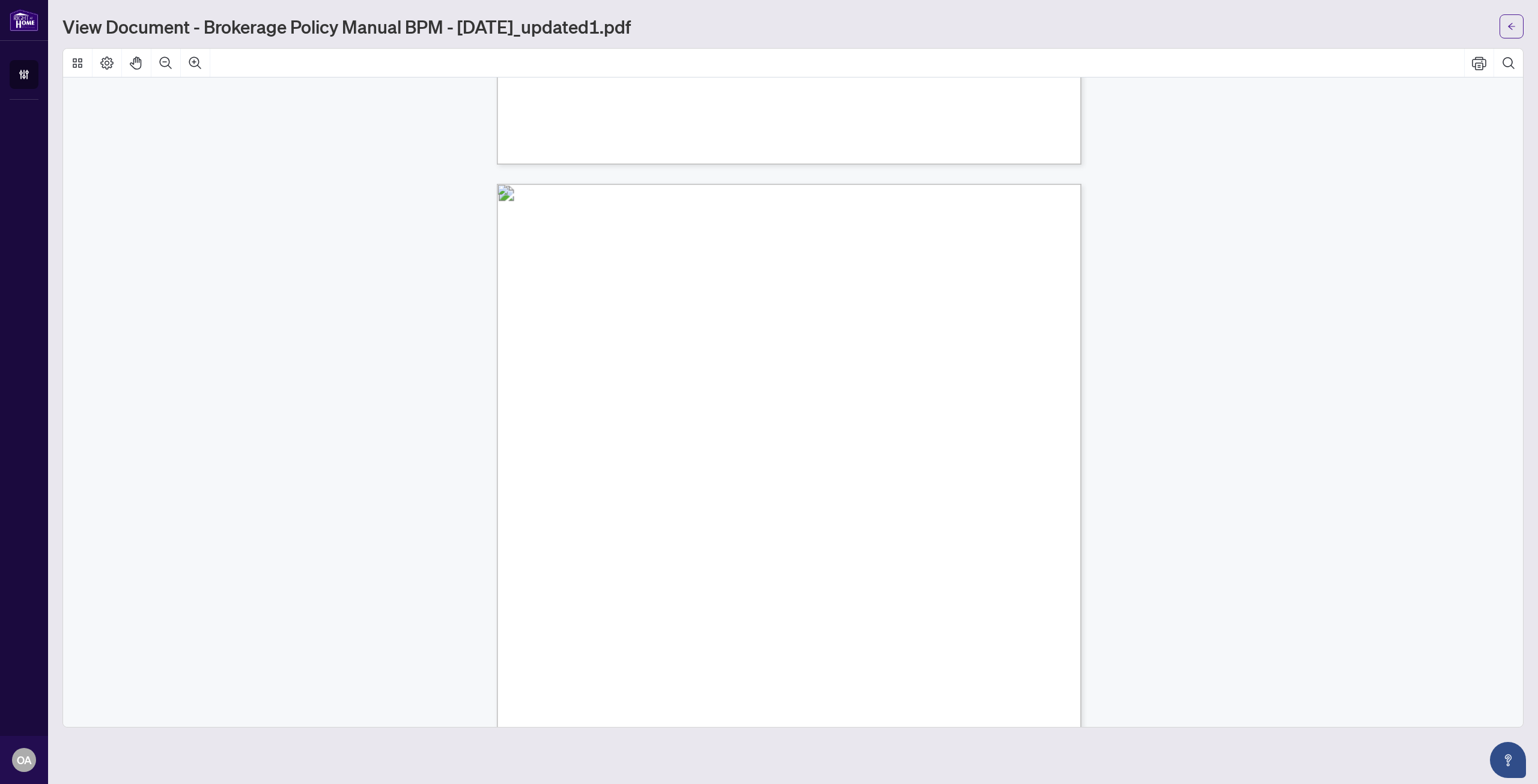
scroll to position [29365, 0]
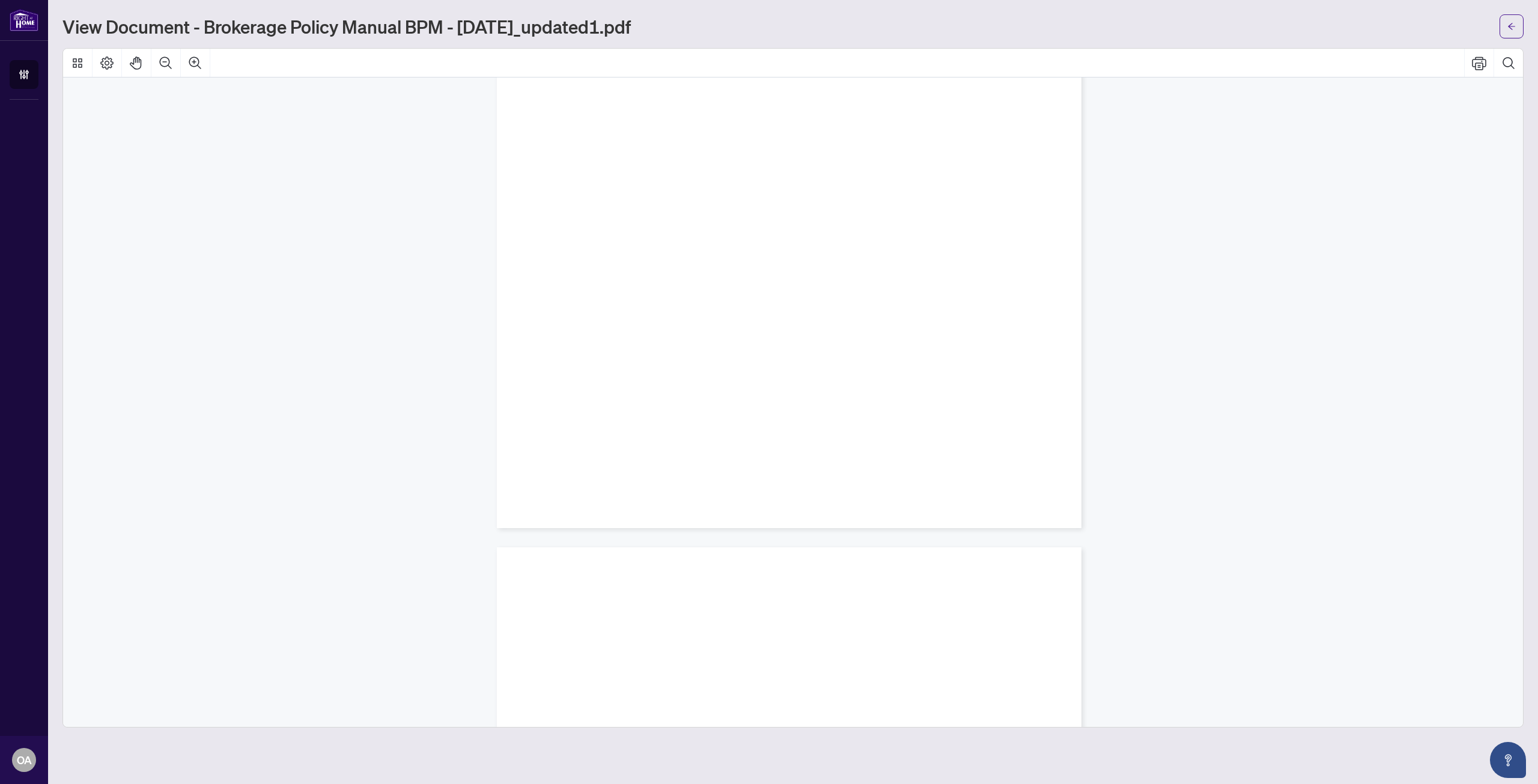
drag, startPoint x: 789, startPoint y: 361, endPoint x: 787, endPoint y: 575, distance: 214.0
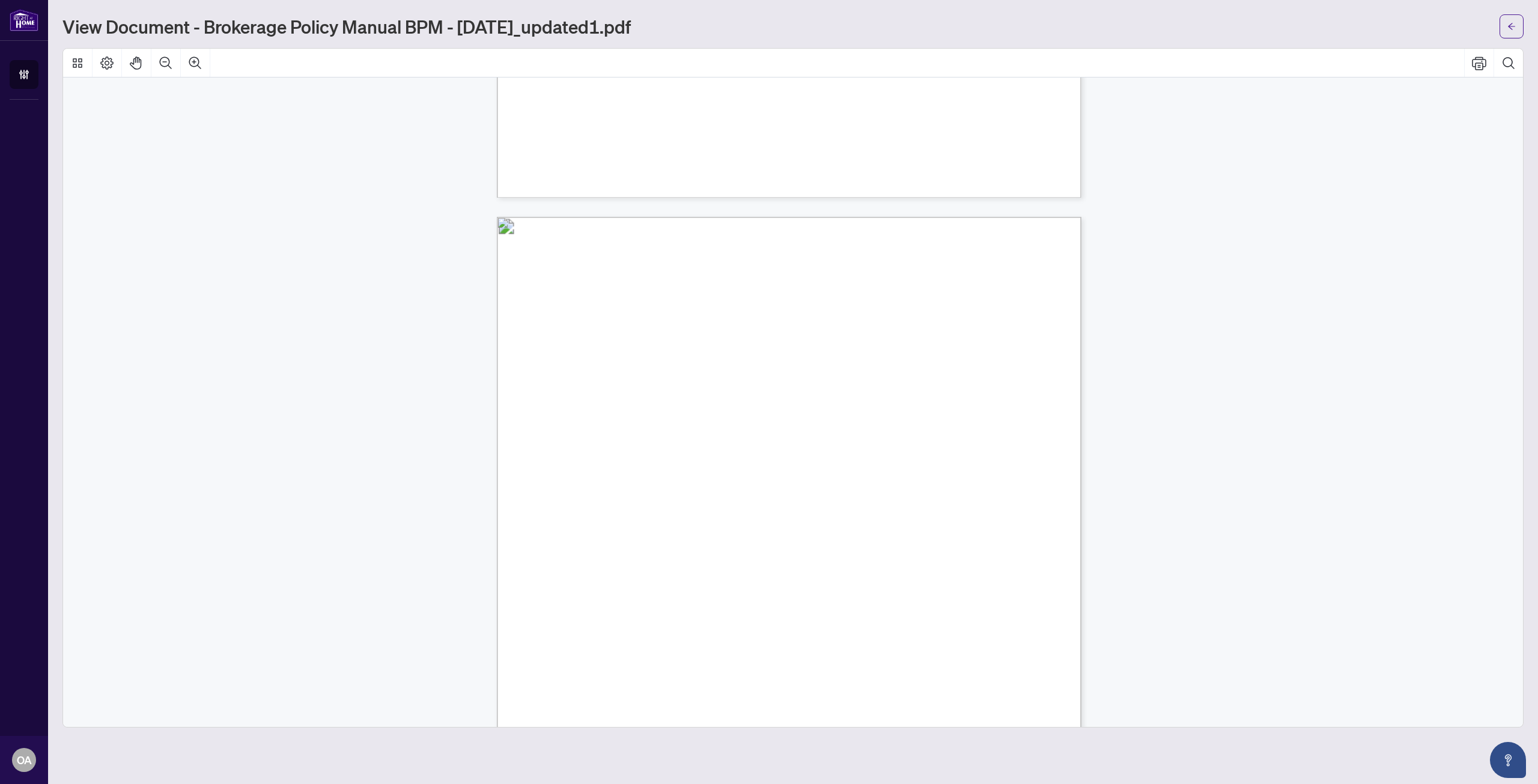
scroll to position [23053, 0]
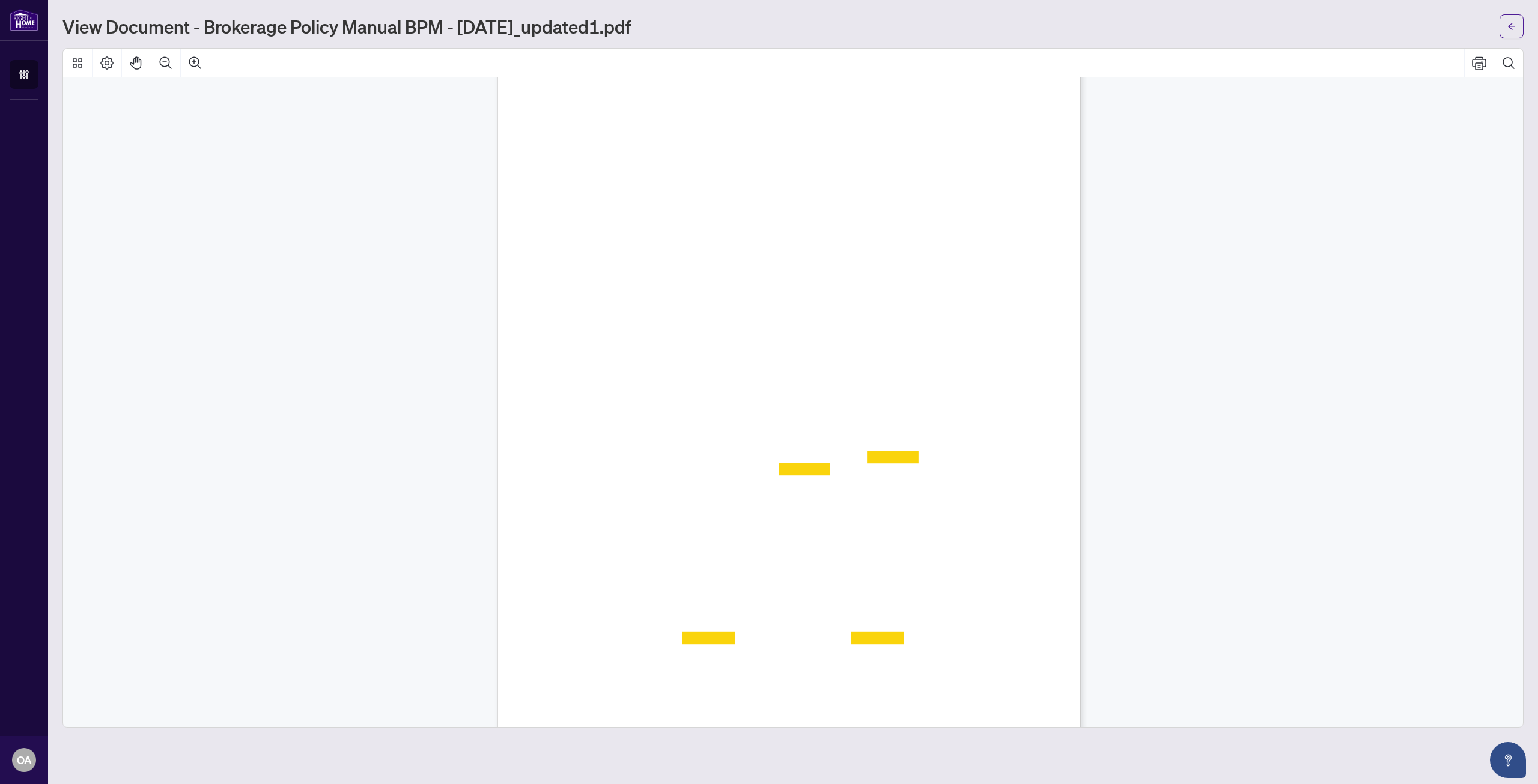
drag, startPoint x: 789, startPoint y: 332, endPoint x: 772, endPoint y: 307, distance: 30.2
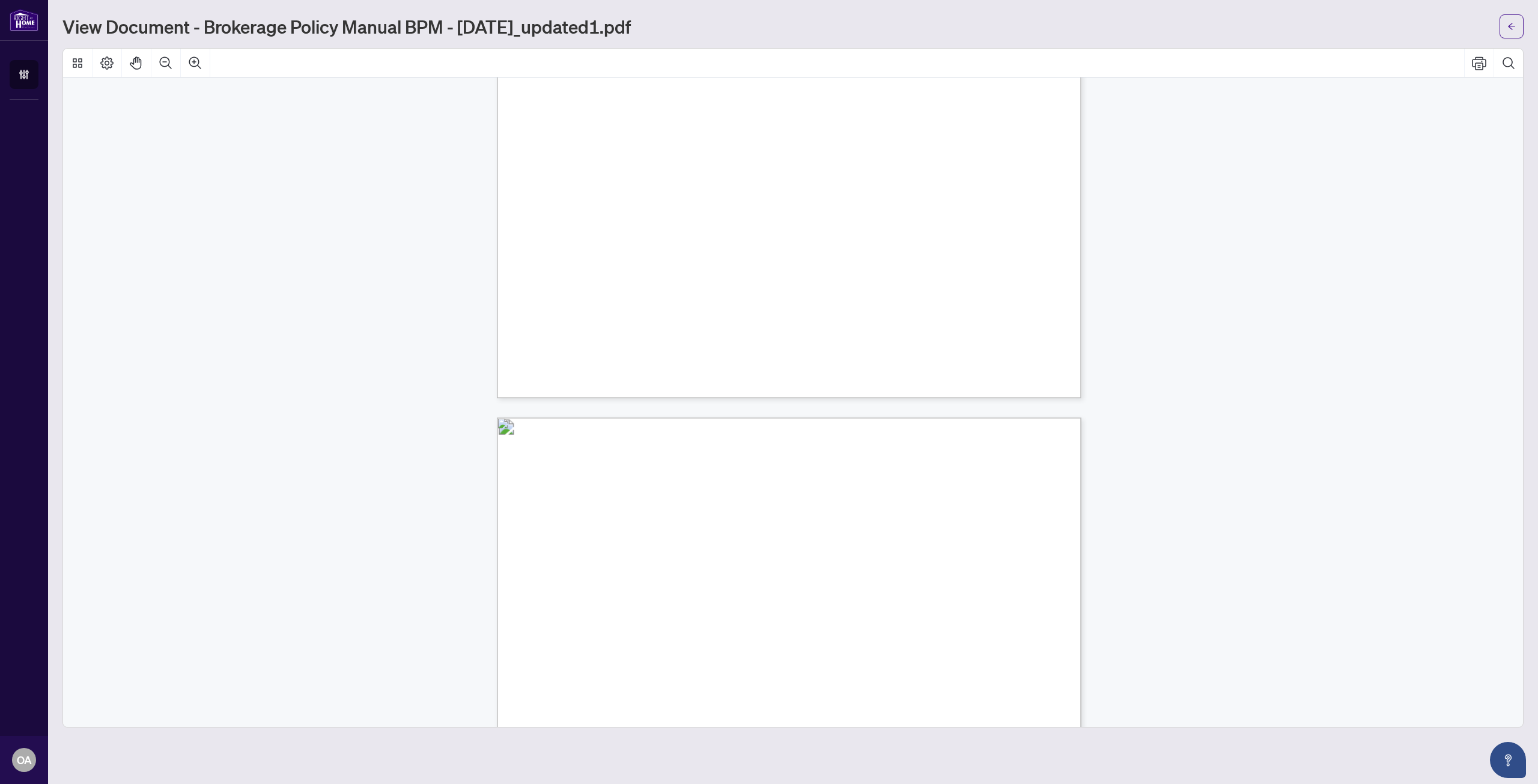
scroll to position [21366, 0]
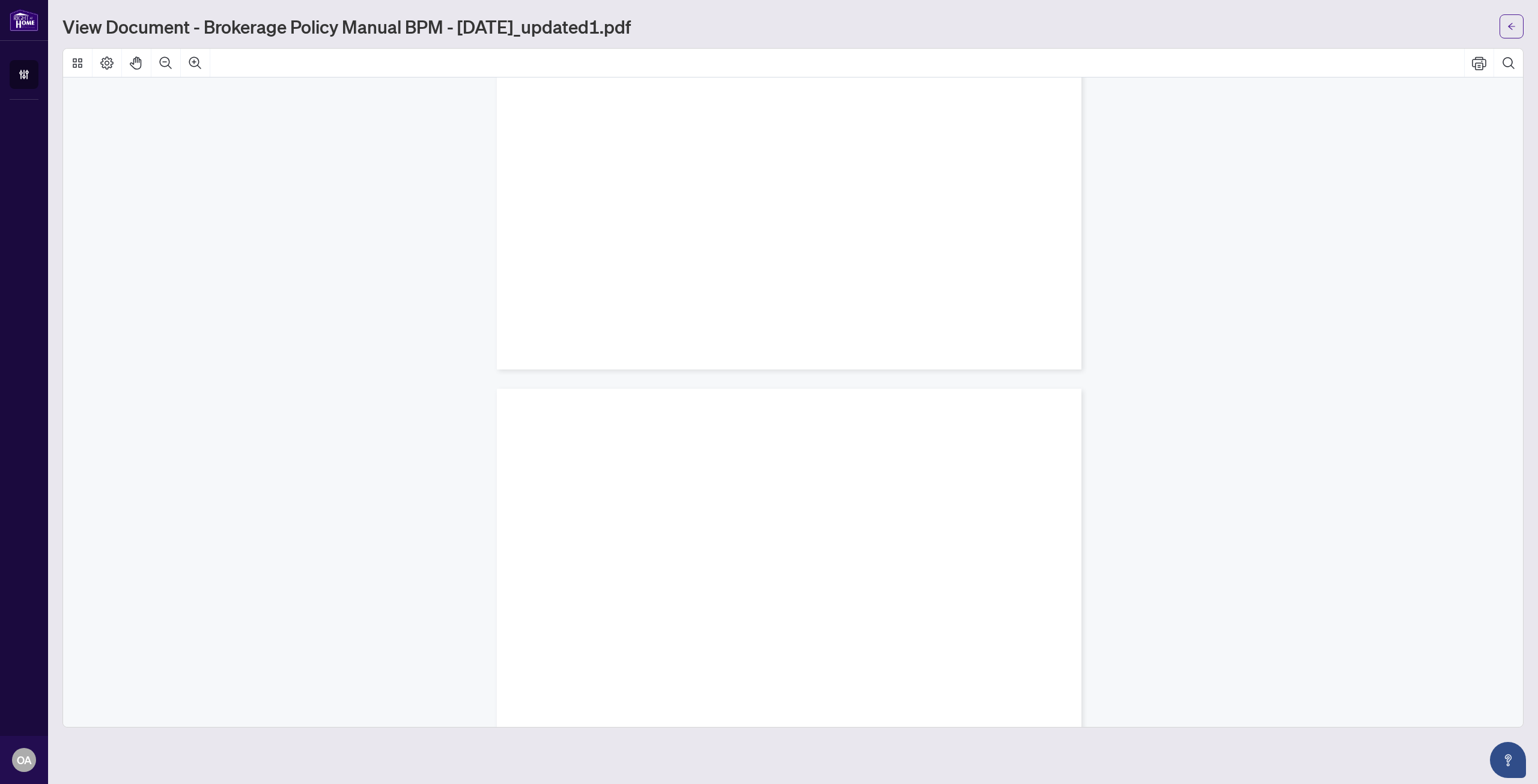
drag, startPoint x: 789, startPoint y: 346, endPoint x: 795, endPoint y: 174, distance: 172.1
drag, startPoint x: 785, startPoint y: 346, endPoint x: 781, endPoint y: 251, distance: 95.1
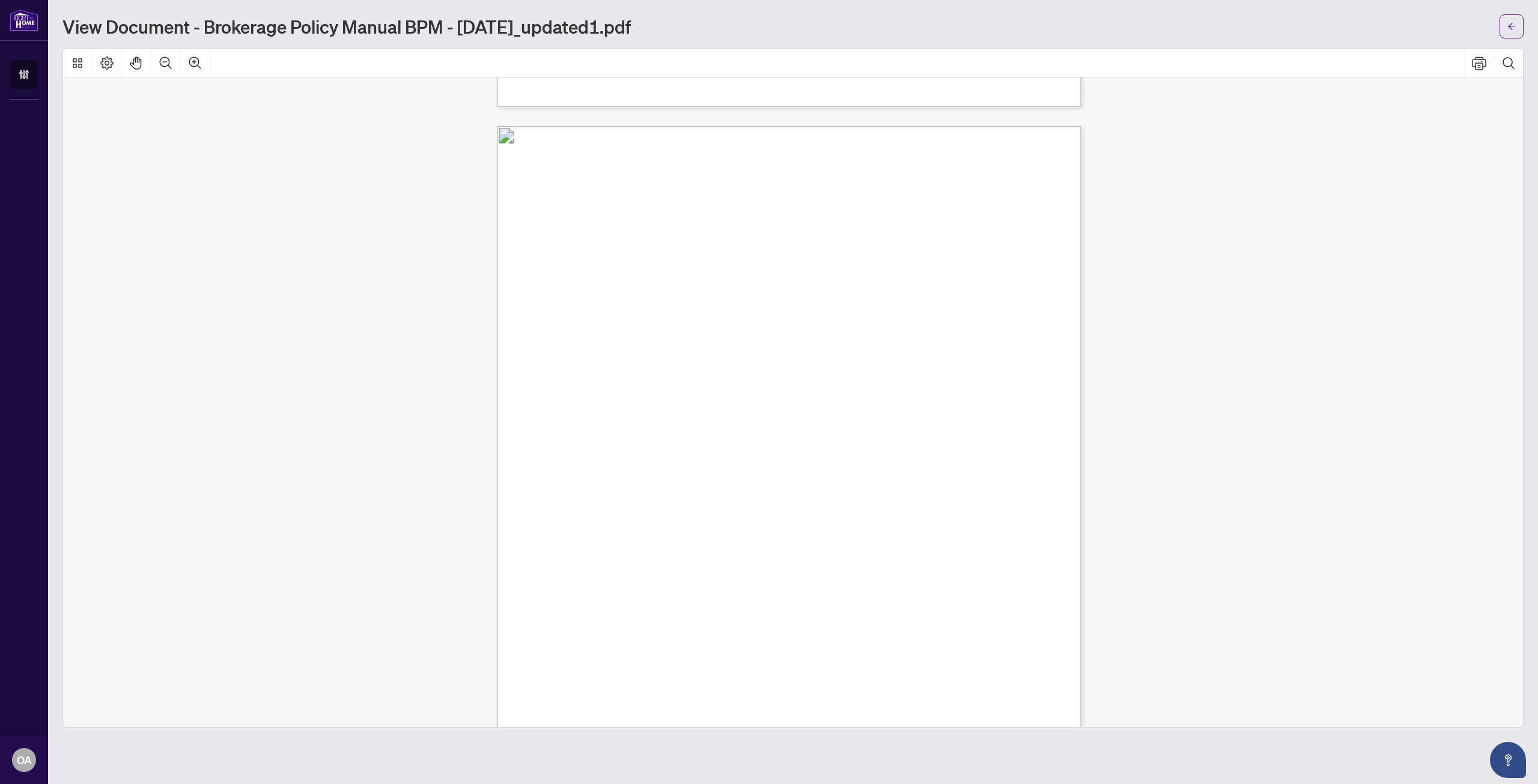
drag, startPoint x: 781, startPoint y: 370, endPoint x: 793, endPoint y: 566, distance: 196.4
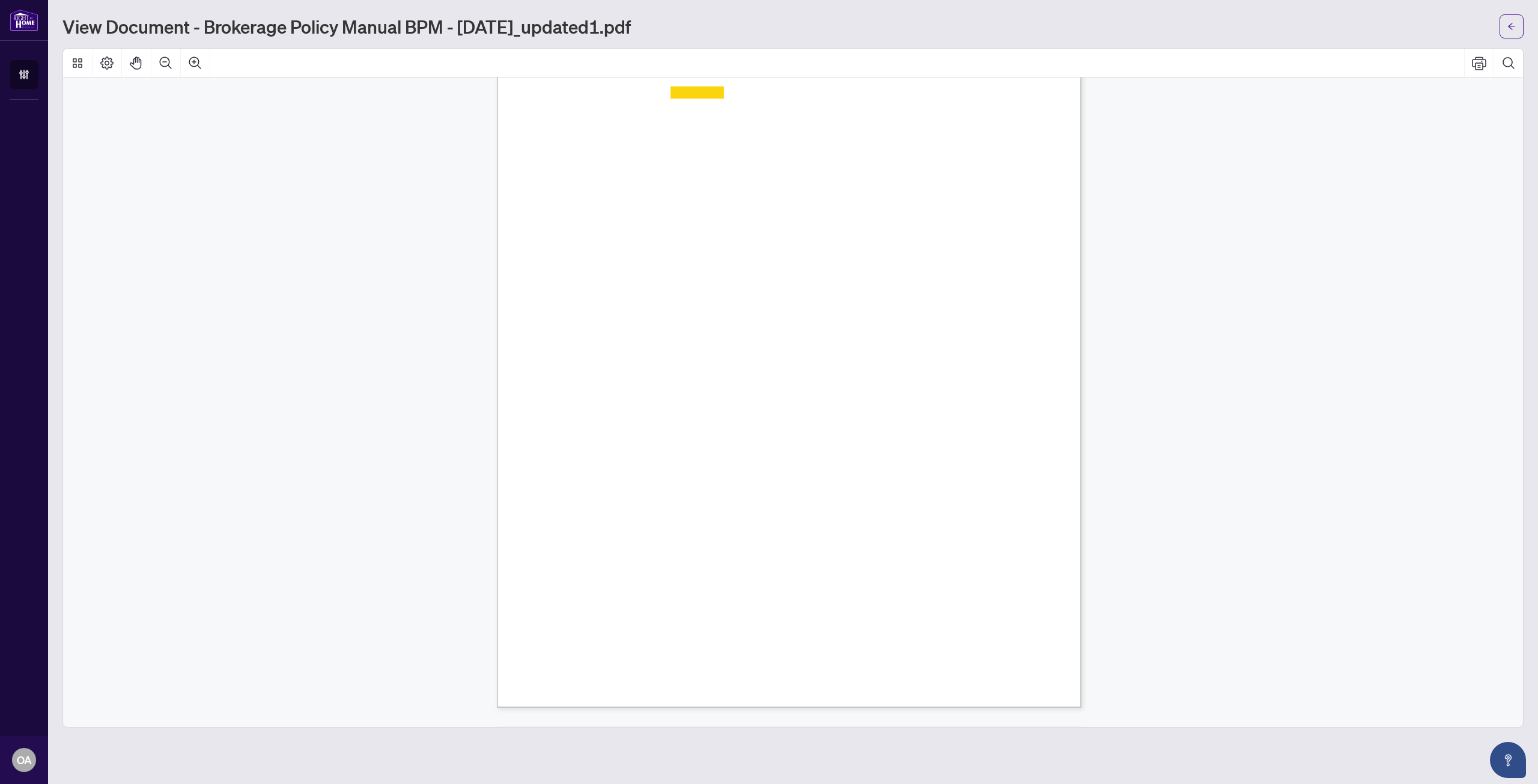
scroll to position [40402, 0]
click at [1503, 31] on button "button" at bounding box center [1511, 27] width 24 height 24
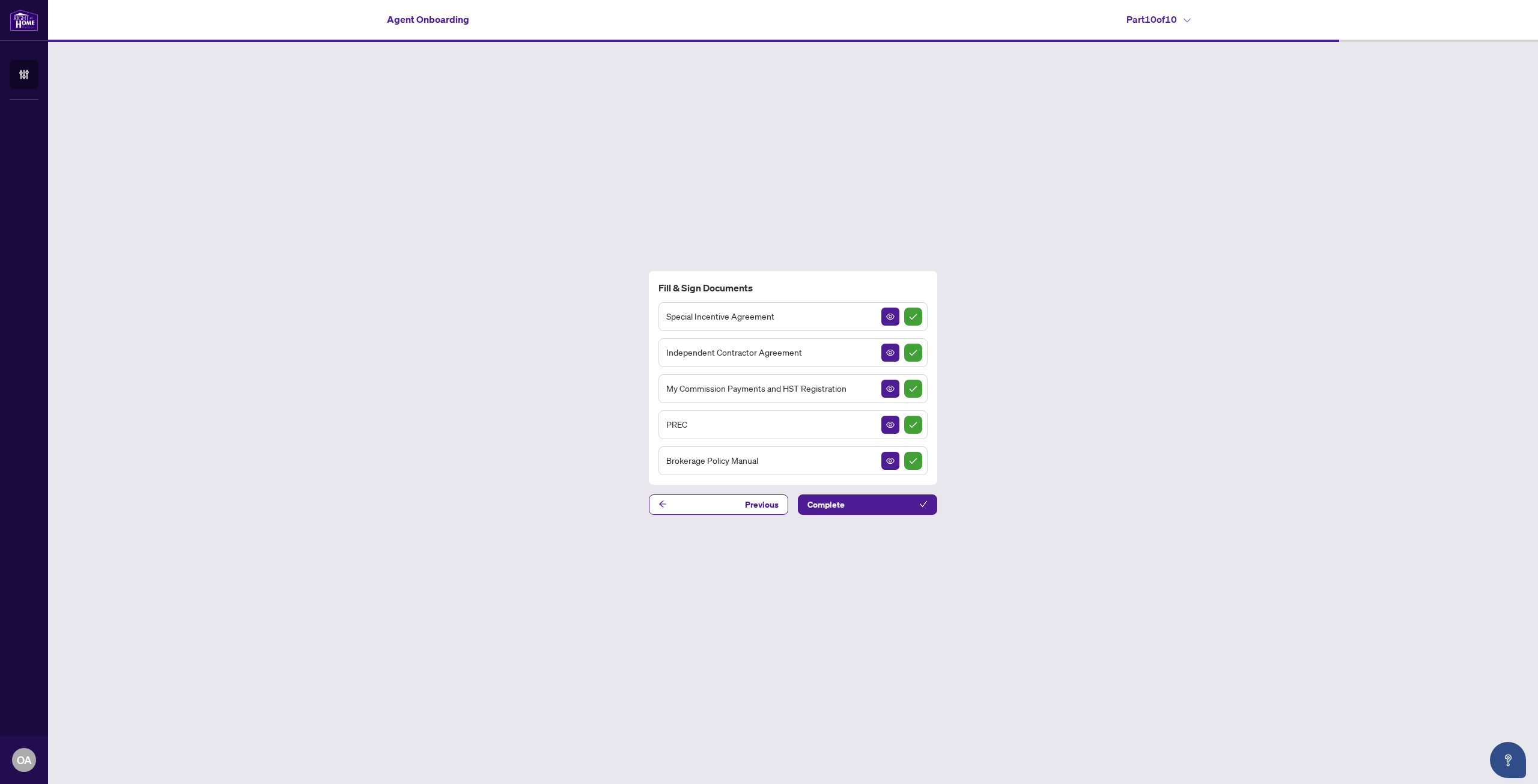
drag, startPoint x: 662, startPoint y: 736, endPoint x: 735, endPoint y: 743, distance: 73.3
click at [660, 736] on div "Fill & Sign Documents Special Incentive Agreement Independent Contractor Agreem…" at bounding box center [794, 392] width 1490 height 701
drag, startPoint x: 826, startPoint y: 653, endPoint x: 747, endPoint y: 560, distance: 122.0
click at [829, 653] on div "Fill & Sign Documents Special Incentive Agreement Independent Contractor Agreem…" at bounding box center [794, 392] width 1490 height 701
click at [836, 504] on span "Complete" at bounding box center [826, 504] width 37 height 19
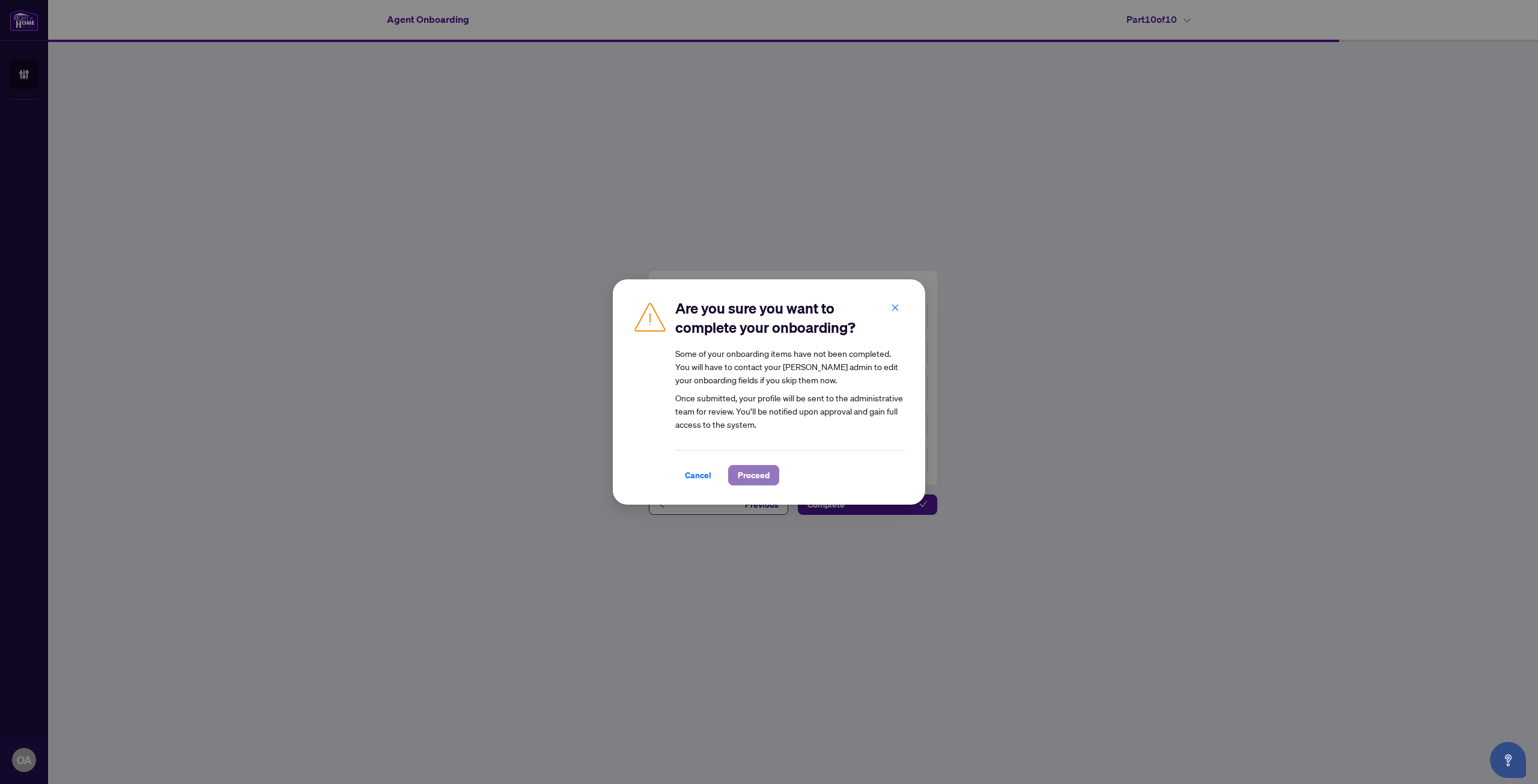
click at [740, 475] on span "Proceed" at bounding box center [753, 475] width 32 height 19
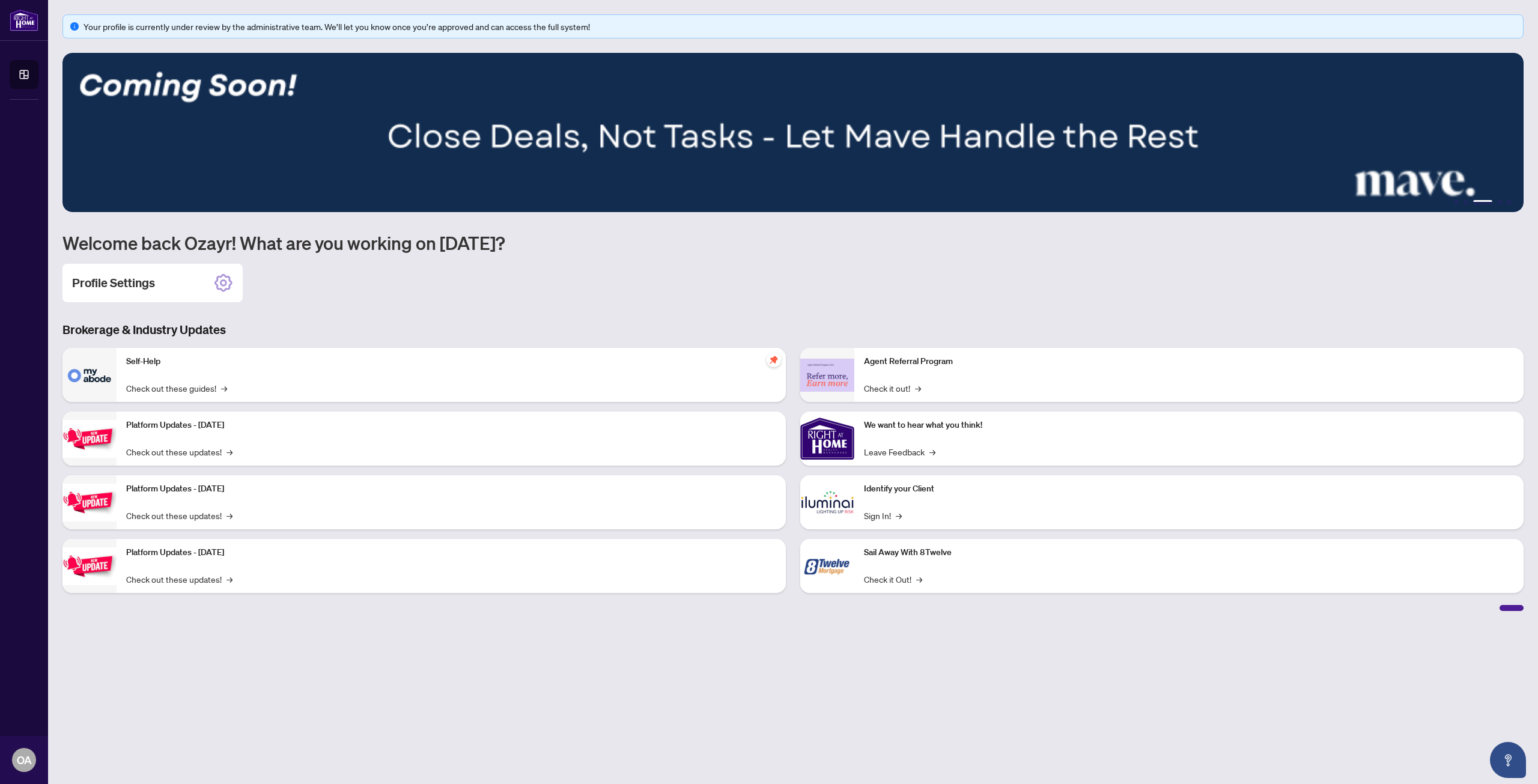
click at [473, 639] on main "Your profile is currently under review by the administrative team. We’ll let yo…" at bounding box center [794, 392] width 1490 height 784
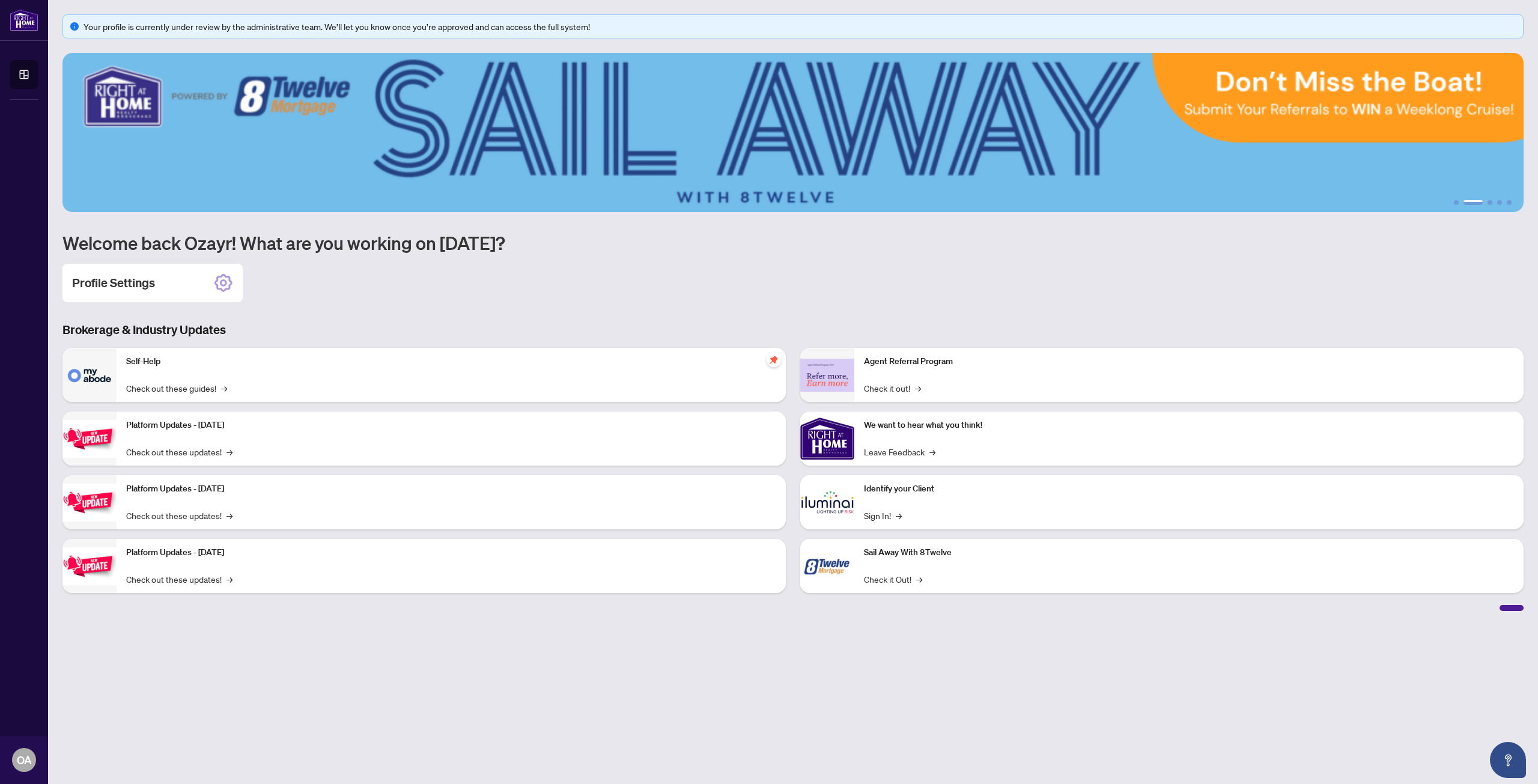
click at [1135, 328] on h3 "Brokerage & Industry Updates" at bounding box center [793, 330] width 1461 height 17
